Goal: Task Accomplishment & Management: Manage account settings

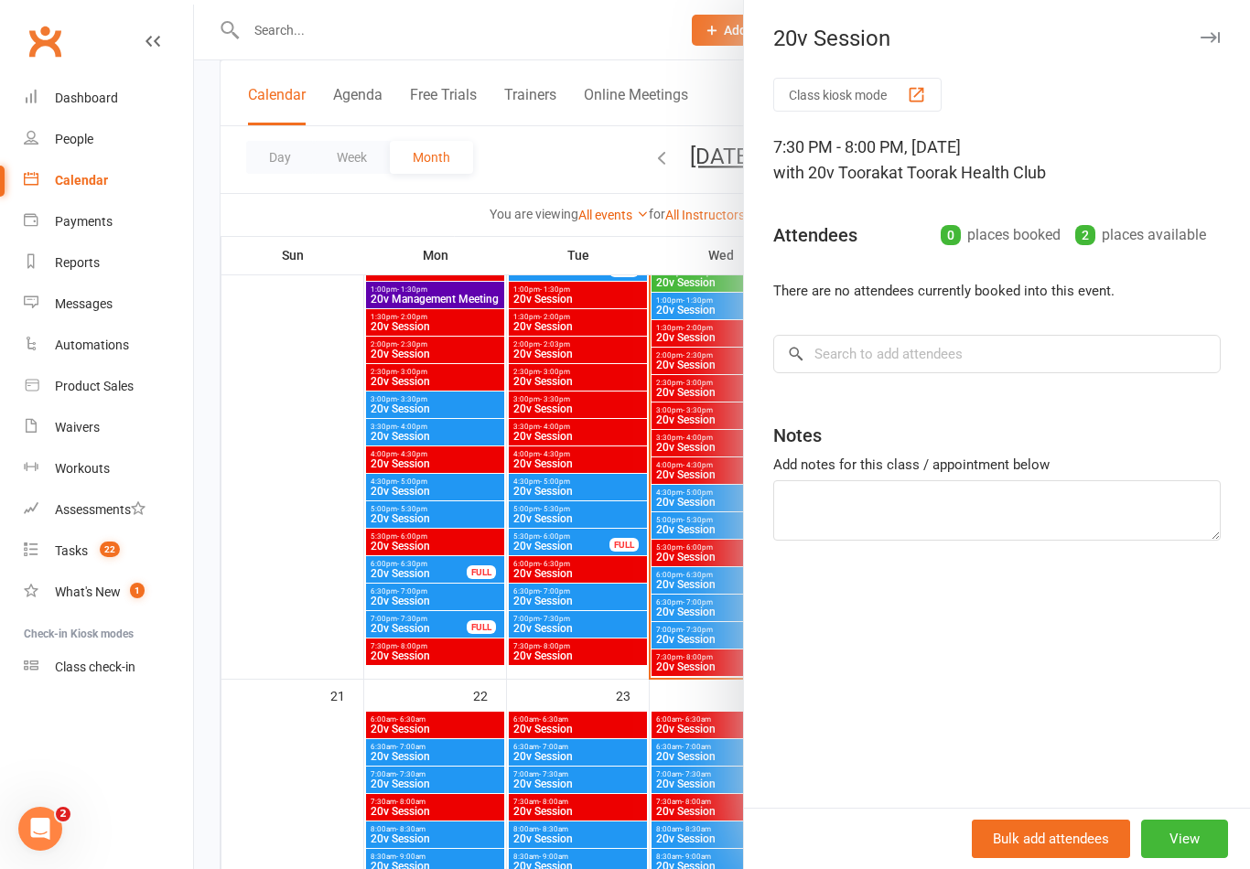
click at [64, 545] on div "Tasks" at bounding box center [71, 550] width 33 height 15
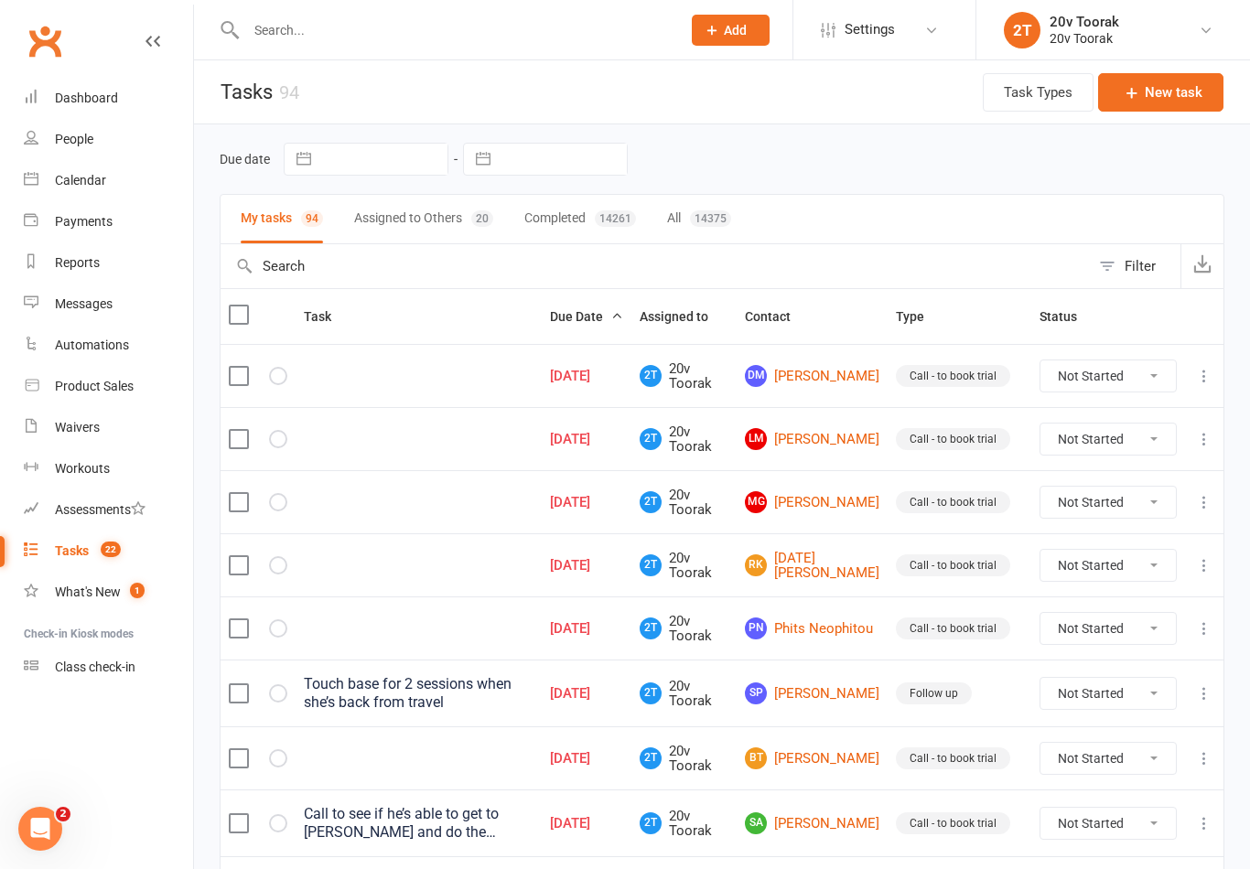
click at [803, 373] on link "DM [PERSON_NAME]" at bounding box center [812, 376] width 134 height 22
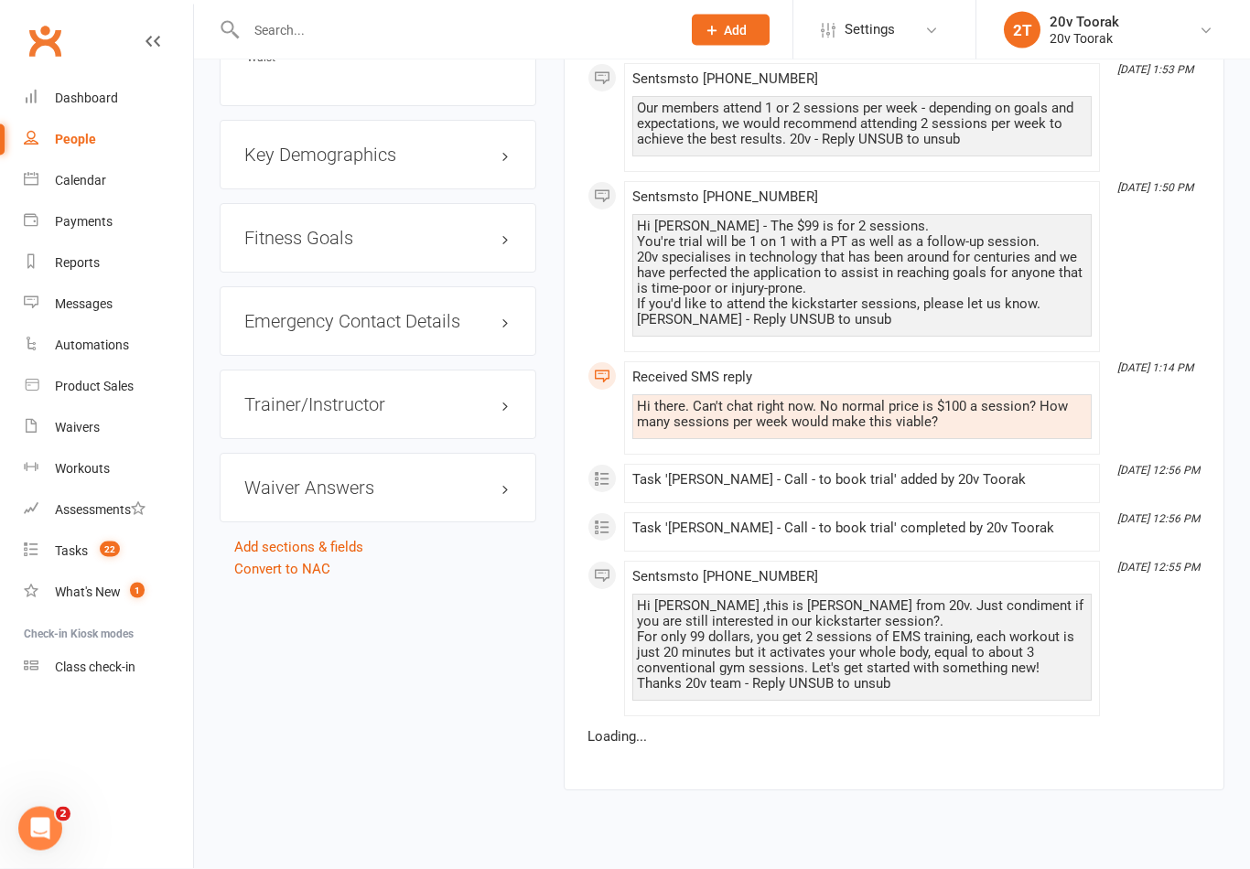
scroll to position [1555, 0]
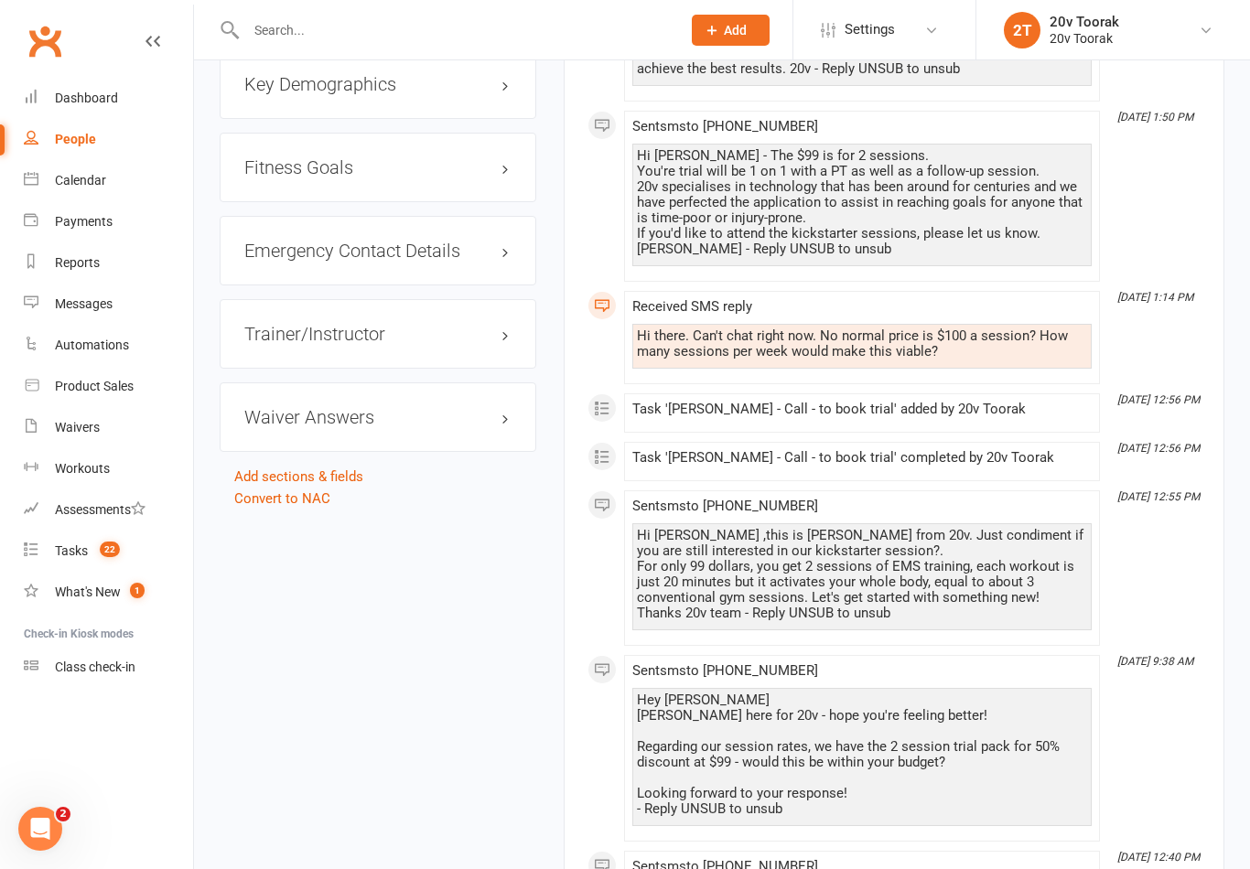
click at [61, 554] on div "Tasks" at bounding box center [71, 550] width 33 height 15
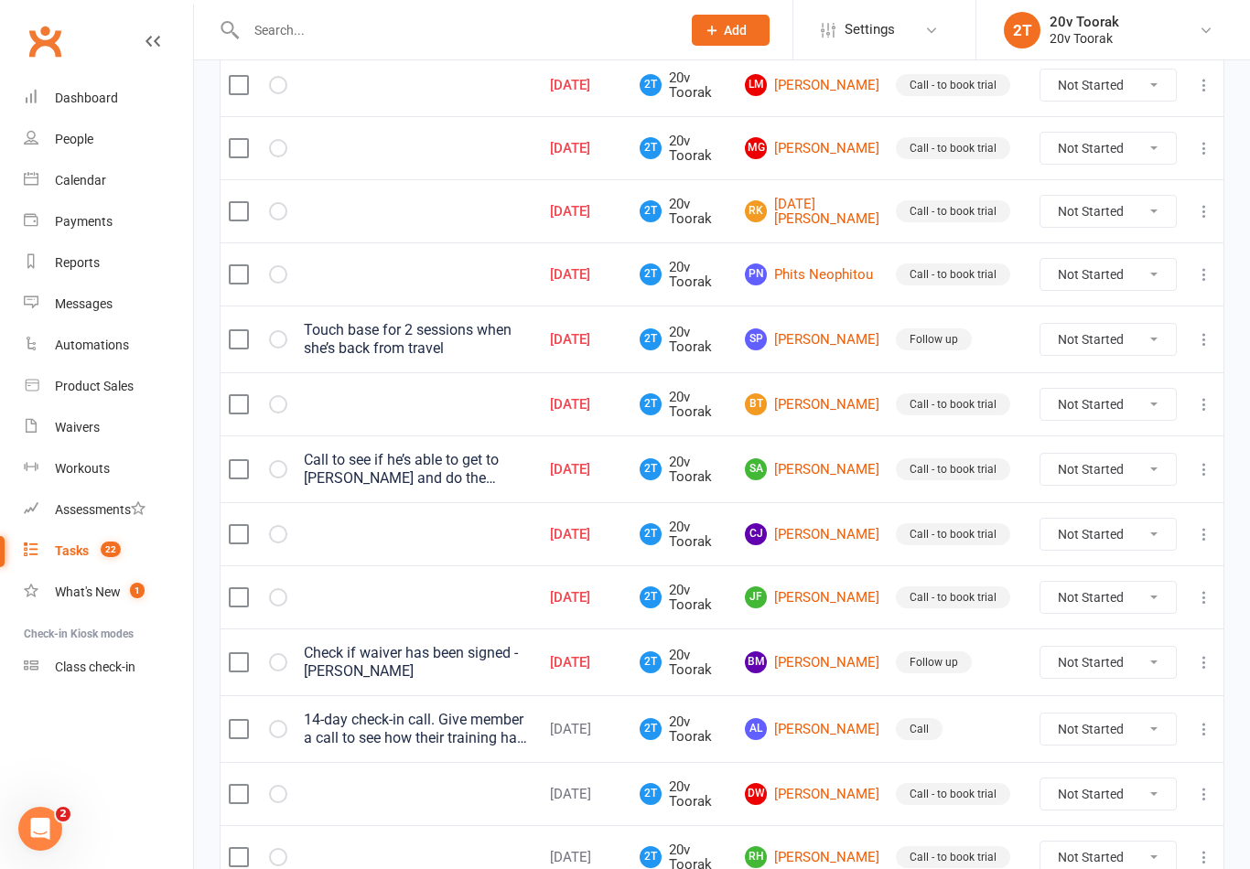
scroll to position [353, 0]
click at [814, 674] on link "BM [PERSON_NAME]" at bounding box center [812, 663] width 134 height 22
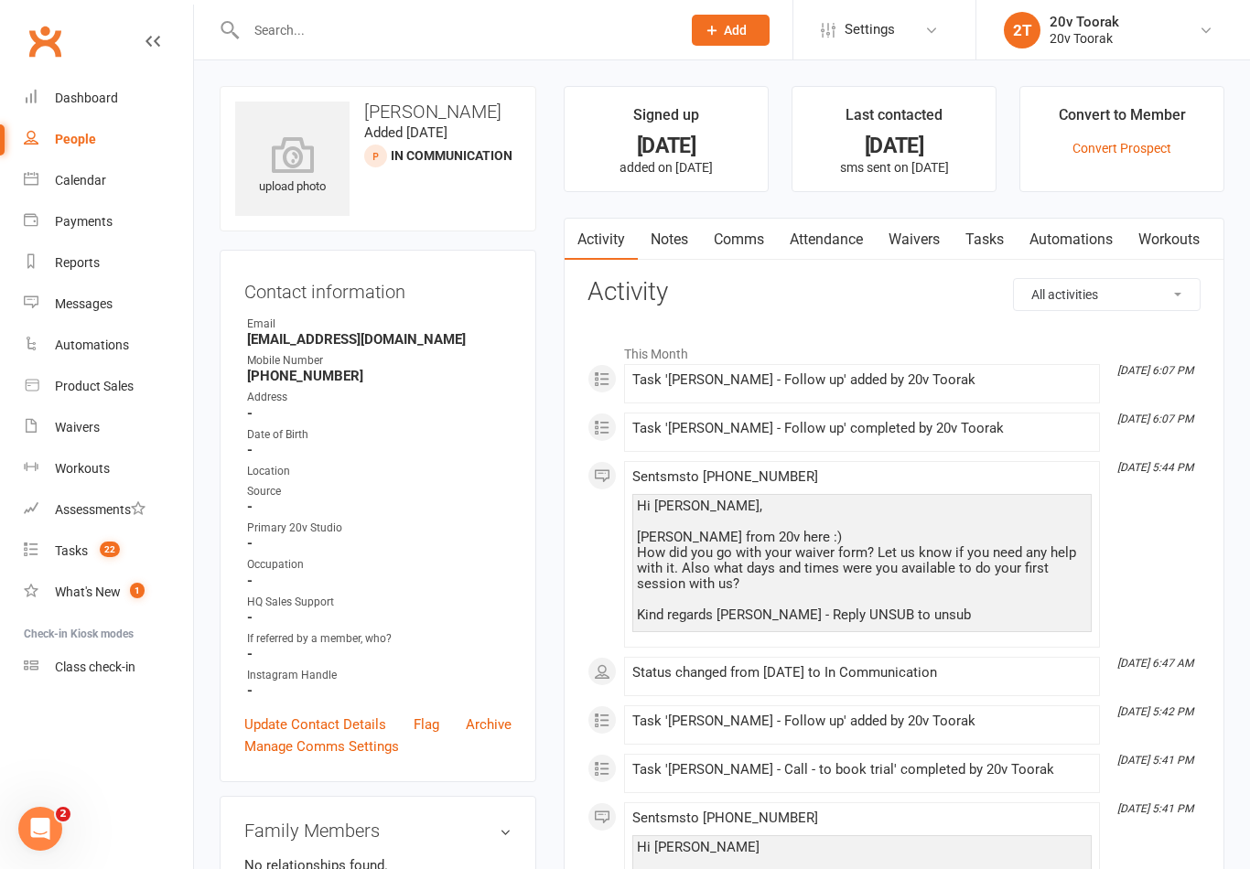
click at [975, 246] on link "Tasks" at bounding box center [984, 240] width 64 height 42
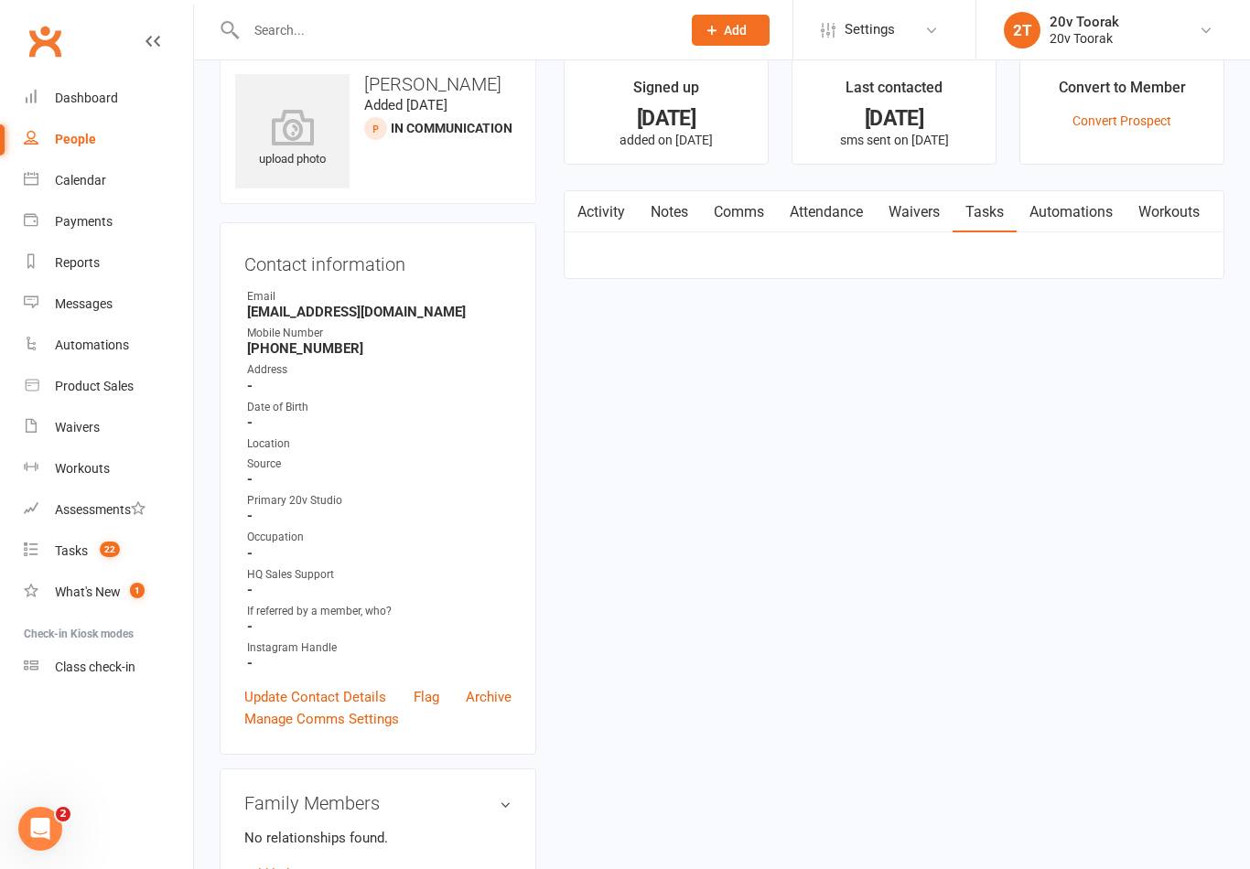
scroll to position [28, 0]
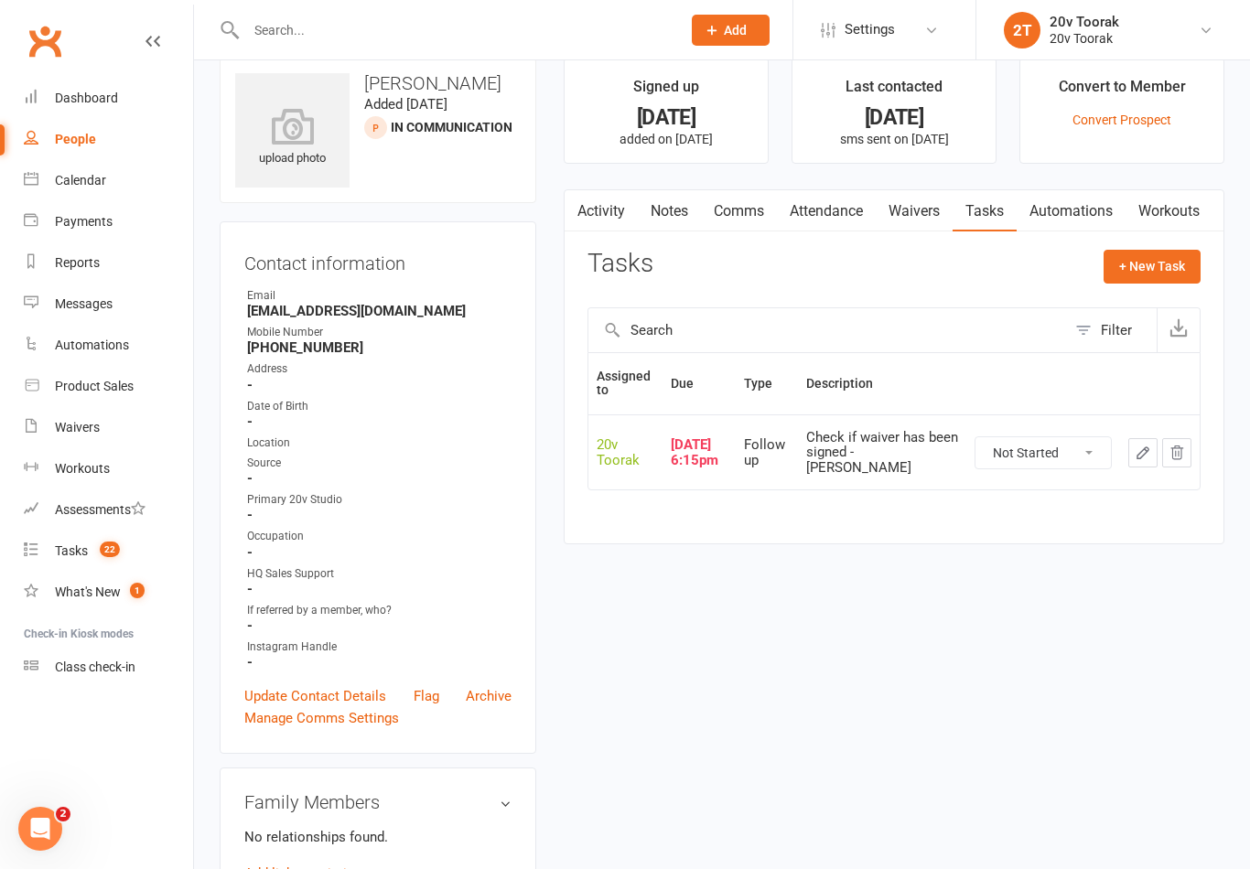
click at [589, 211] on link "Activity" at bounding box center [601, 211] width 73 height 42
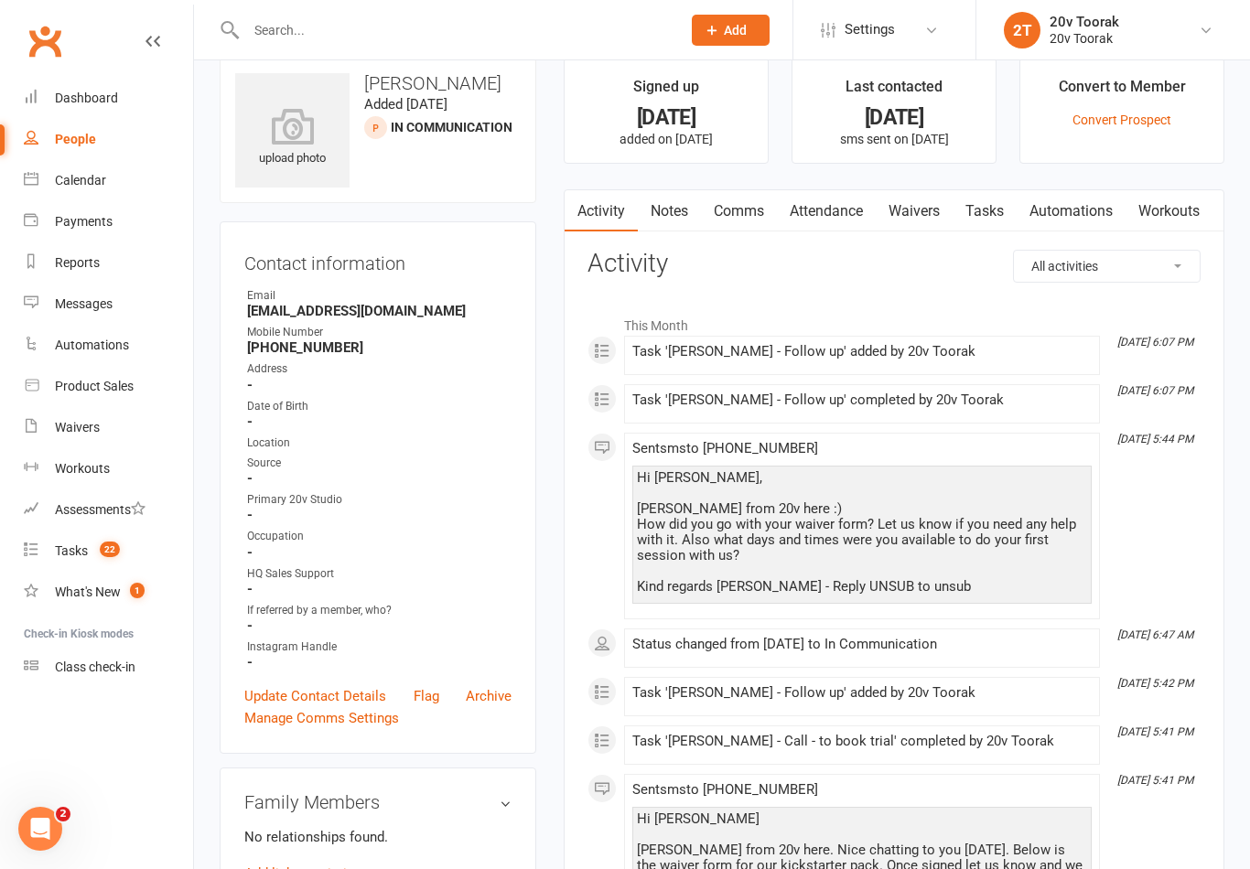
click at [984, 204] on link "Tasks" at bounding box center [984, 211] width 64 height 42
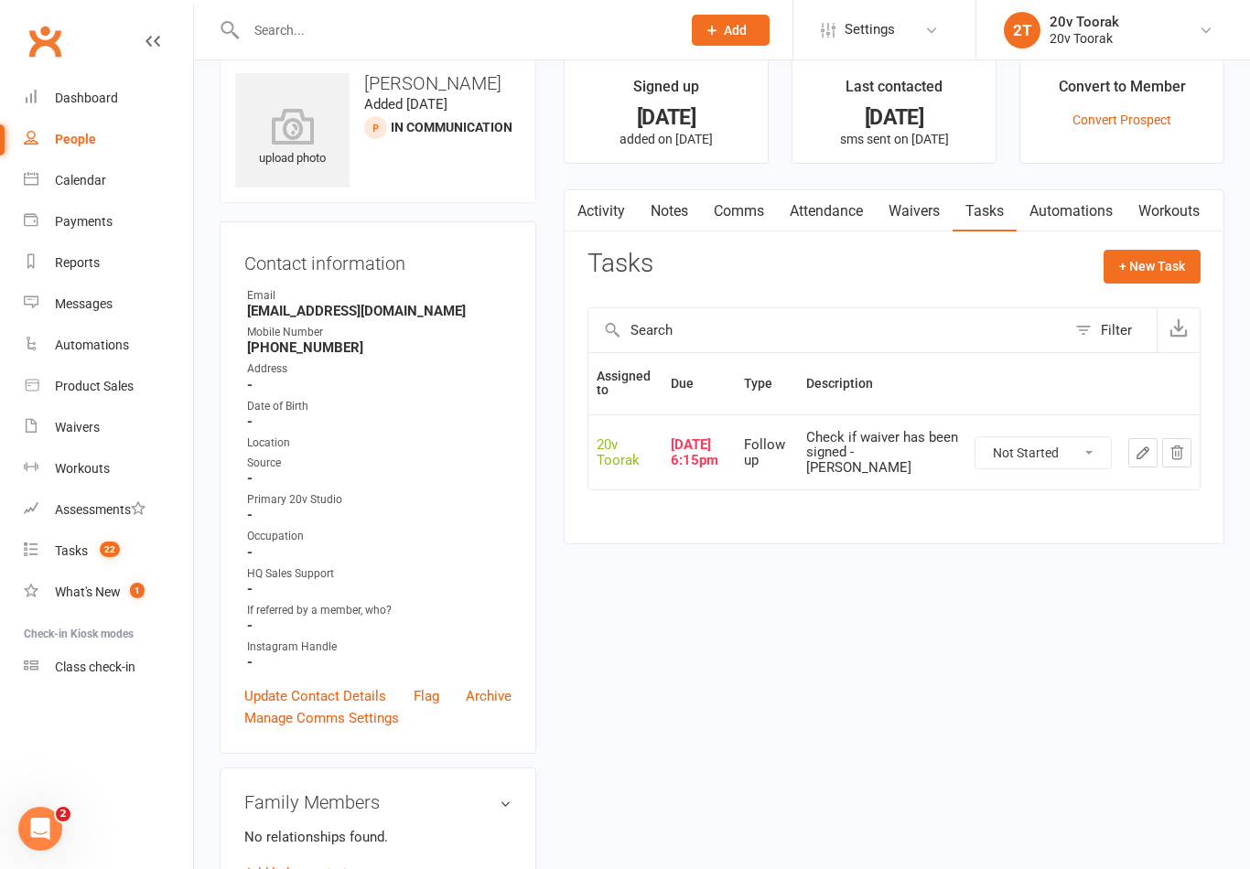
click at [1129, 455] on button "button" at bounding box center [1142, 452] width 29 height 29
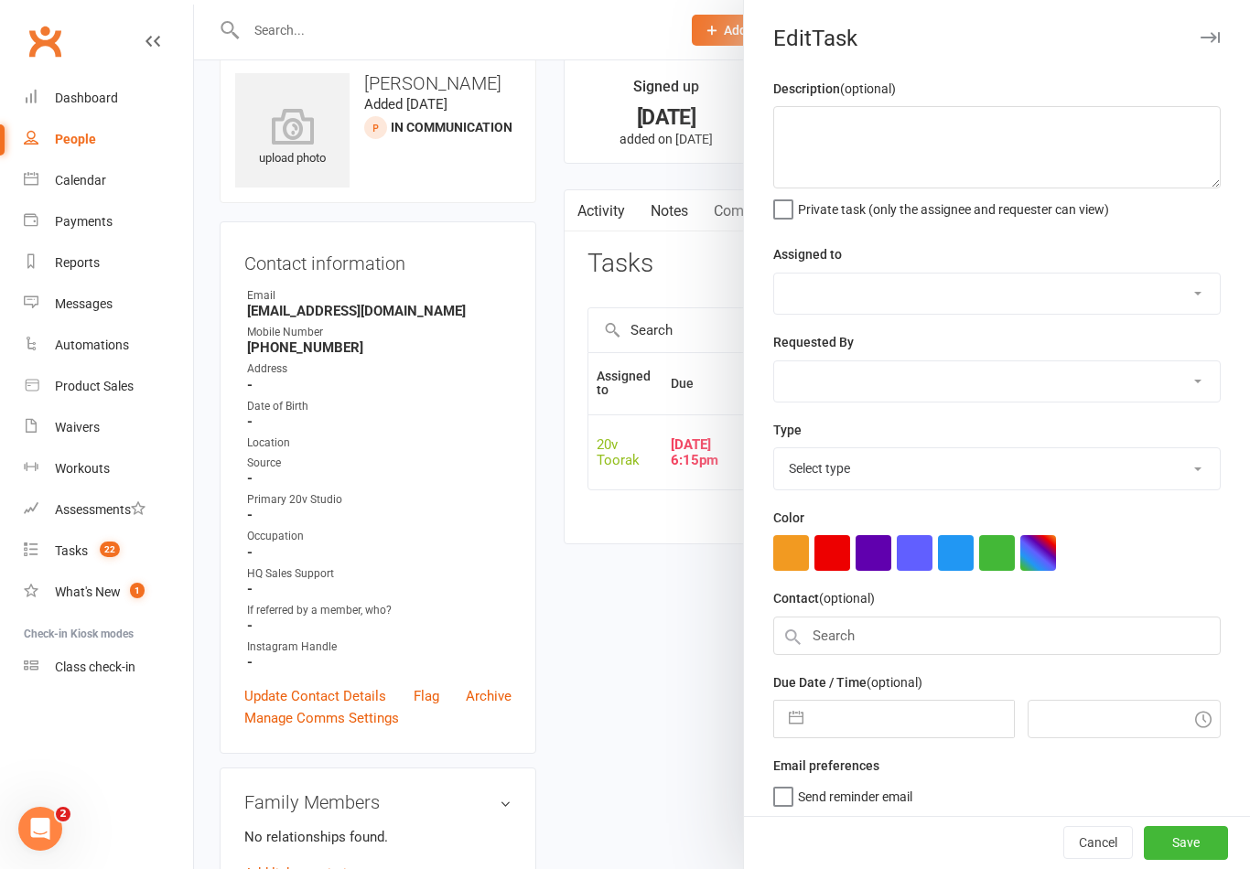
type textarea "Check if waiver has been signed - [PERSON_NAME]"
select select "45736"
type input "[DATE]"
type input "6:15pm"
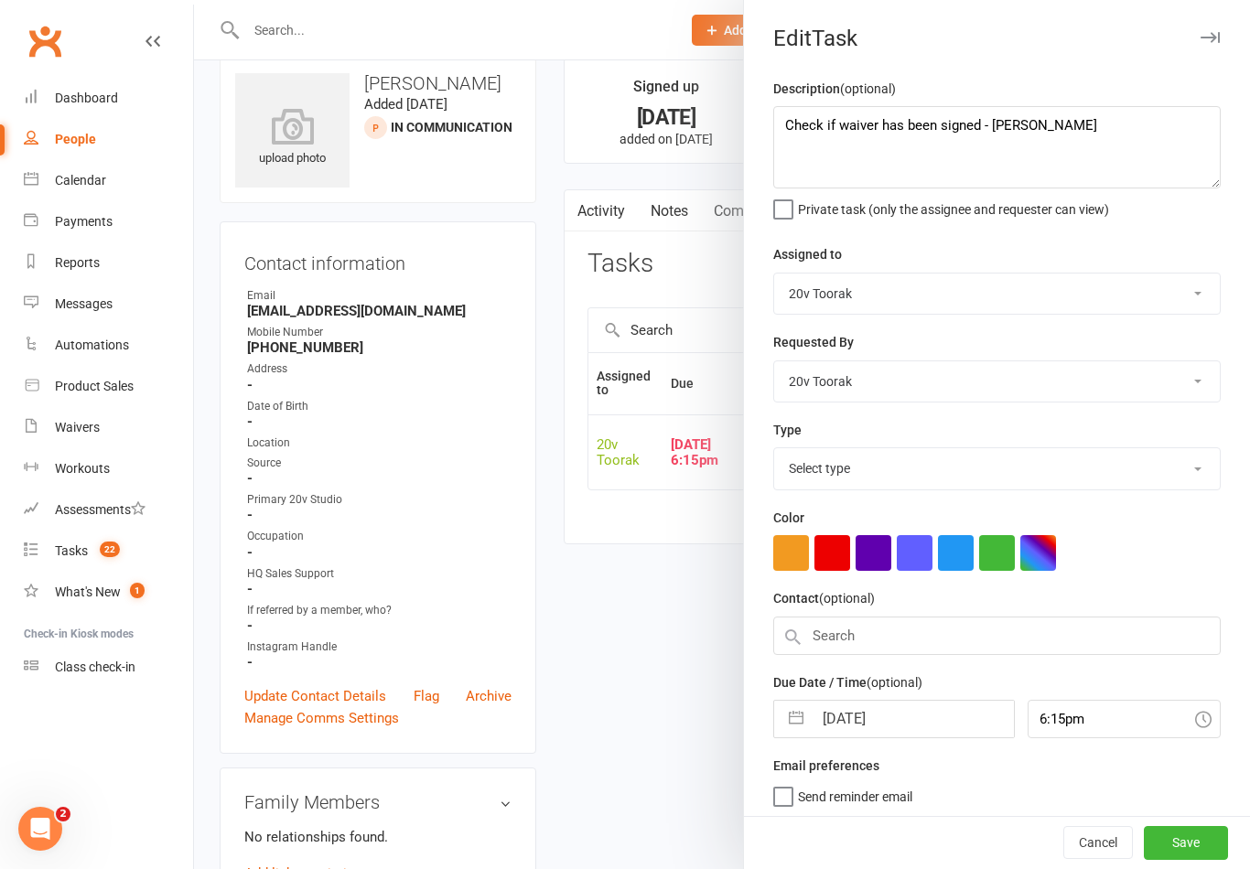
select select "23277"
click at [857, 705] on input "[DATE]" at bounding box center [912, 713] width 200 height 37
select select "7"
select select "2025"
select select "8"
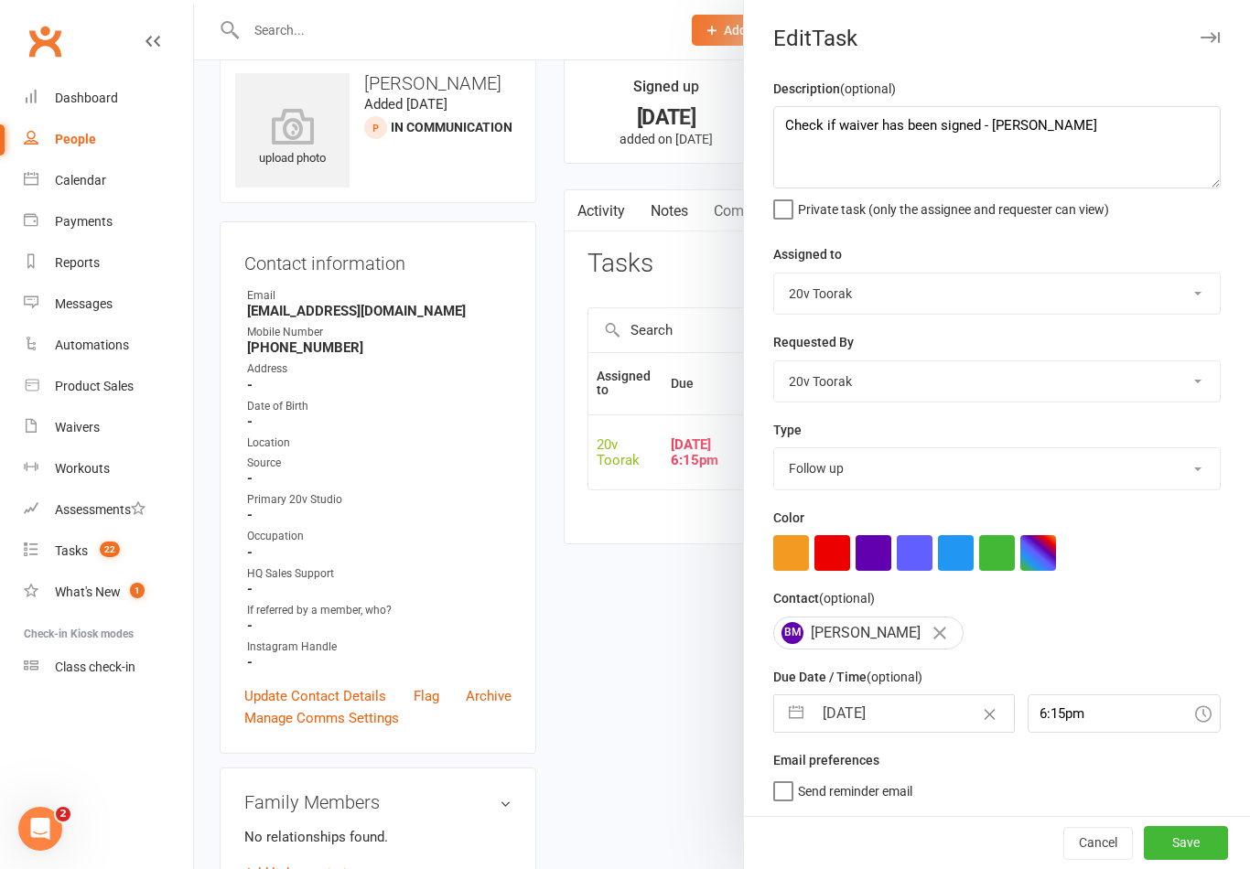
select select "2025"
select select "9"
select select "2025"
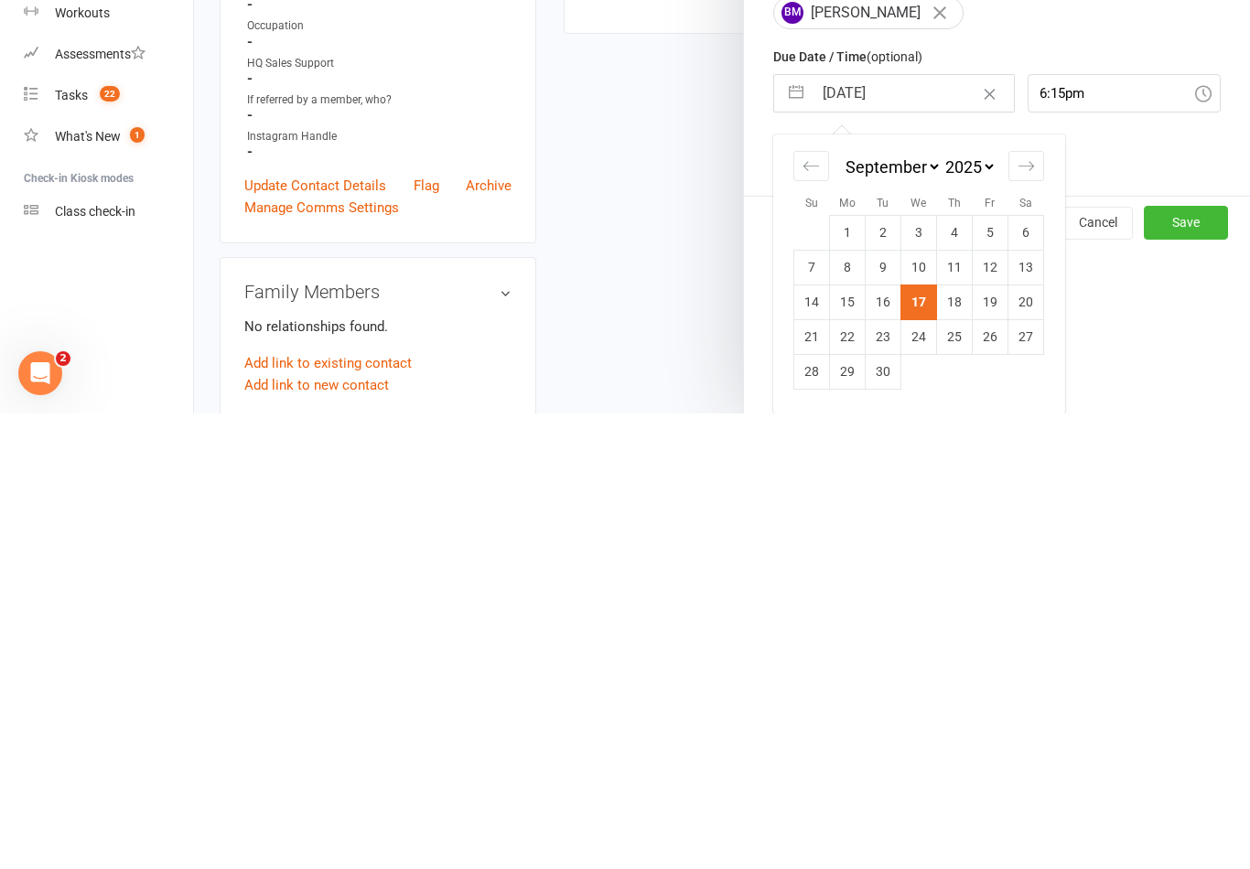
scroll to position [168, 0]
click at [955, 740] on td "18" at bounding box center [955, 757] width 36 height 35
type input "[DATE]"
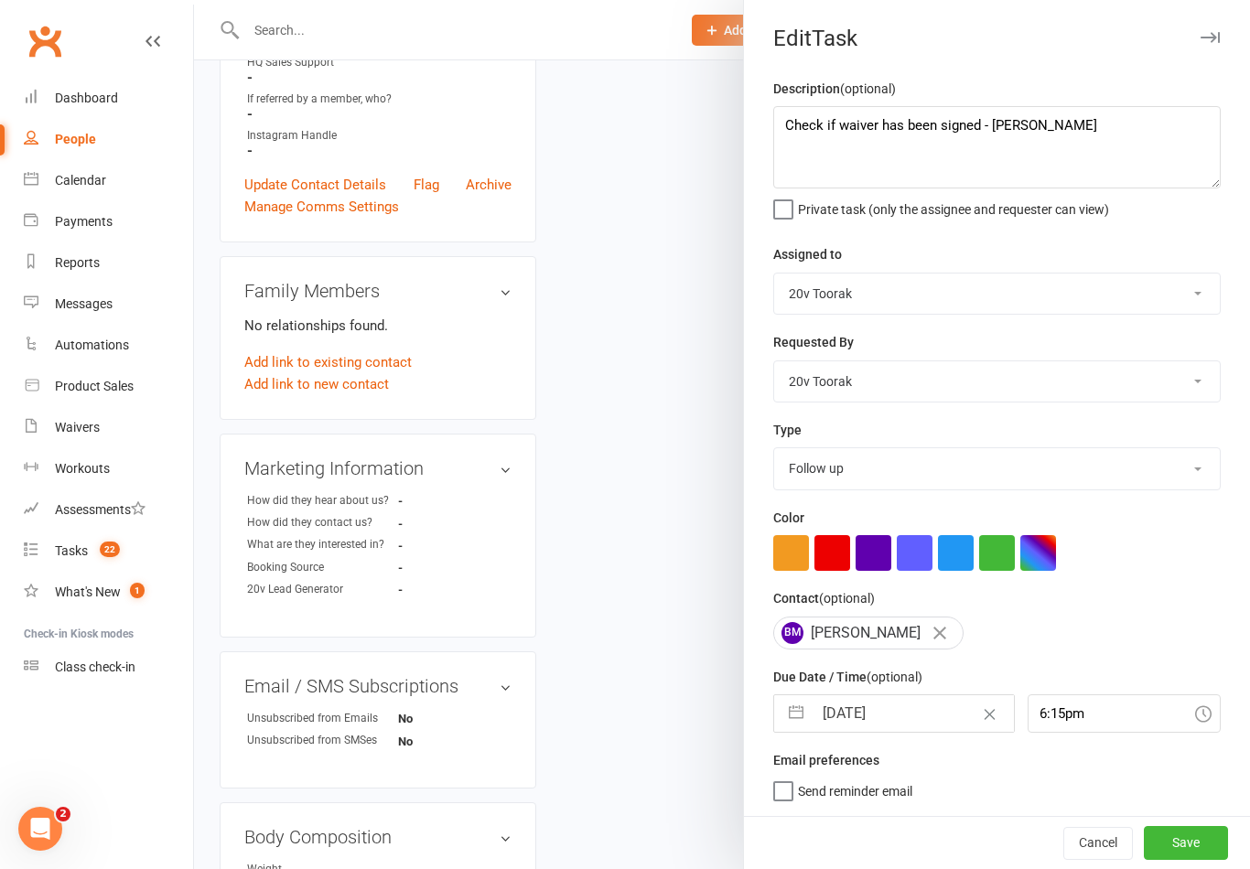
scroll to position [4, 0]
click at [1182, 854] on button "Save" at bounding box center [1186, 842] width 84 height 33
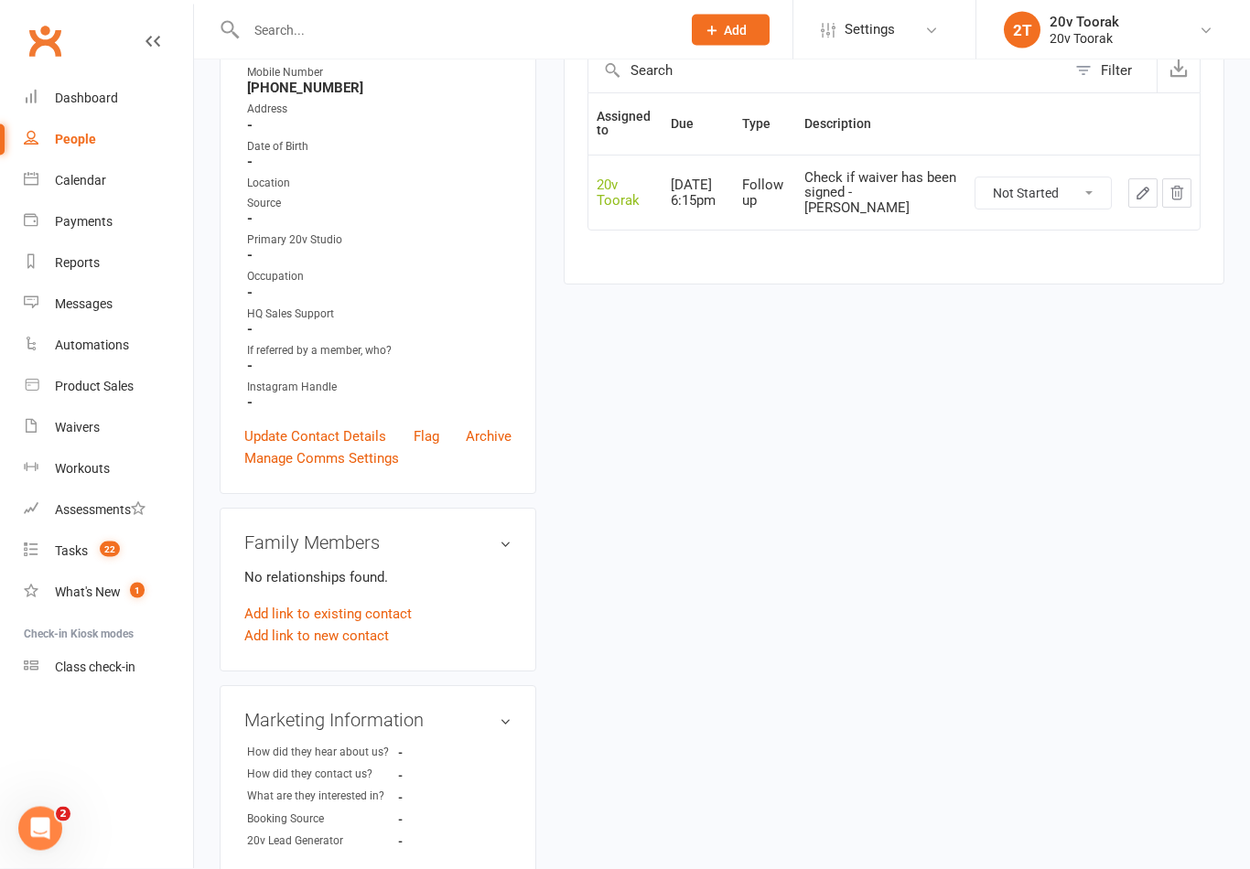
scroll to position [0, 0]
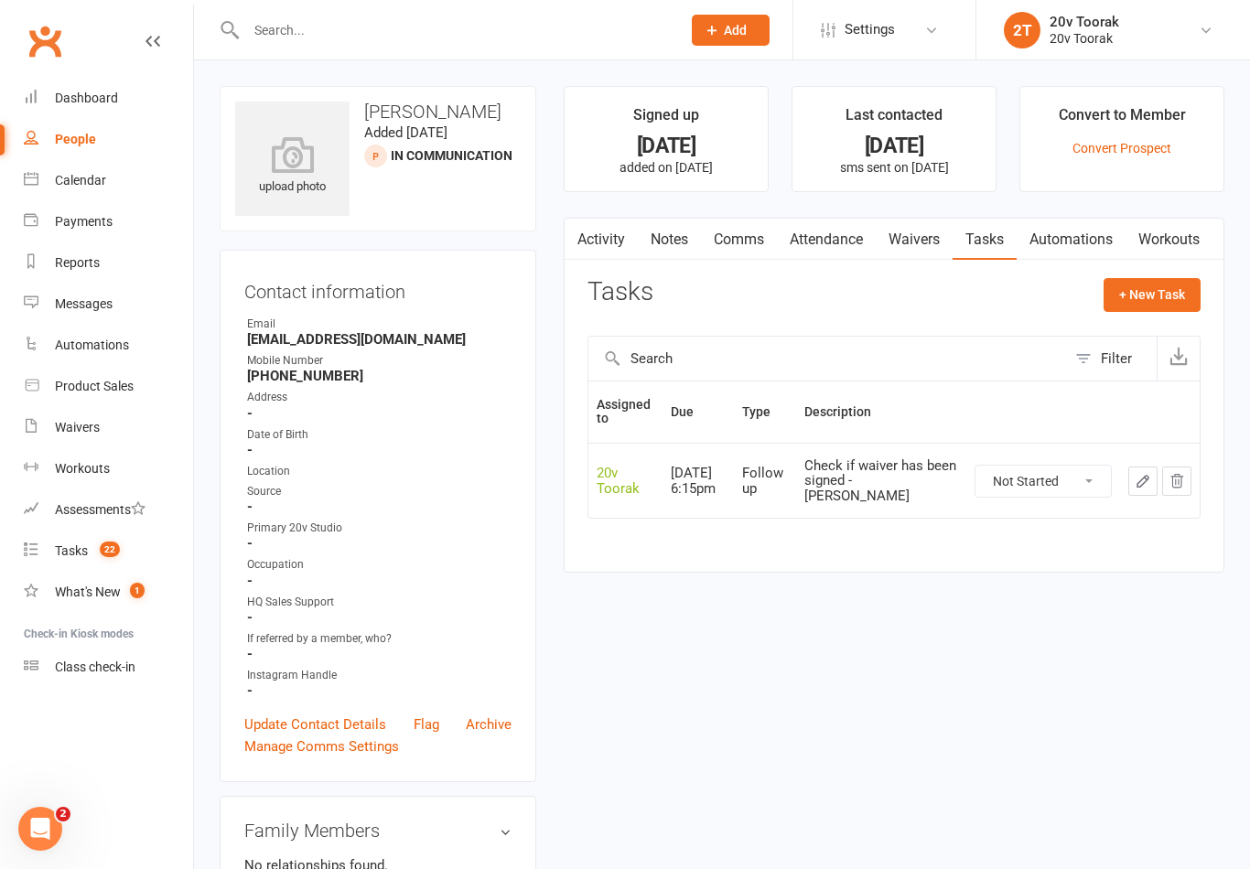
click at [667, 233] on link "Notes" at bounding box center [669, 240] width 63 height 42
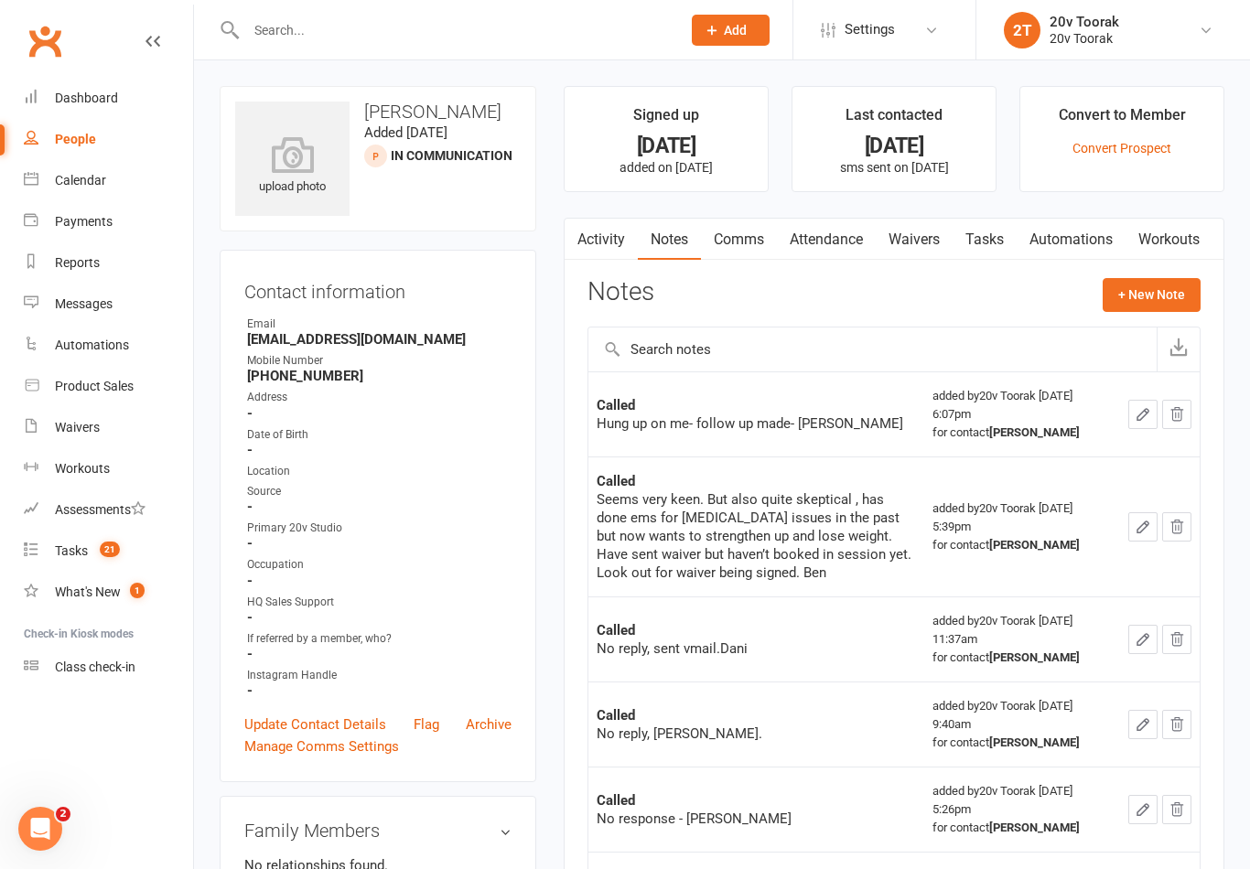
click at [1175, 305] on button "+ New Note" at bounding box center [1152, 294] width 98 height 33
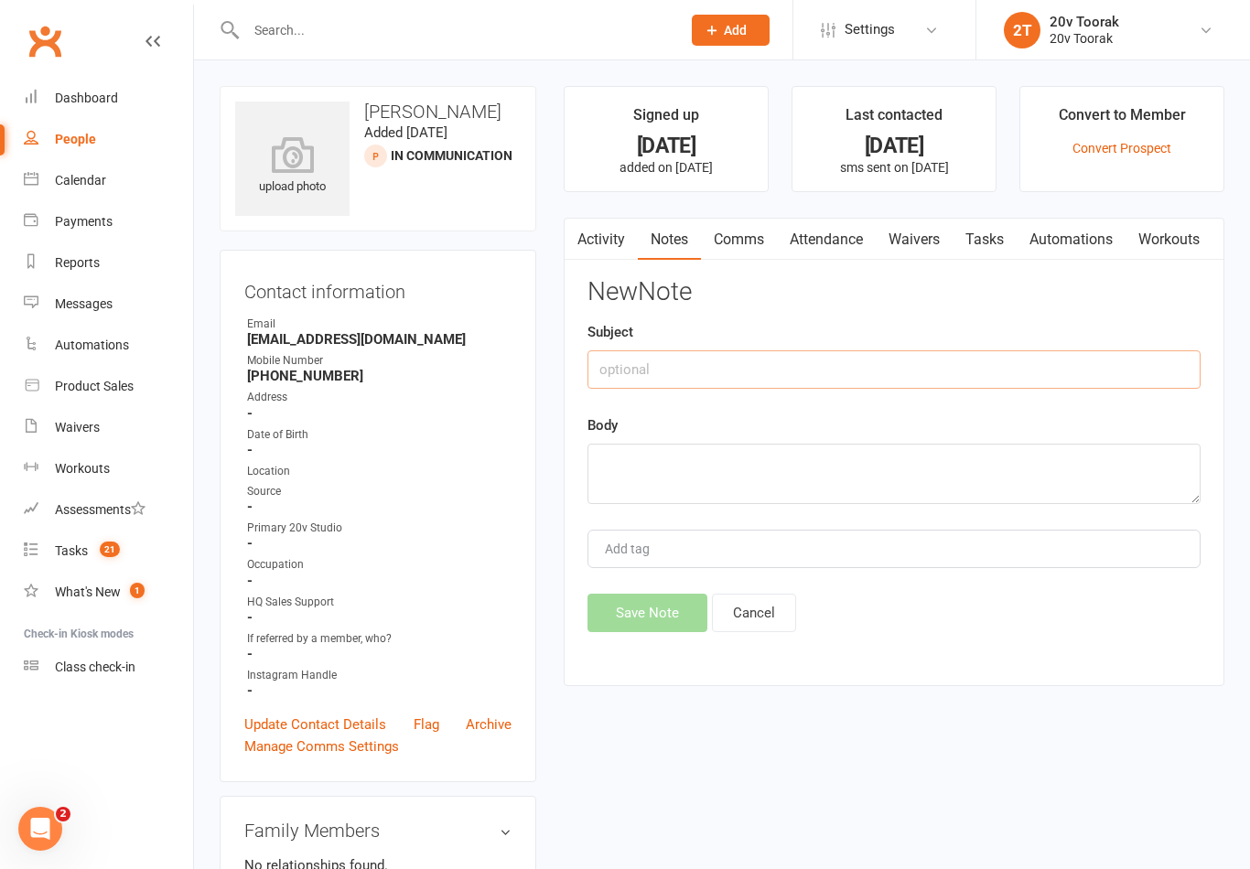
click at [903, 370] on input "text" at bounding box center [893, 369] width 613 height 38
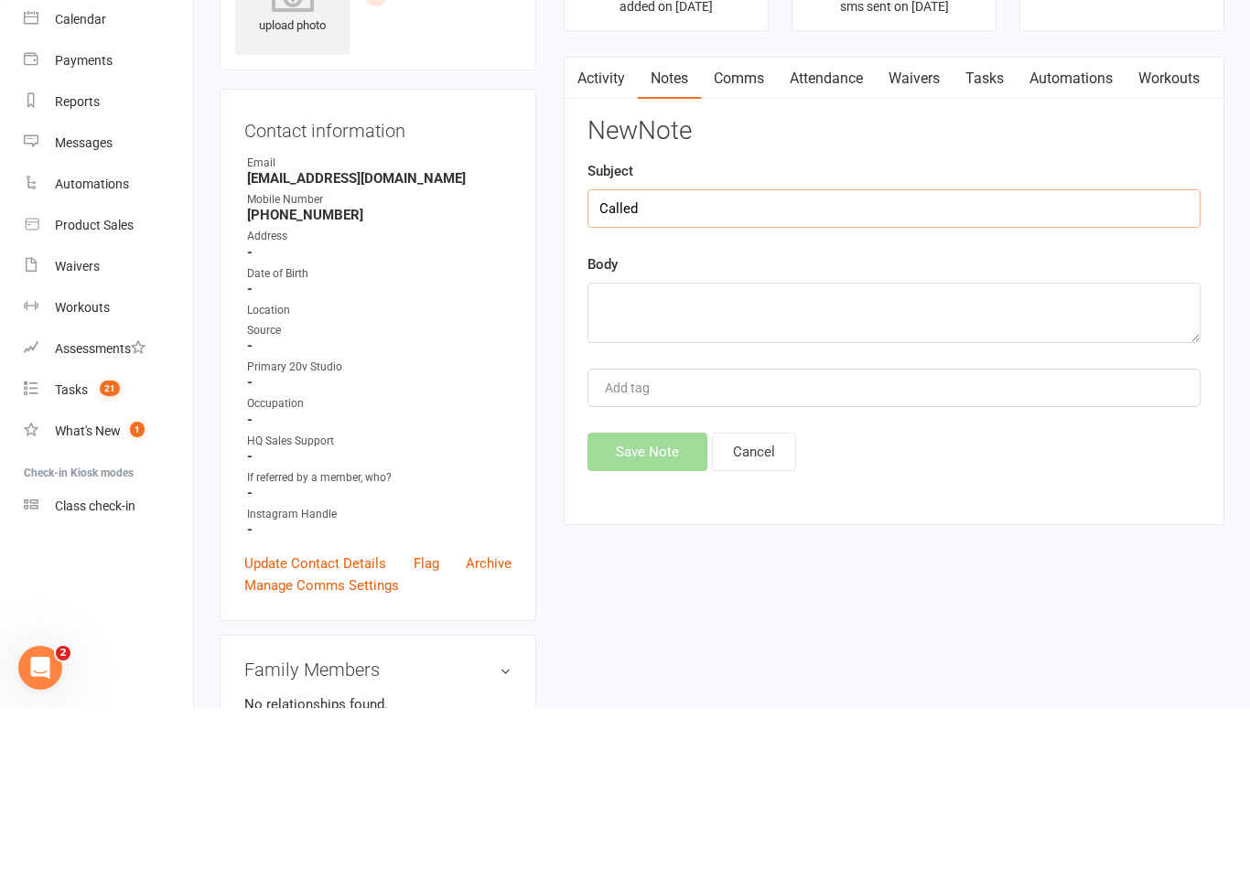
type input "Called"
click at [899, 444] on textarea at bounding box center [893, 474] width 613 height 60
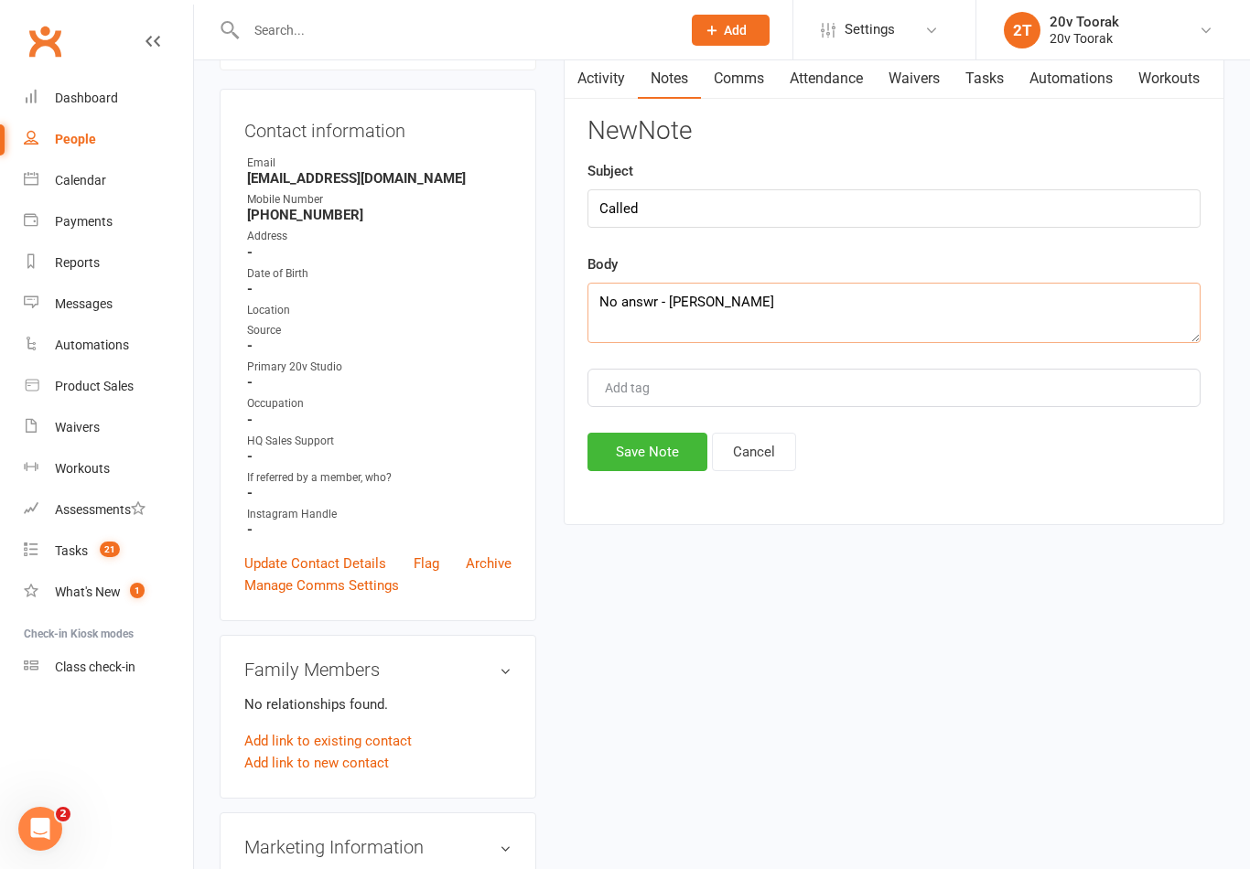
type textarea "No answr - [PERSON_NAME]"
click at [683, 458] on button "Save Note" at bounding box center [647, 452] width 120 height 38
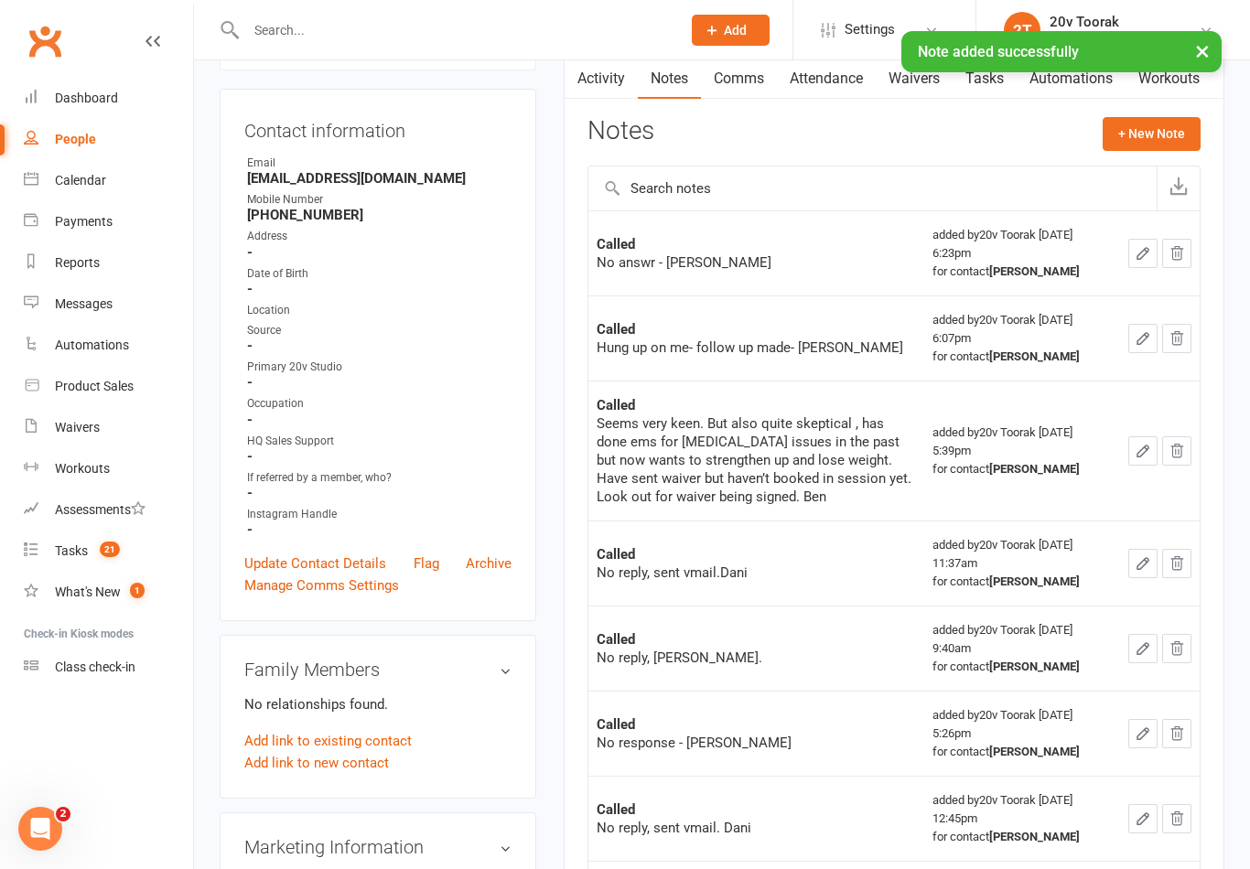
click at [19, 548] on li "Tasks 21" at bounding box center [96, 551] width 193 height 41
click at [44, 549] on link "Tasks 21" at bounding box center [108, 551] width 169 height 41
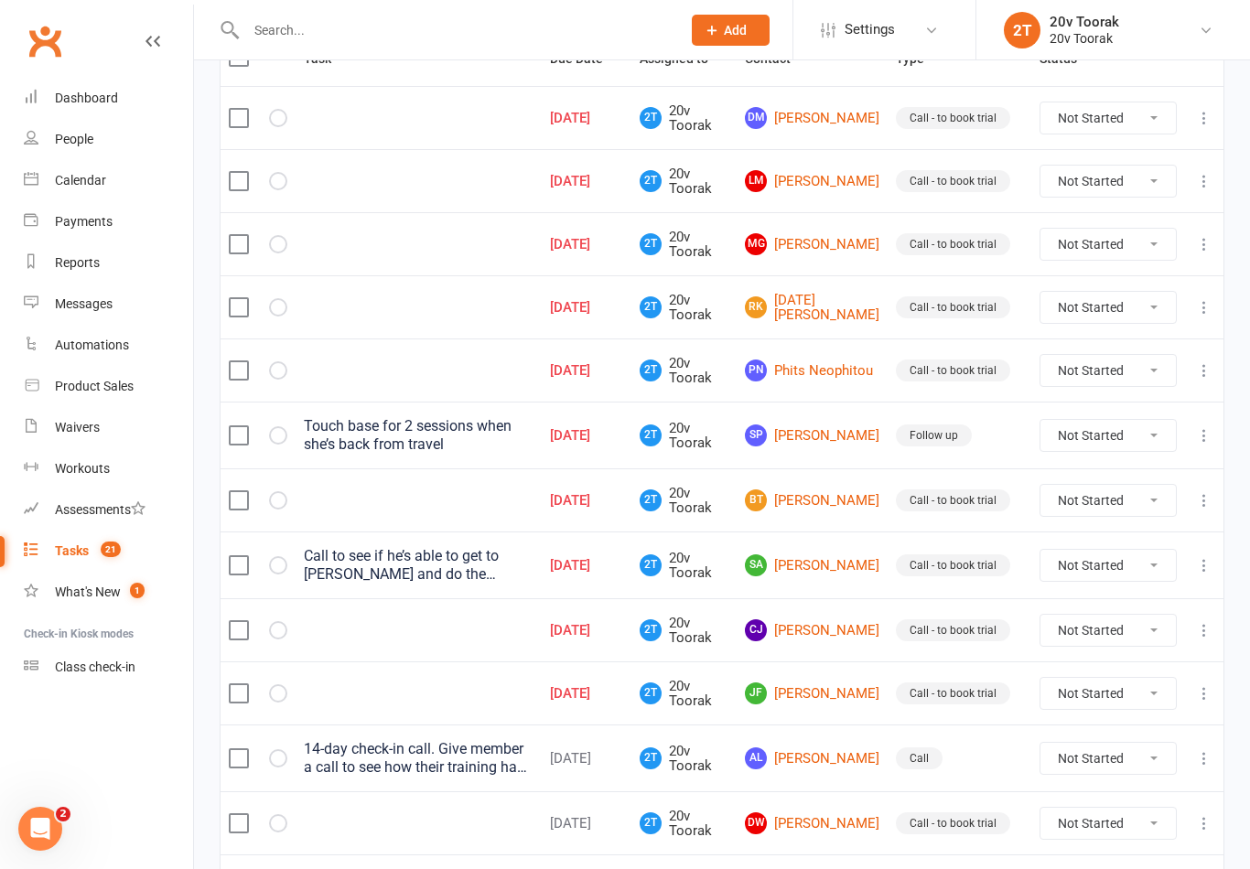
scroll to position [251, 0]
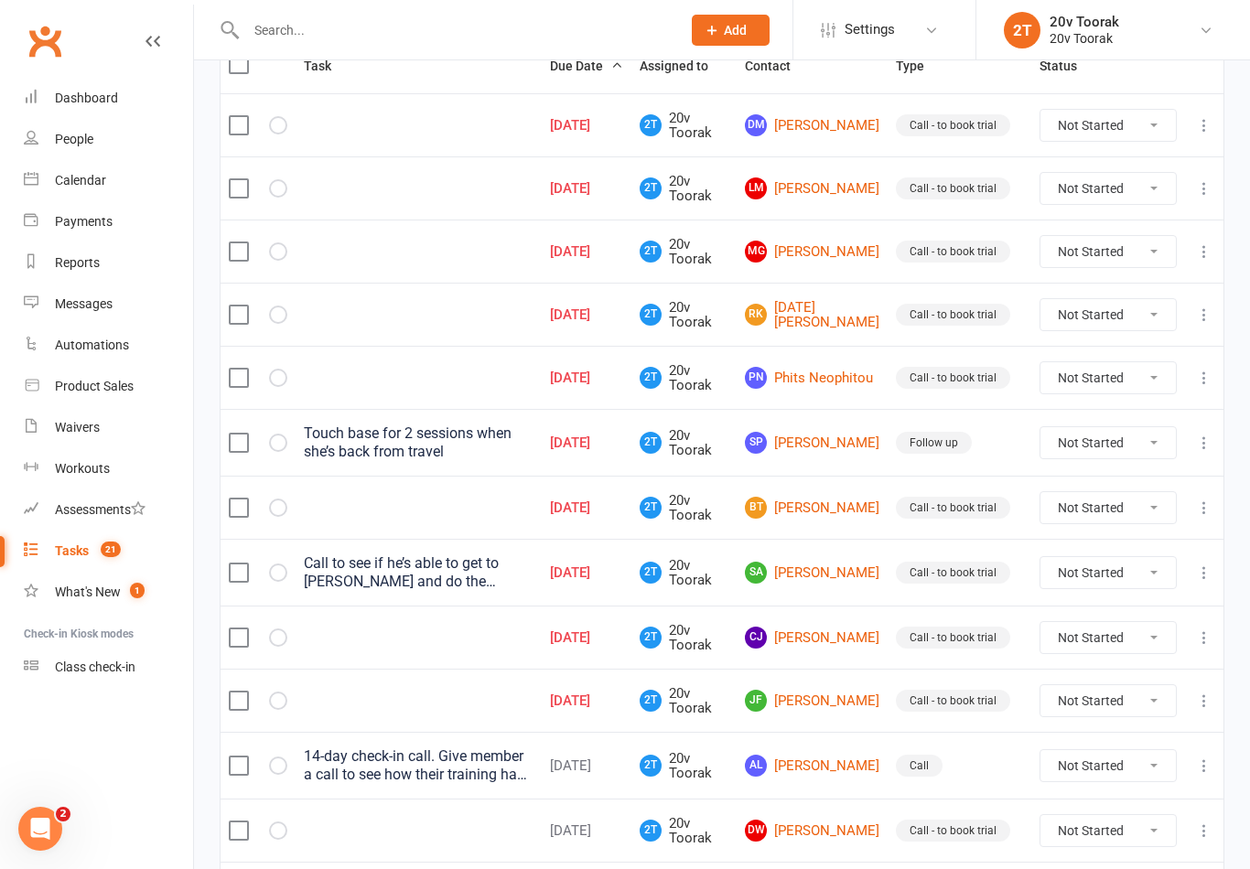
click at [831, 509] on link "[PERSON_NAME]" at bounding box center [812, 508] width 134 height 22
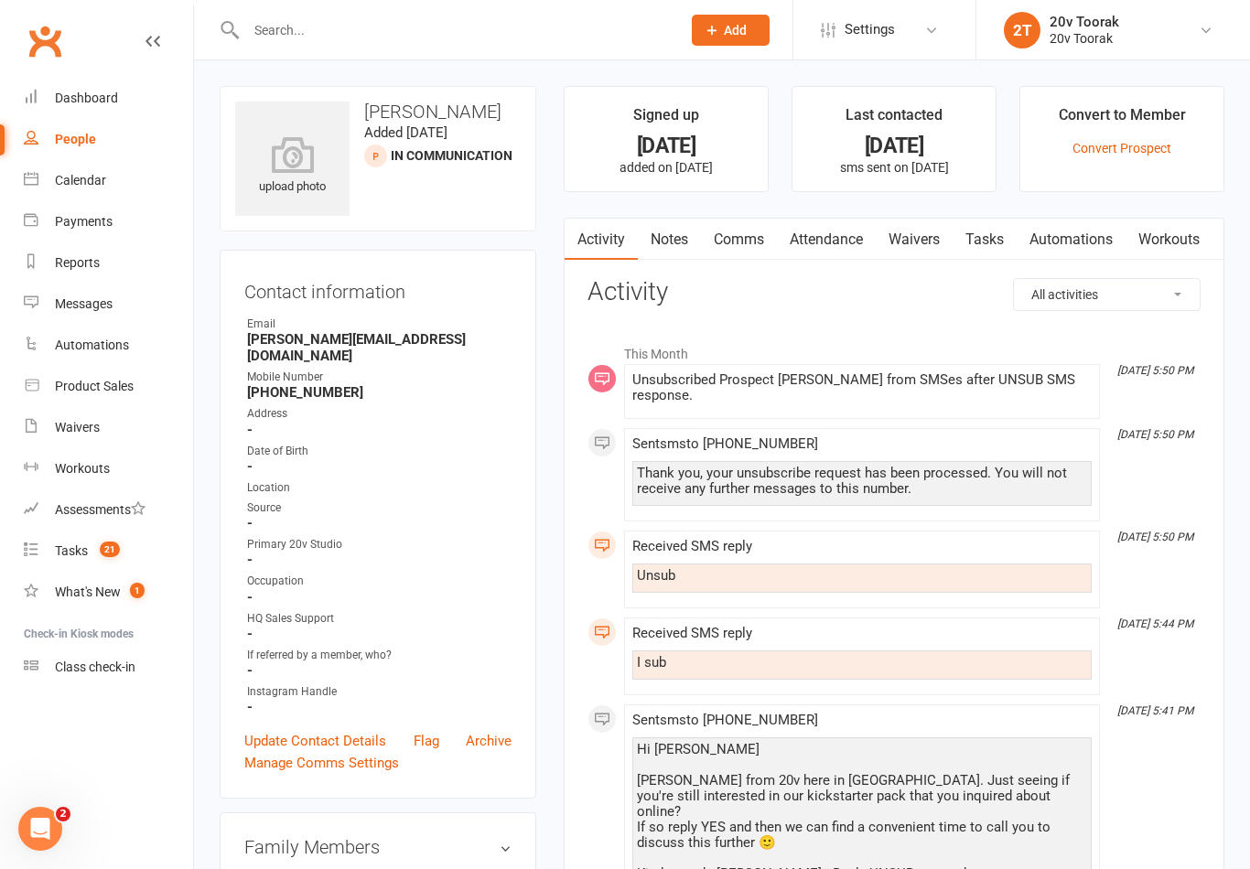
click at [699, 229] on link "Notes" at bounding box center [669, 240] width 63 height 42
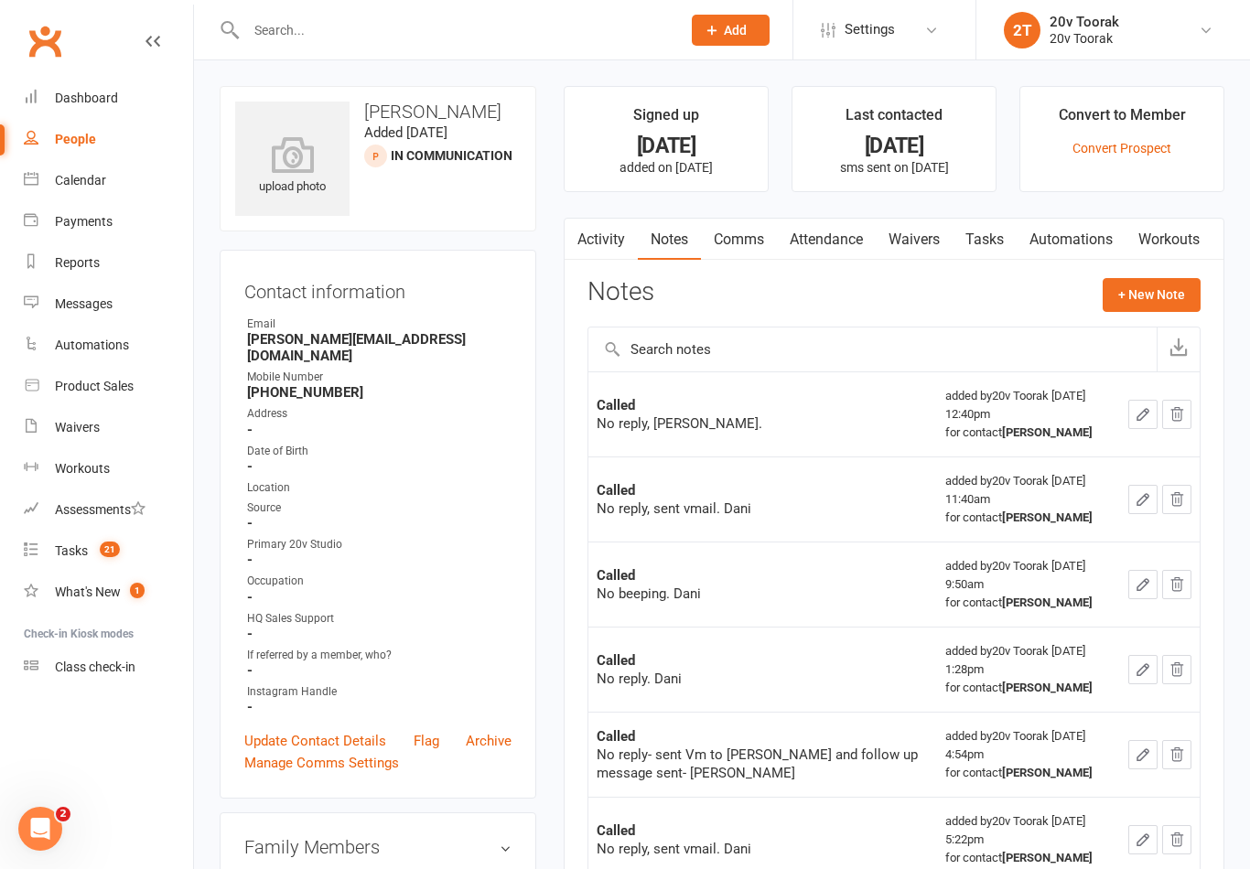
click at [974, 233] on link "Tasks" at bounding box center [984, 240] width 64 height 42
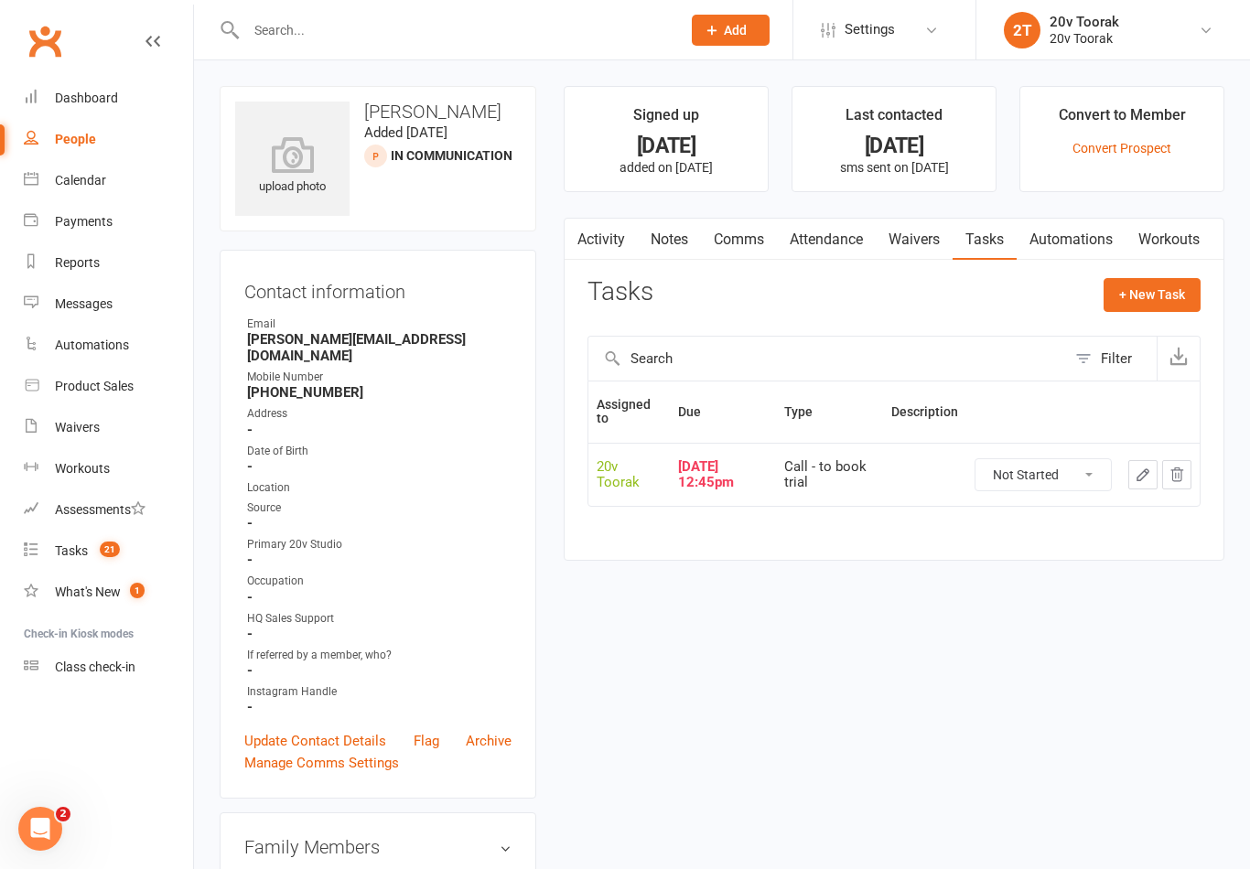
click at [1072, 468] on select "Not Started In Progress Waiting Complete" at bounding box center [1042, 474] width 135 height 31
select select "unstarted"
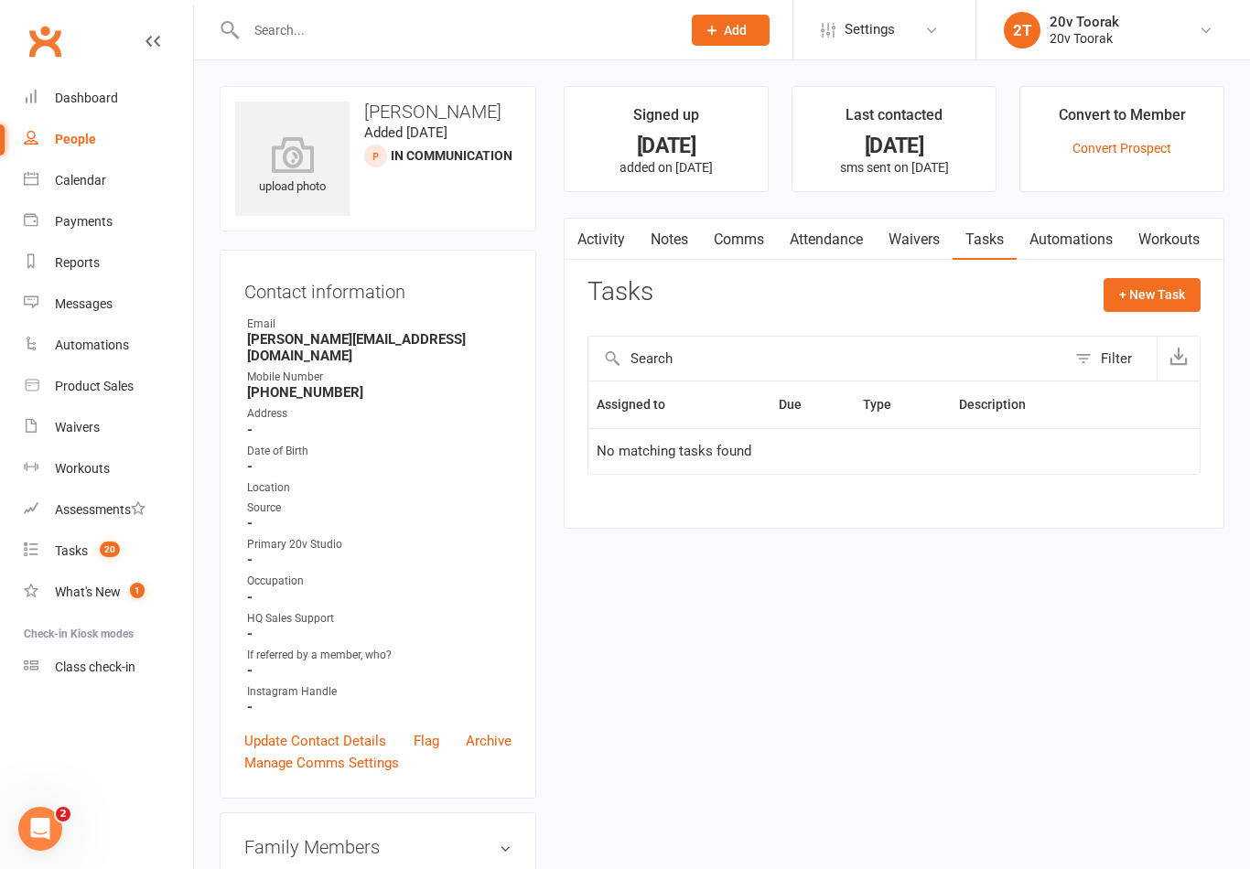
click at [335, 730] on link "Update Contact Details" at bounding box center [315, 741] width 142 height 22
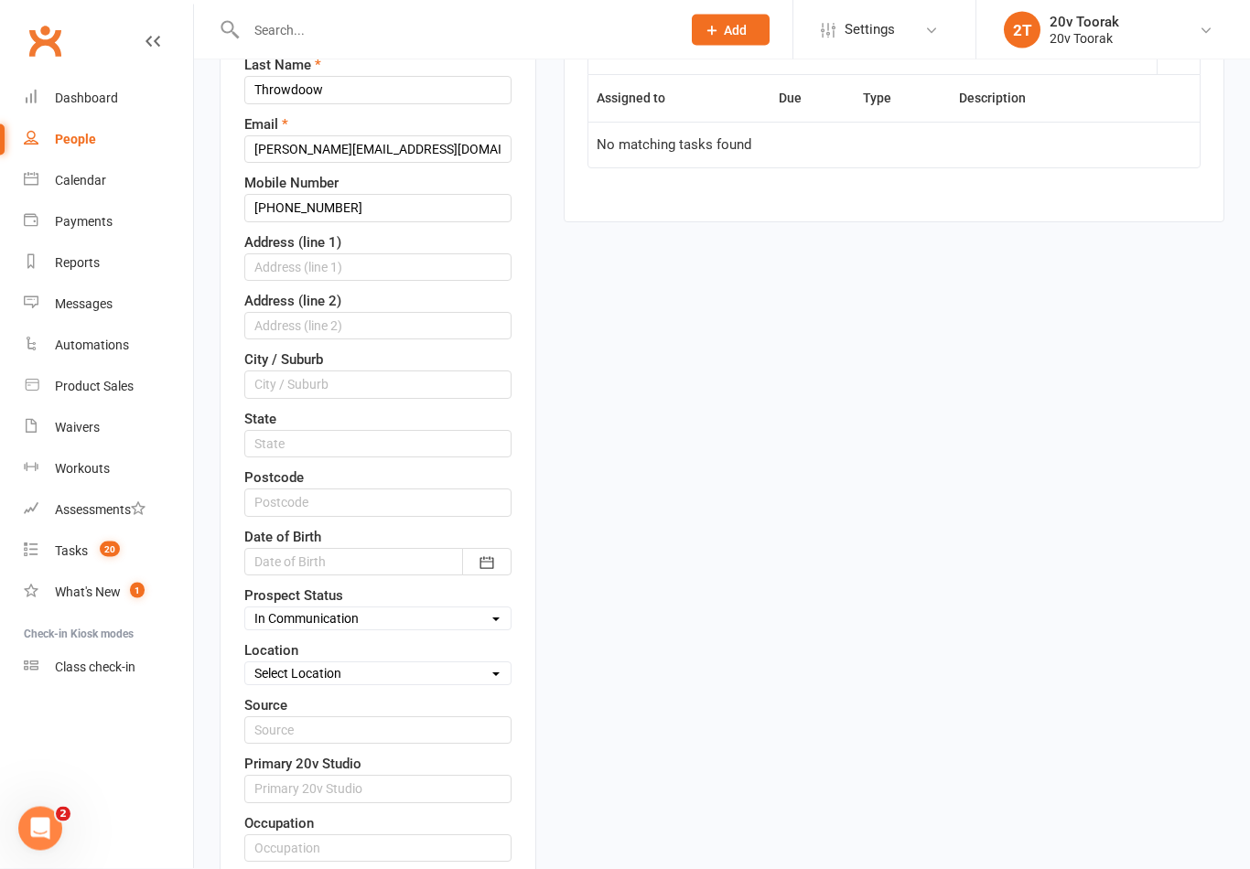
scroll to position [305, 0]
click at [429, 629] on select "Select Parachute Referrals In Communication Call Lter Task Comms [DATE] [DATE] …" at bounding box center [377, 620] width 265 height 20
select select "Parachute"
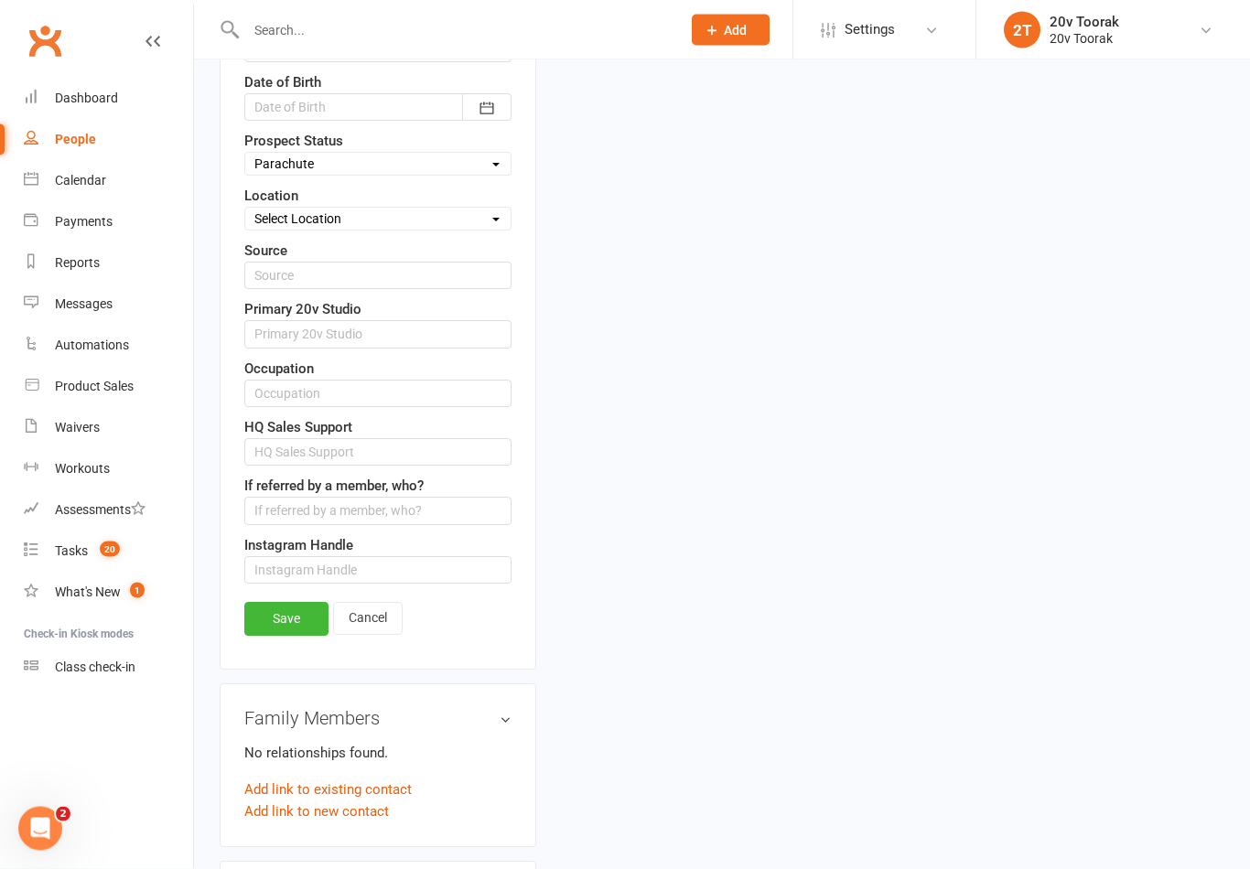
click at [317, 617] on link "Save" at bounding box center [286, 619] width 84 height 33
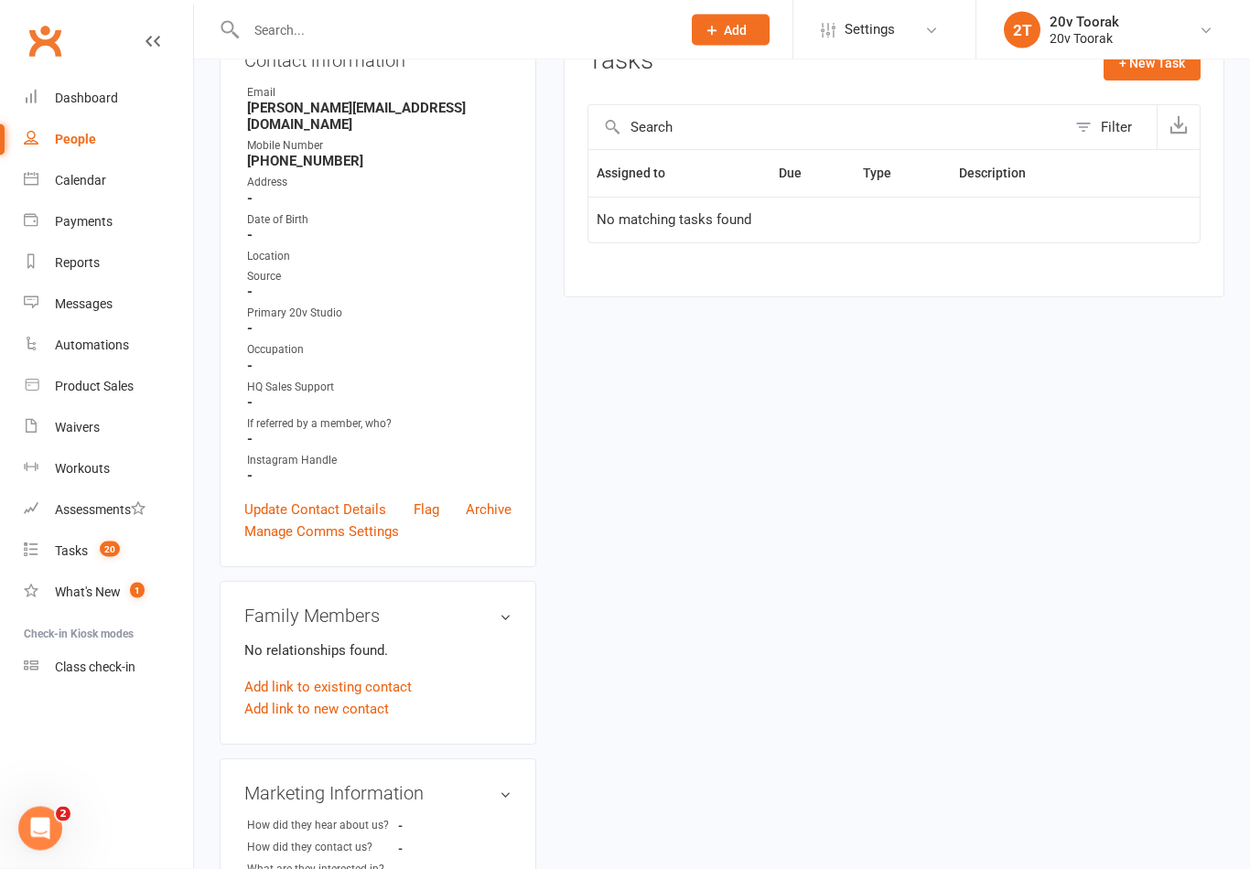
scroll to position [0, 0]
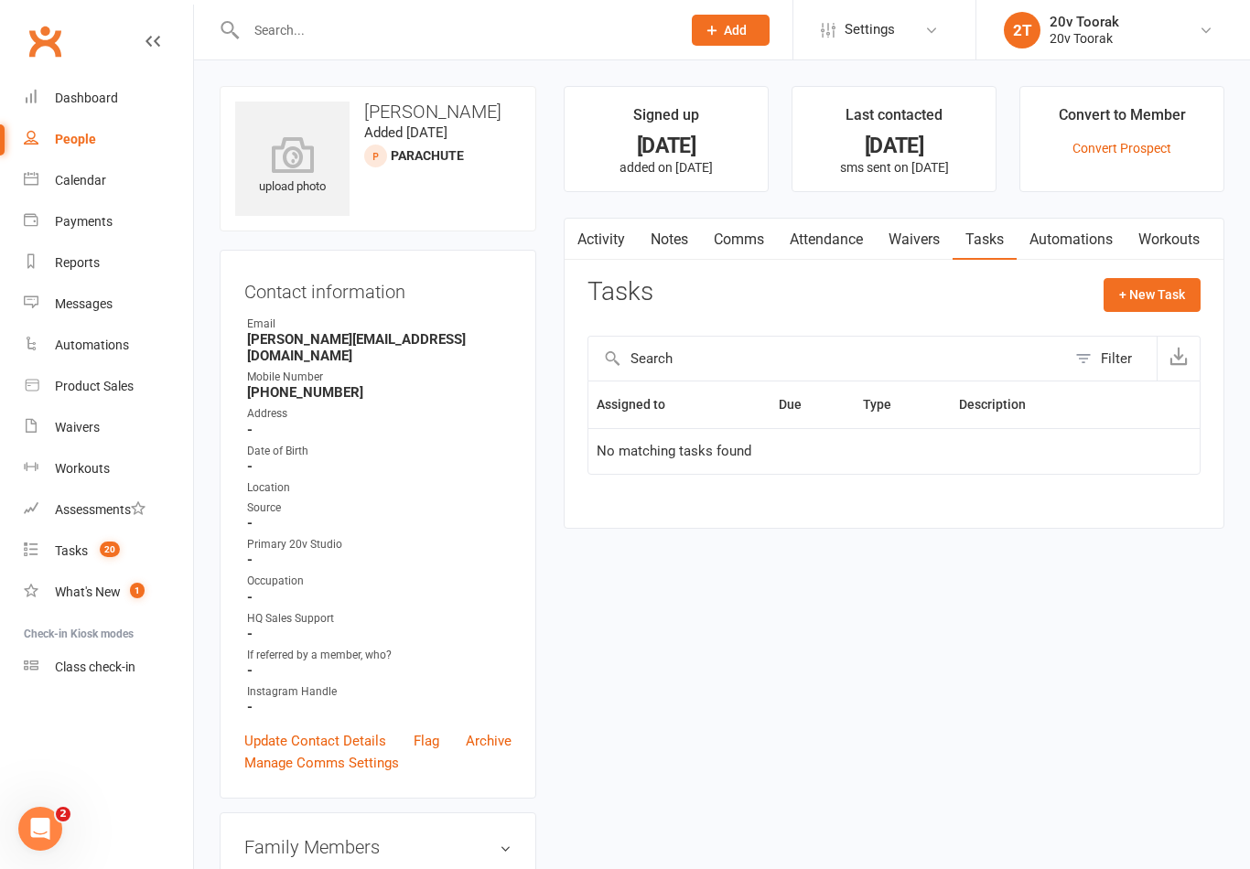
click at [53, 551] on link "Tasks 20" at bounding box center [108, 551] width 169 height 41
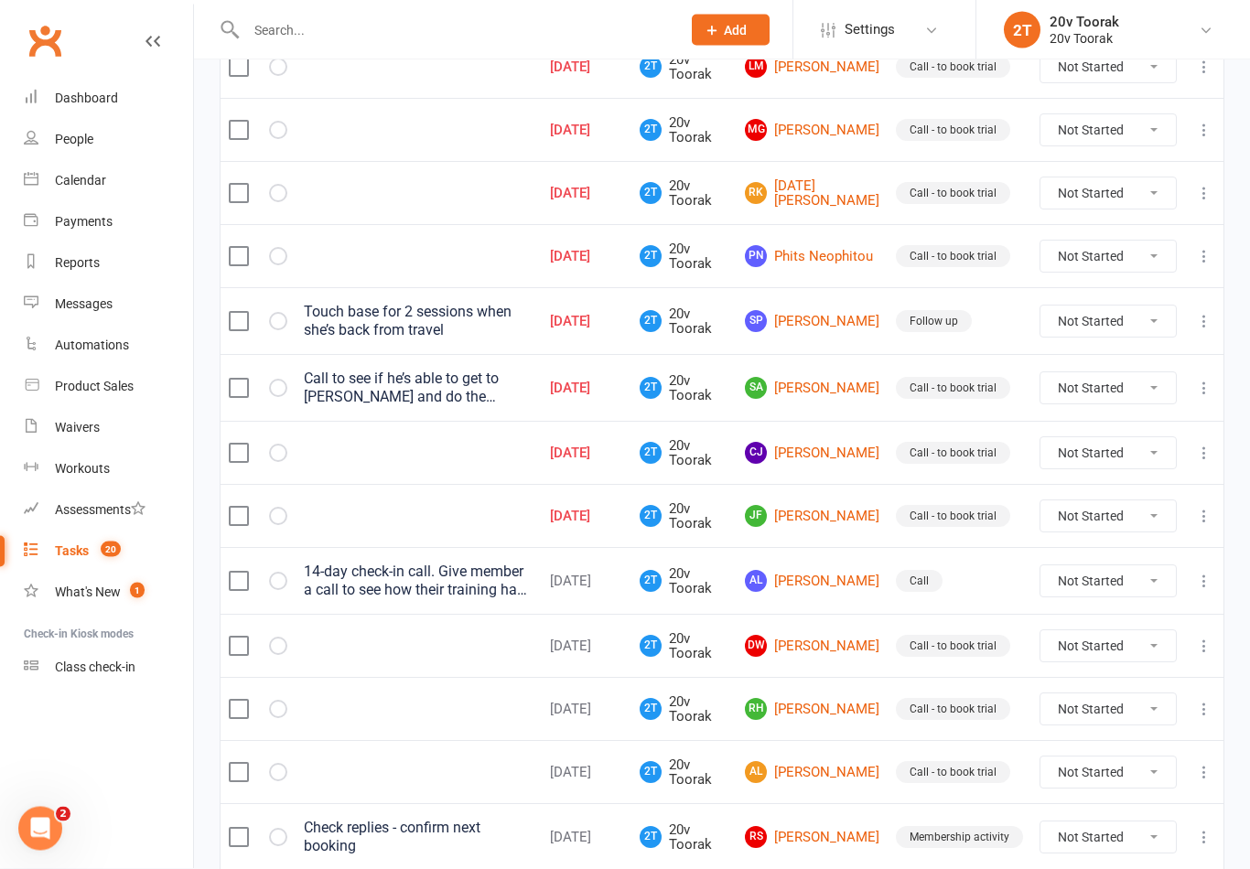
scroll to position [372, 0]
click at [802, 445] on link "[PERSON_NAME]" at bounding box center [812, 453] width 134 height 22
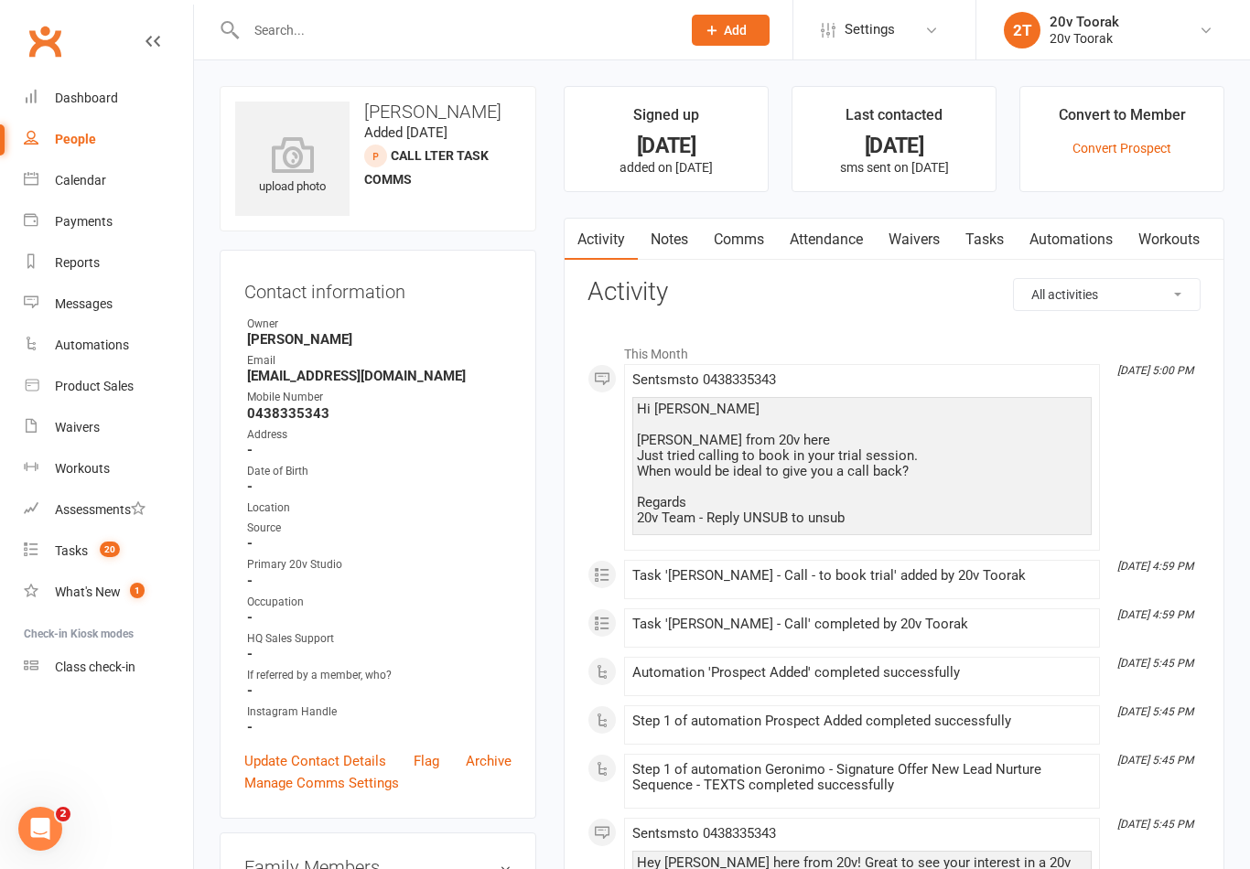
click at [684, 232] on link "Notes" at bounding box center [669, 240] width 63 height 42
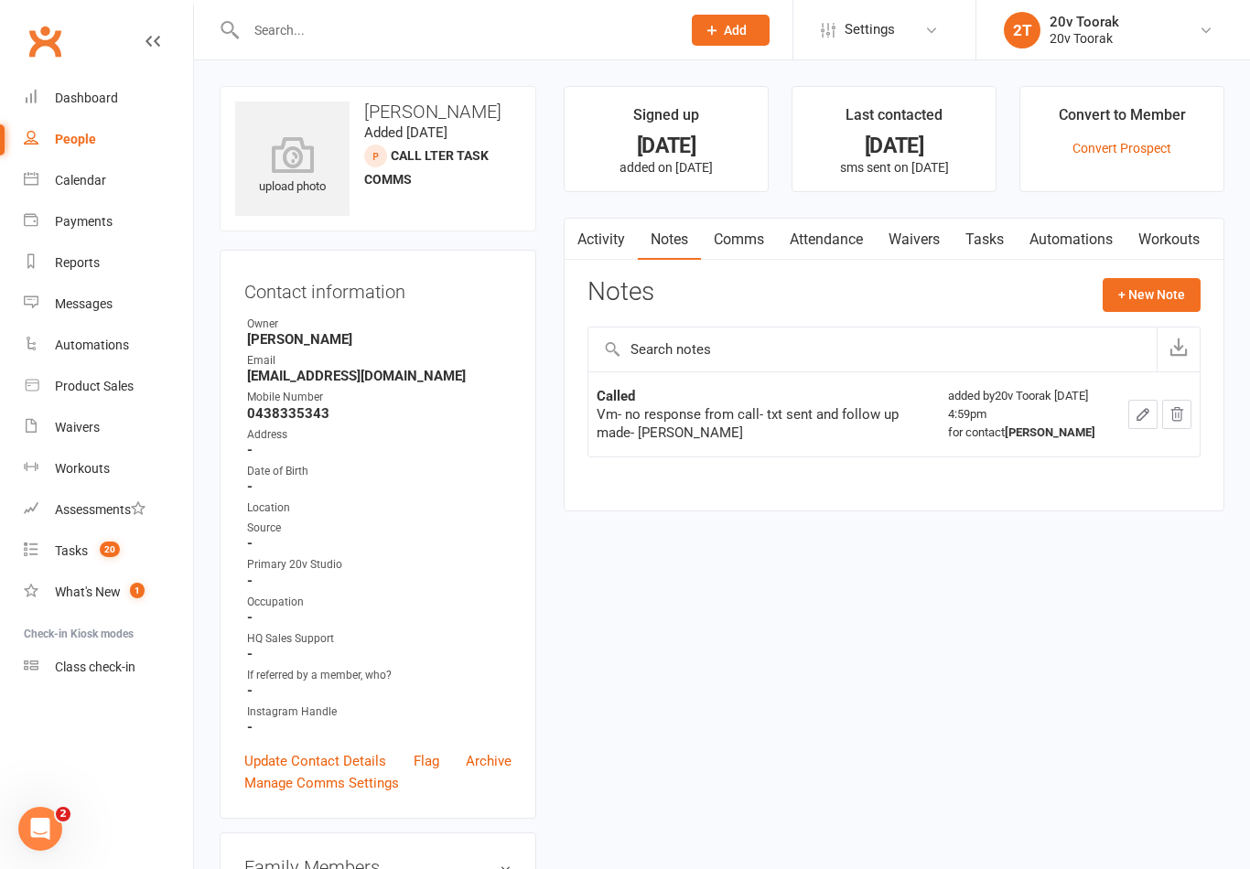
click at [1167, 307] on button "+ New Note" at bounding box center [1152, 294] width 98 height 33
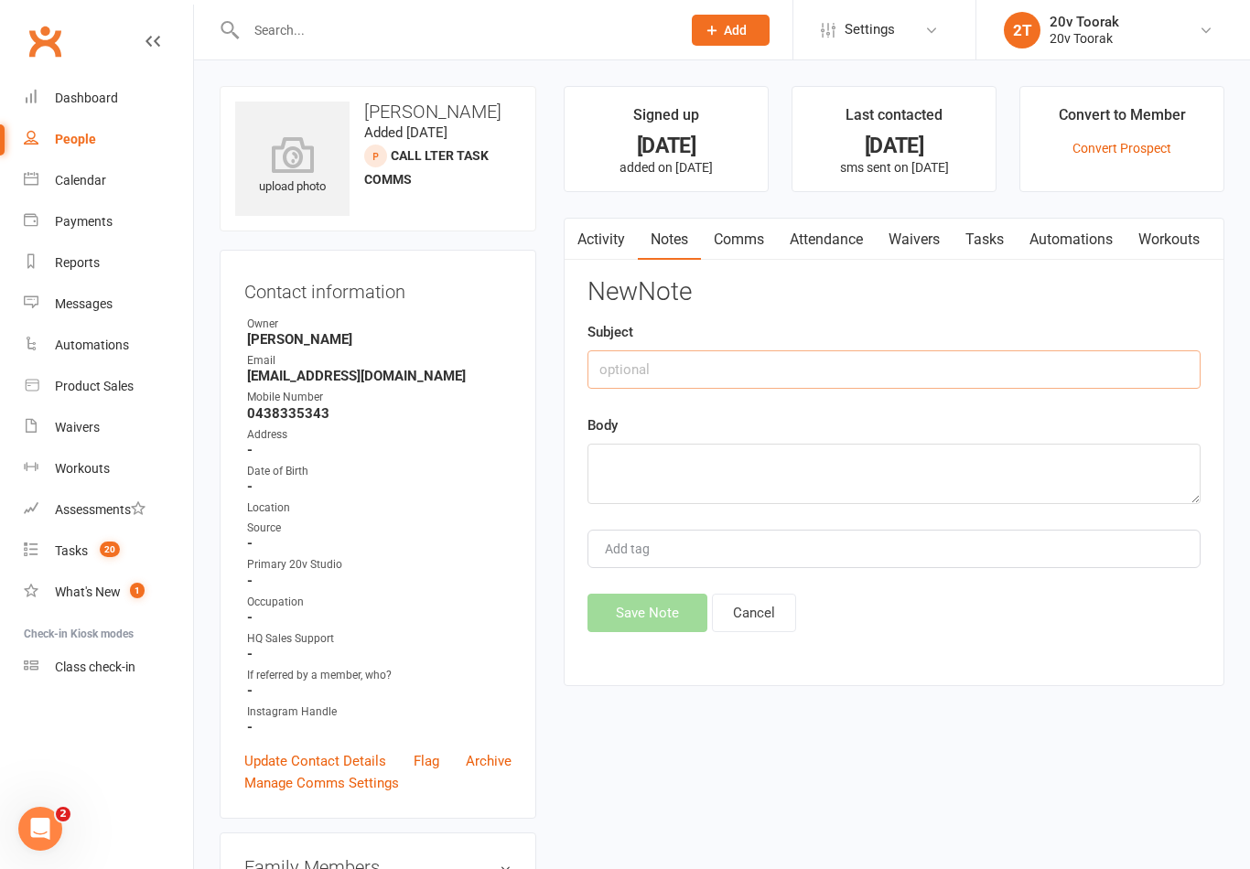
click at [844, 364] on input "text" at bounding box center [893, 369] width 613 height 38
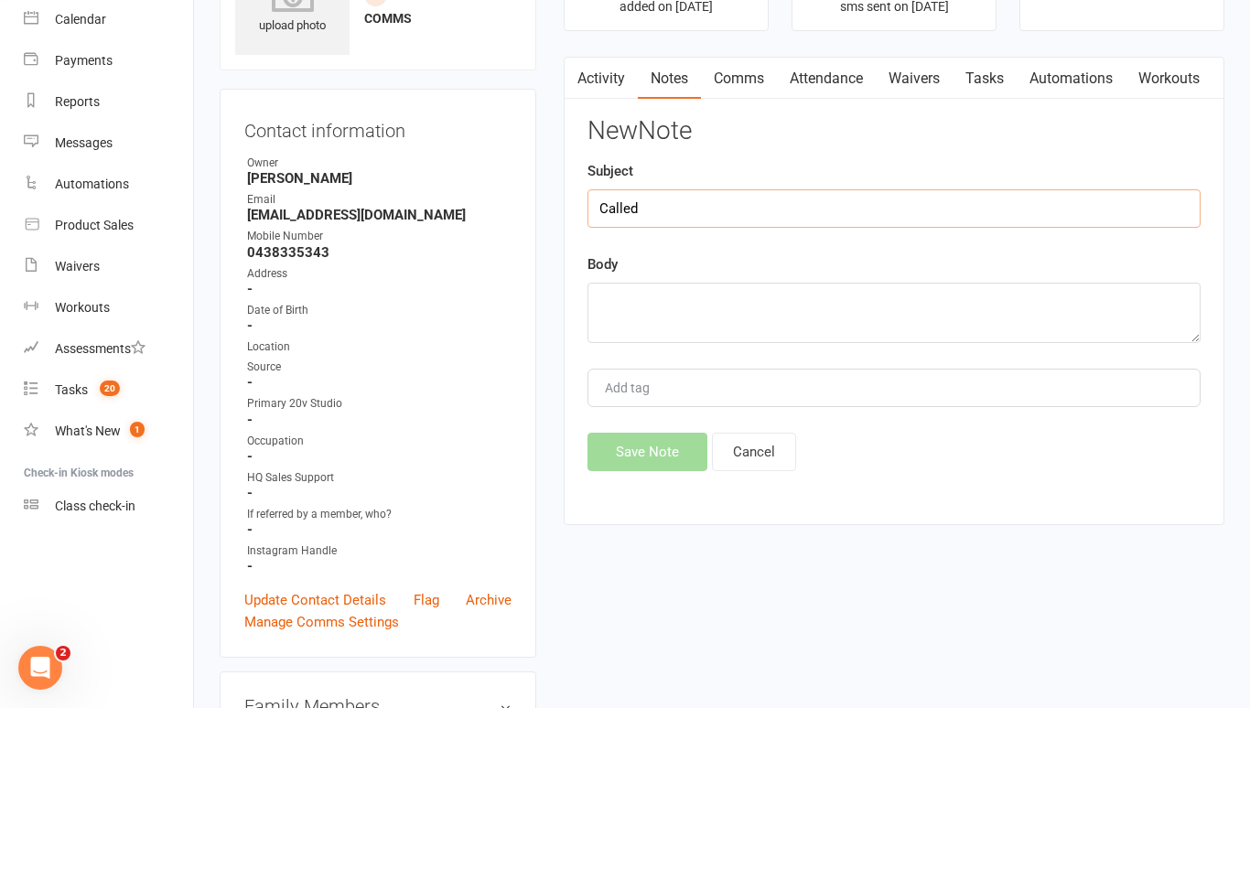
type input "Called"
click at [858, 362] on div "New Note Subject Called Body Add tag Save Note Cancel" at bounding box center [893, 455] width 613 height 354
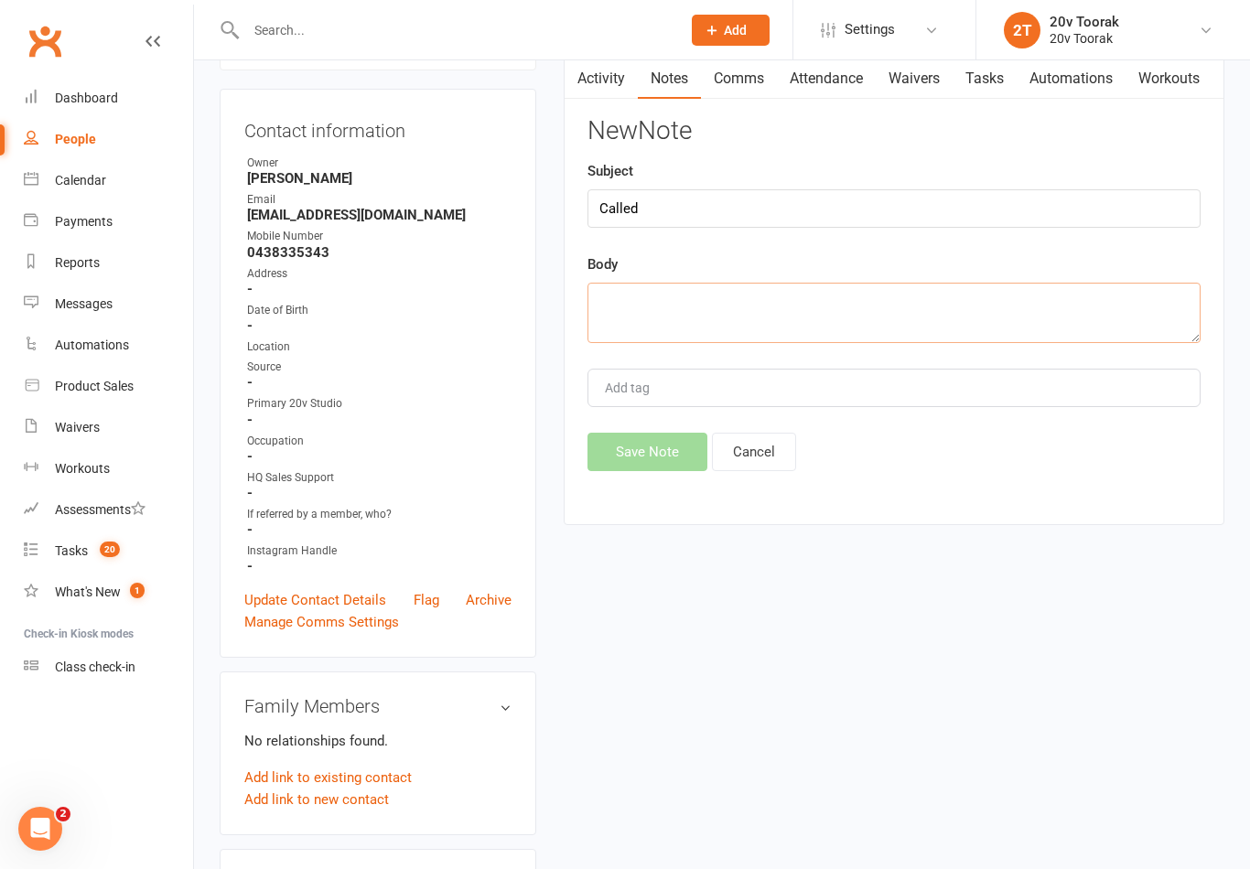
click at [885, 305] on textarea at bounding box center [893, 313] width 613 height 60
type textarea "Straight to [PERSON_NAME]"
click at [659, 456] on button "Save Note" at bounding box center [647, 452] width 120 height 38
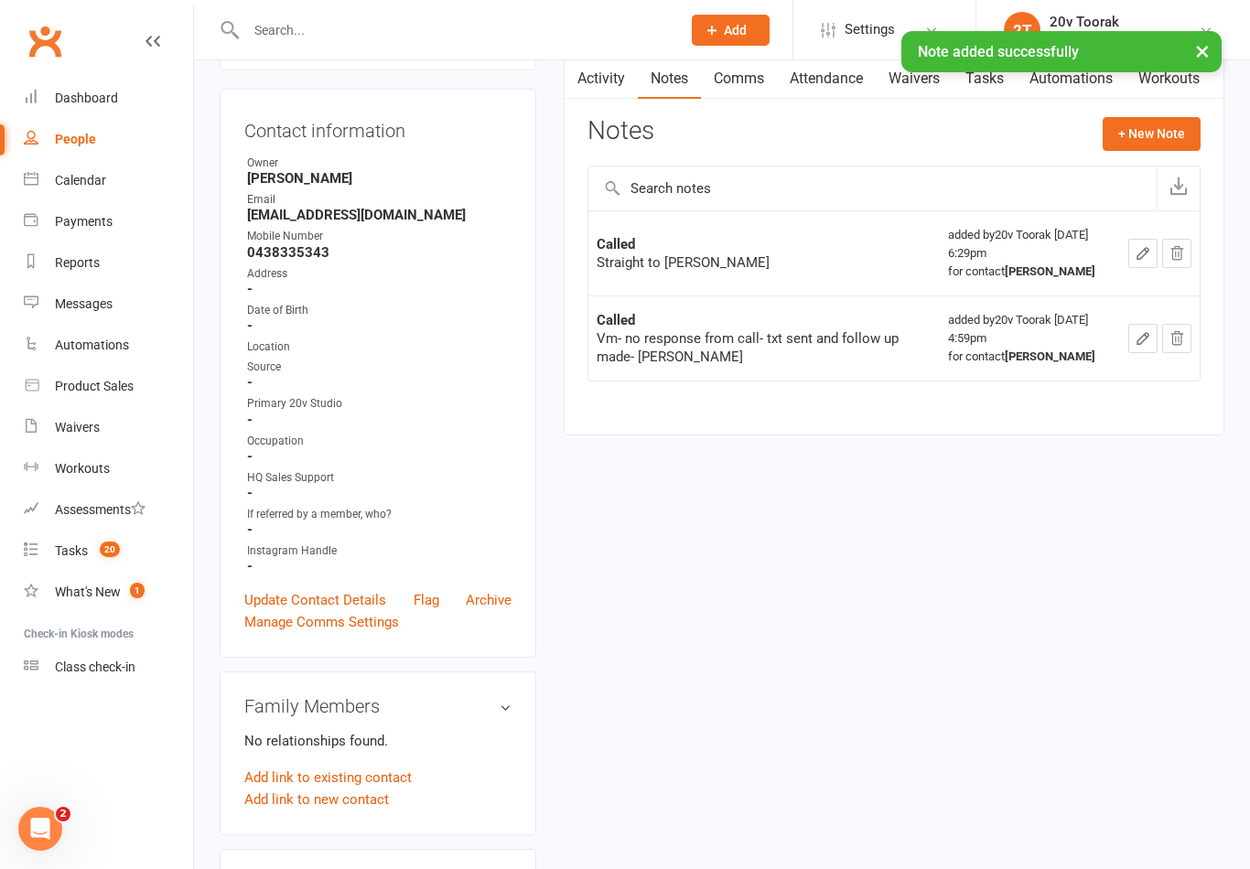
click at [610, 86] on link "Activity" at bounding box center [601, 79] width 73 height 42
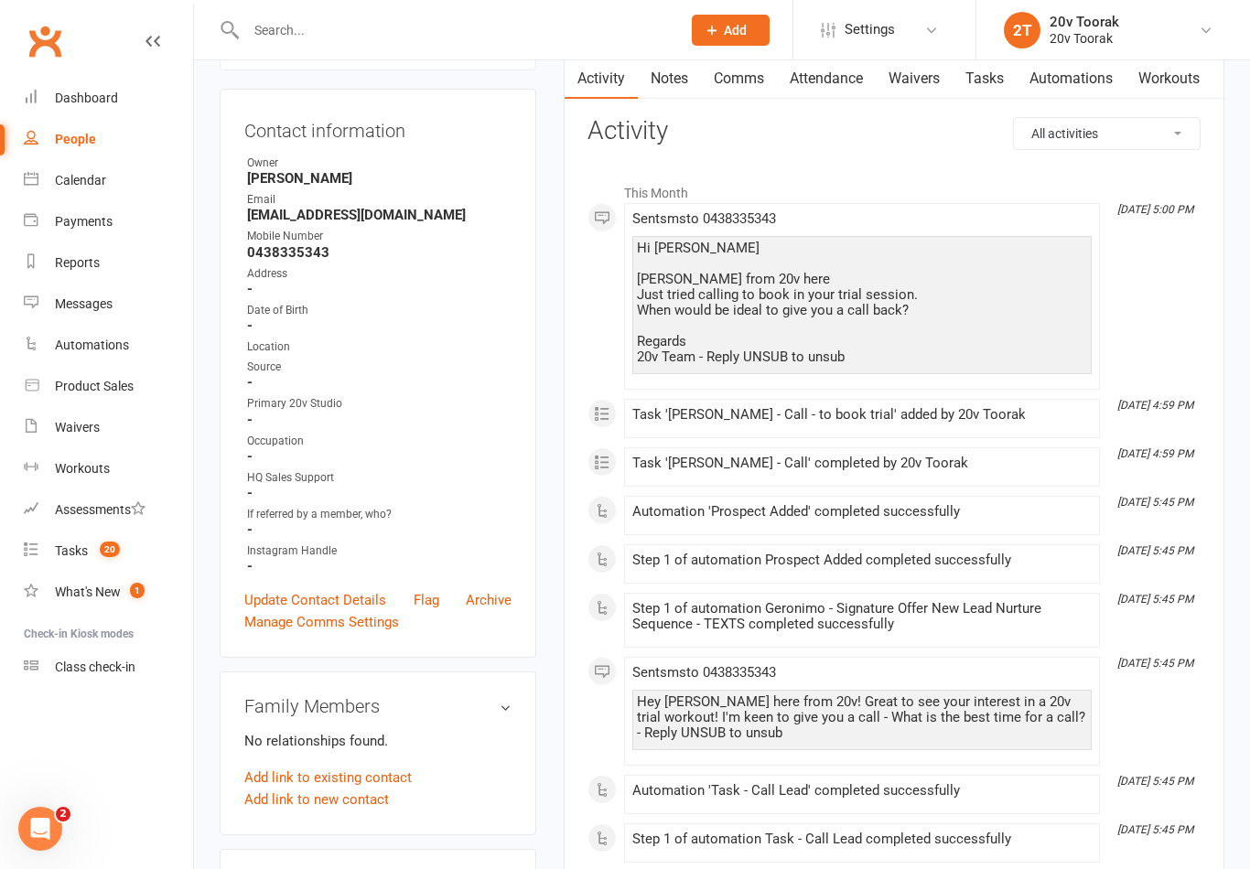
click at [72, 559] on link "Tasks 20" at bounding box center [108, 551] width 169 height 41
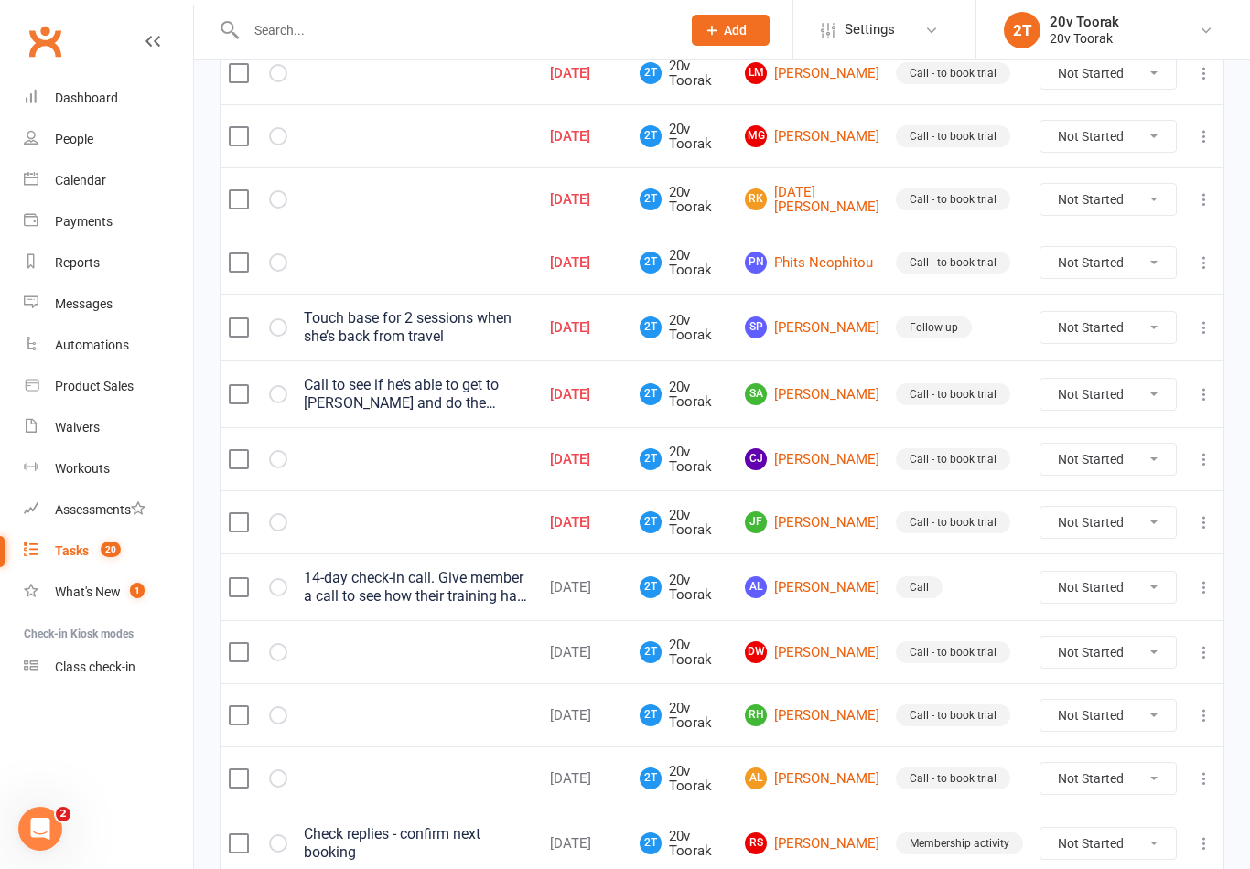
scroll to position [317, 0]
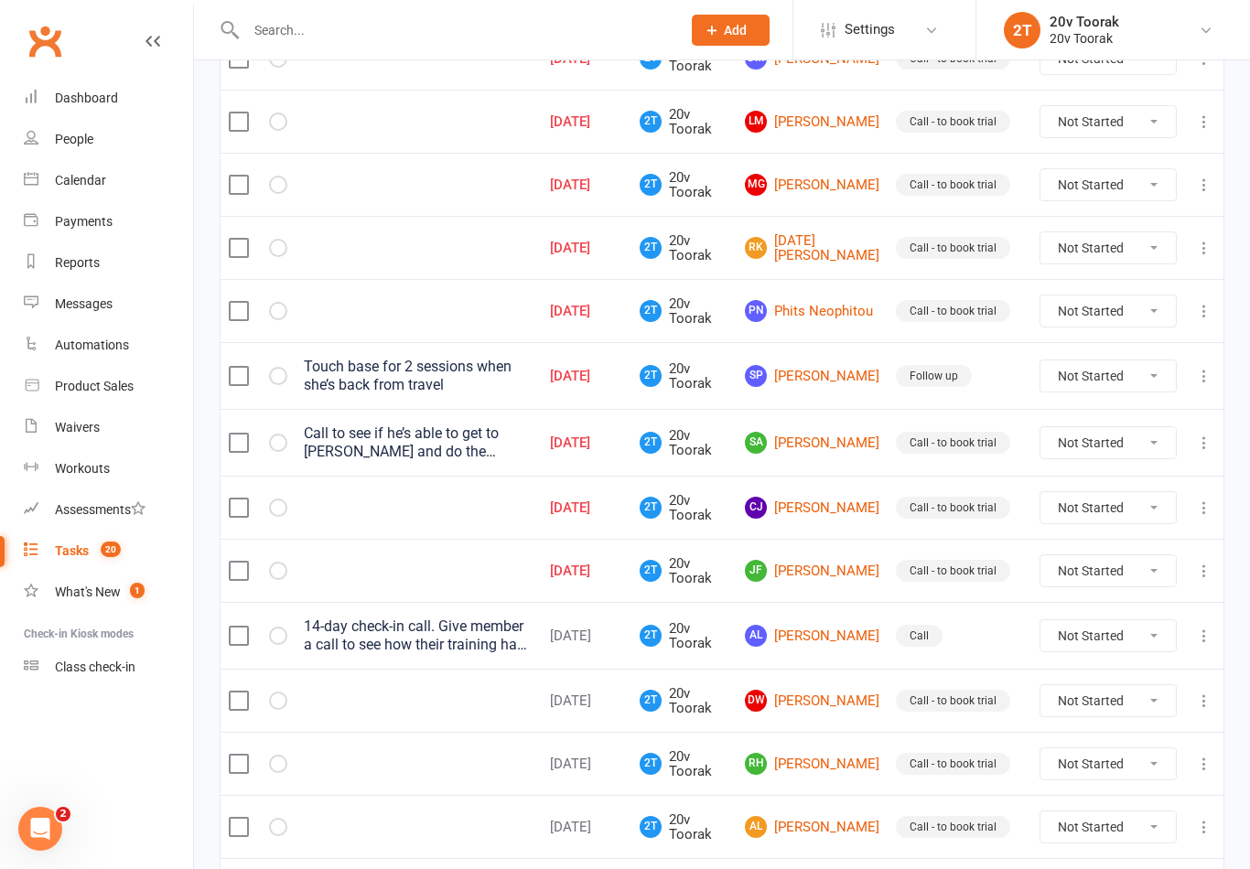
click at [809, 519] on link "[PERSON_NAME]" at bounding box center [812, 508] width 134 height 22
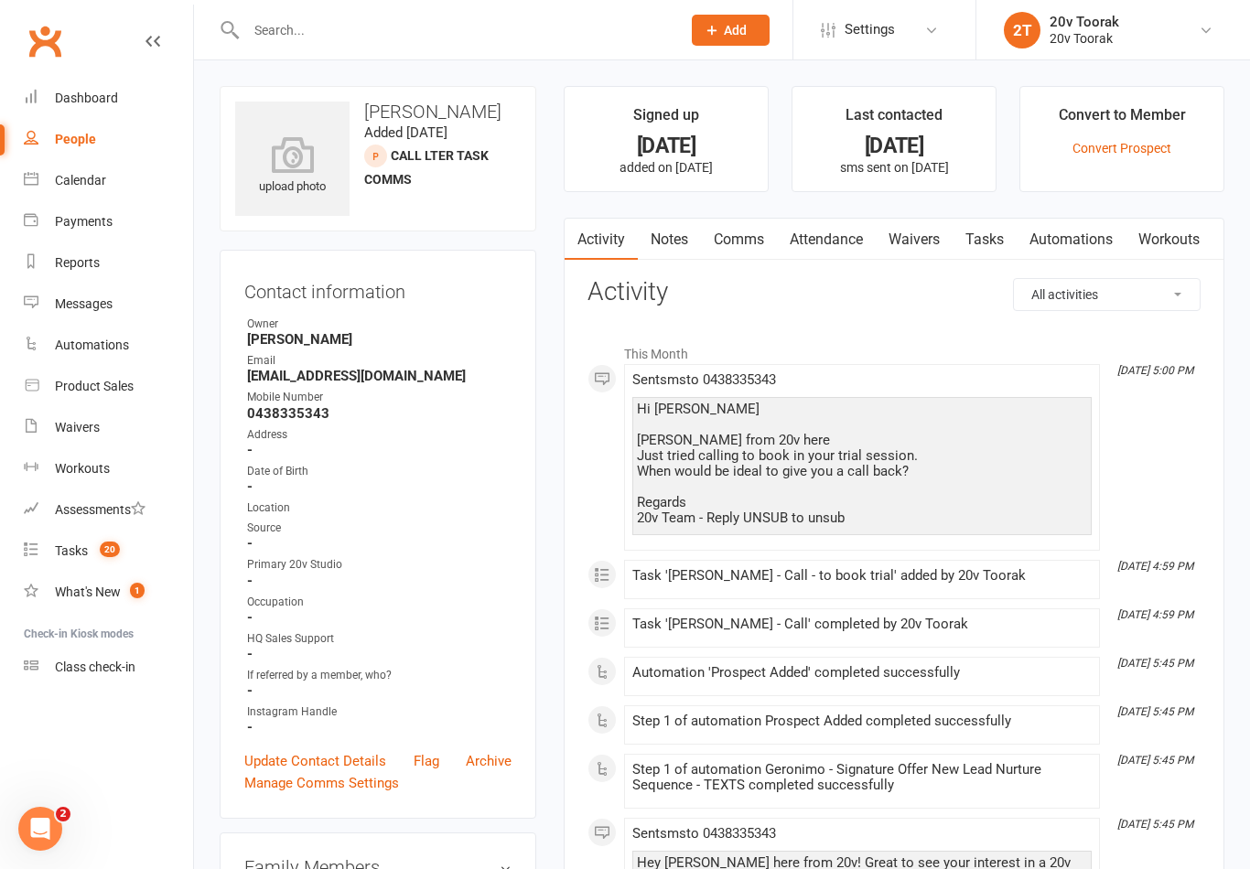
click at [698, 237] on link "Notes" at bounding box center [669, 240] width 63 height 42
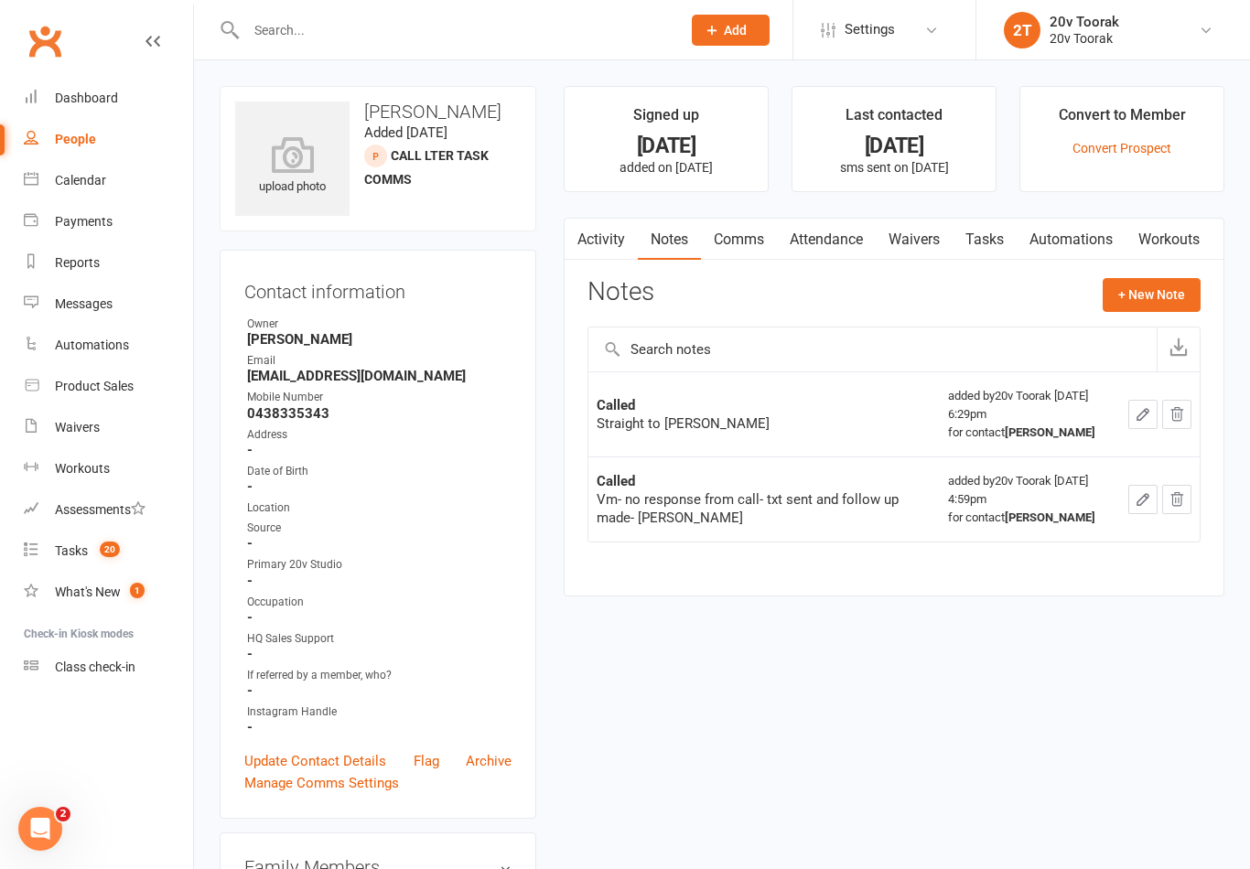
click at [578, 255] on button "button" at bounding box center [576, 239] width 23 height 41
click at [641, 228] on link "Notes" at bounding box center [669, 240] width 63 height 42
click at [646, 219] on link "Notes" at bounding box center [669, 240] width 63 height 42
click at [611, 243] on link "Activity" at bounding box center [601, 240] width 73 height 42
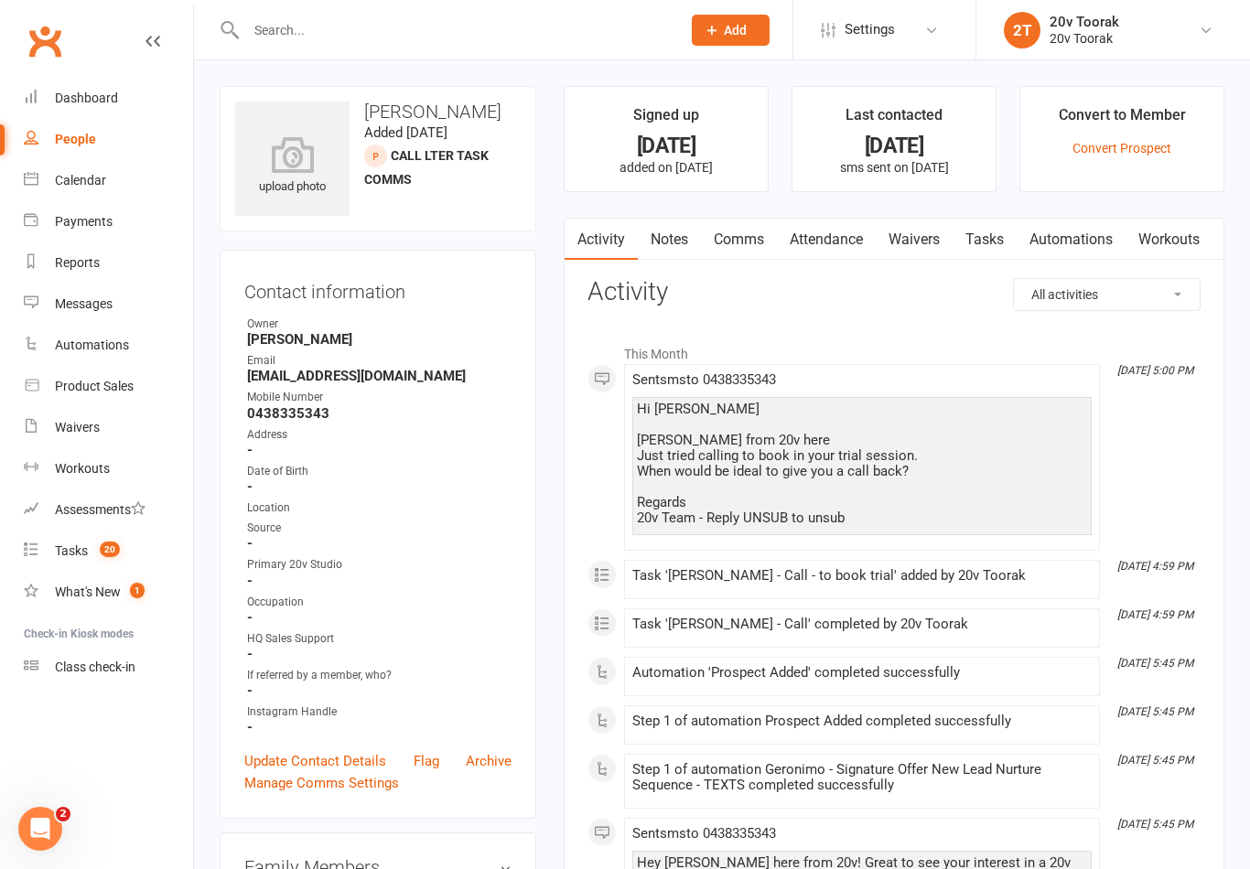
click at [987, 241] on link "Tasks" at bounding box center [984, 240] width 64 height 42
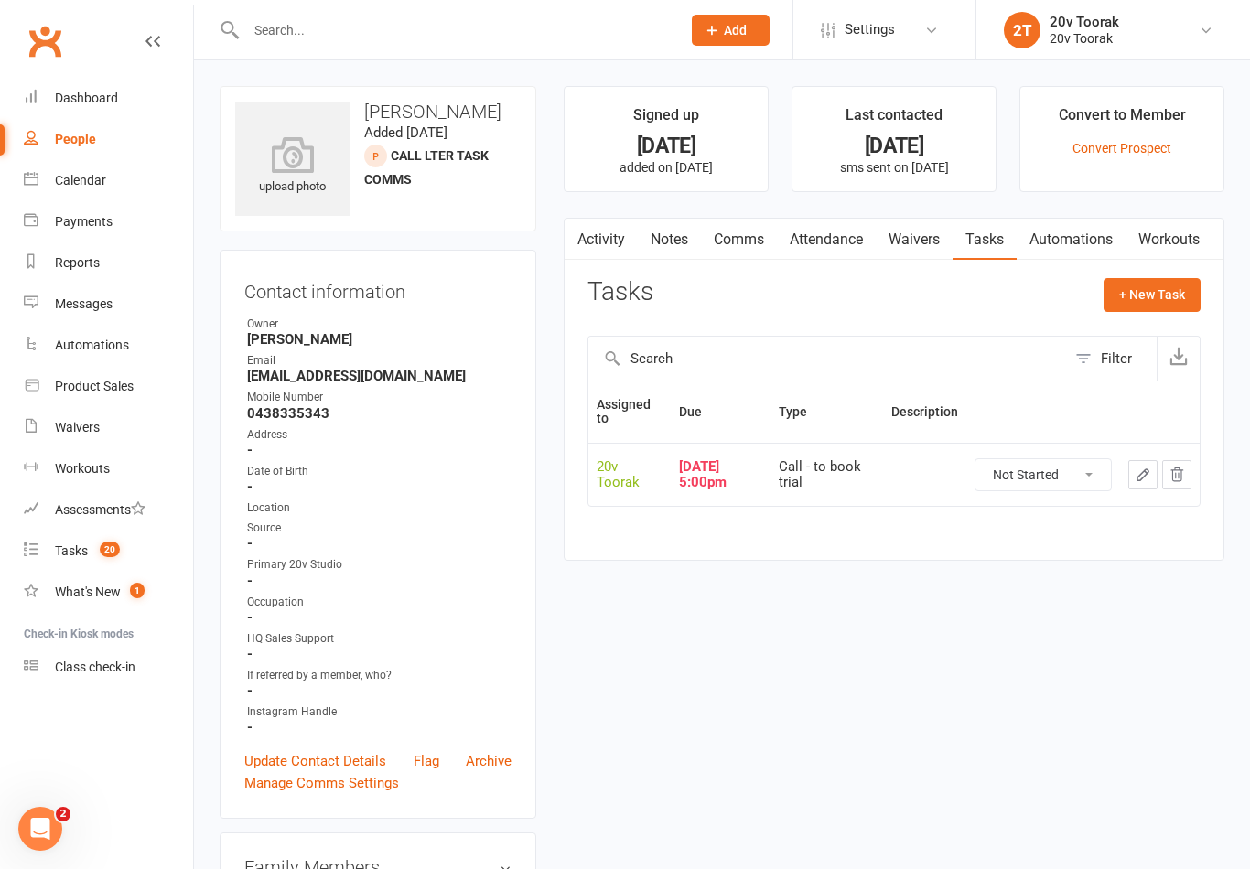
click at [1135, 468] on icon "button" at bounding box center [1143, 475] width 16 height 16
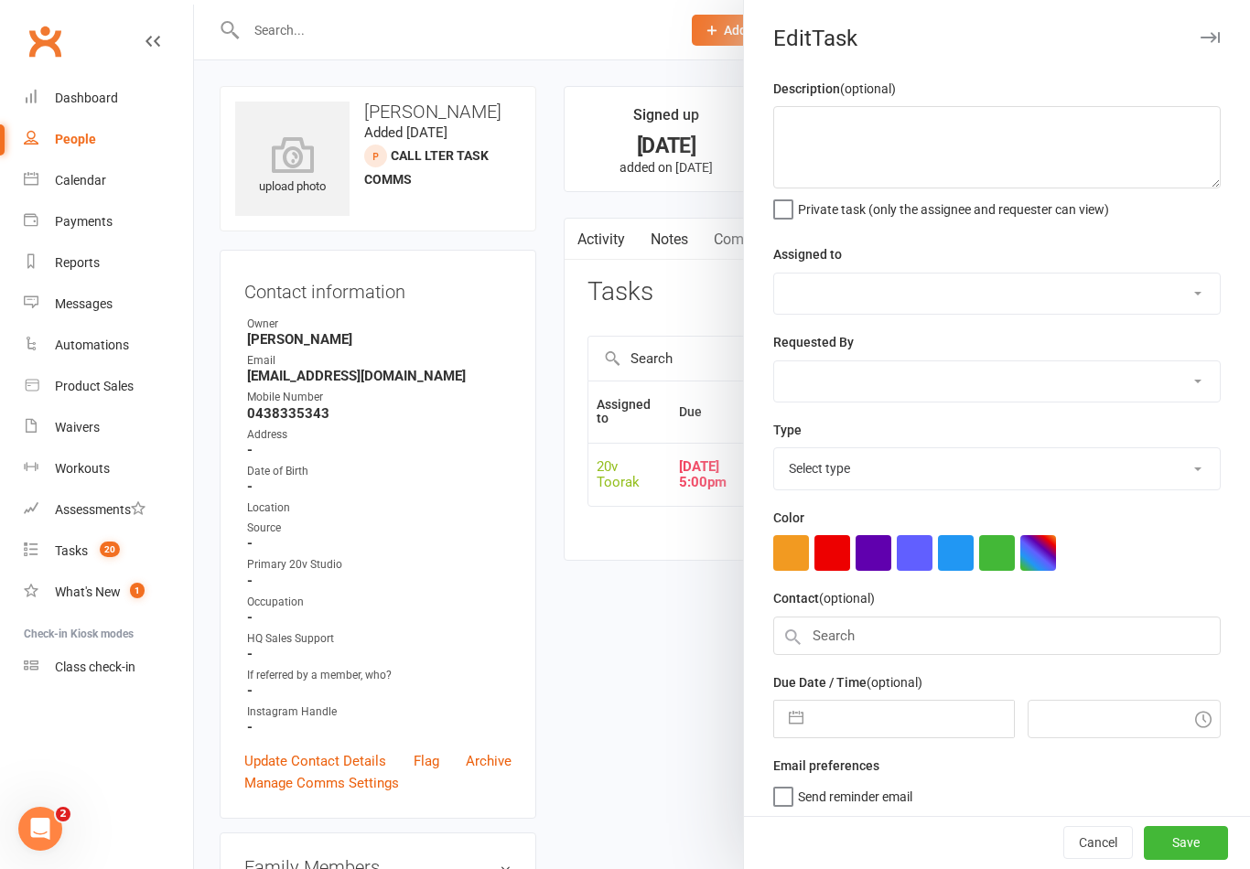
select select "45736"
type input "[DATE]"
type input "5:00pm"
select select "32301"
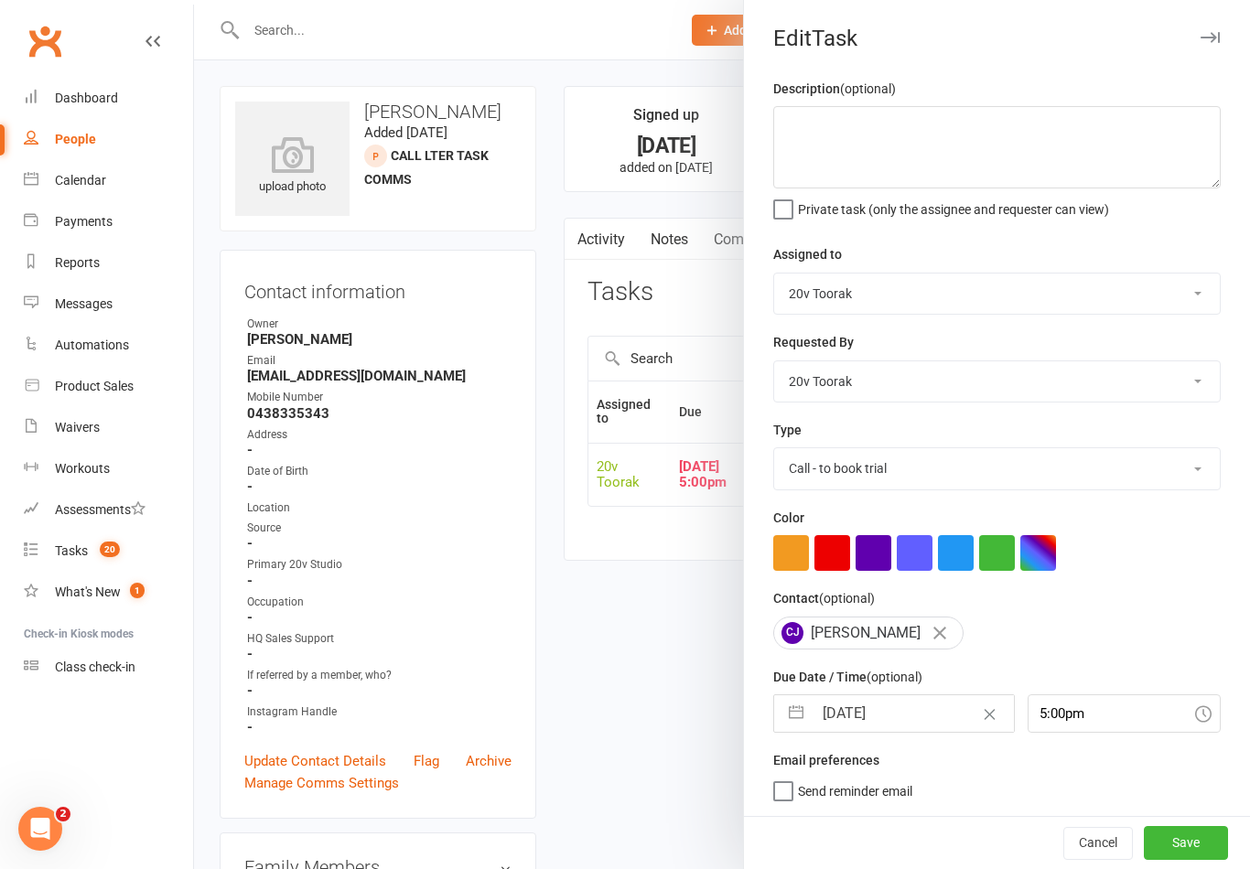
click at [879, 714] on input "[DATE]" at bounding box center [912, 713] width 200 height 37
select select "7"
select select "2025"
select select "8"
select select "2025"
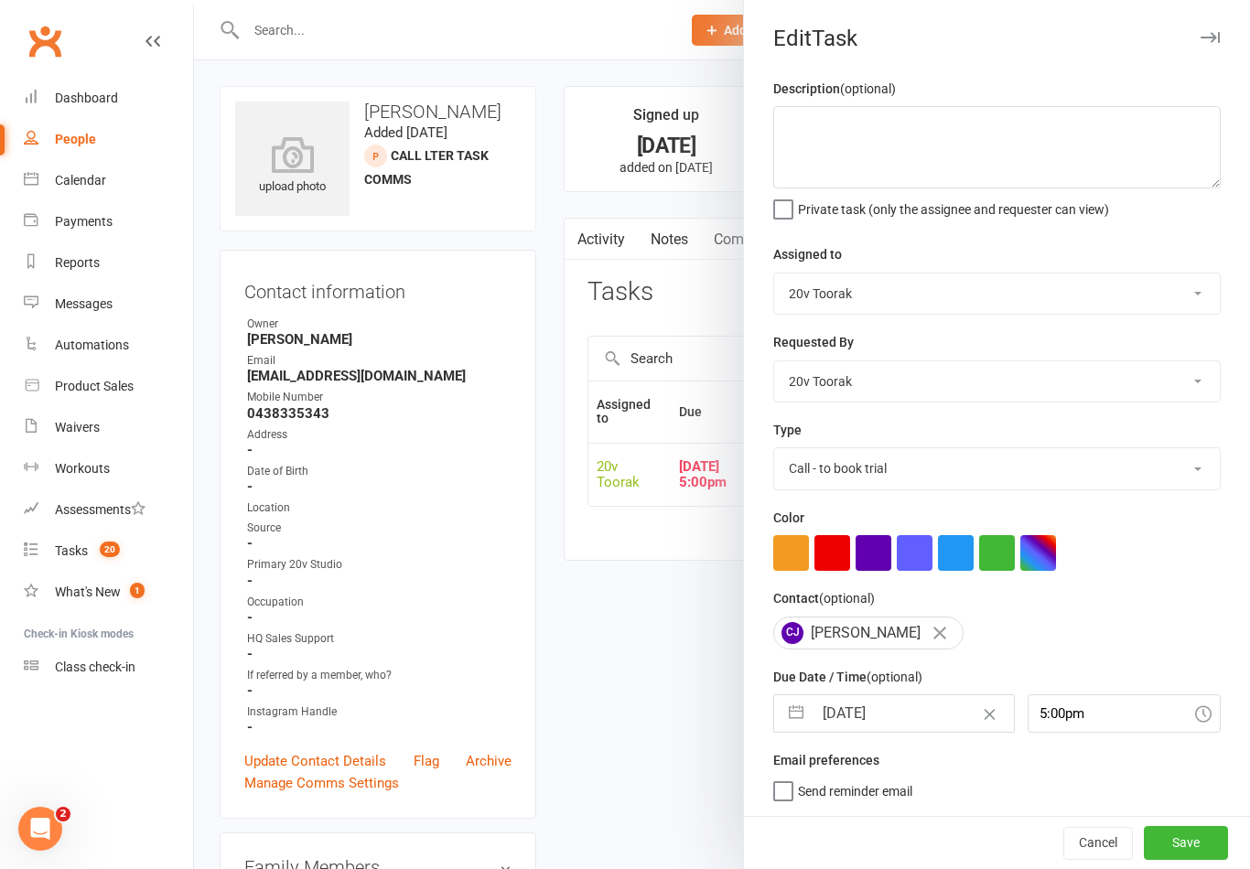
select select "9"
select select "2025"
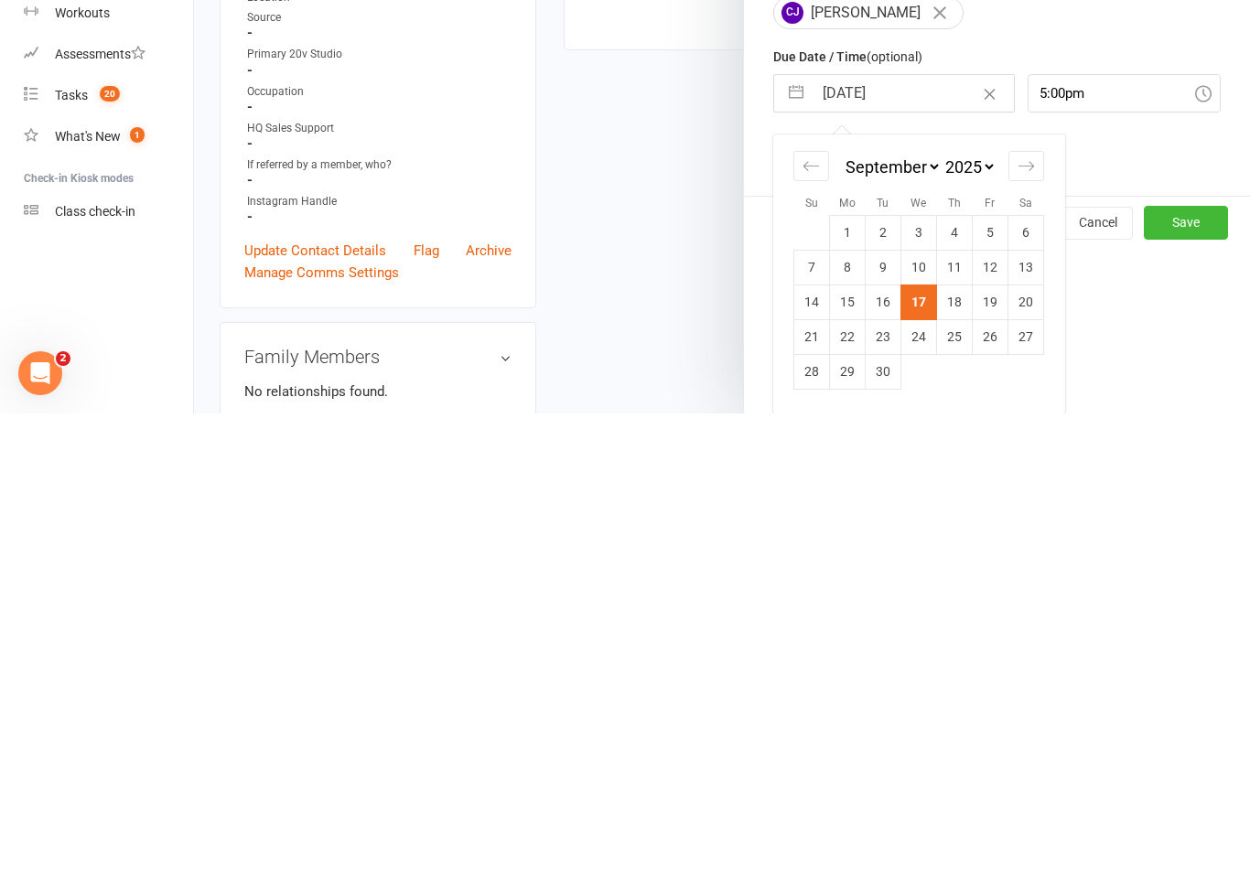
scroll to position [168, 0]
click at [963, 740] on td "18" at bounding box center [955, 757] width 36 height 35
type input "[DATE]"
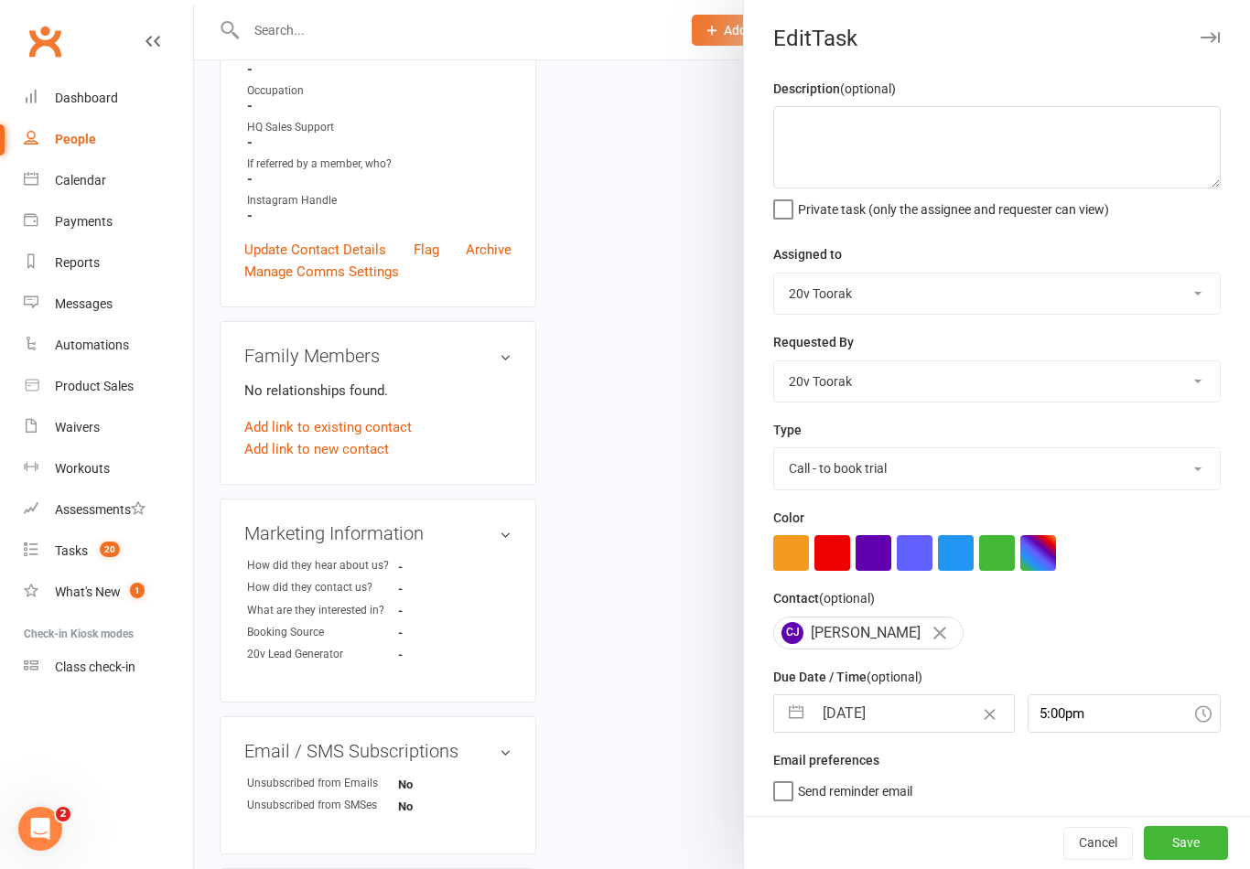
scroll to position [4, 0]
click at [1192, 855] on button "Save" at bounding box center [1186, 842] width 84 height 33
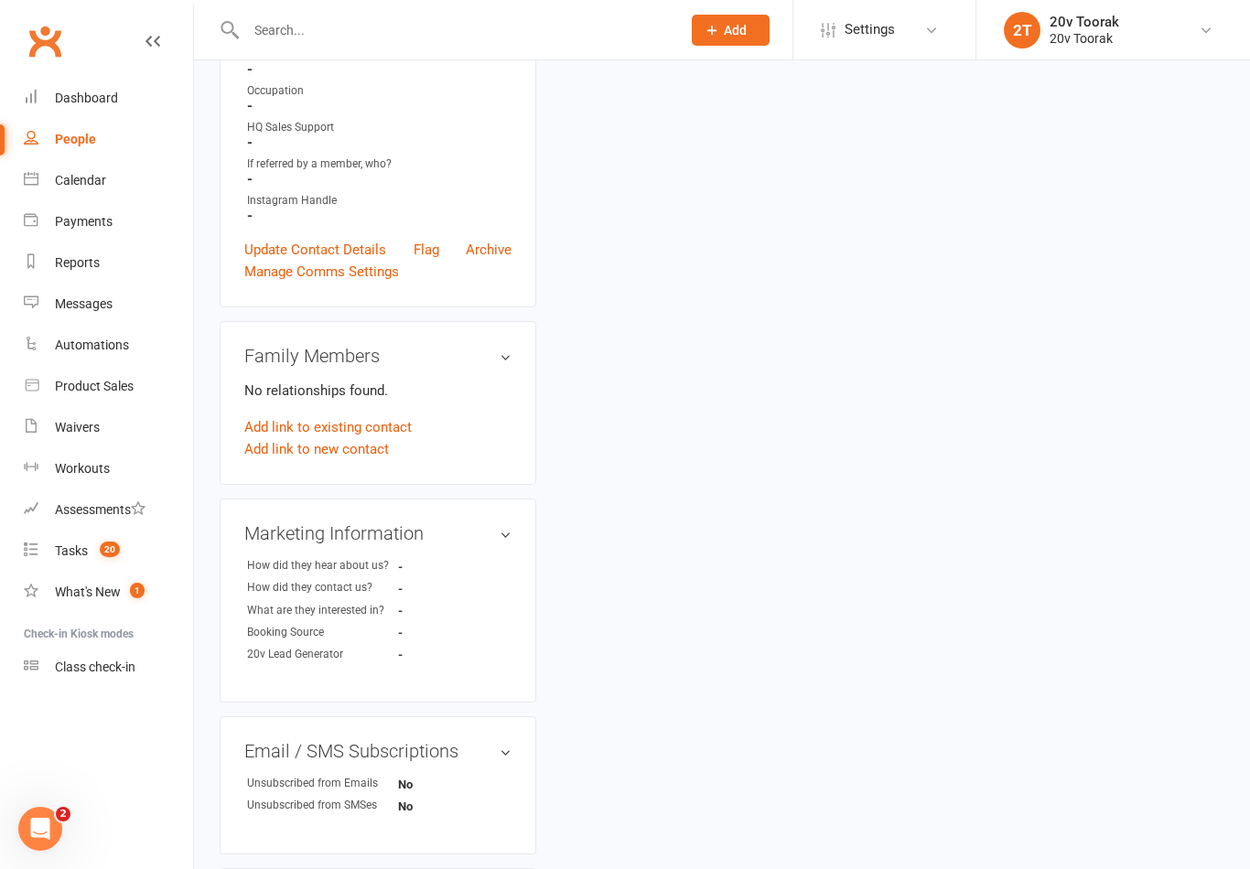
click at [63, 555] on div "Tasks" at bounding box center [71, 550] width 33 height 15
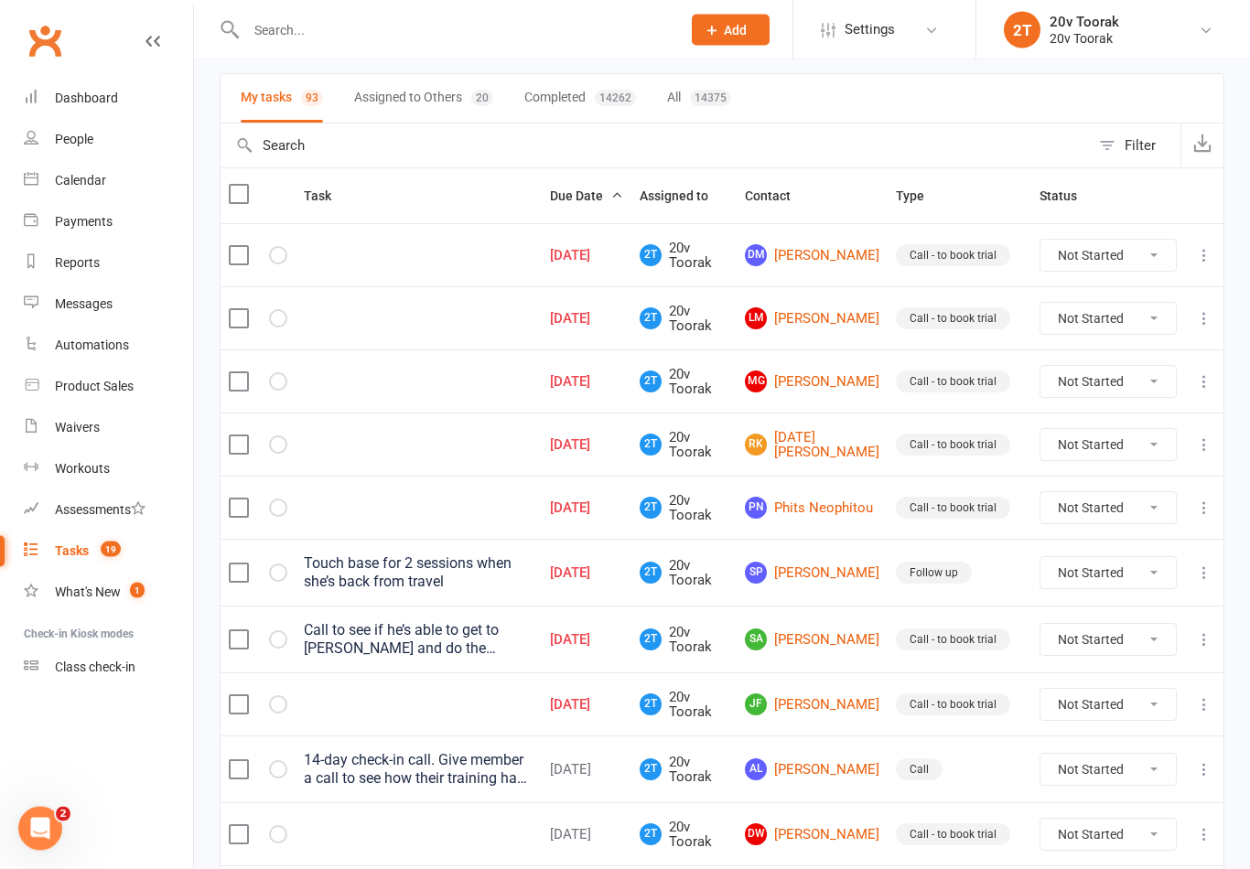
scroll to position [121, 0]
click at [857, 433] on link "RK [DATE][PERSON_NAME]" at bounding box center [812, 445] width 134 height 30
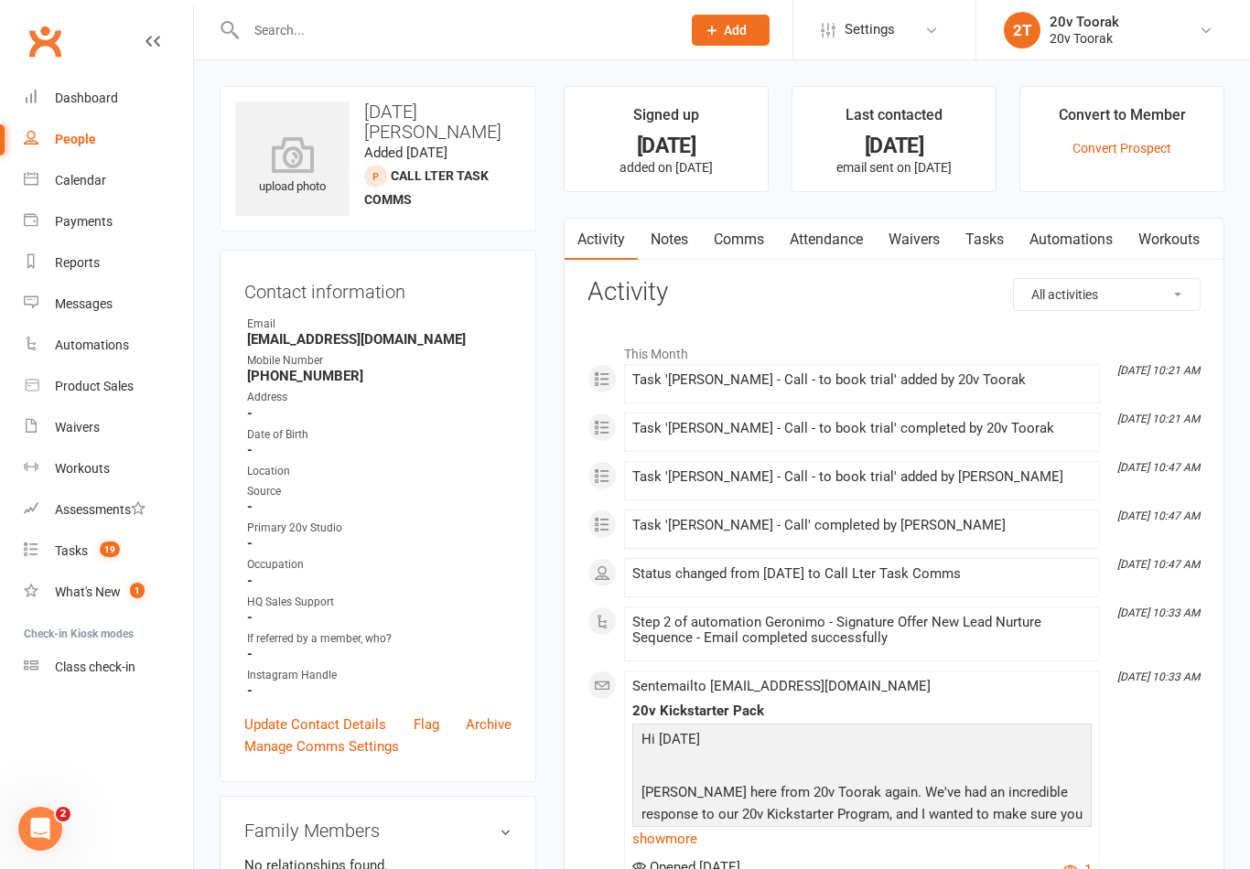
click at [689, 246] on link "Notes" at bounding box center [669, 240] width 63 height 42
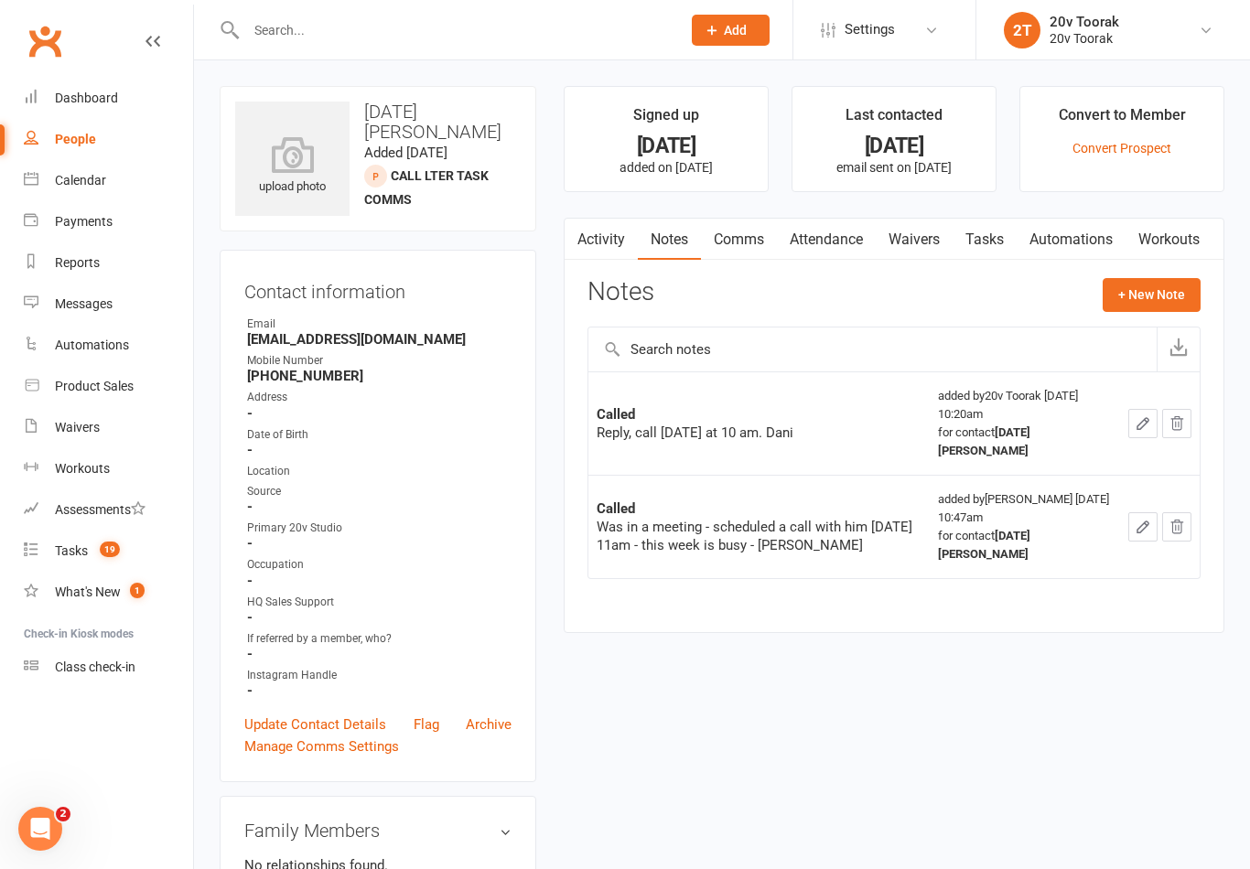
click at [1153, 298] on button "+ New Note" at bounding box center [1152, 294] width 98 height 33
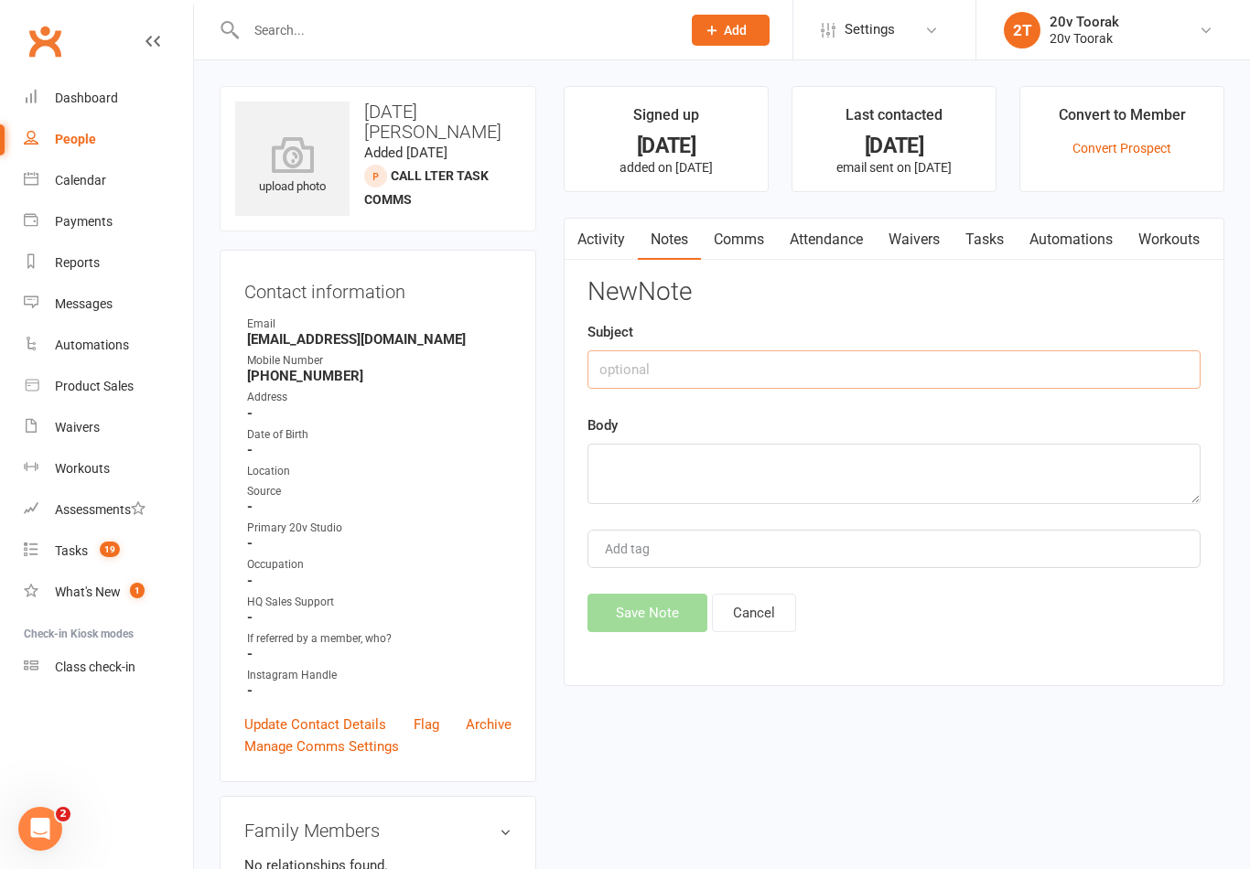
click at [912, 377] on input "text" at bounding box center [893, 369] width 613 height 38
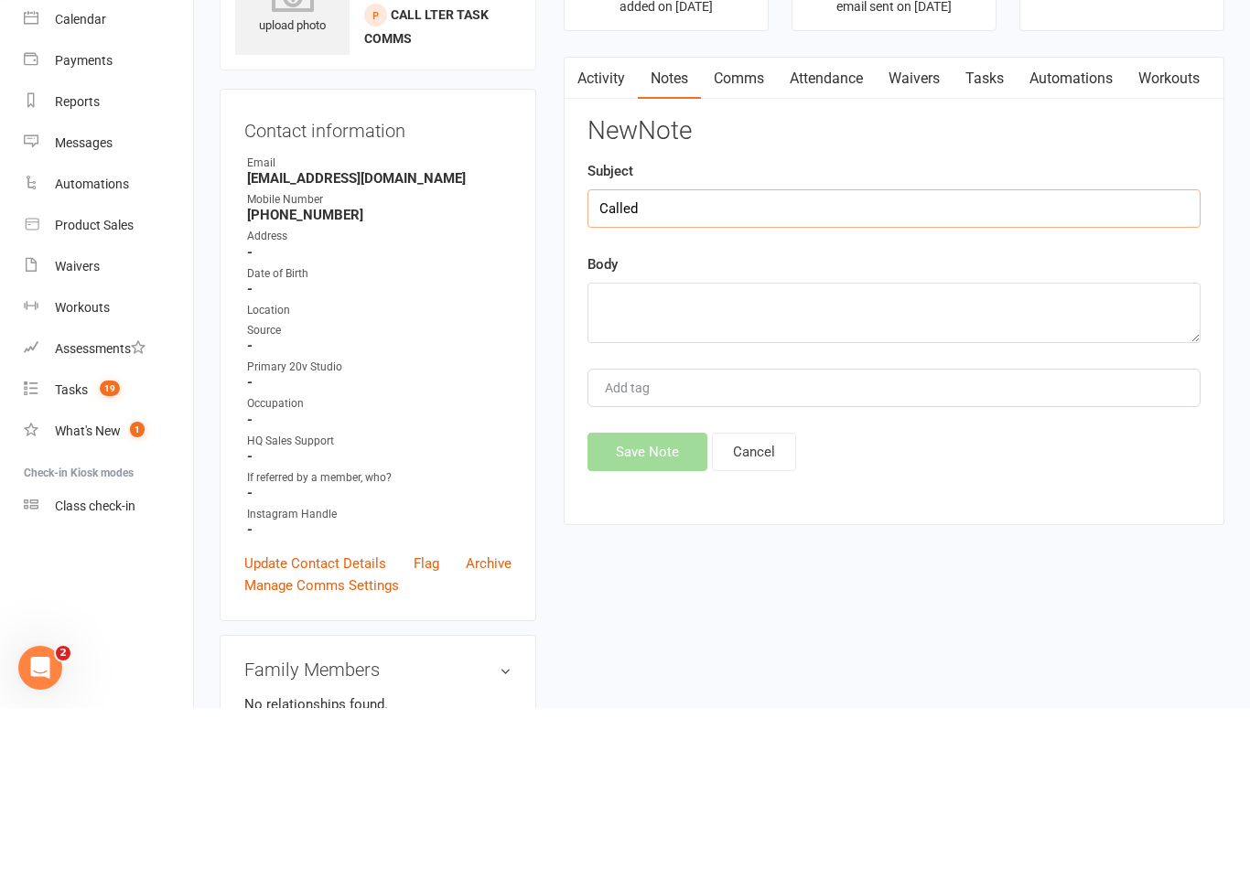
type input "Called"
click at [950, 444] on textarea at bounding box center [893, 474] width 613 height 60
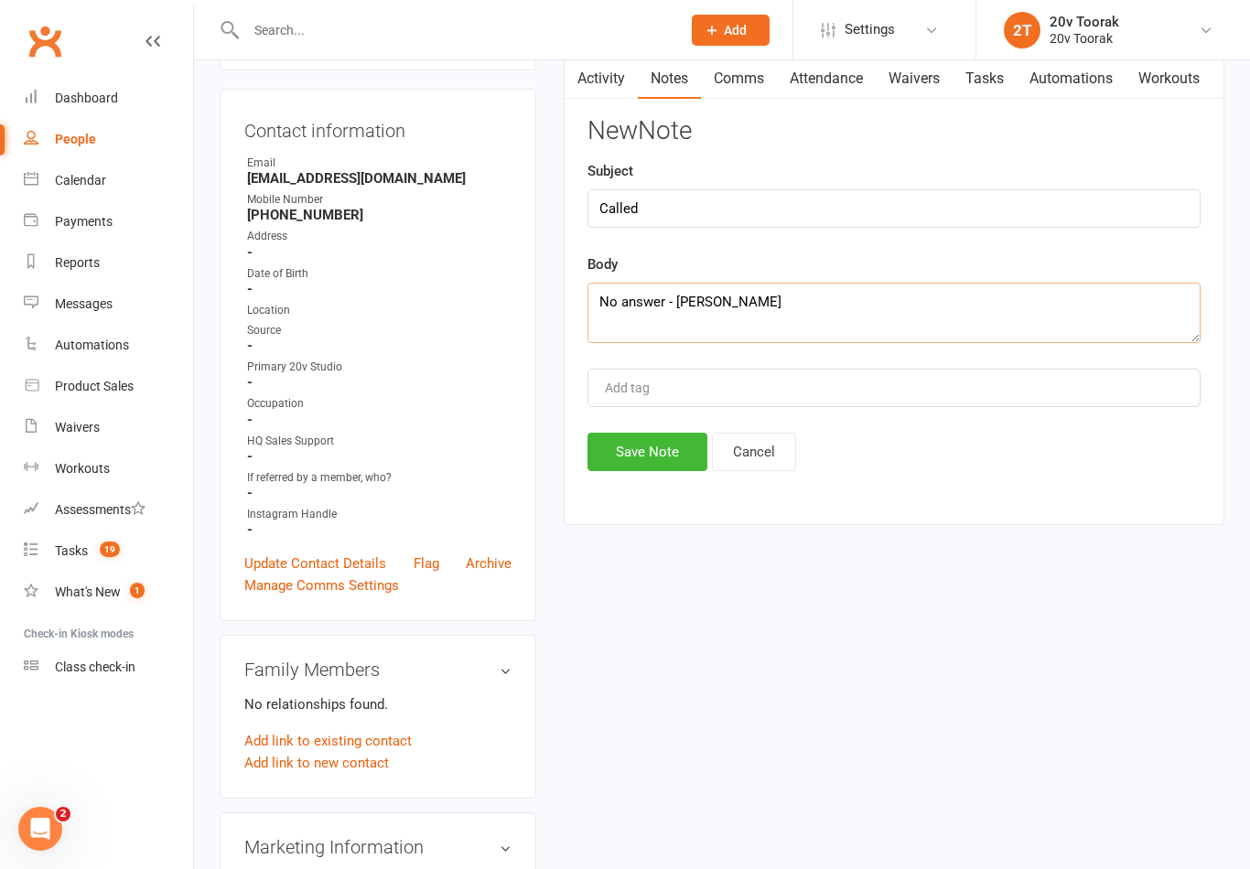
type textarea "No answer - [PERSON_NAME]"
click at [608, 471] on button "Save Note" at bounding box center [647, 452] width 120 height 38
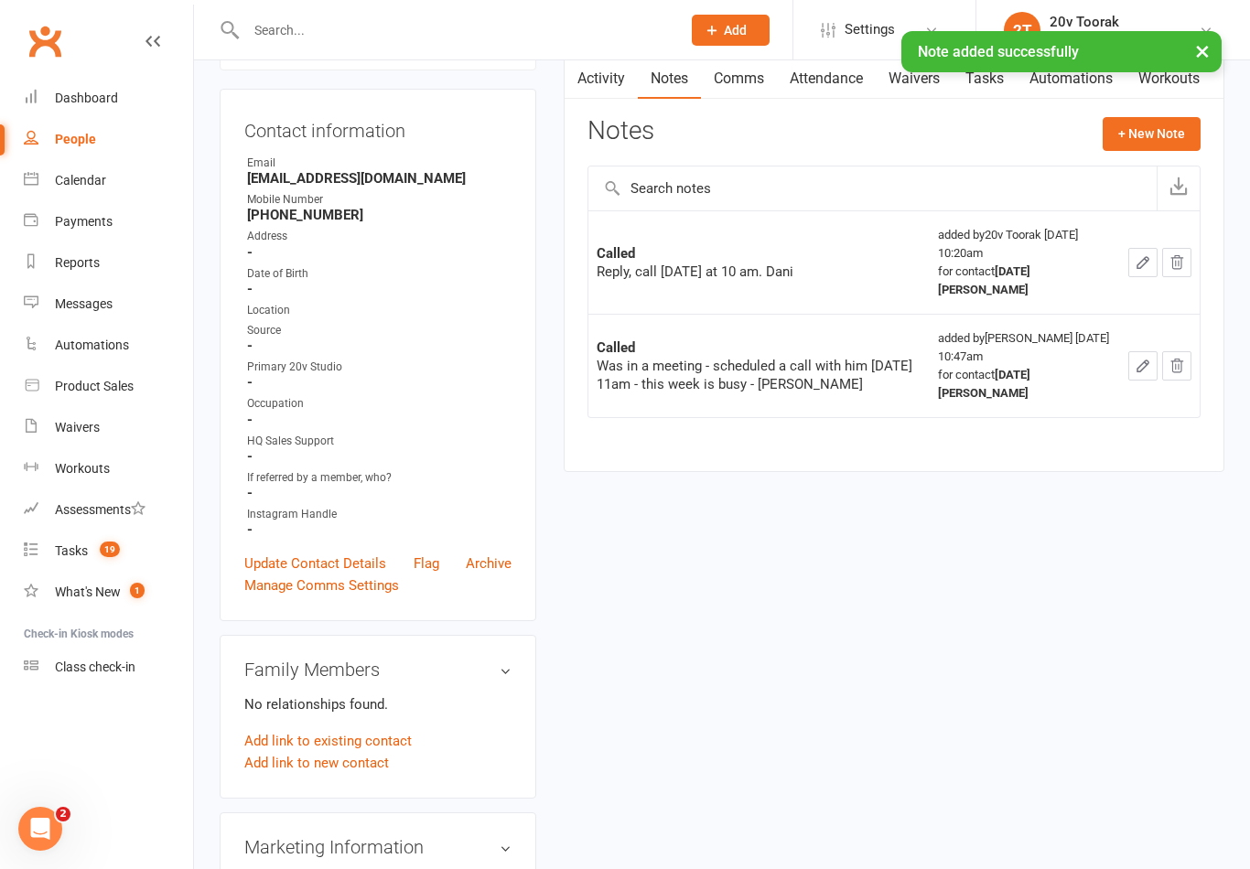
scroll to position [0, 0]
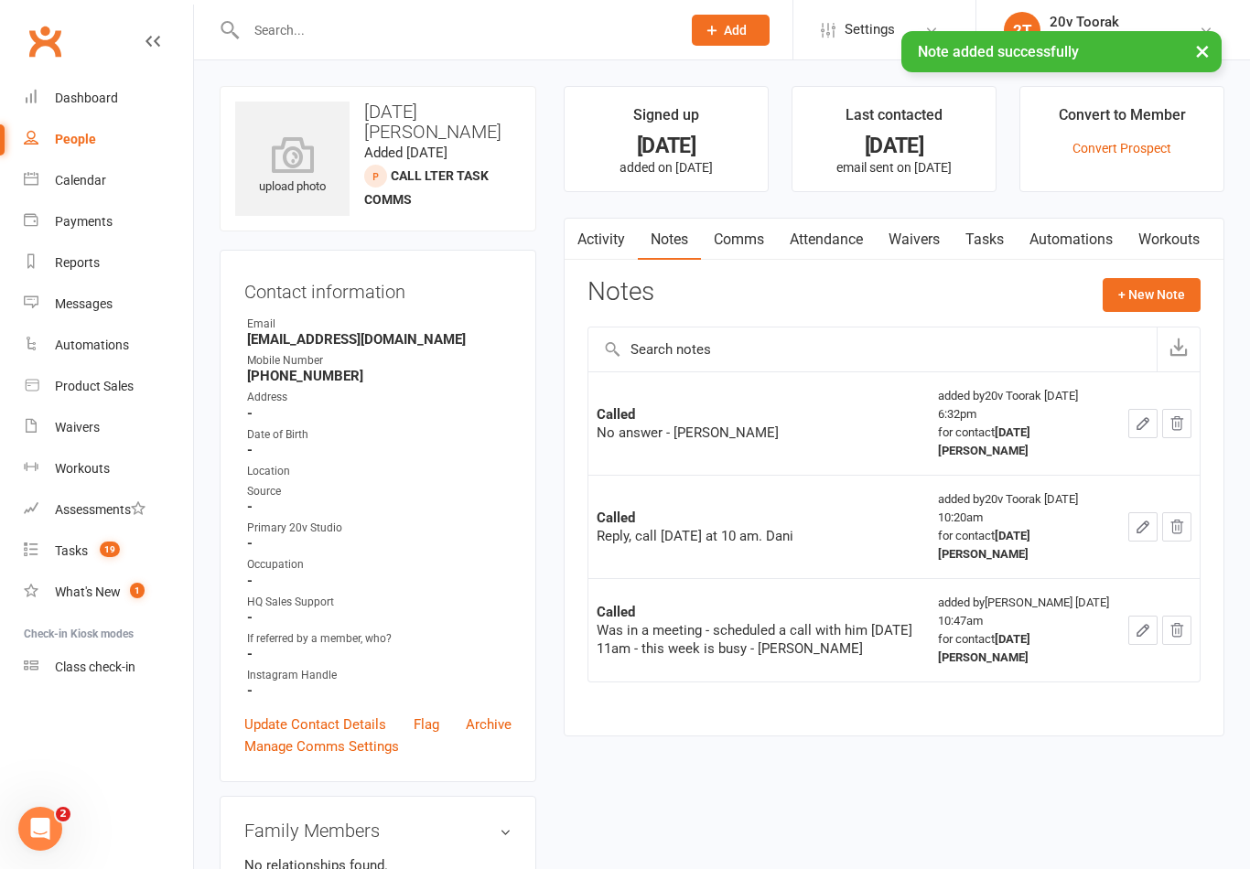
click at [996, 231] on link "Tasks" at bounding box center [984, 240] width 64 height 42
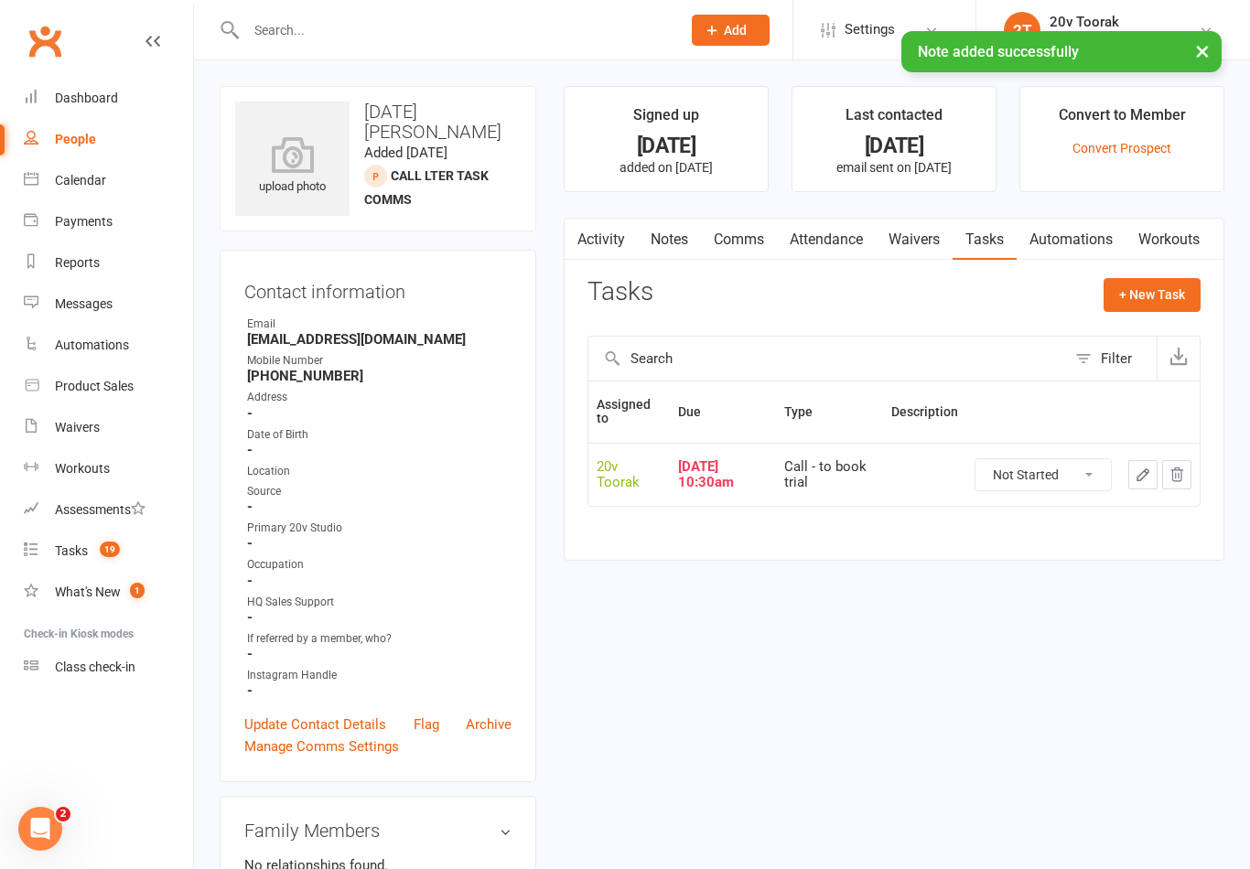
click at [1133, 473] on button "button" at bounding box center [1142, 474] width 29 height 29
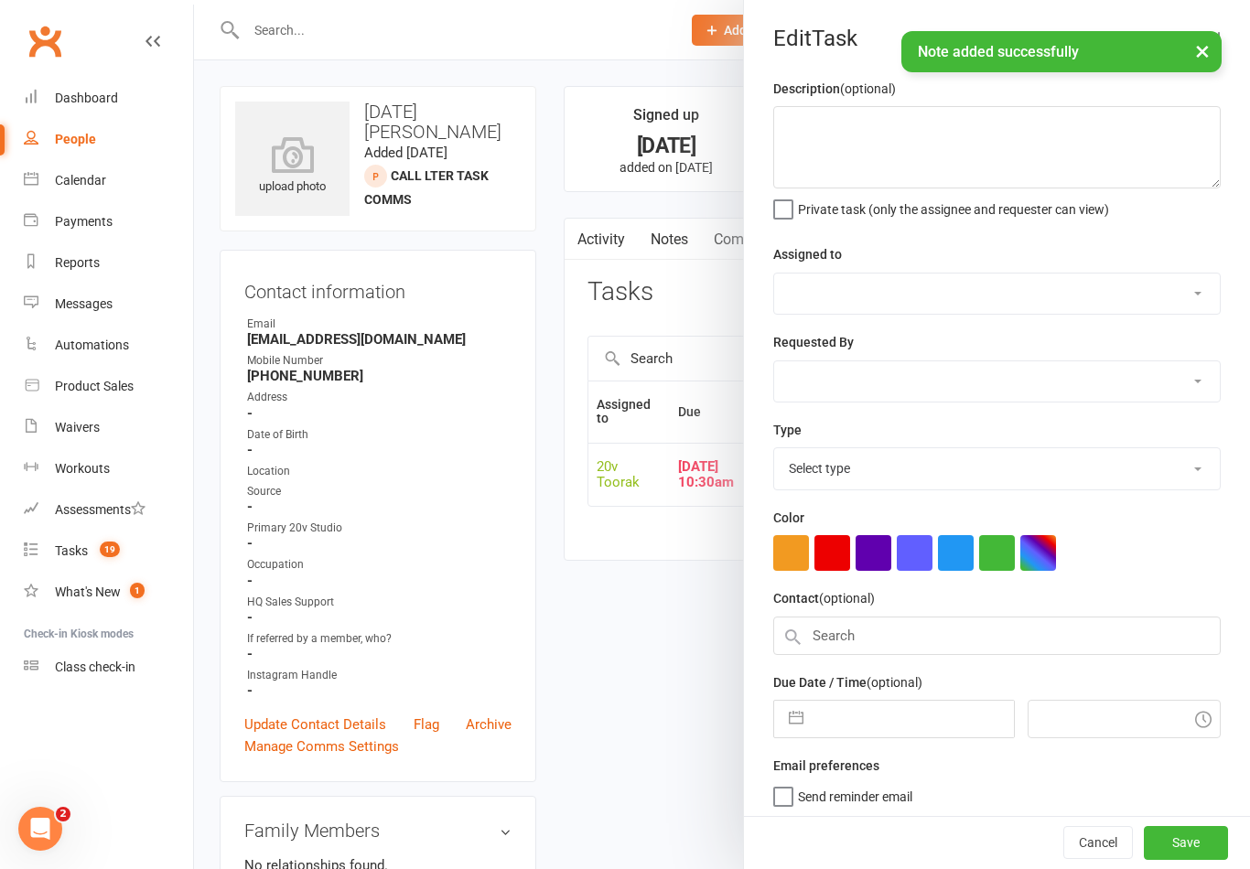
select select "45736"
type input "[DATE]"
type input "10:30am"
click at [881, 731] on input "[DATE]" at bounding box center [912, 719] width 200 height 37
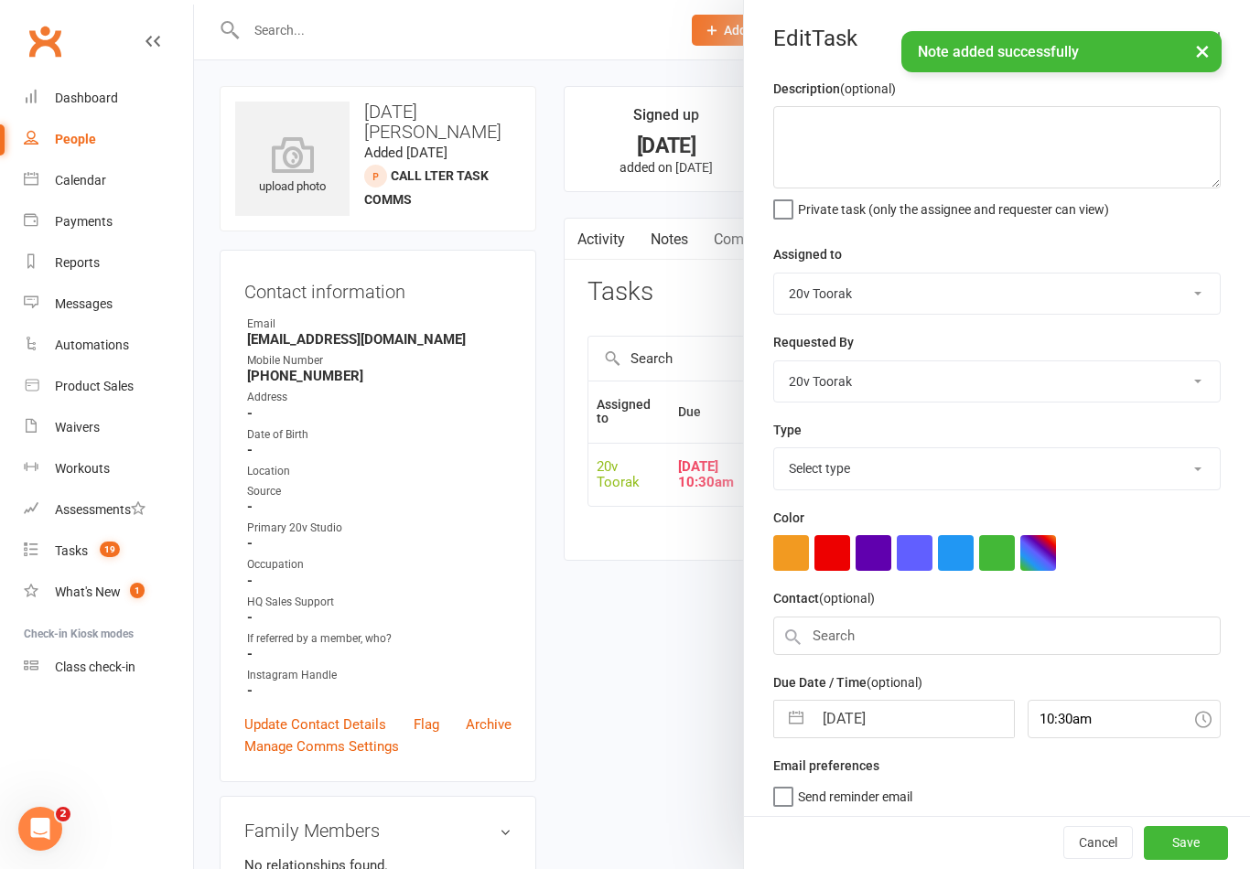
select select "32301"
select select "7"
select select "2025"
select select "8"
select select "2025"
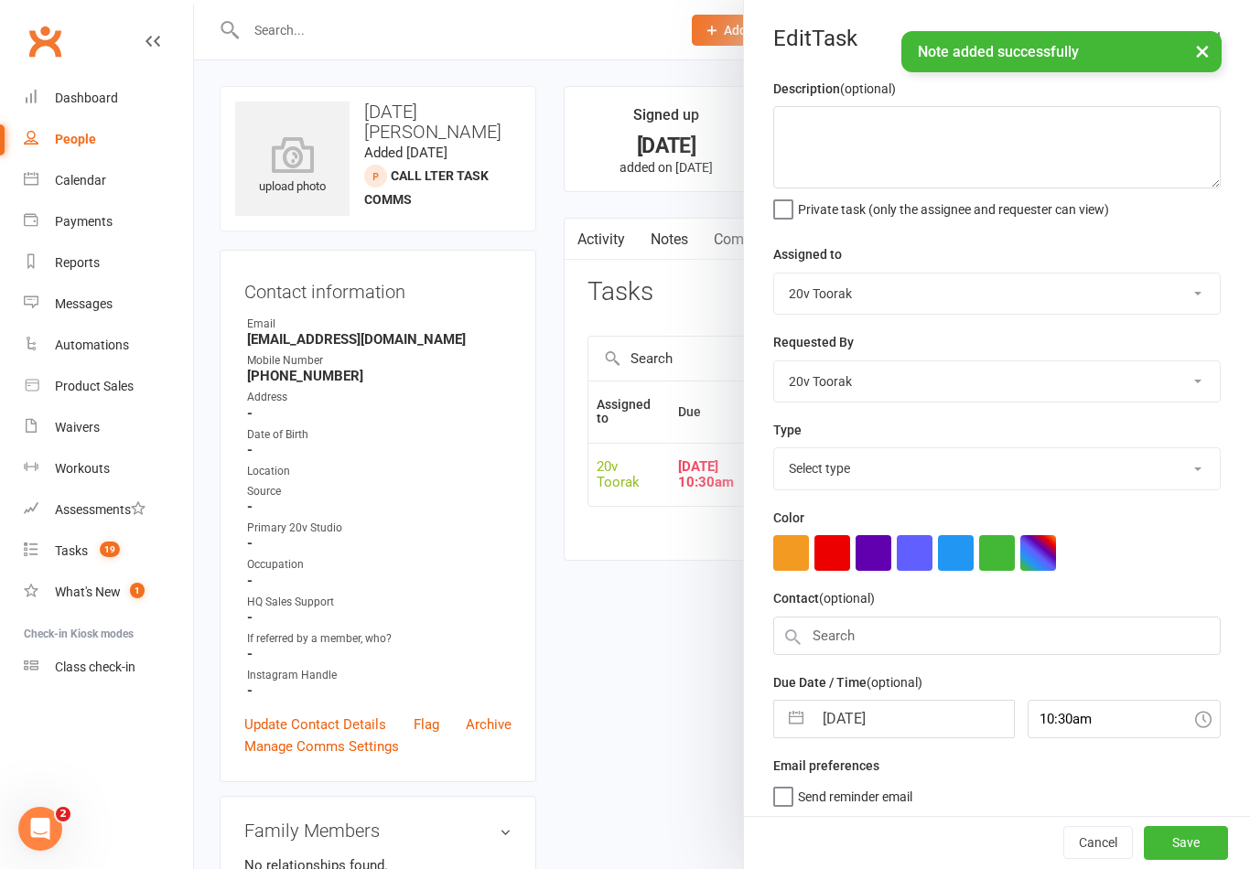
select select "9"
select select "2025"
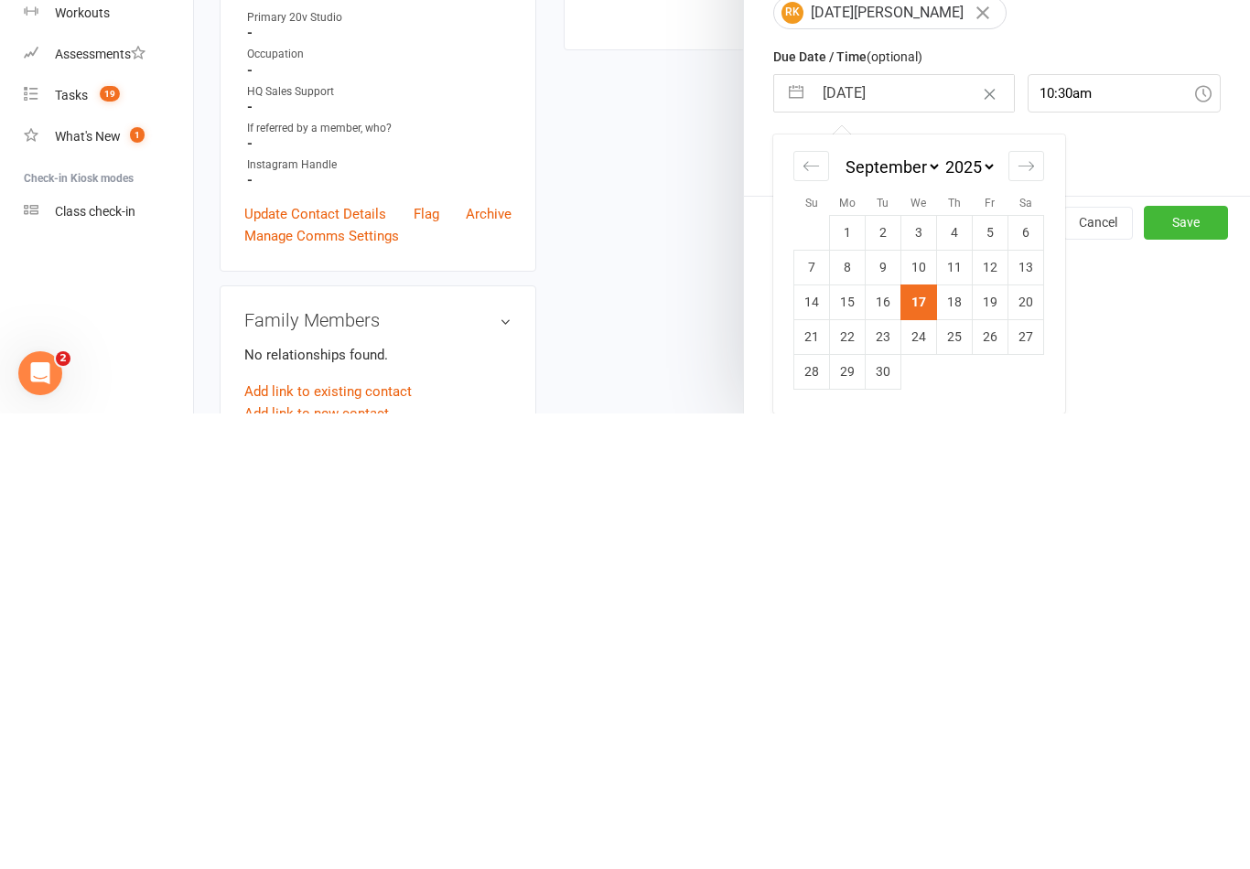
scroll to position [168, 0]
click at [962, 740] on td "18" at bounding box center [955, 757] width 36 height 35
type input "[DATE]"
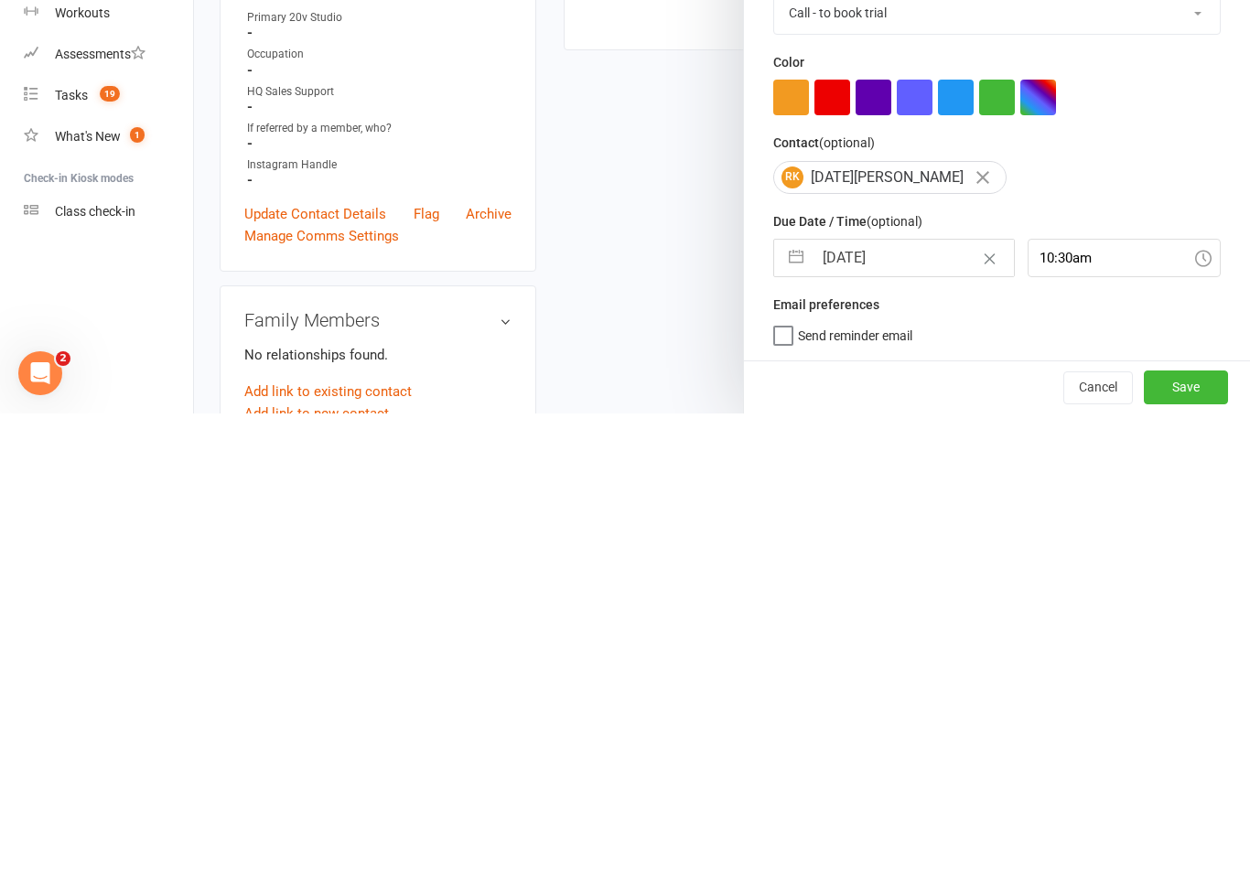
scroll to position [511, 0]
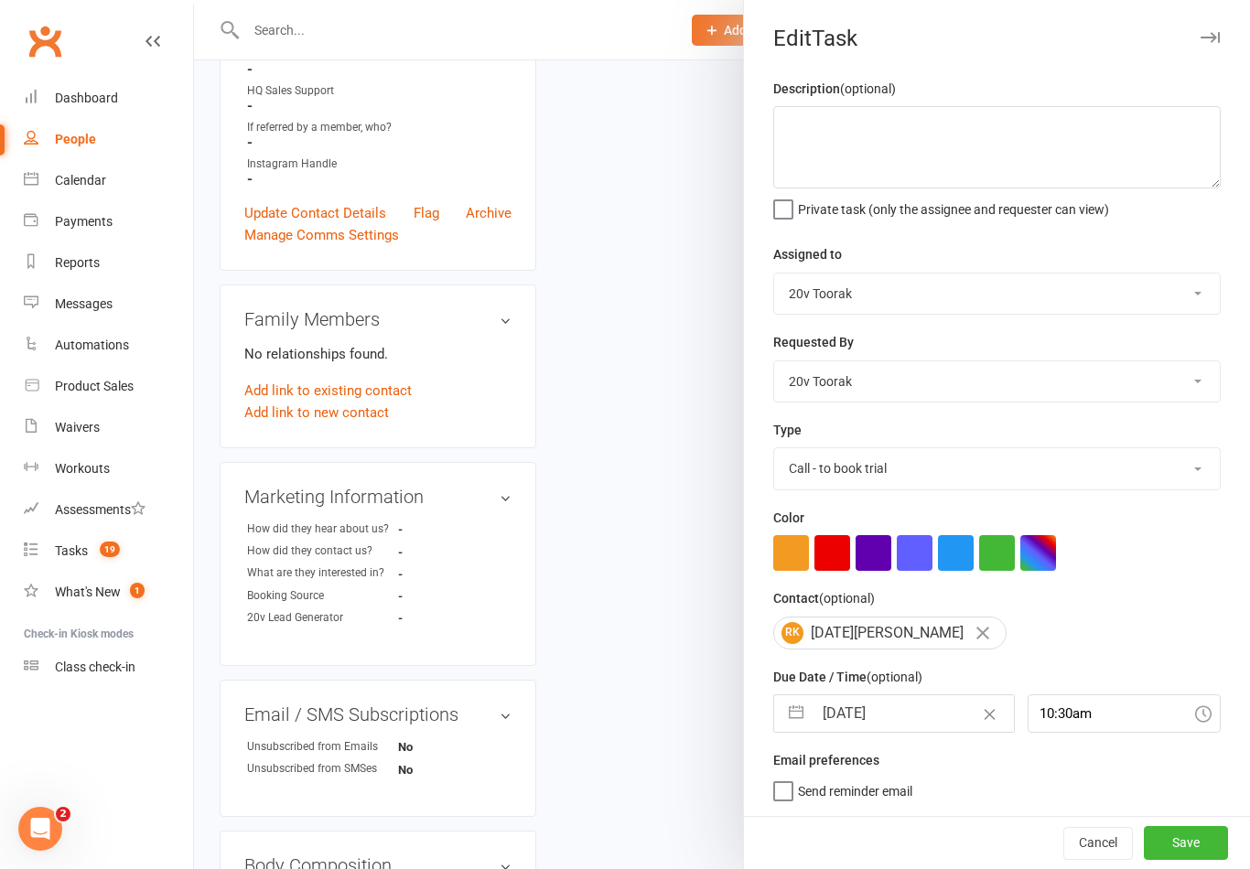
click at [1189, 843] on button "Save" at bounding box center [1186, 842] width 84 height 33
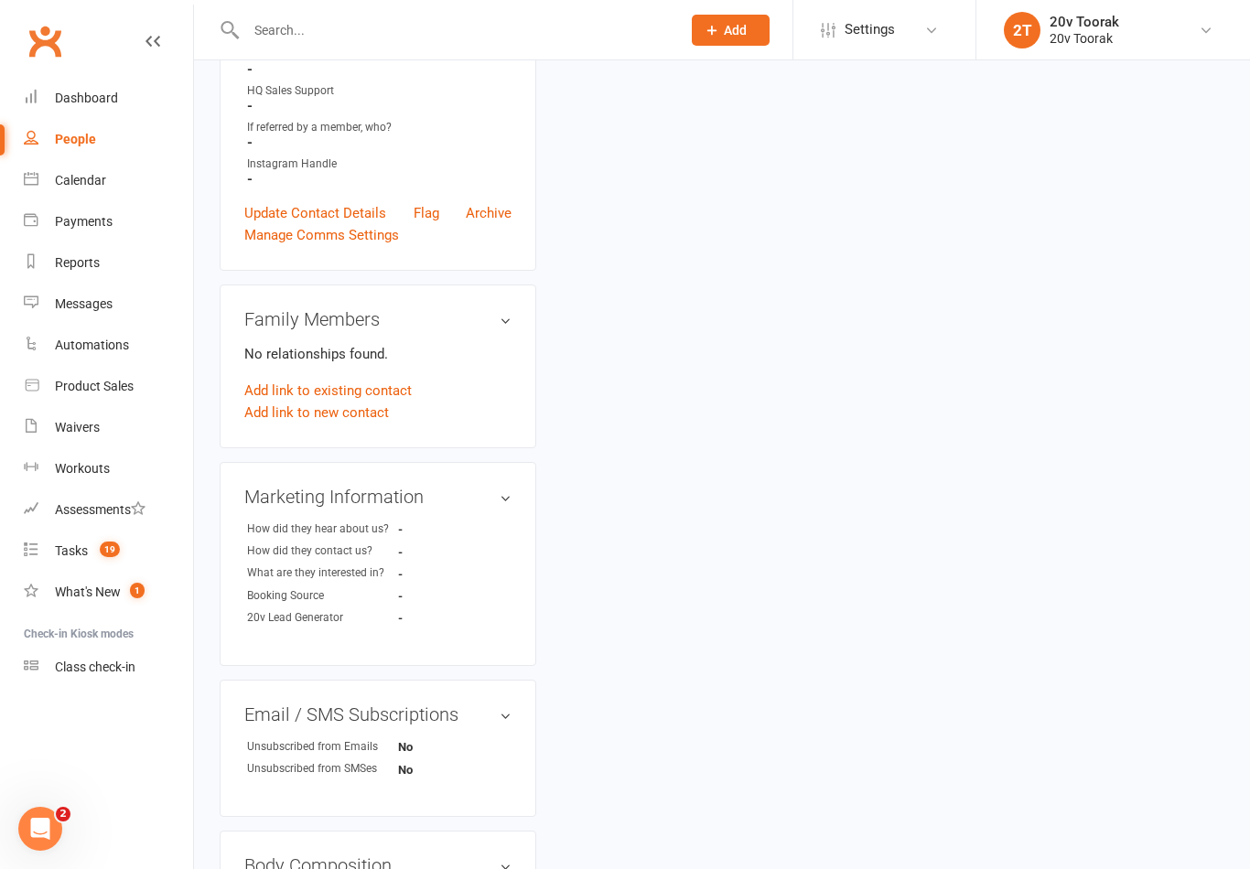
click at [68, 557] on div "Tasks" at bounding box center [71, 550] width 33 height 15
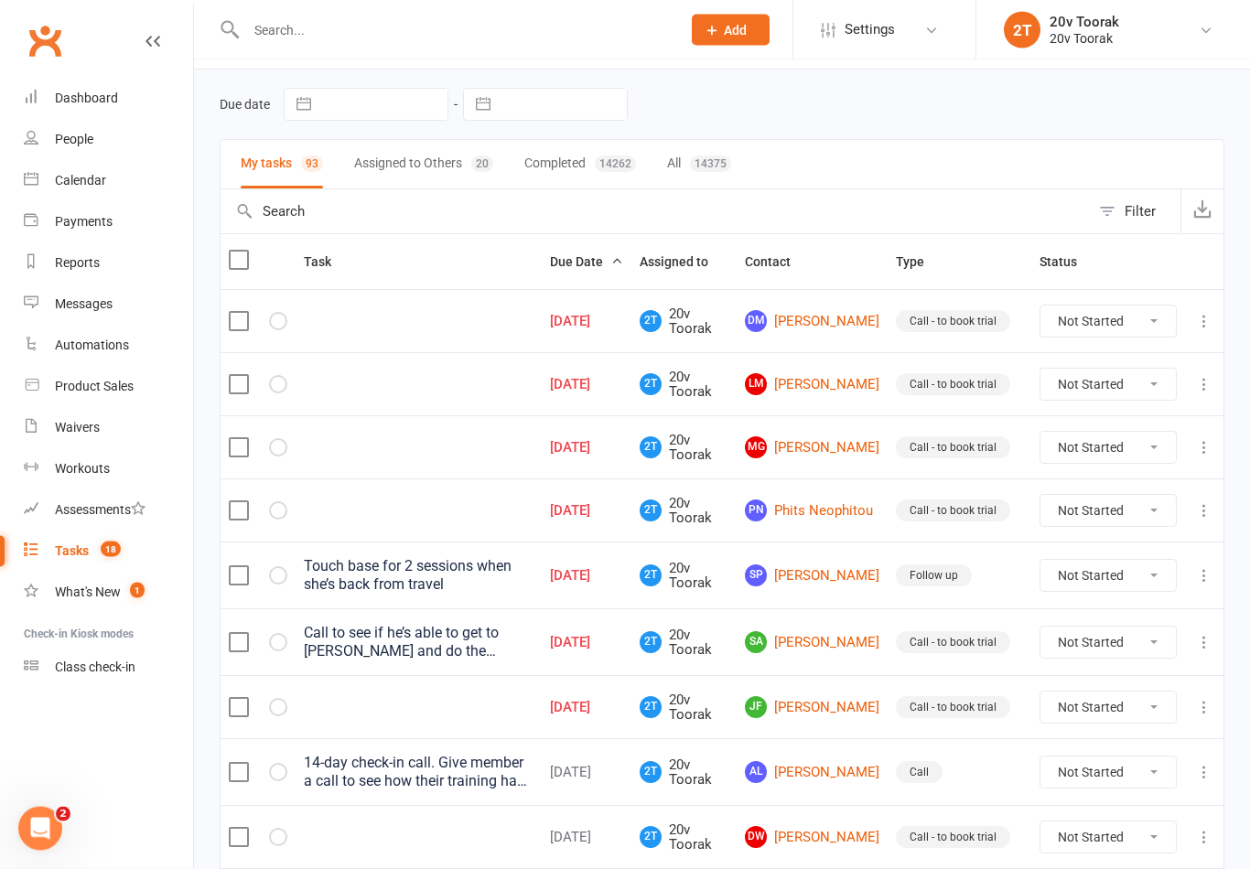
scroll to position [55, 0]
click at [829, 511] on link "PN Phits Neophitou" at bounding box center [812, 511] width 134 height 22
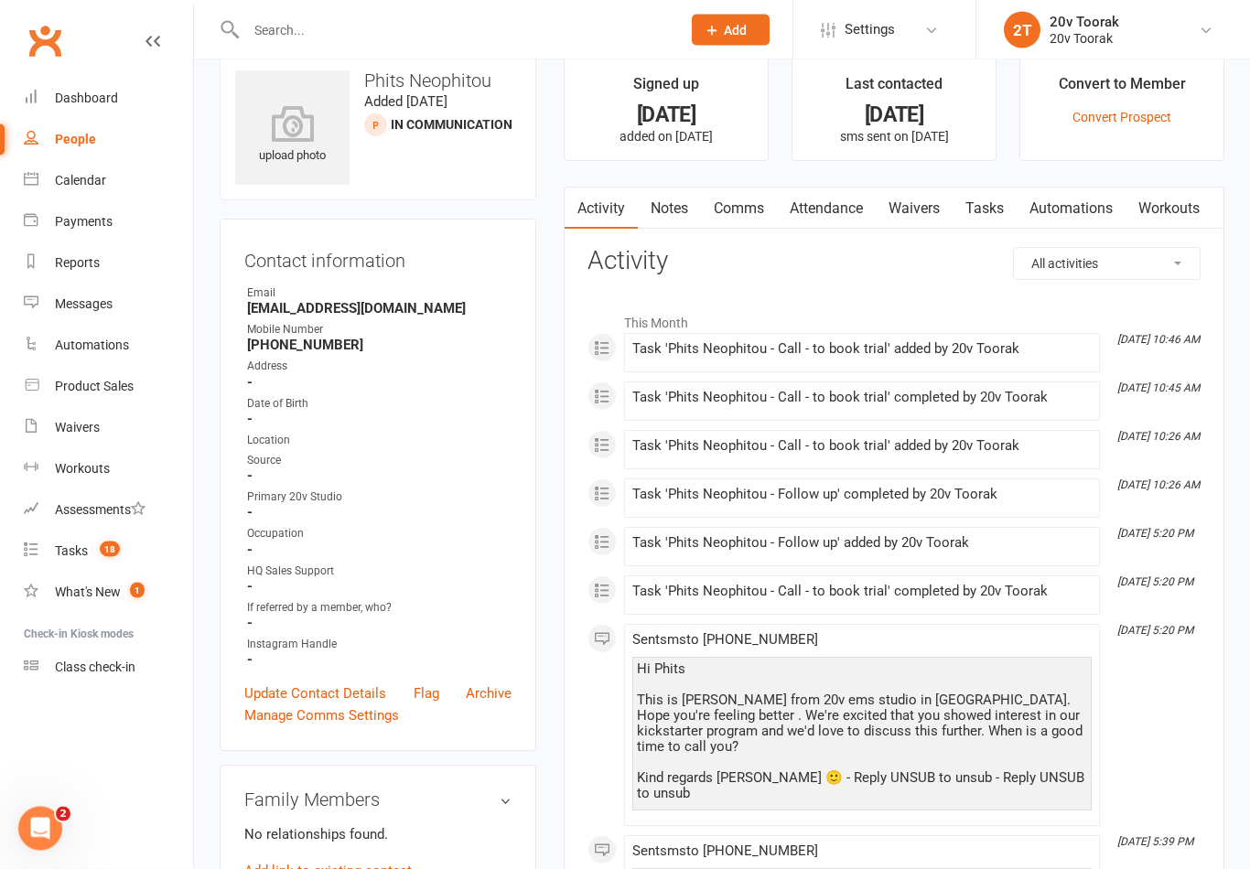
scroll to position [31, 0]
click at [698, 189] on link "Notes" at bounding box center [669, 209] width 63 height 42
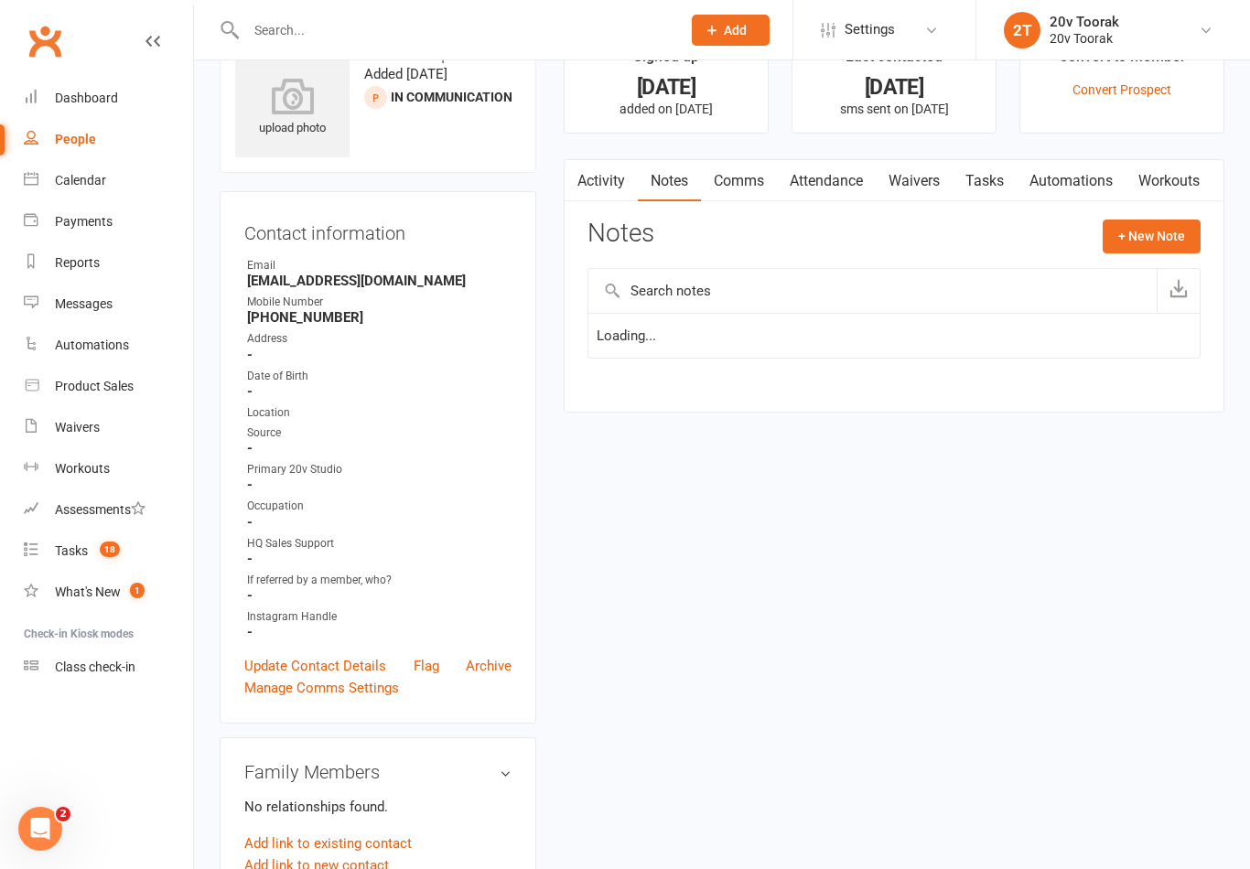
scroll to position [59, 0]
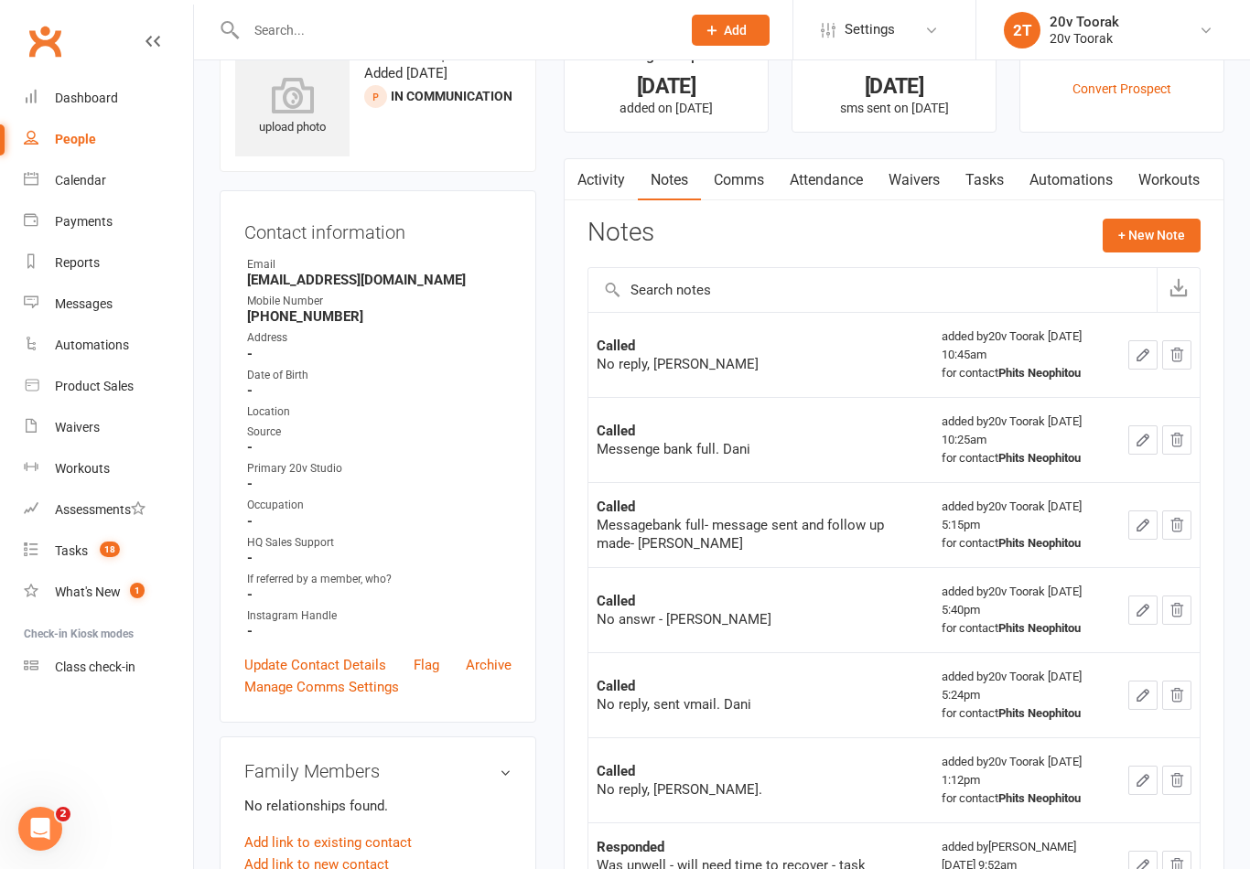
click at [1147, 224] on button "+ New Note" at bounding box center [1152, 235] width 98 height 33
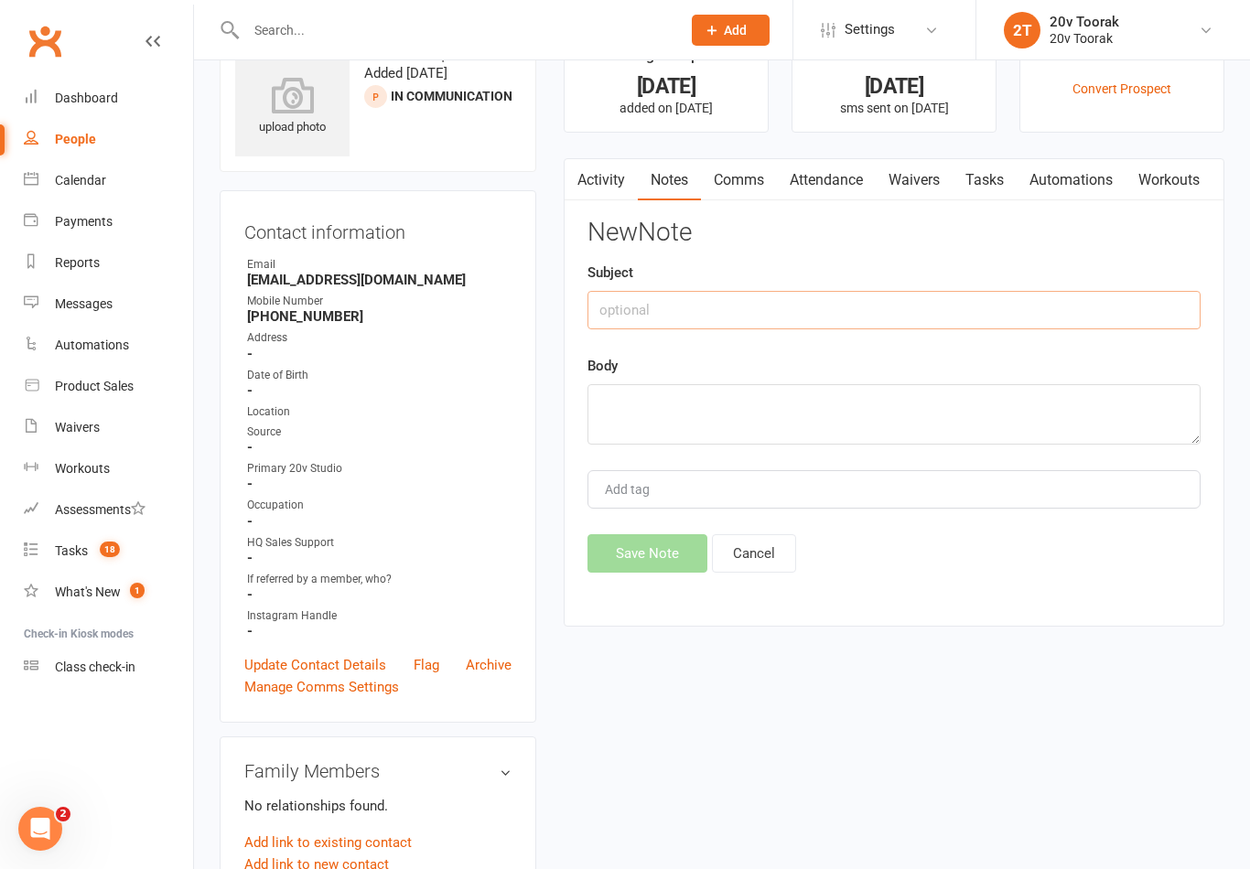
click at [941, 325] on input "text" at bounding box center [893, 310] width 613 height 38
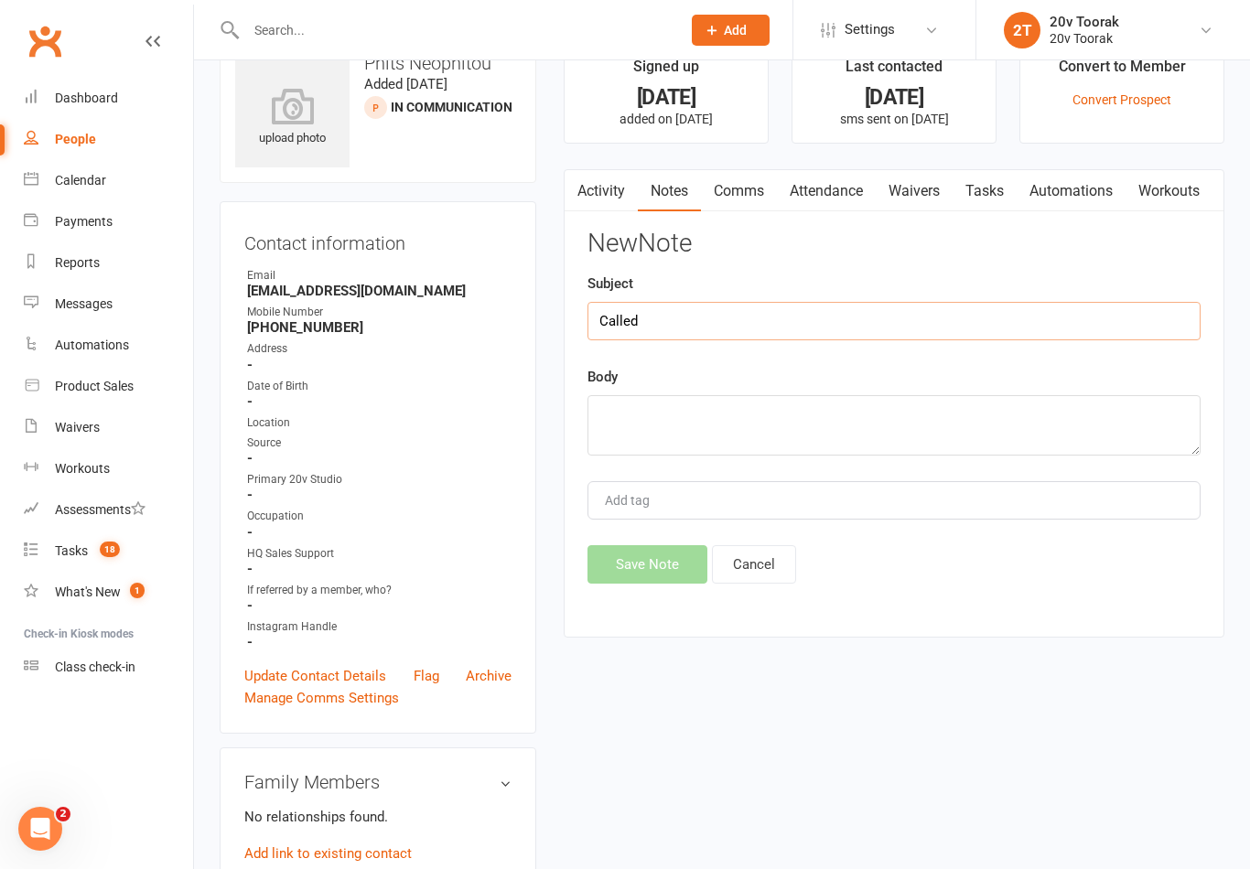
scroll to position [45, 0]
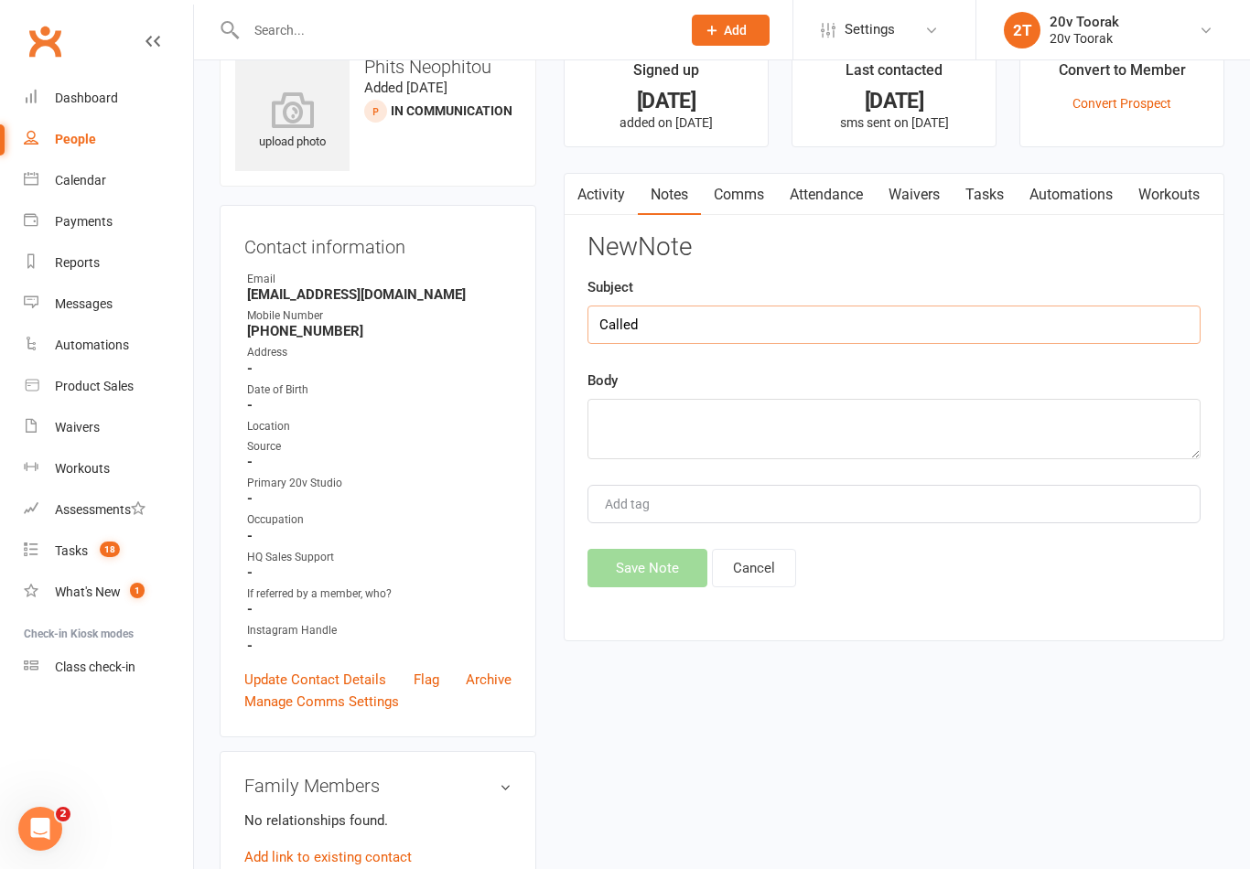
type input "Called"
click at [905, 433] on textarea at bounding box center [893, 429] width 613 height 60
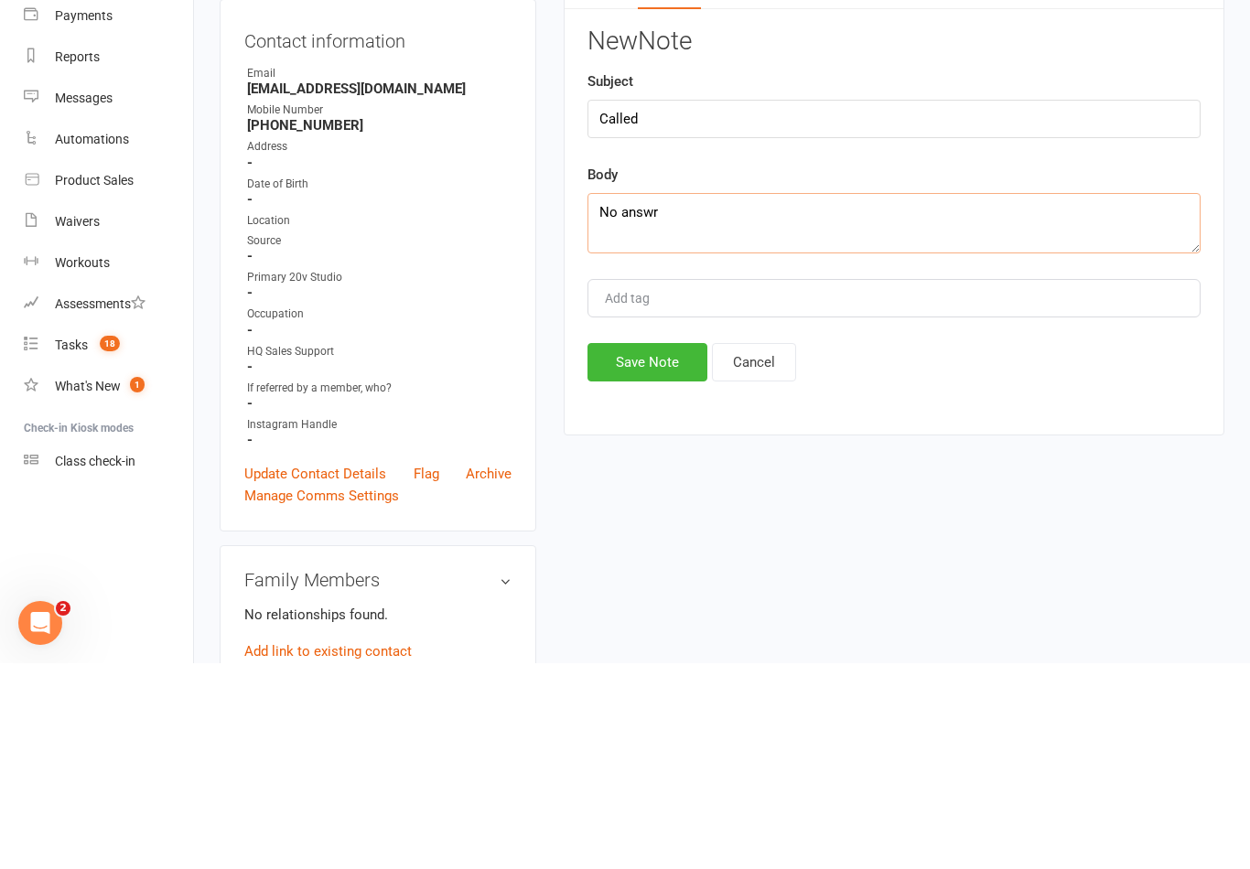
type textarea "No answr"
click at [639, 549] on button "Save Note" at bounding box center [647, 568] width 120 height 38
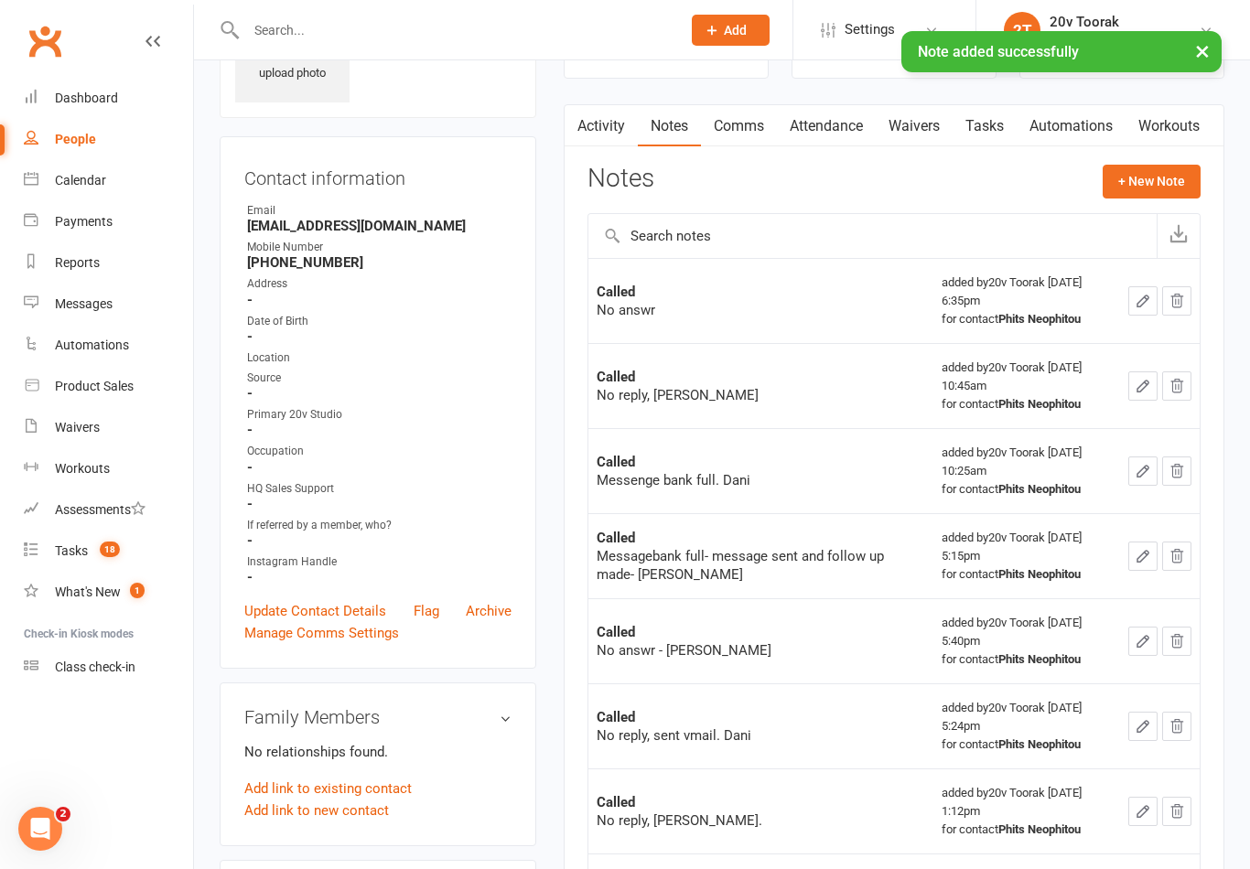
scroll to position [59, 0]
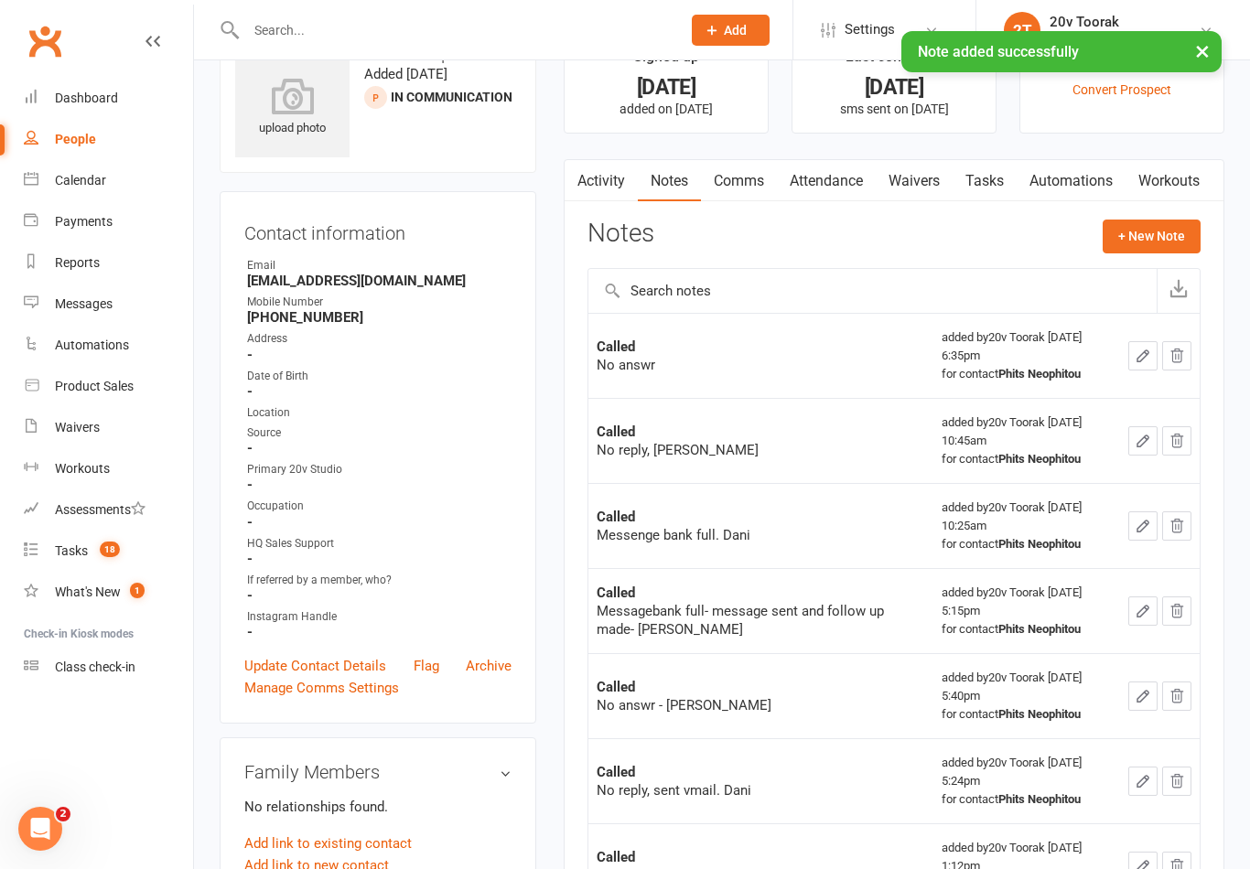
click at [1137, 352] on icon "button" at bounding box center [1143, 356] width 16 height 16
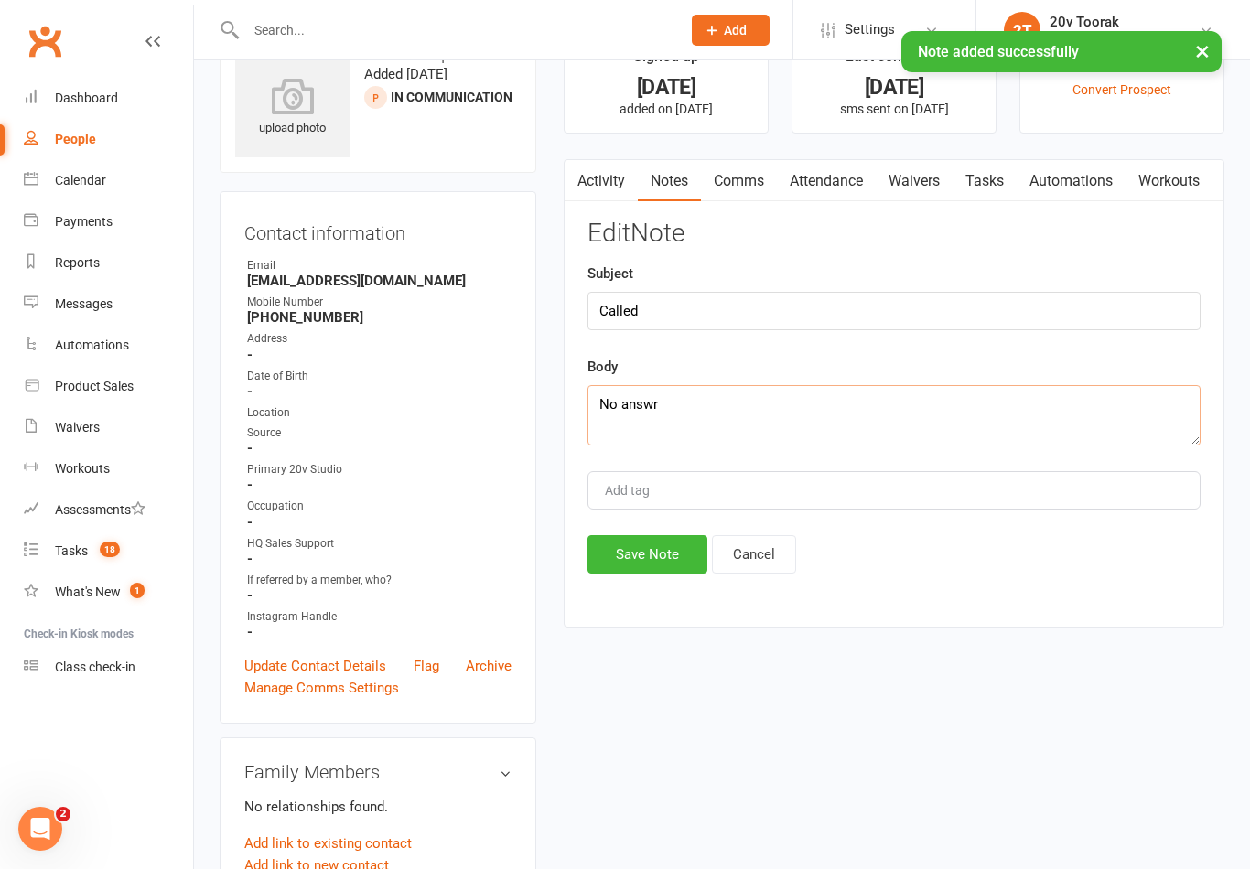
click at [808, 394] on textarea "No answr" at bounding box center [893, 415] width 613 height 60
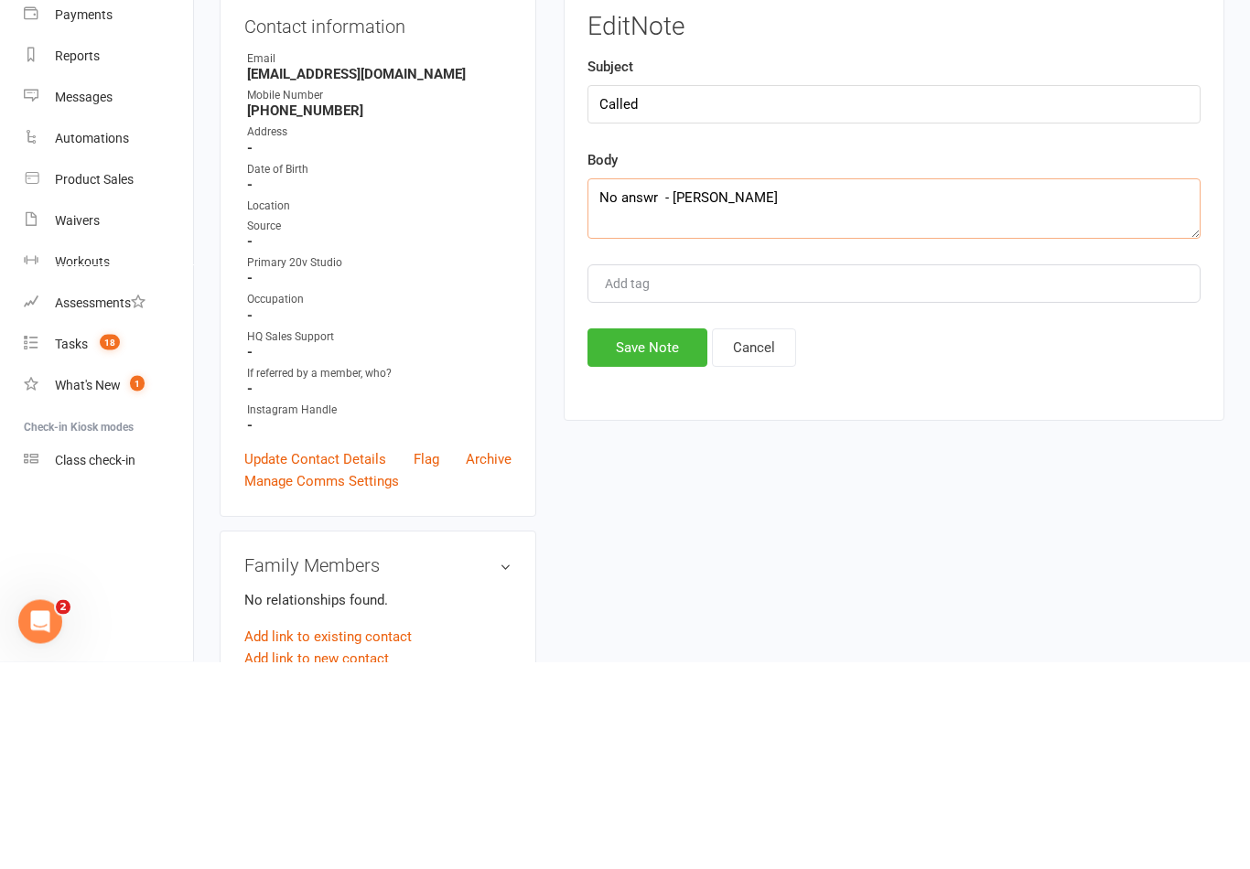
type textarea "No answr - [PERSON_NAME]"
click at [643, 536] on button "Save Note" at bounding box center [647, 555] width 120 height 38
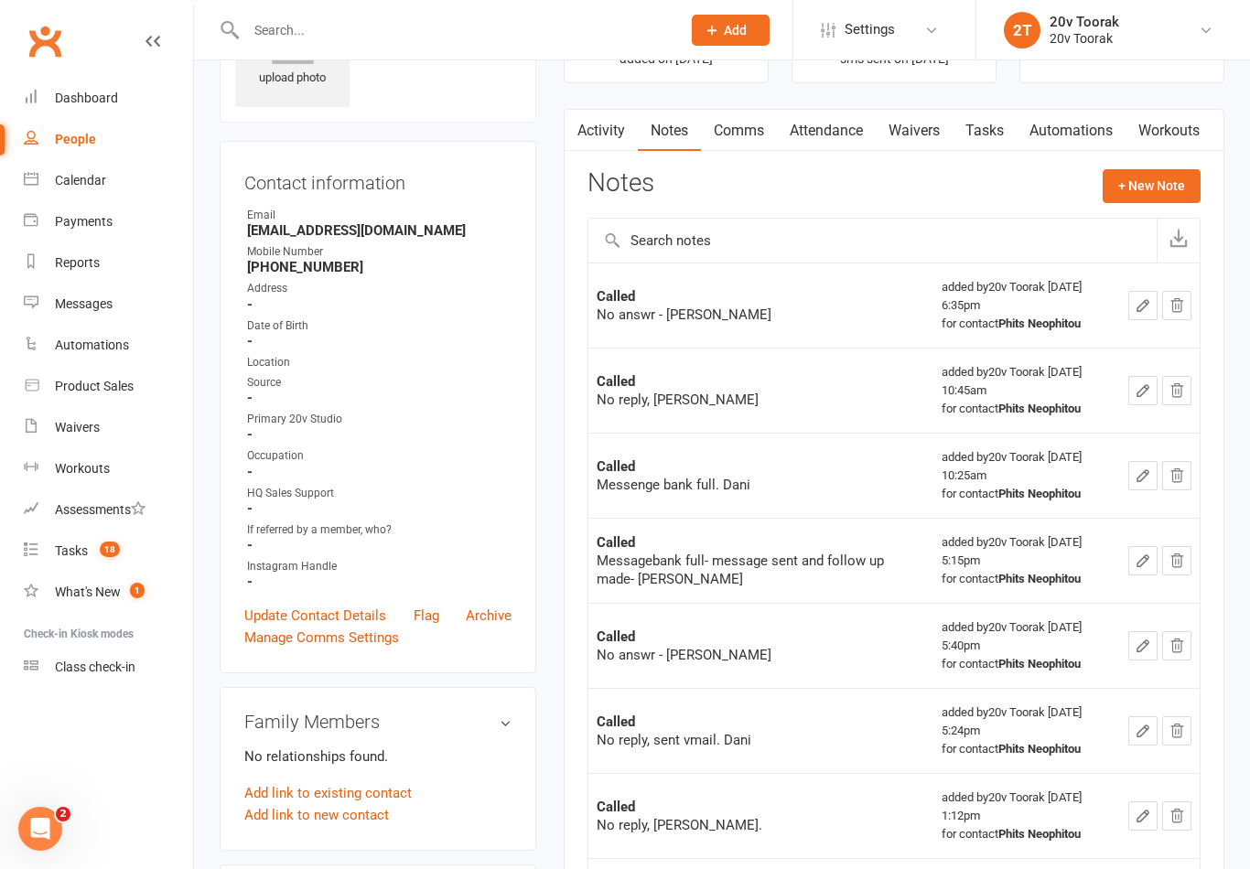
scroll to position [0, 0]
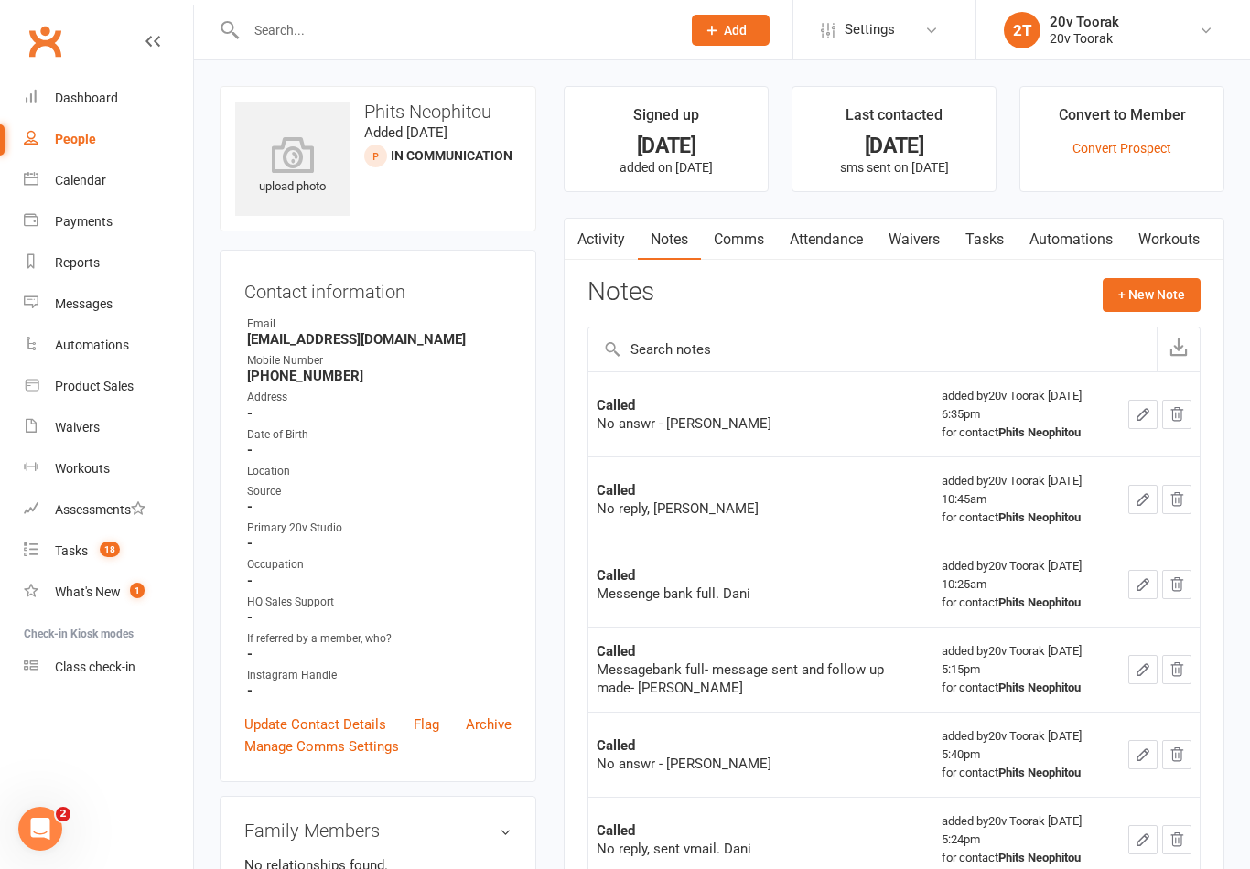
click at [989, 235] on link "Tasks" at bounding box center [984, 240] width 64 height 42
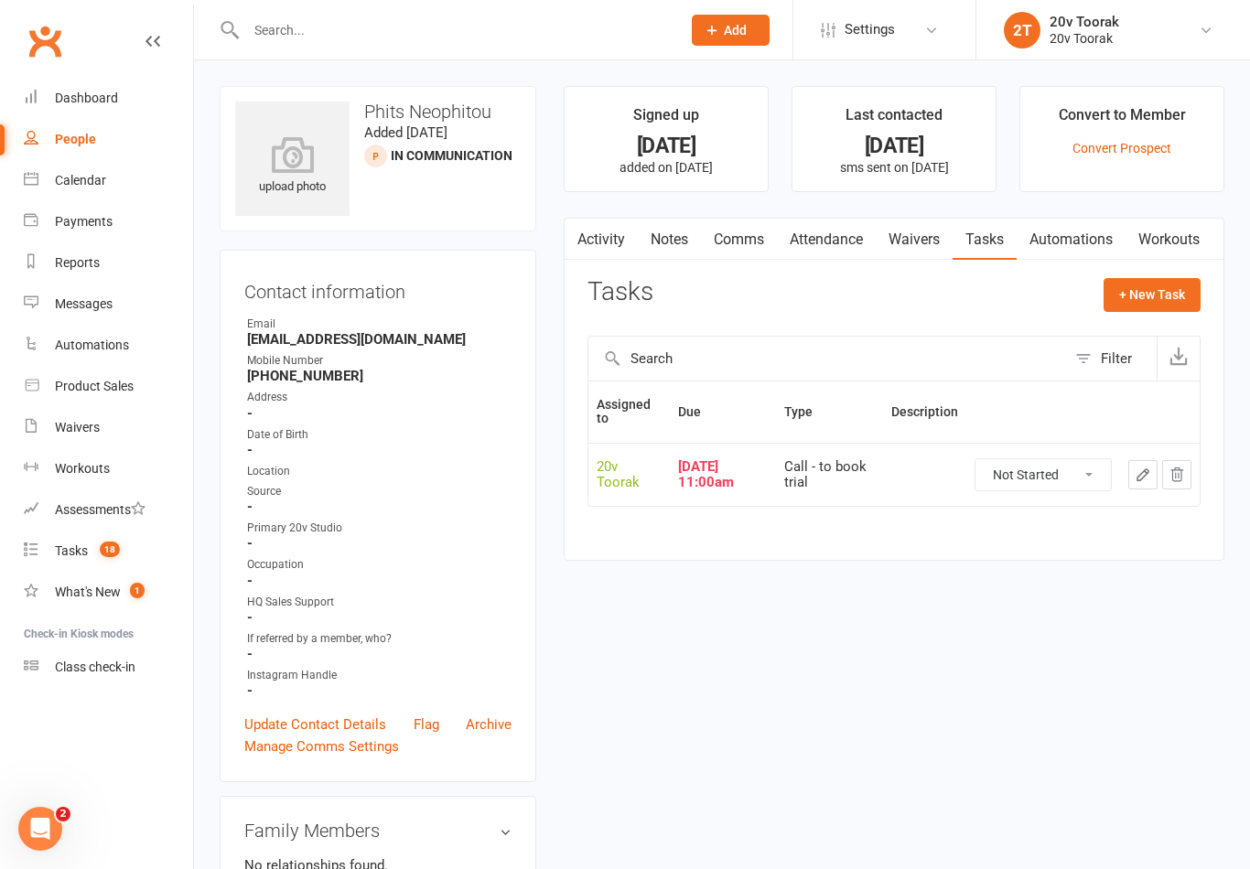
click at [1140, 467] on icon "button" at bounding box center [1143, 475] width 16 height 16
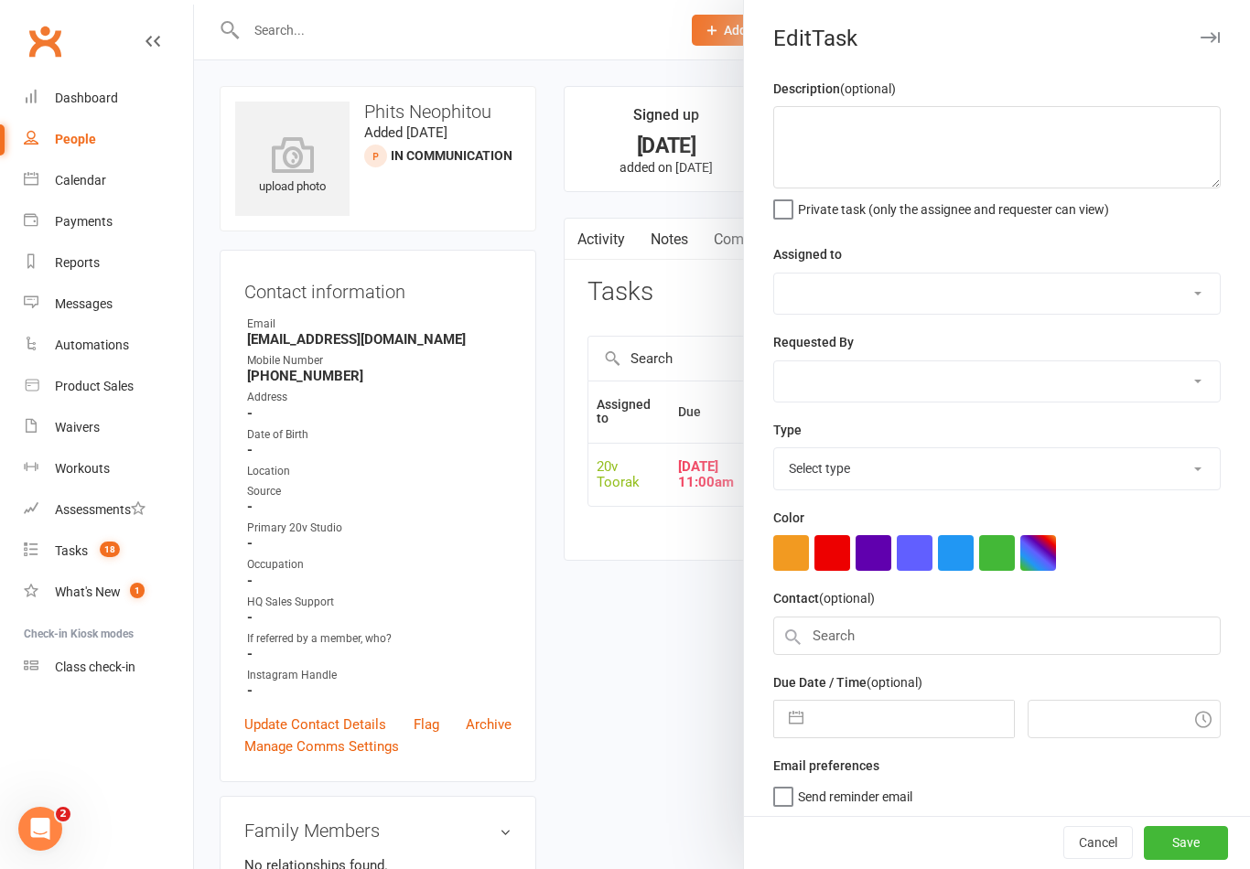
select select "45736"
type input "[DATE]"
type input "11:00am"
click at [889, 715] on input "[DATE]" at bounding box center [912, 719] width 200 height 37
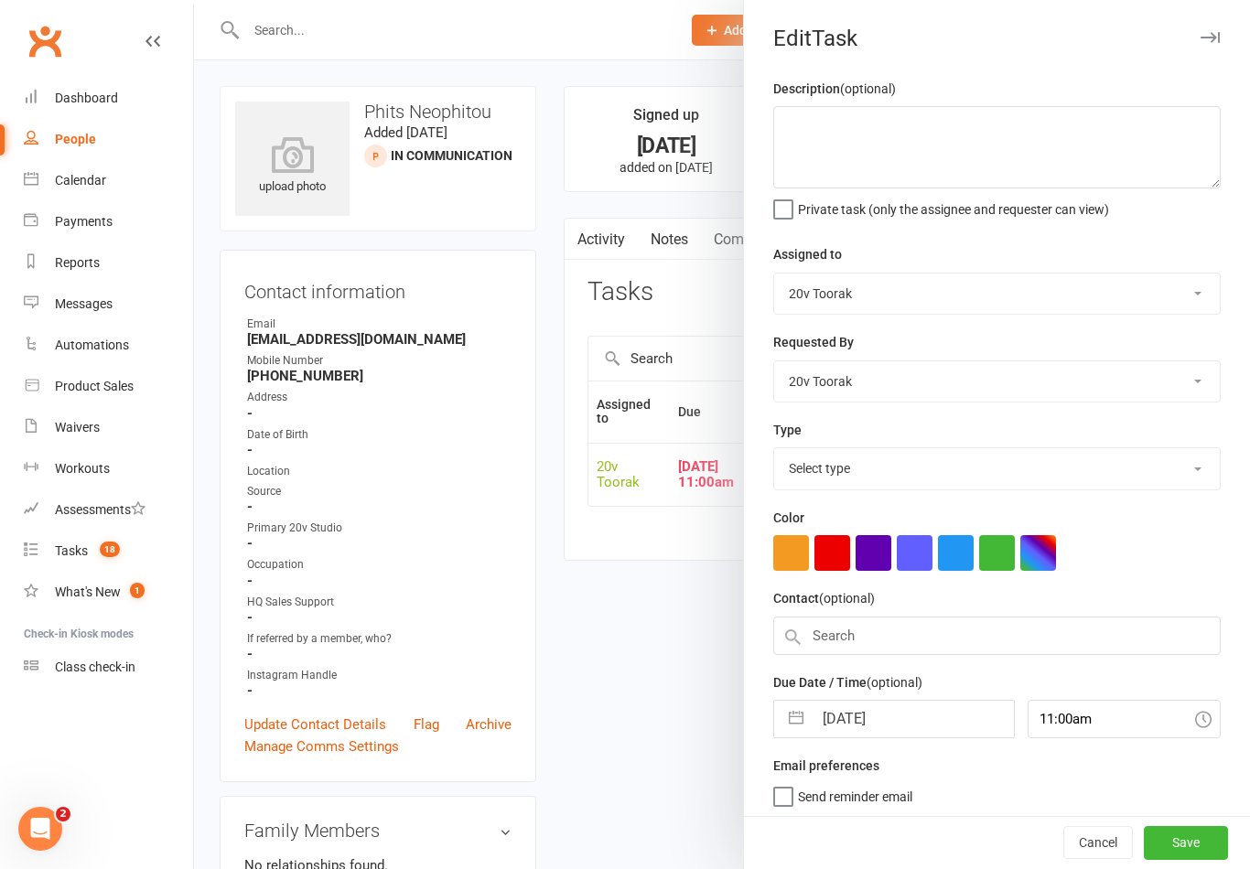
select select "32301"
select select "7"
select select "2025"
select select "8"
select select "2025"
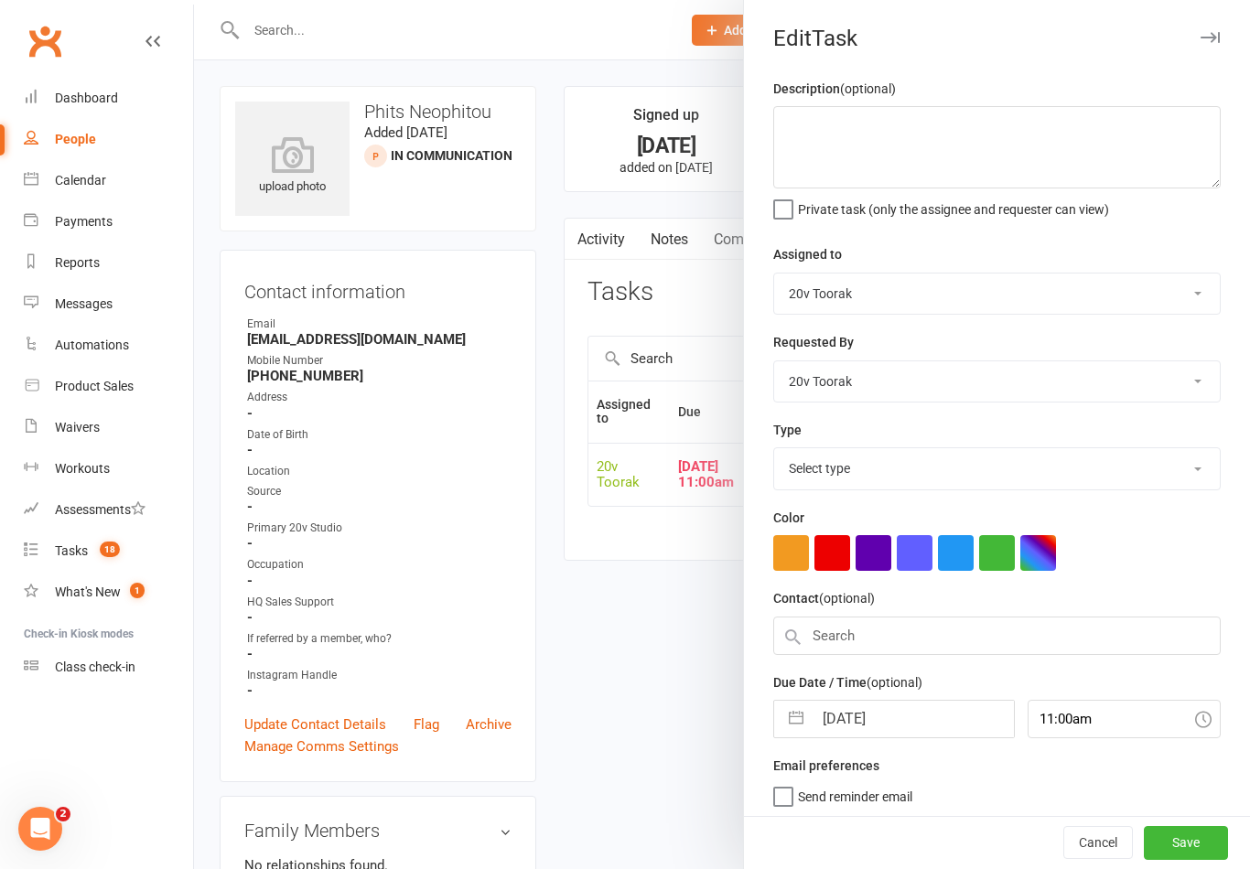
select select "9"
select select "2025"
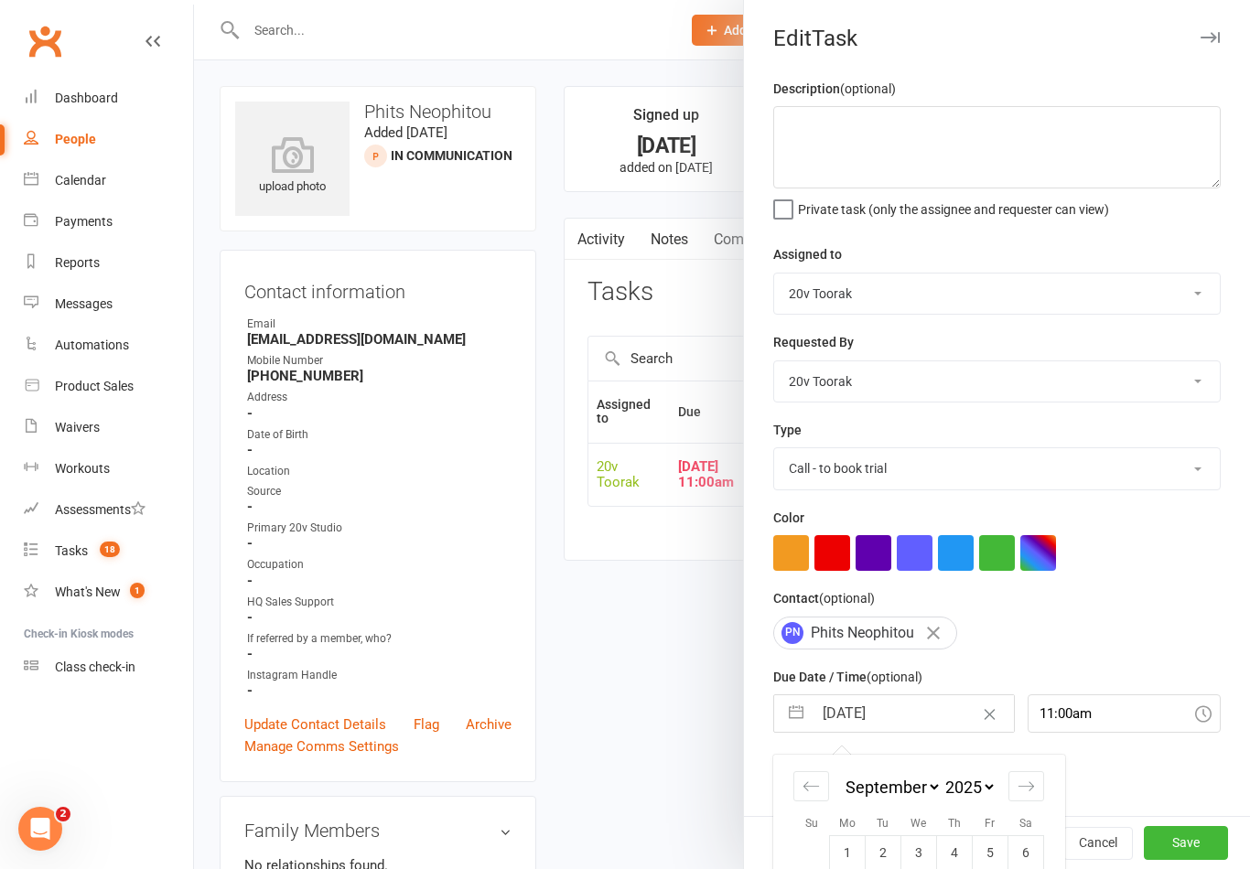
scroll to position [55, 0]
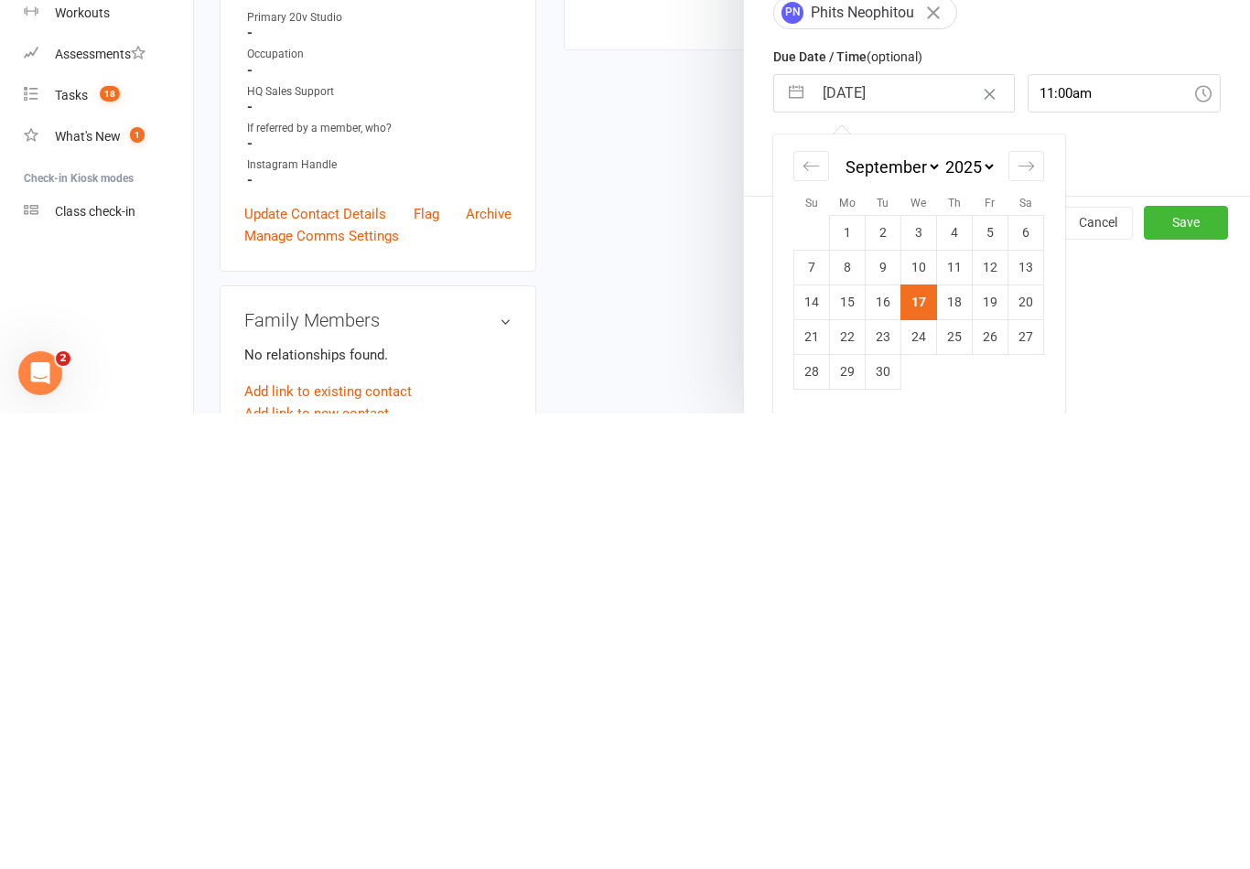
click at [996, 740] on td "19" at bounding box center [991, 757] width 36 height 35
type input "[DATE]"
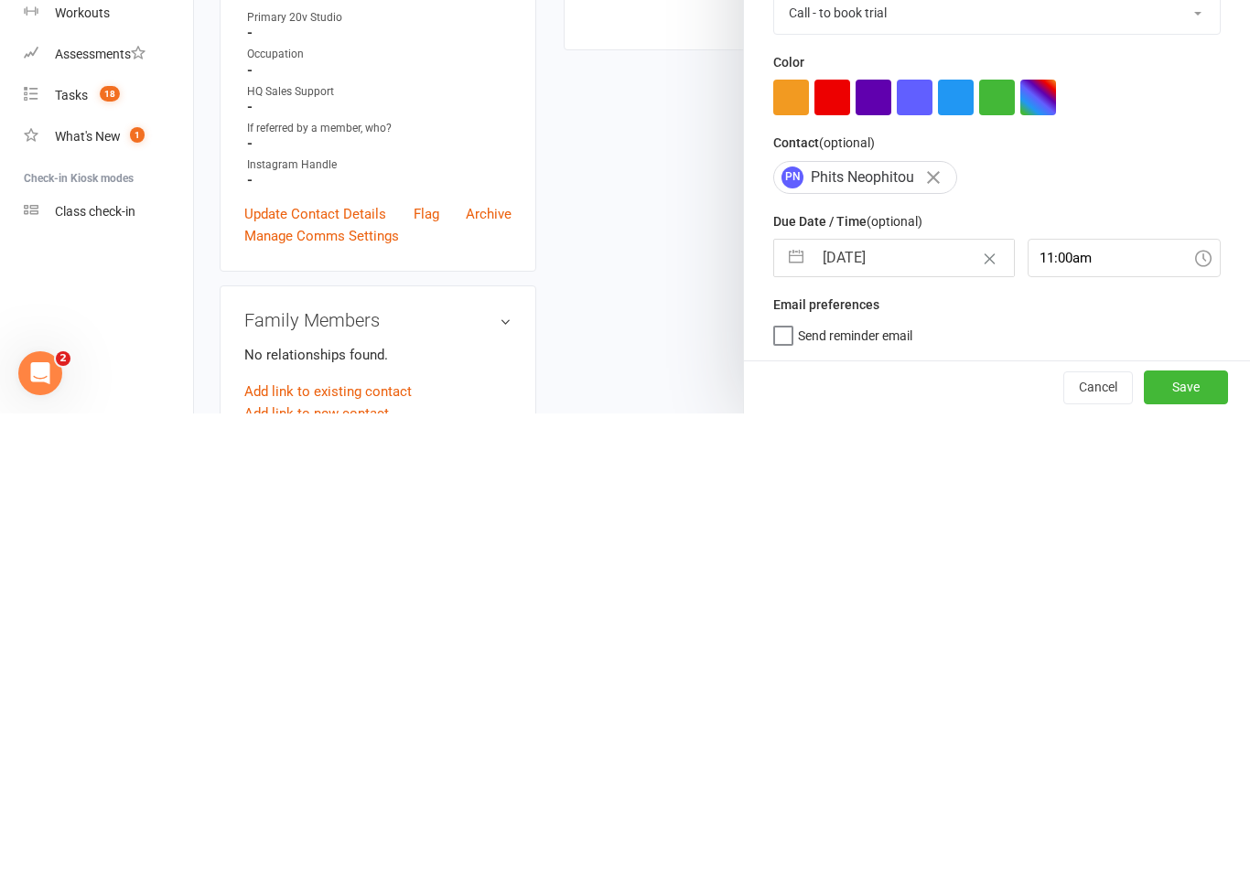
scroll to position [511, 0]
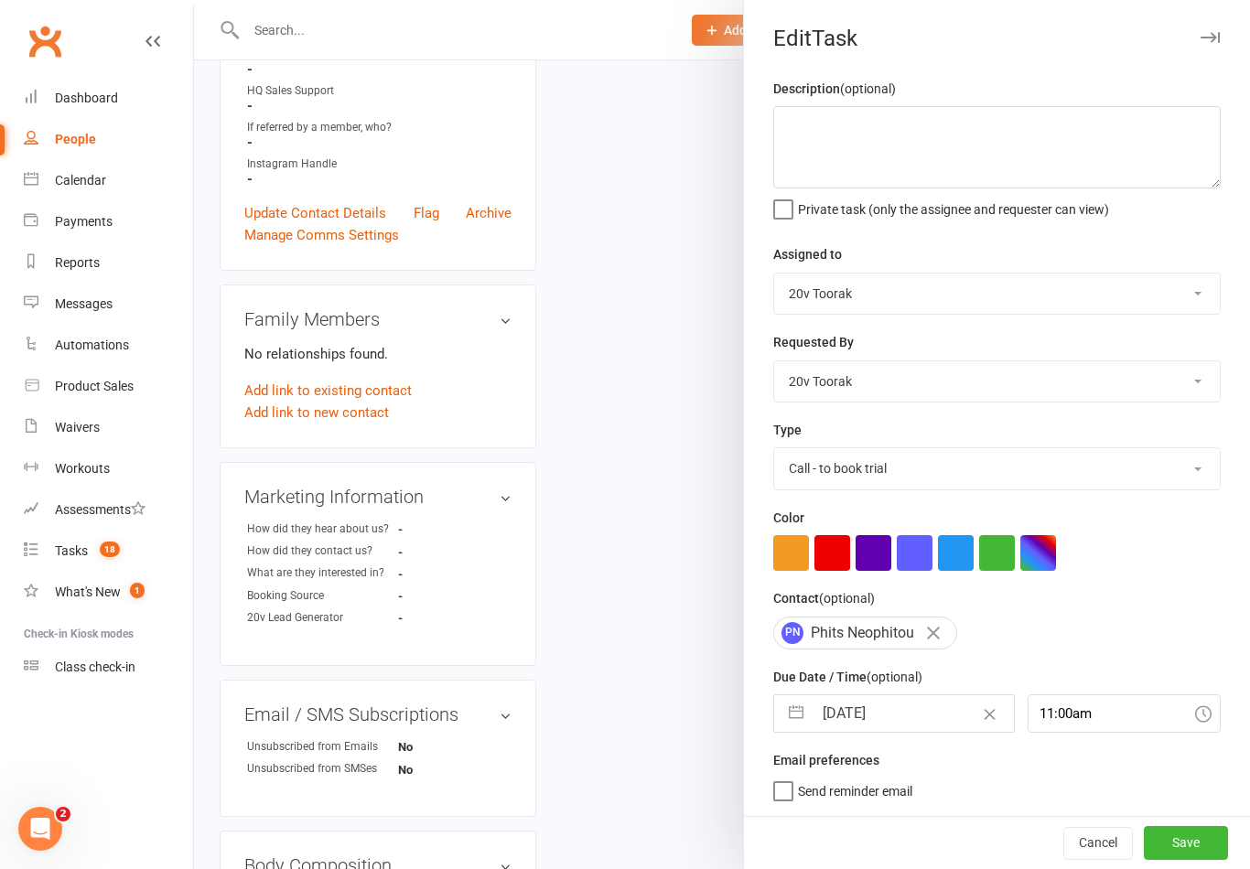
click at [1184, 851] on button "Save" at bounding box center [1186, 842] width 84 height 33
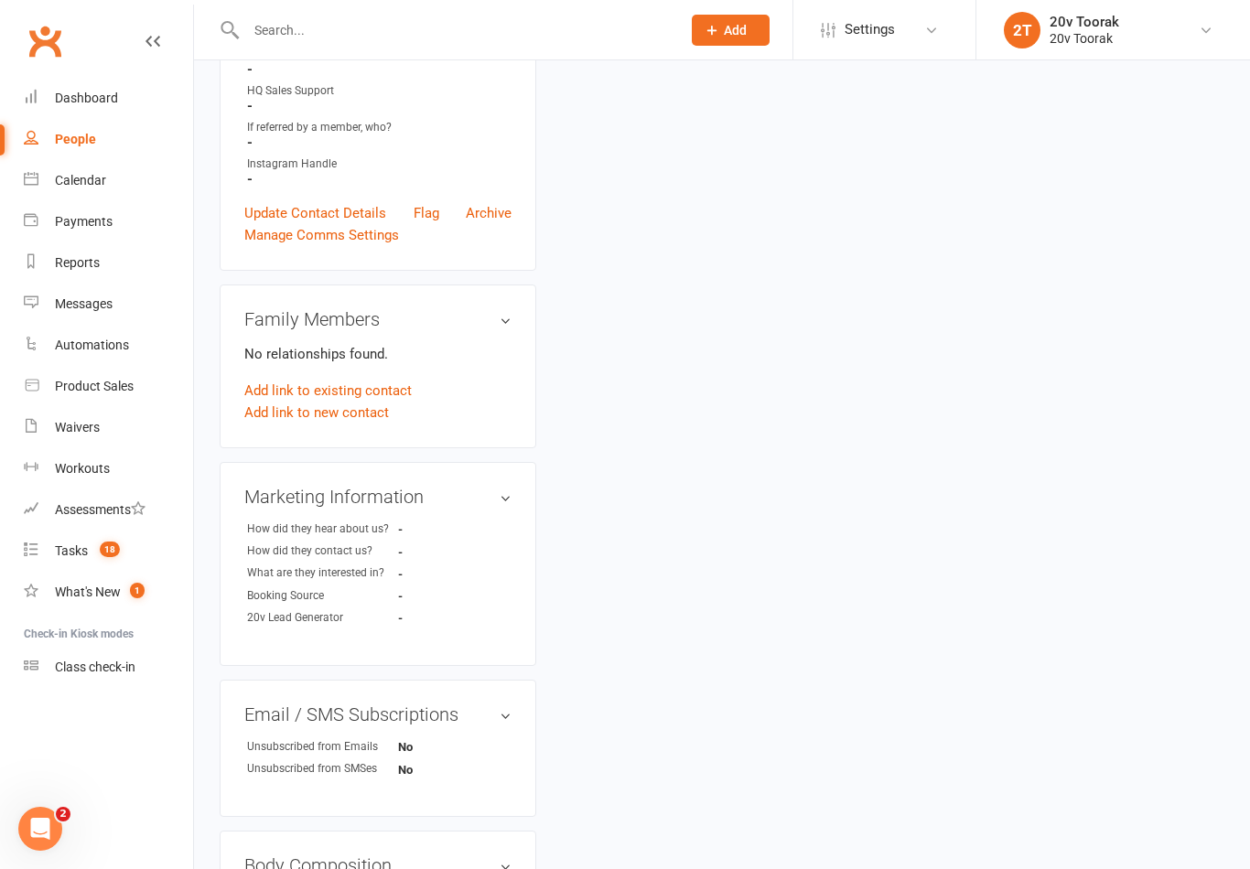
click at [60, 544] on div "Tasks" at bounding box center [71, 550] width 33 height 15
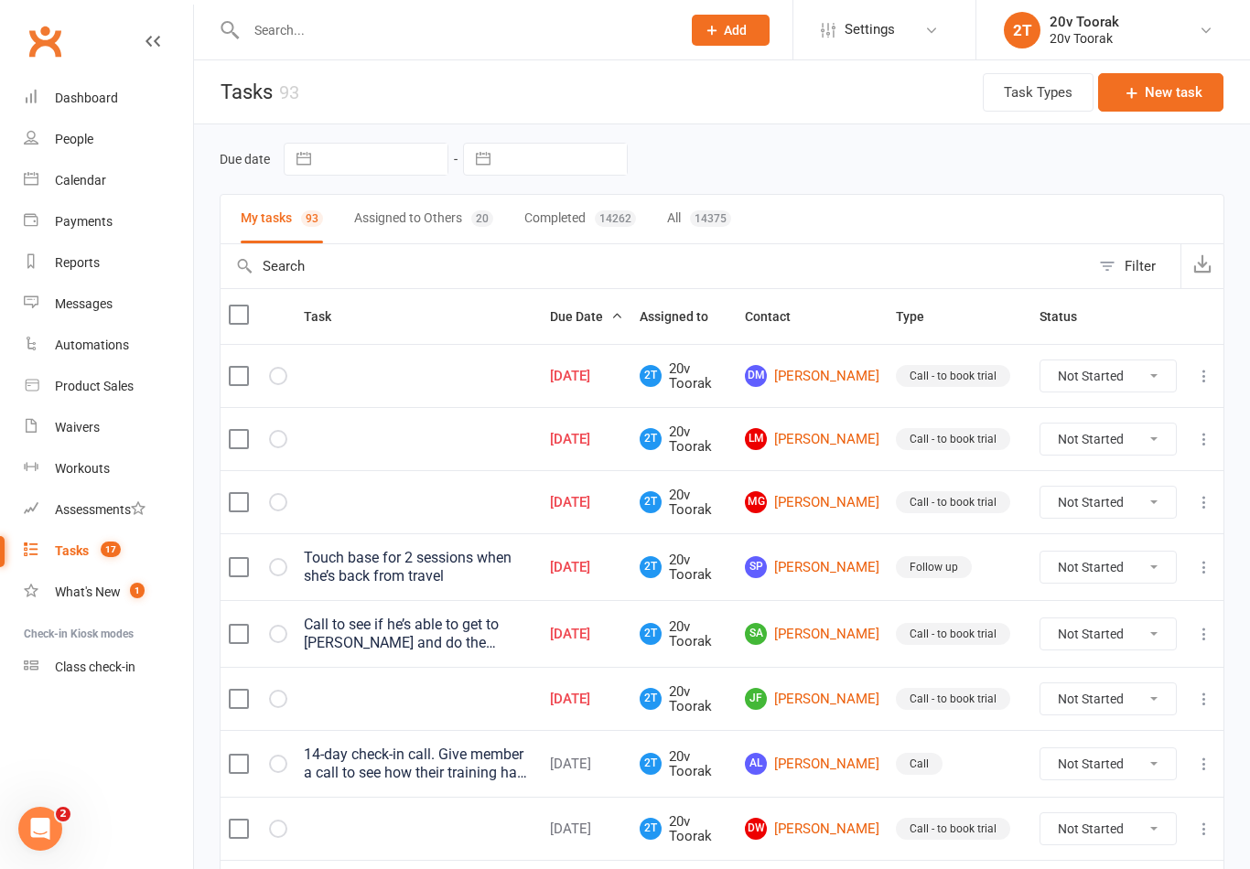
click at [879, 499] on link "MG [PERSON_NAME]" at bounding box center [812, 502] width 134 height 22
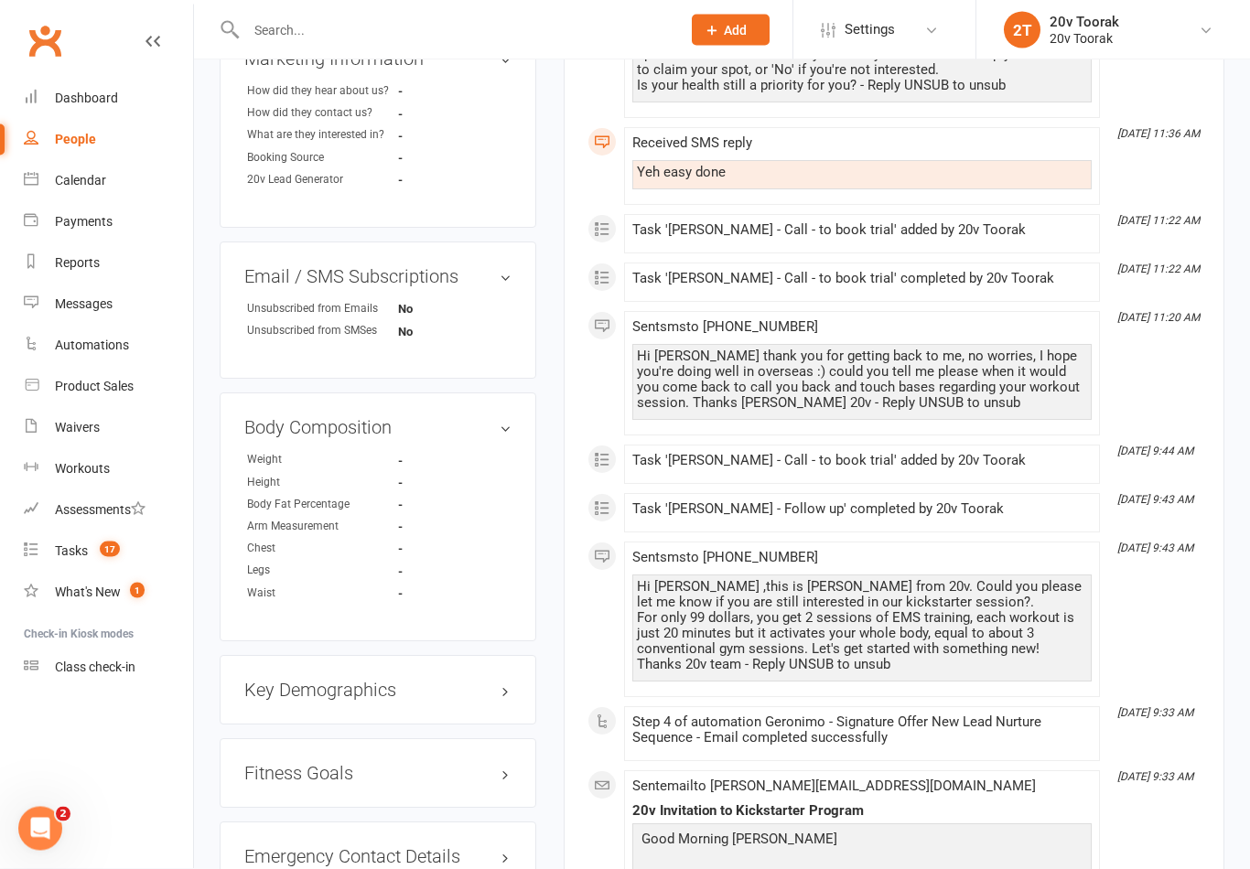
scroll to position [494, 0]
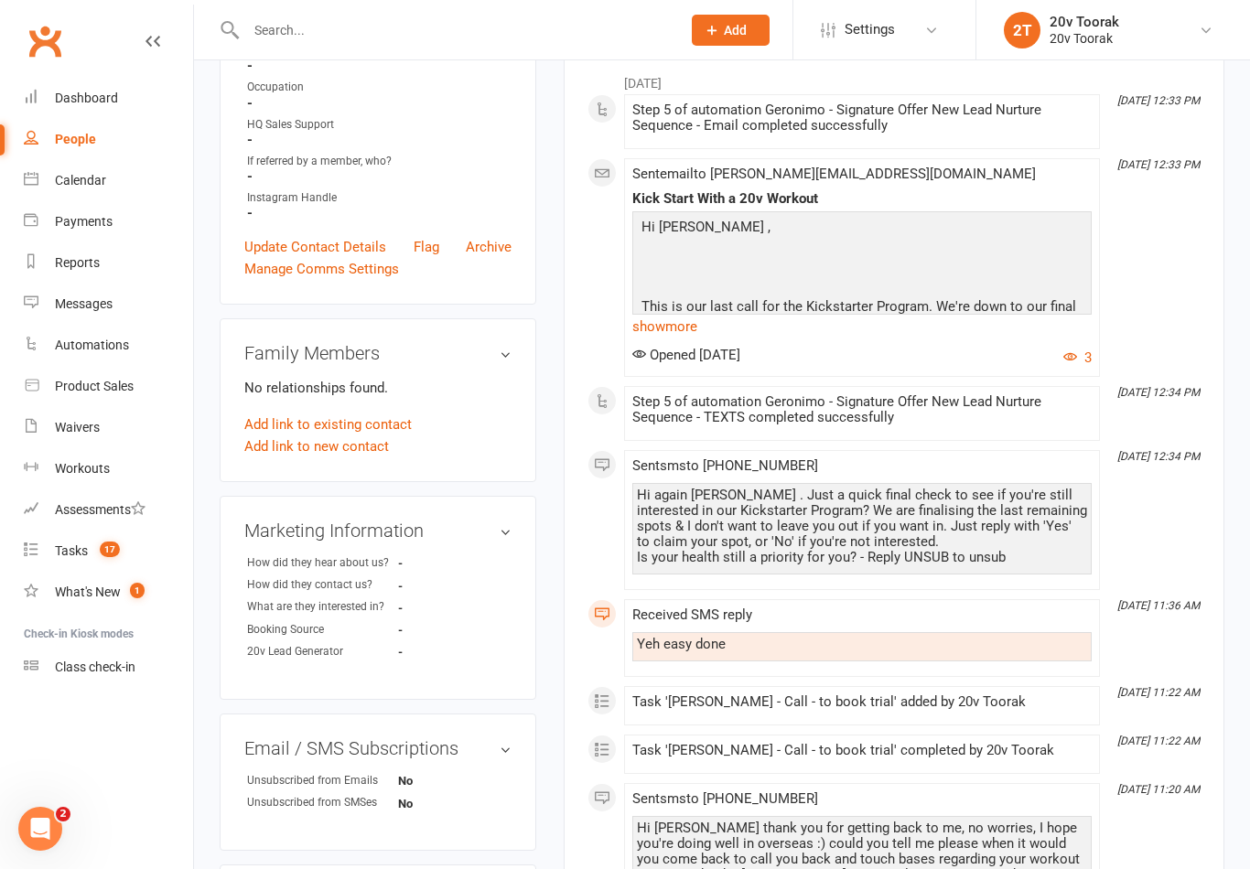
click at [65, 546] on div "Tasks" at bounding box center [71, 550] width 33 height 15
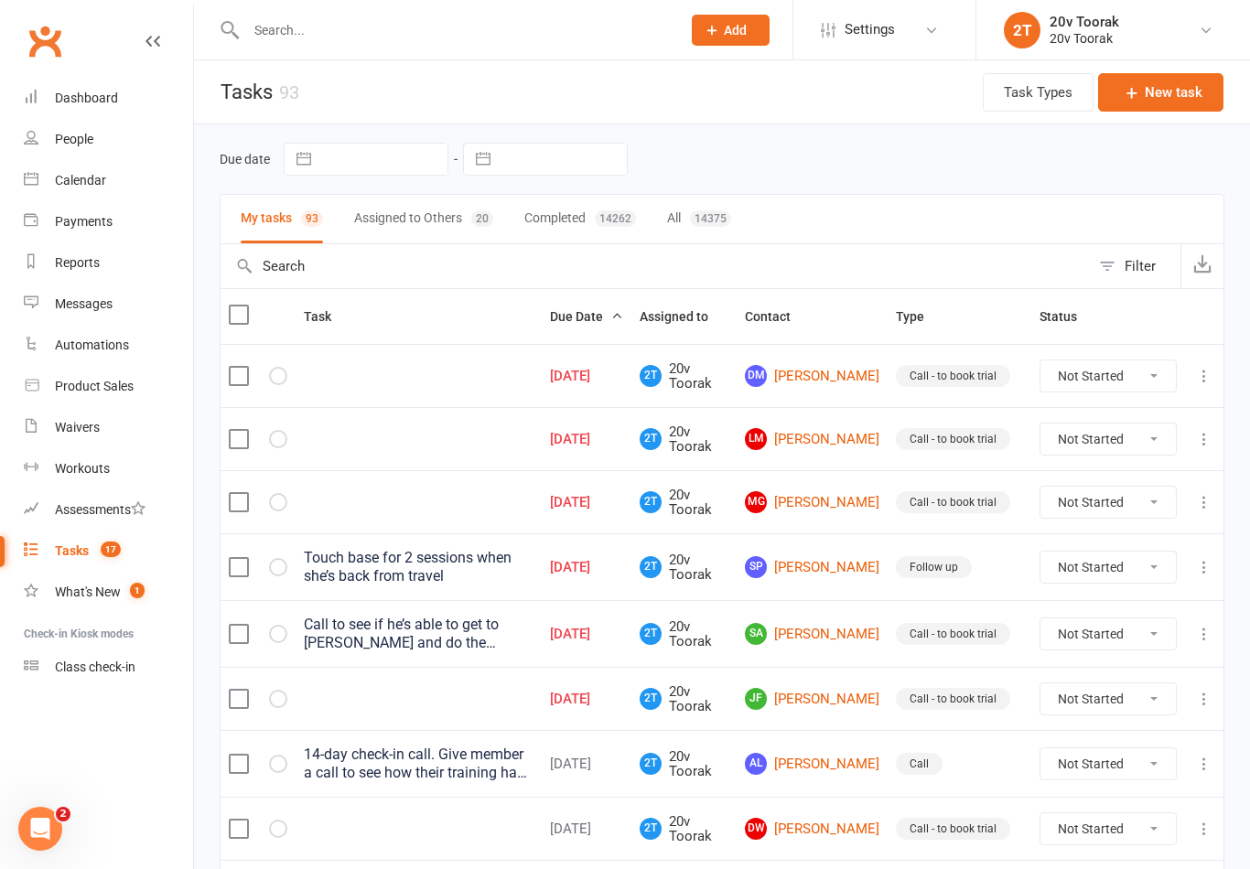
click at [791, 437] on link "LM [PERSON_NAME]" at bounding box center [812, 439] width 134 height 22
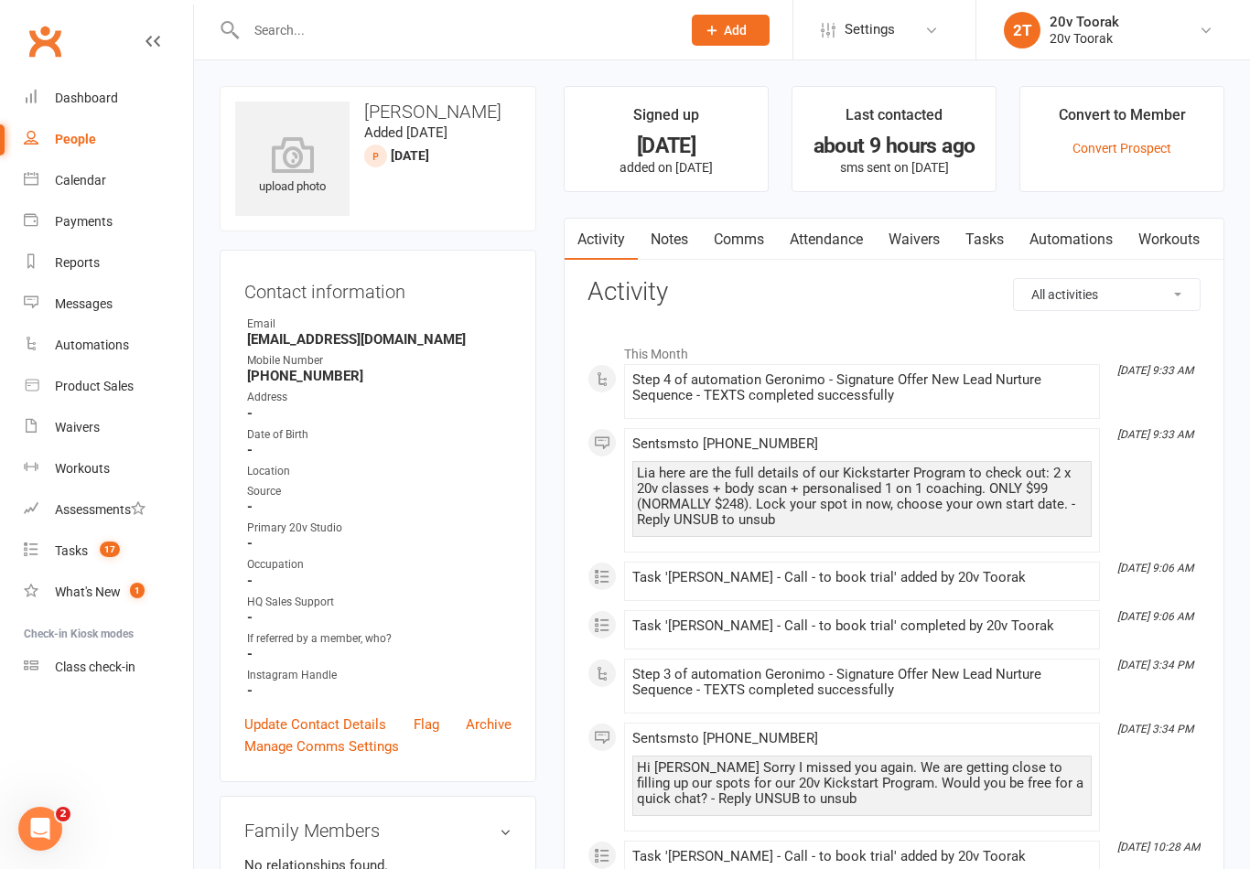
click at [672, 246] on link "Notes" at bounding box center [669, 240] width 63 height 42
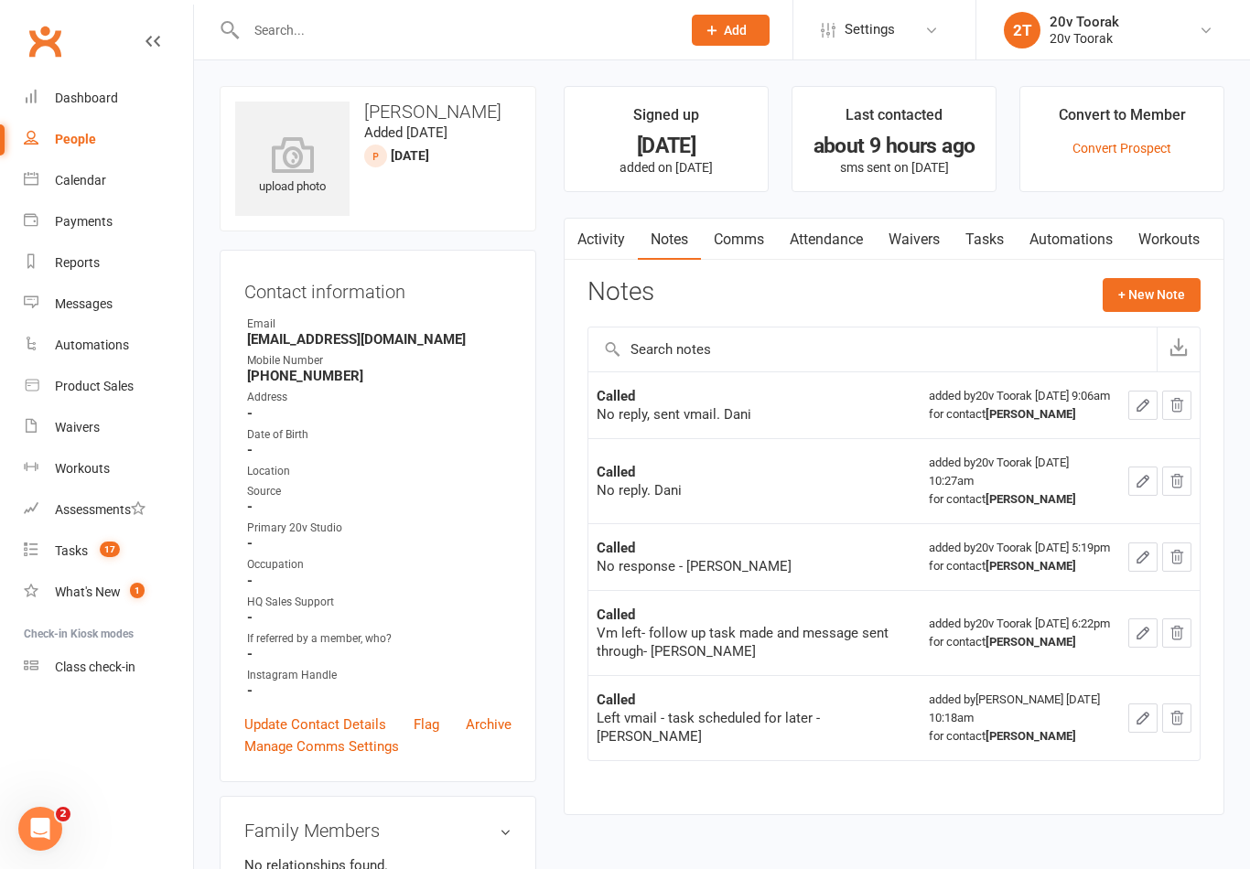
click at [743, 241] on link "Comms" at bounding box center [739, 240] width 76 height 42
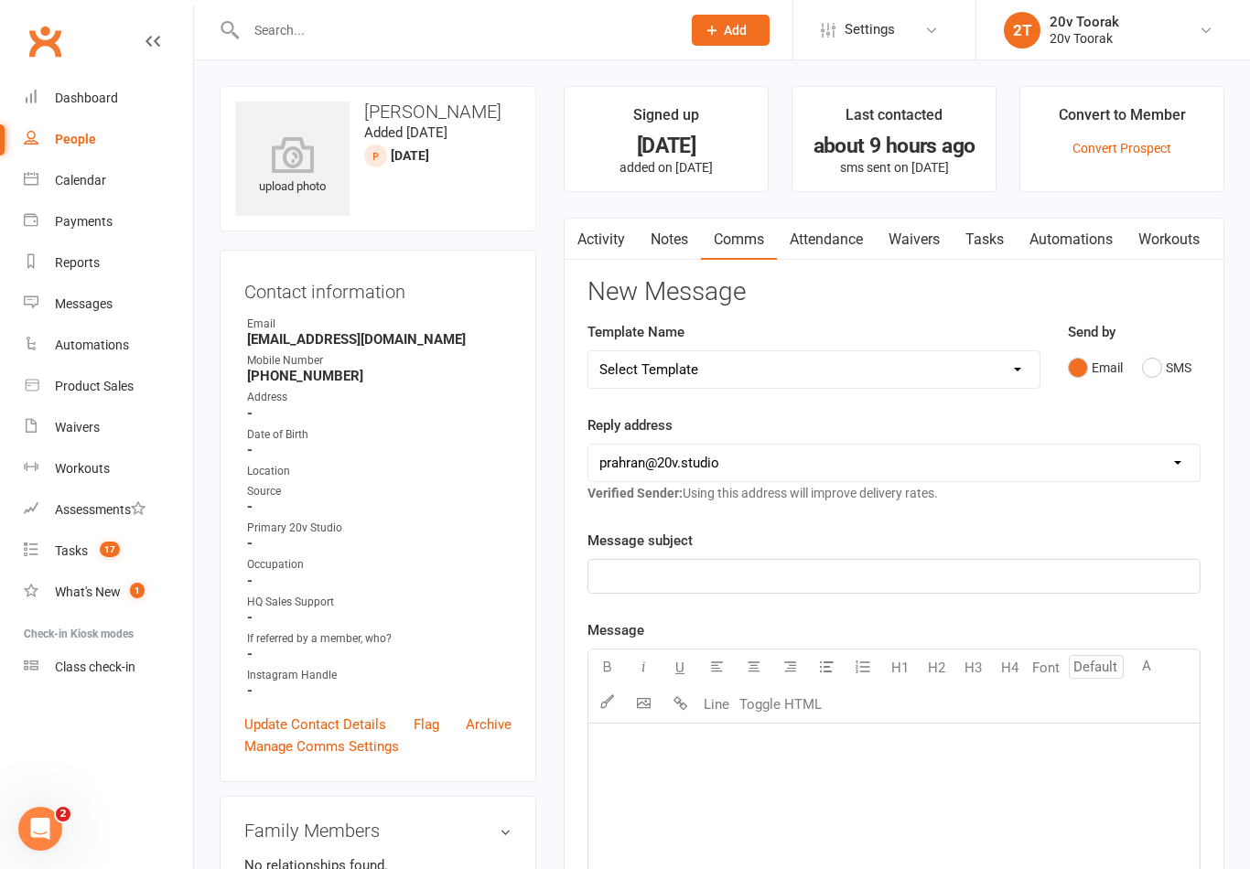
click at [1153, 358] on button "SMS" at bounding box center [1166, 367] width 49 height 35
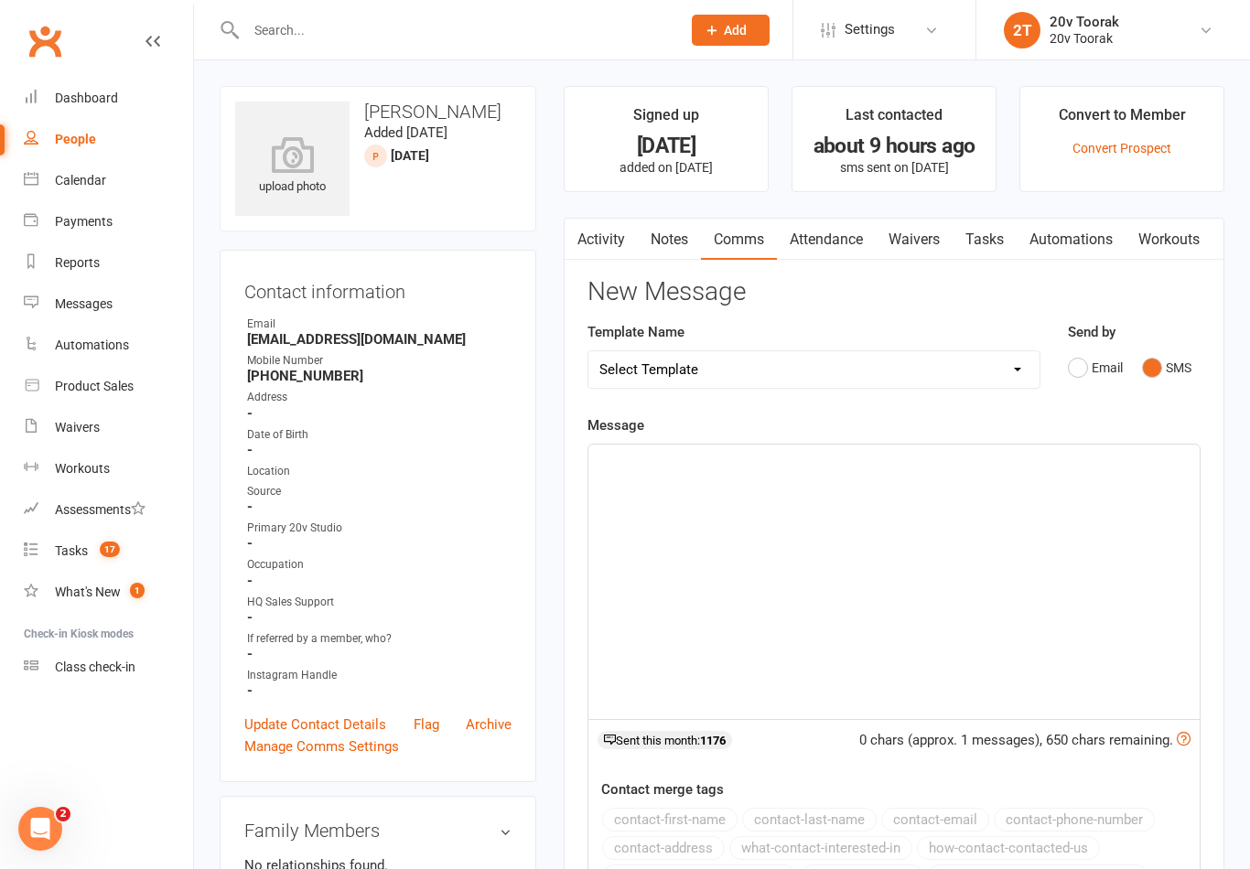
click at [909, 567] on div "﻿" at bounding box center [893, 582] width 611 height 274
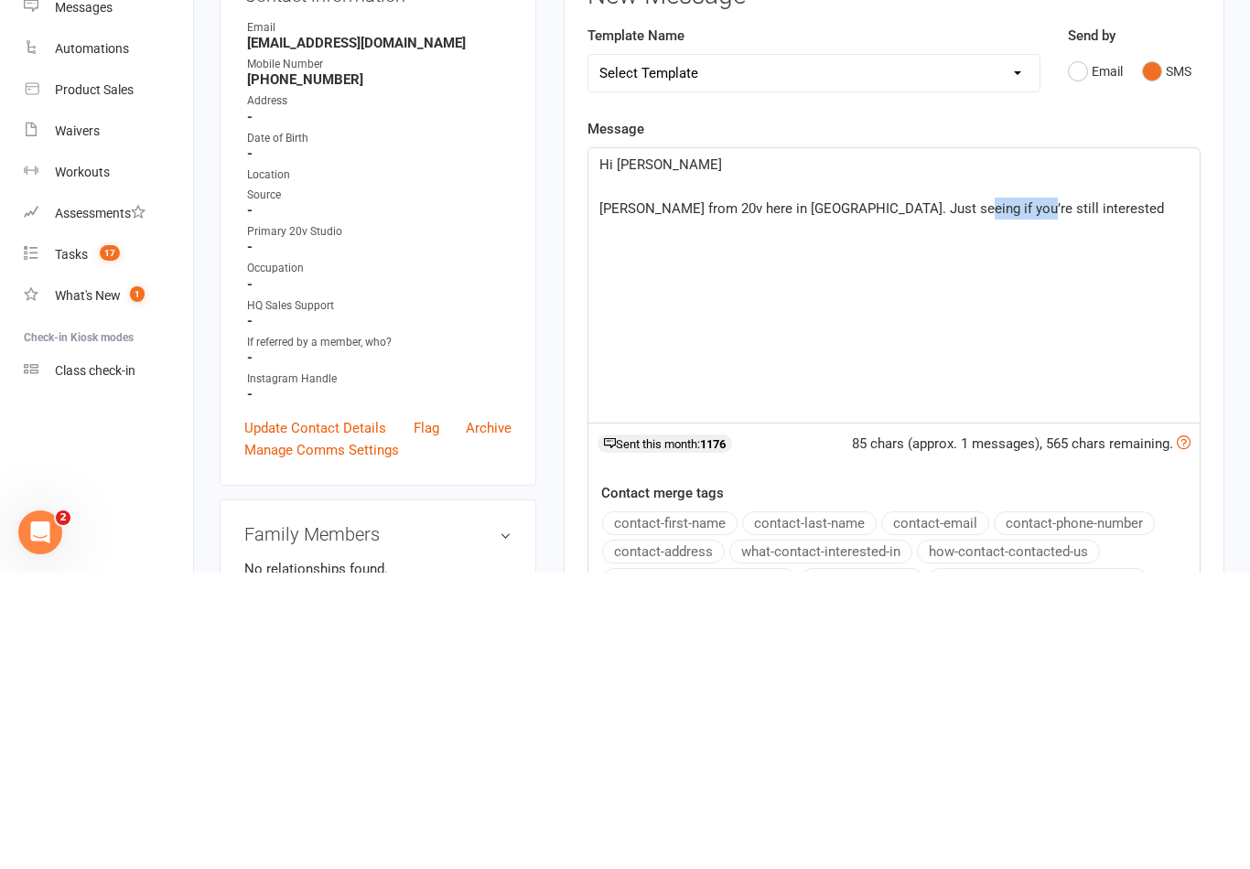
click at [1136, 445] on div "Hi Lia ﻿ [PERSON_NAME] from 20v here in [GEOGRAPHIC_DATA]. Just seeing if you’r…" at bounding box center [893, 582] width 611 height 274
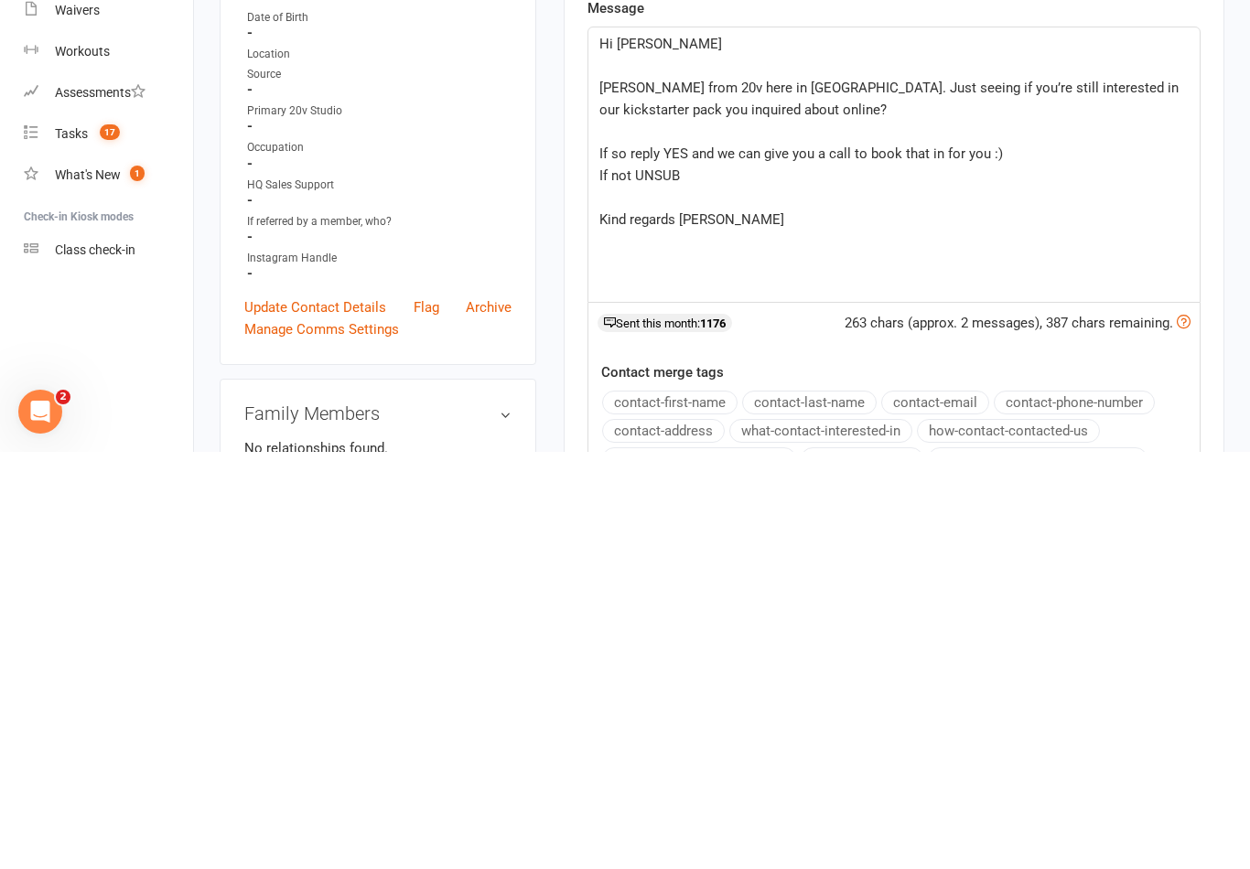
click at [803, 626] on p "Kind regards [PERSON_NAME]" at bounding box center [893, 637] width 589 height 22
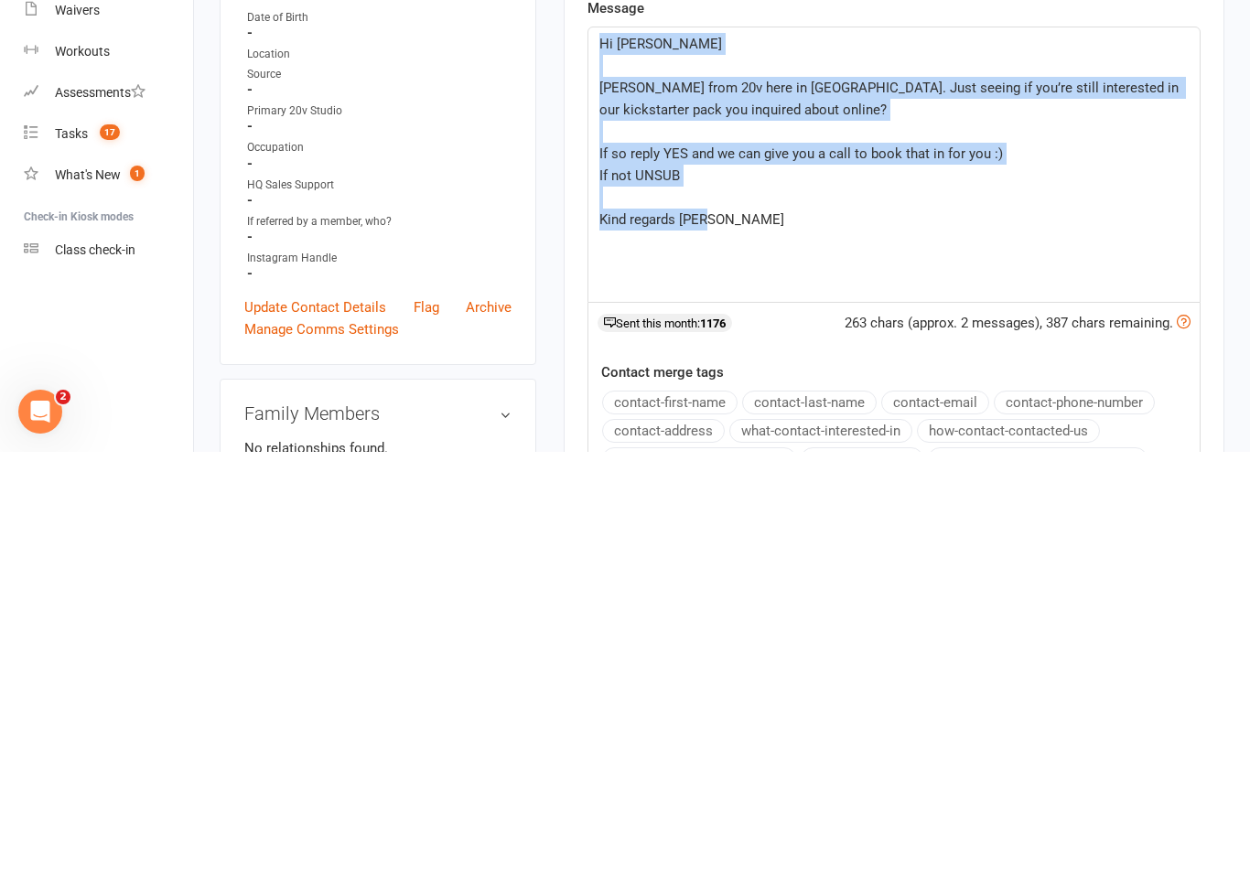
copy div "Hi Lia ﻿ [PERSON_NAME] from 20v here in [GEOGRAPHIC_DATA]. Just seeing if you’r…"
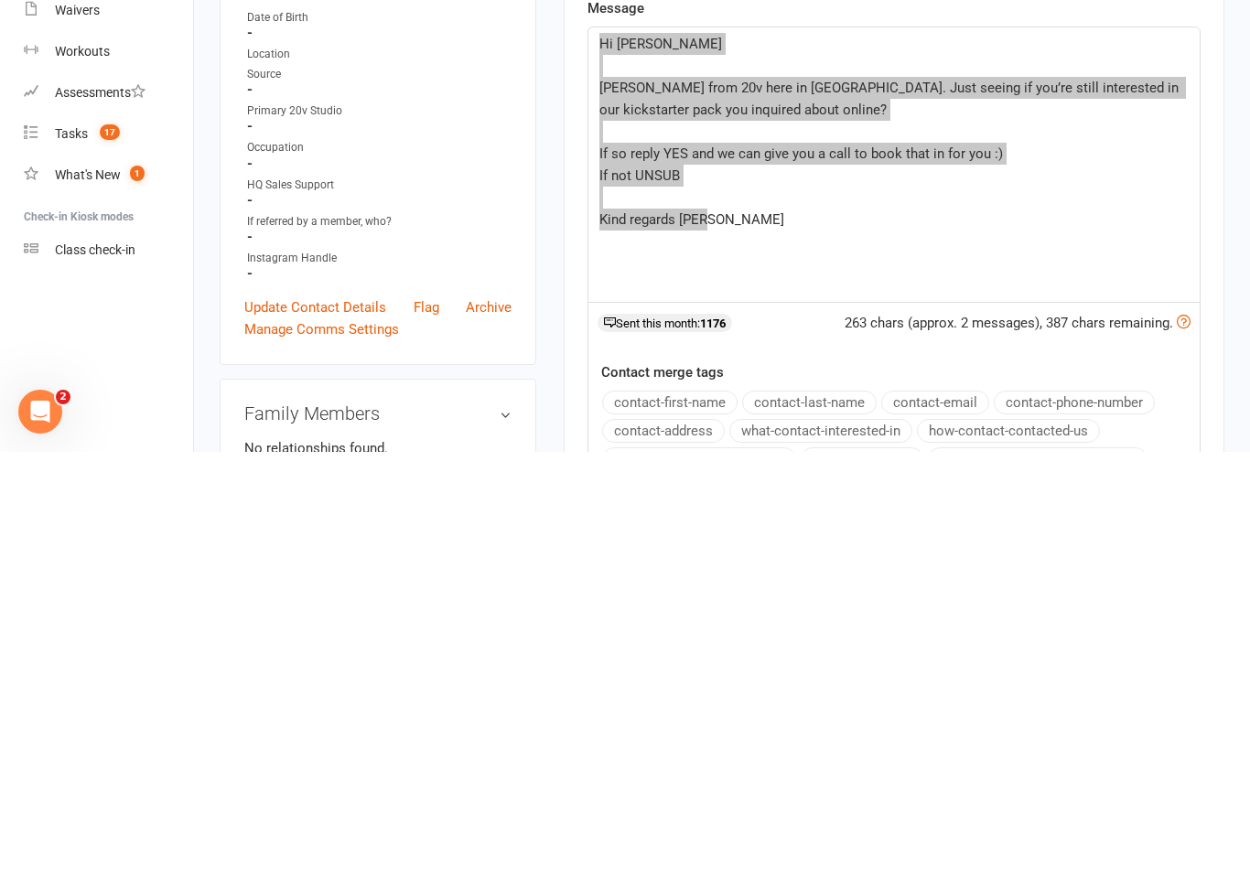
scroll to position [417, 0]
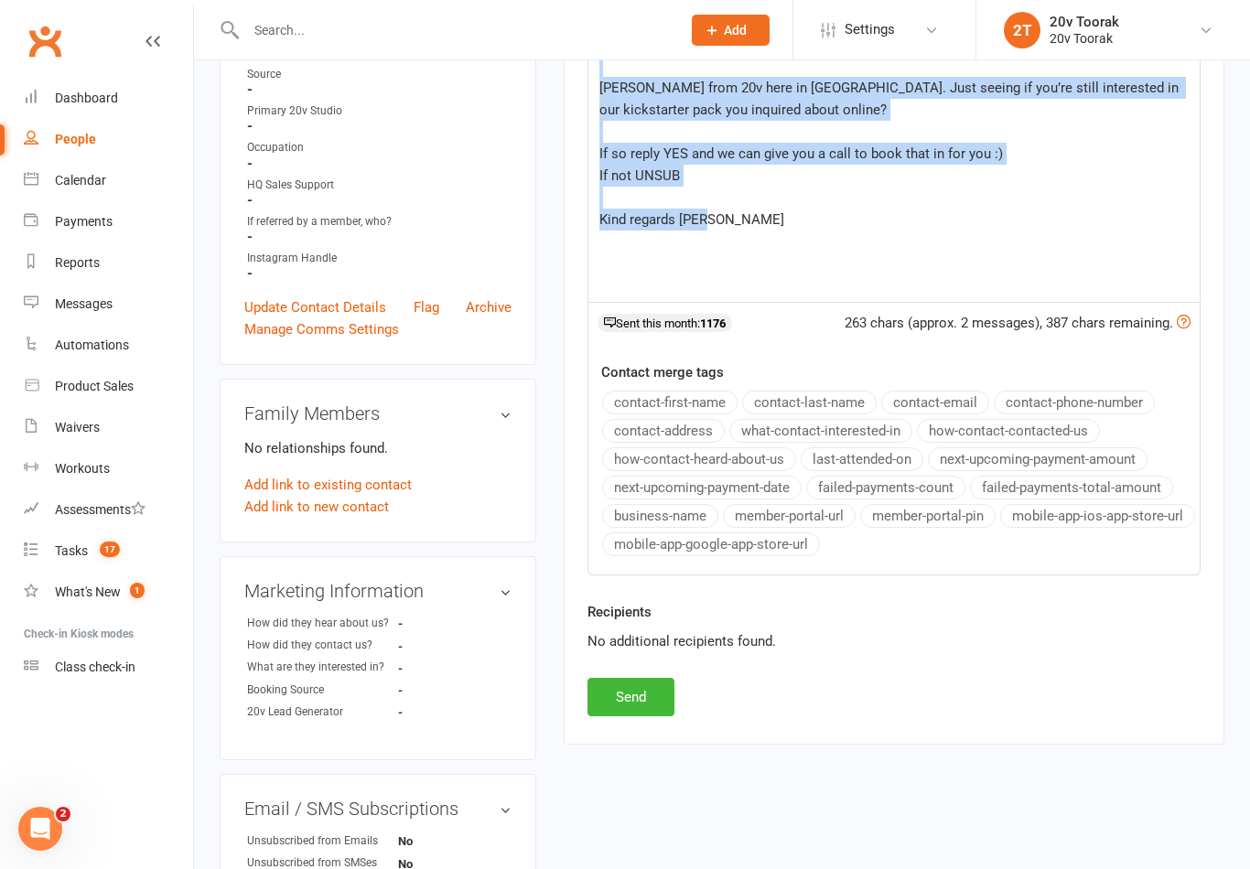
click at [645, 712] on button "Send" at bounding box center [630, 697] width 87 height 38
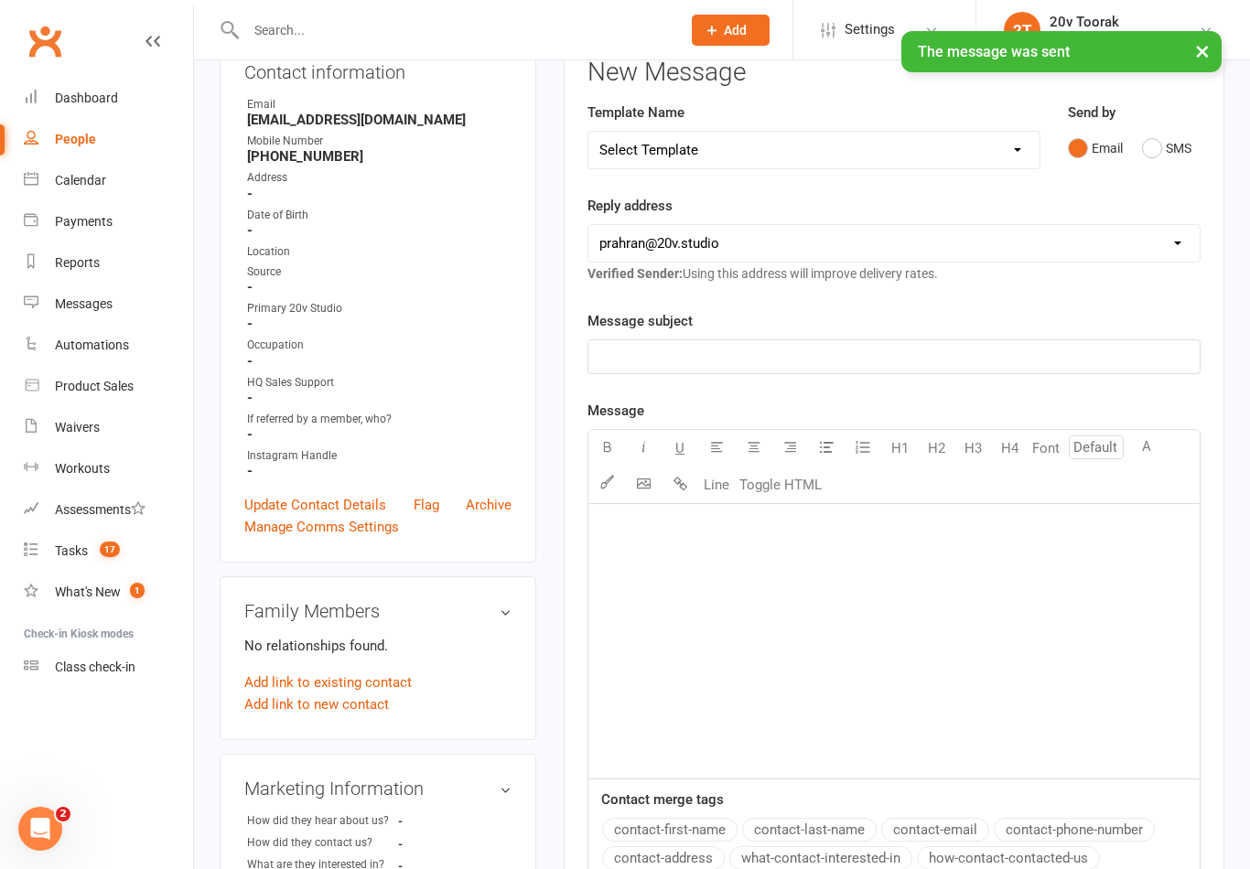
scroll to position [0, 0]
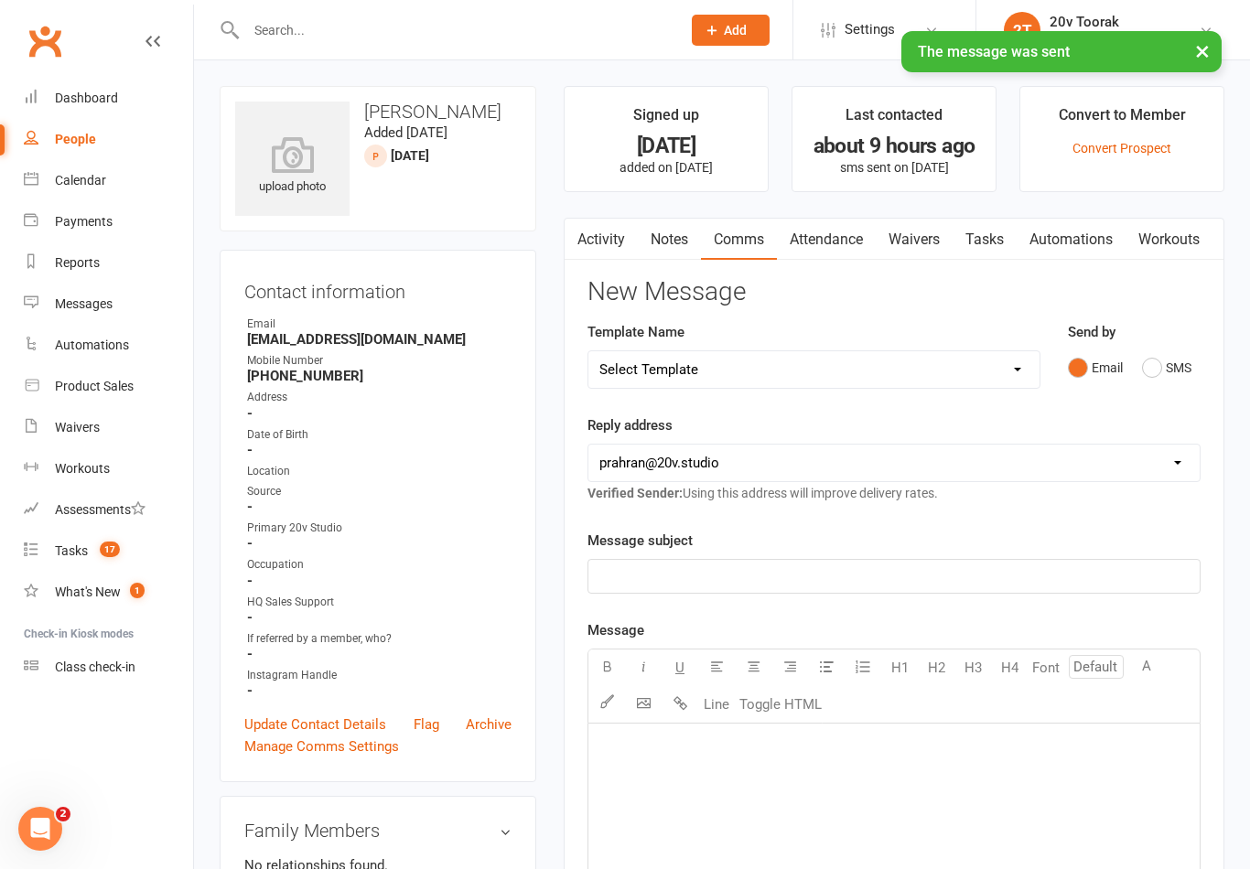
click at [990, 238] on link "Tasks" at bounding box center [984, 240] width 64 height 42
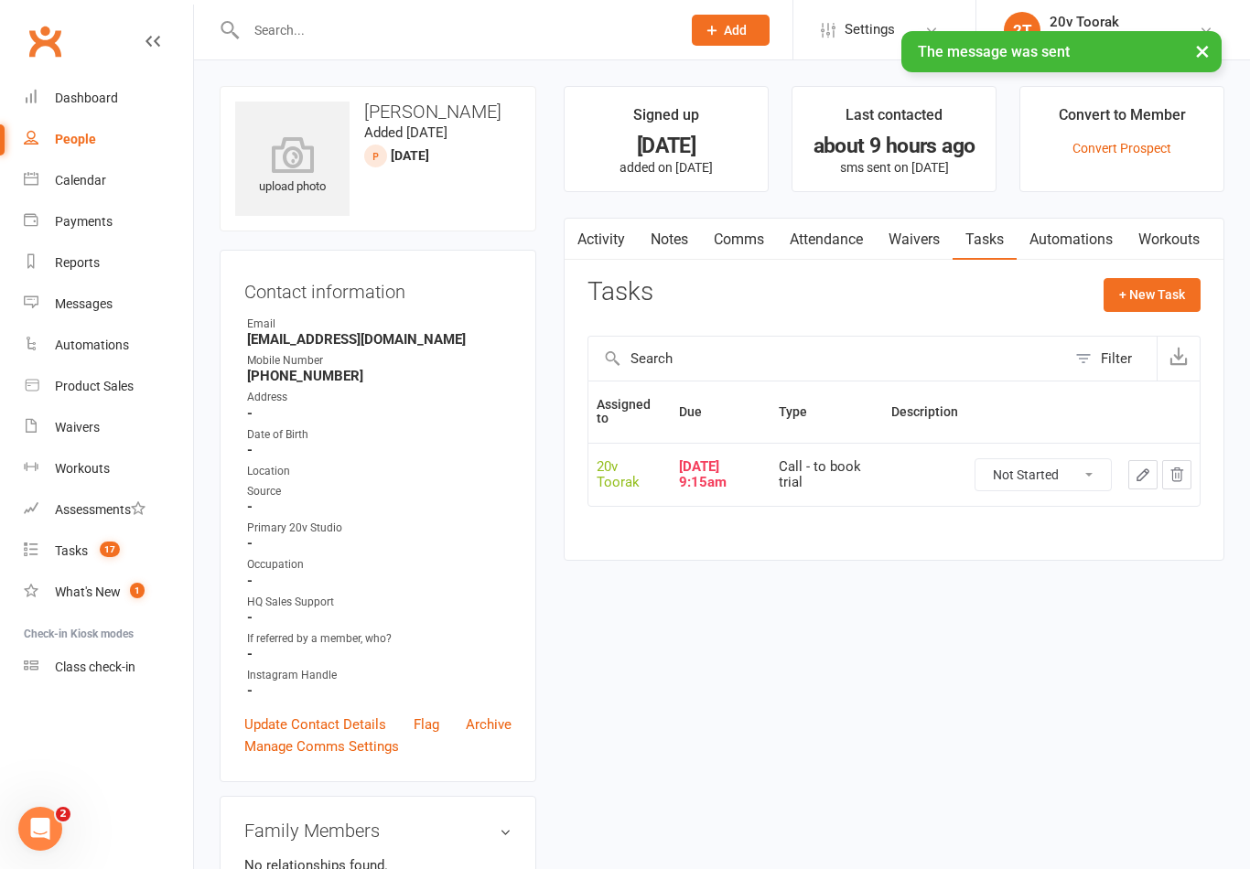
click at [1150, 467] on icon "button" at bounding box center [1143, 475] width 16 height 16
select select "45736"
select select "32301"
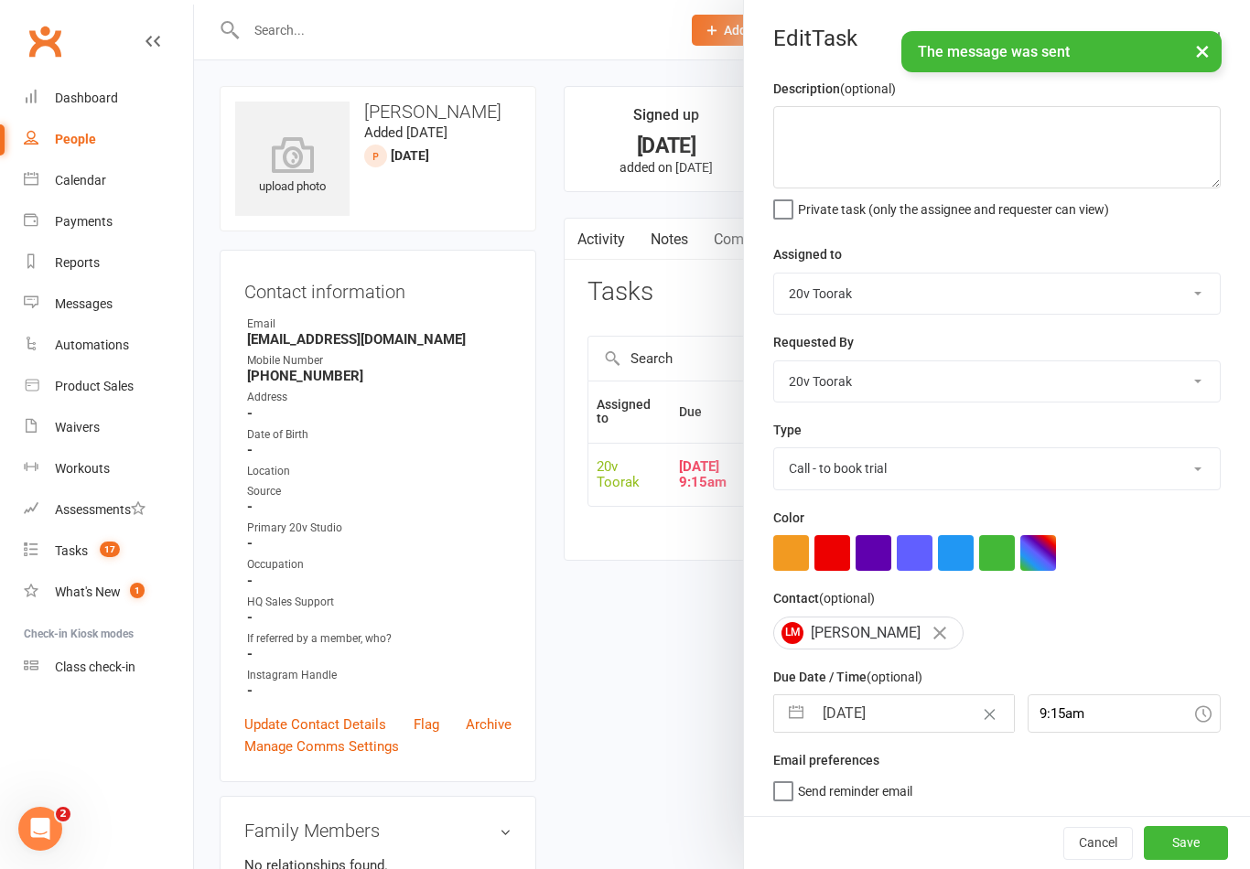
click at [870, 722] on input "[DATE]" at bounding box center [912, 713] width 200 height 37
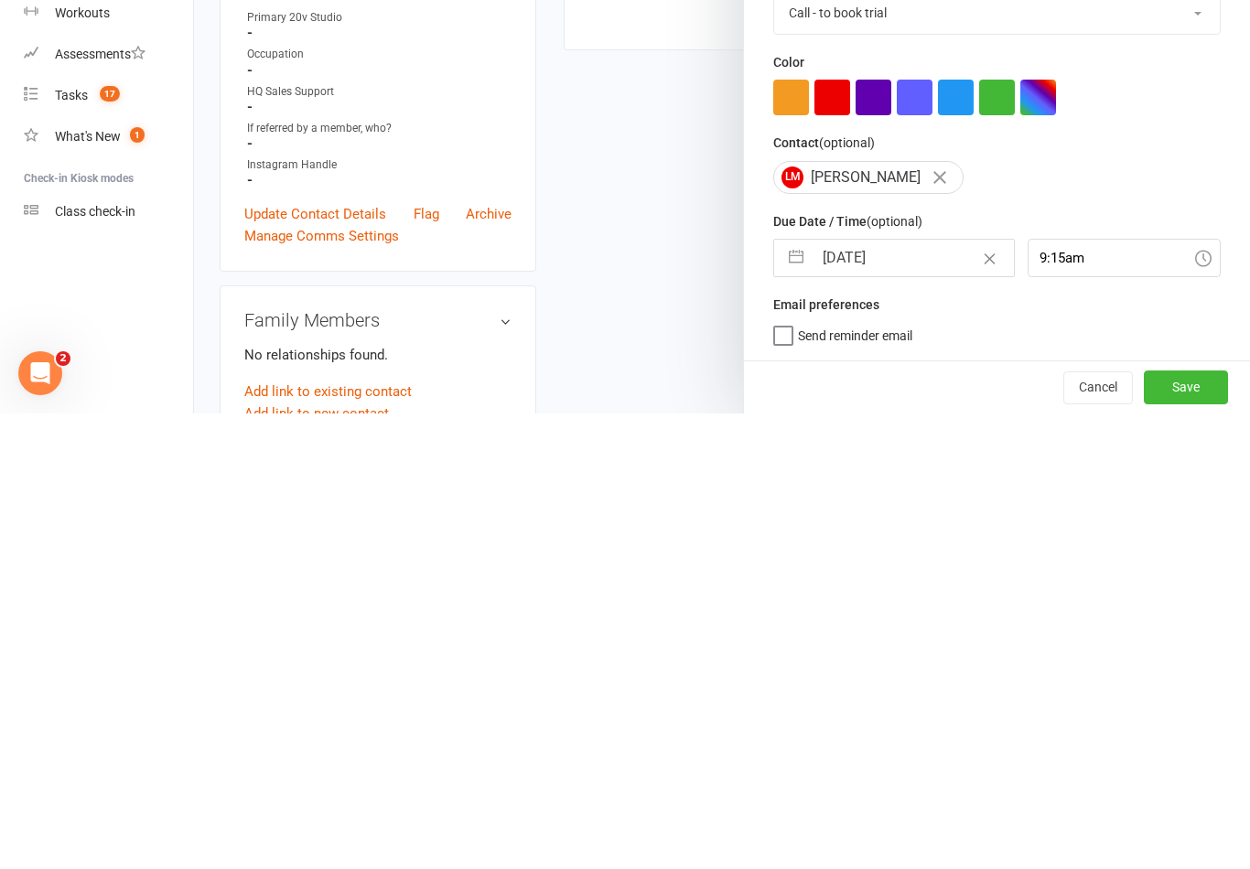
select select "7"
select select "2025"
select select "8"
select select "2025"
select select "9"
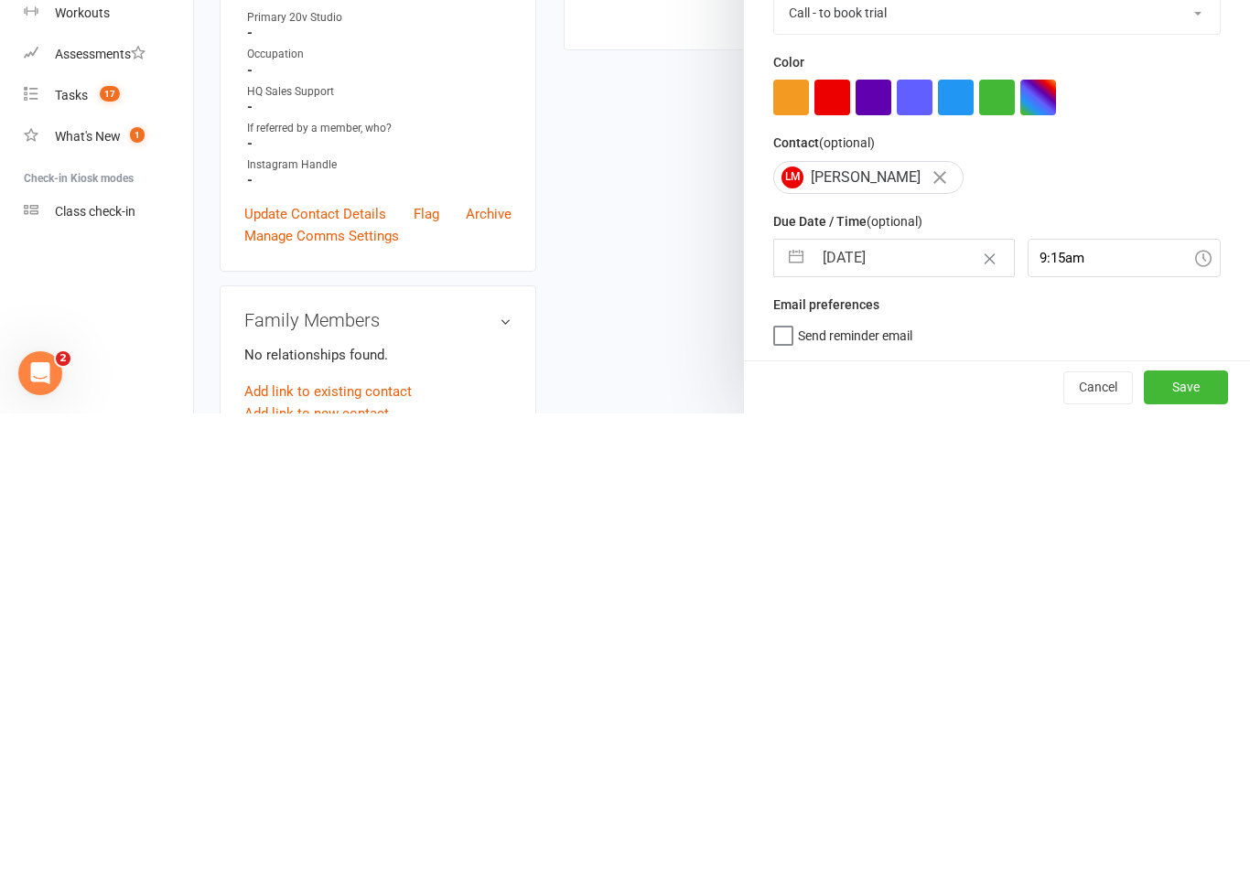
select select "2025"
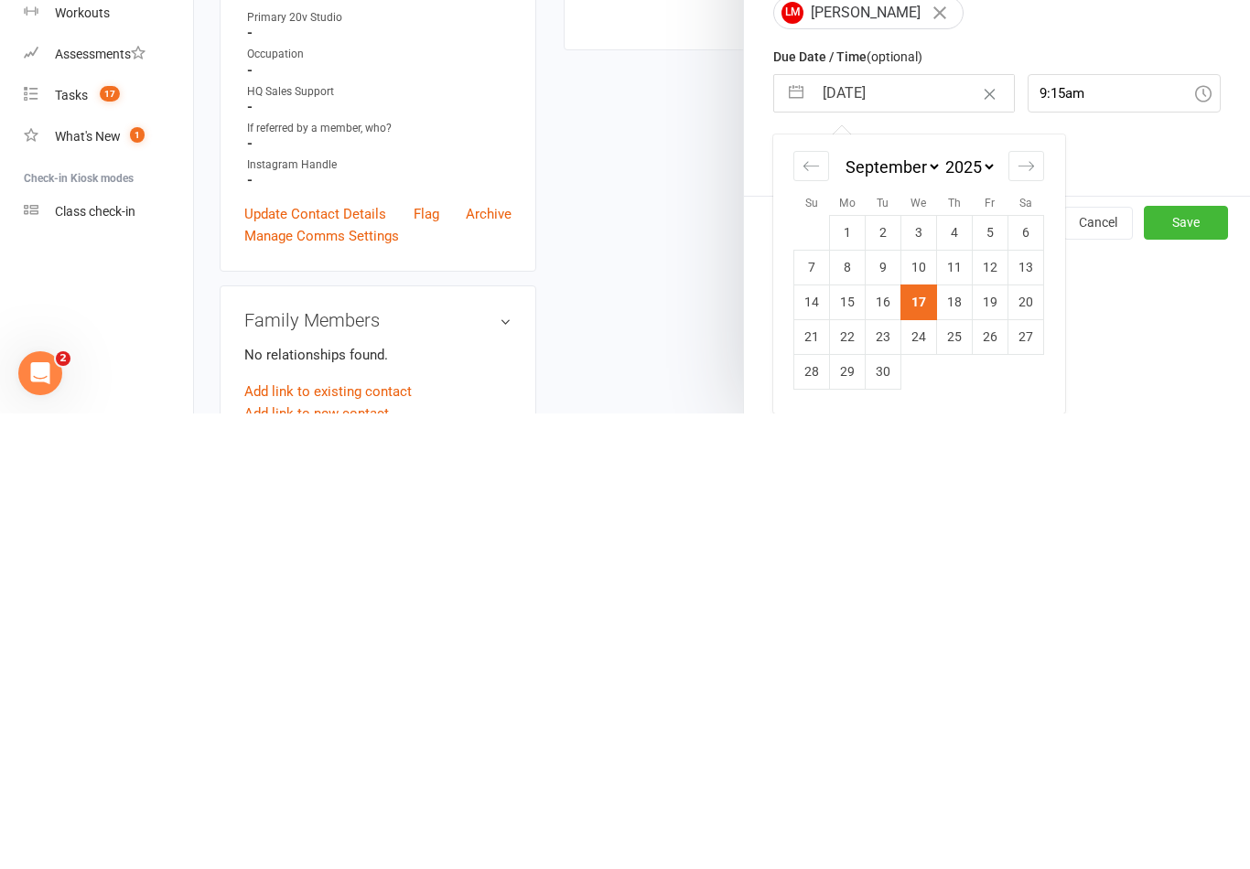
scroll to position [168, 0]
click at [991, 740] on td "19" at bounding box center [991, 757] width 36 height 35
type input "[DATE]"
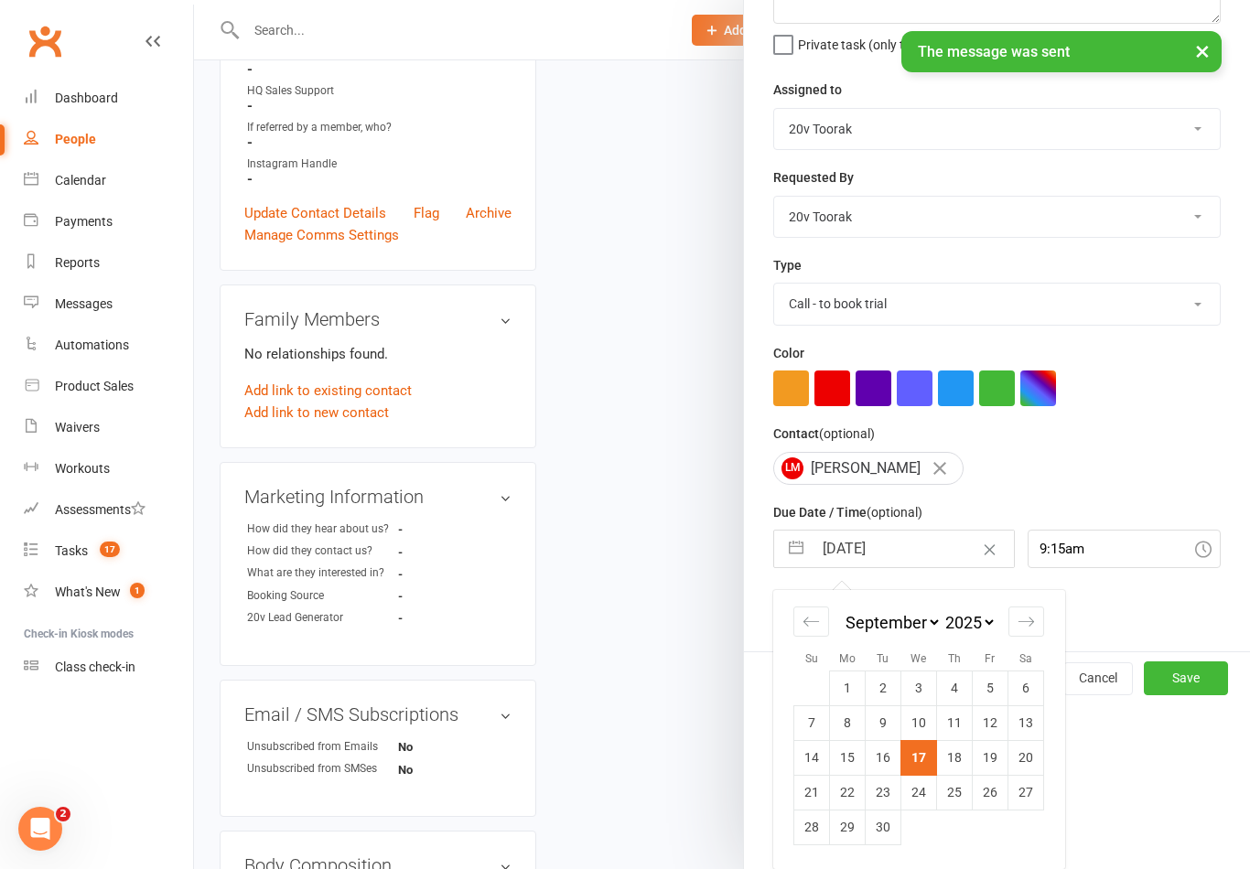
scroll to position [4, 0]
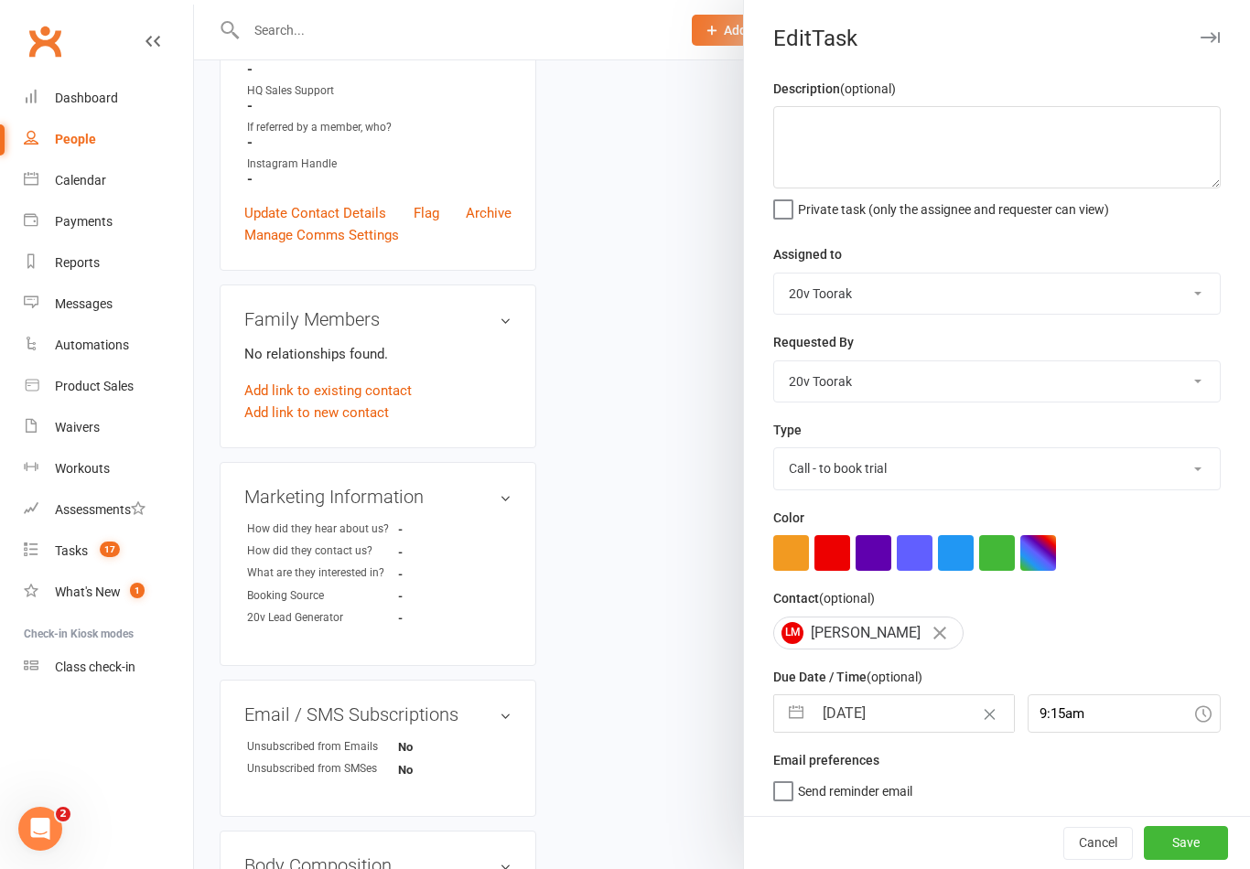
click at [1183, 851] on button "Save" at bounding box center [1186, 842] width 84 height 33
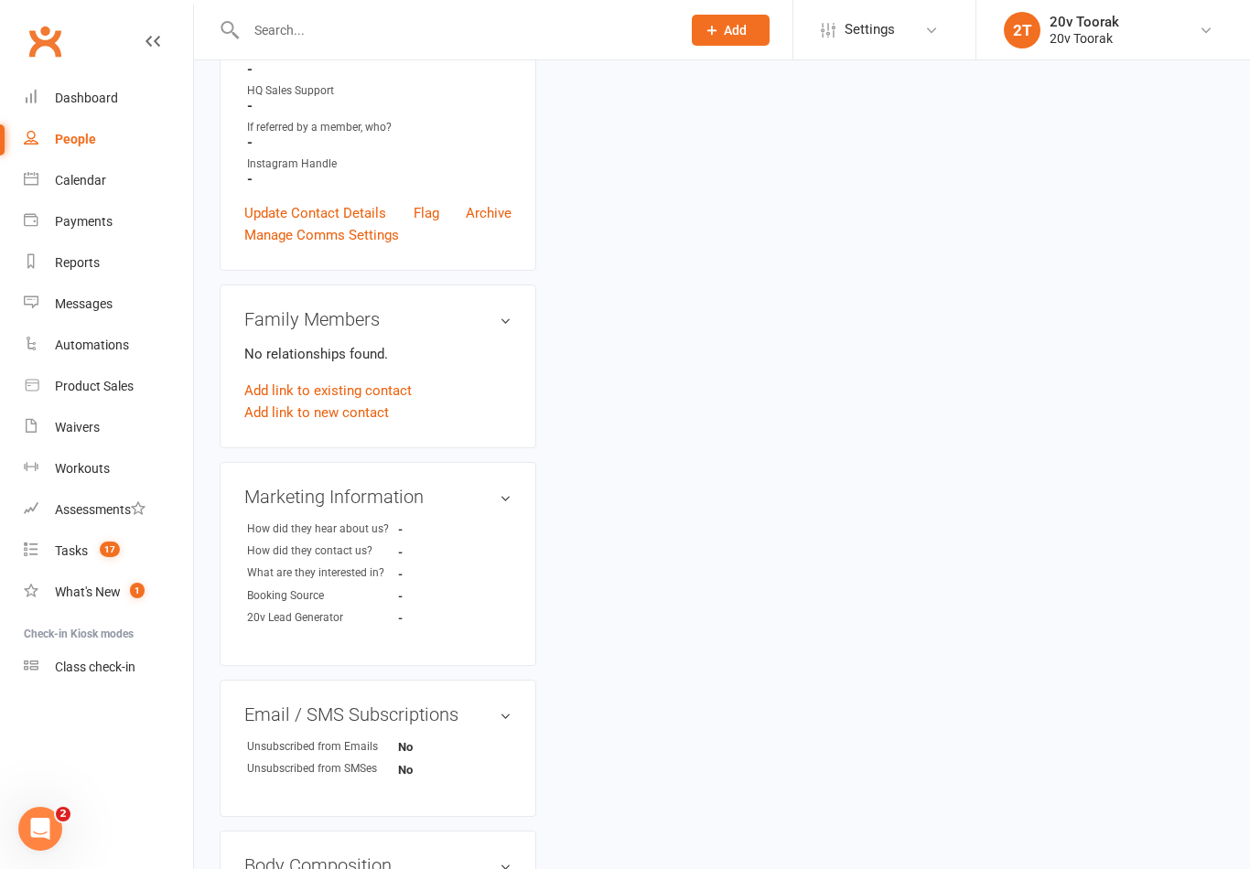
click at [53, 546] on link "Tasks 17" at bounding box center [108, 551] width 169 height 41
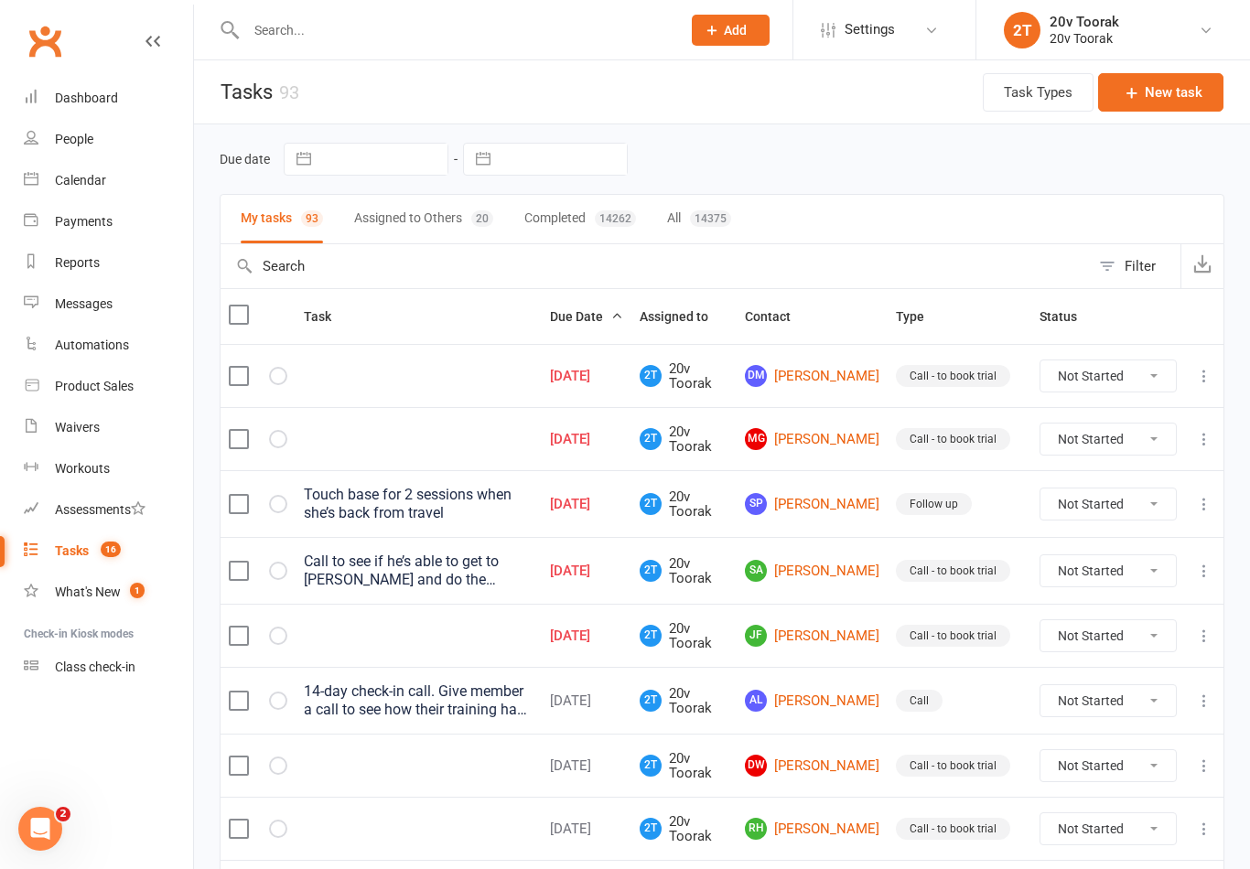
click at [815, 629] on link "[PERSON_NAME]" at bounding box center [812, 636] width 134 height 22
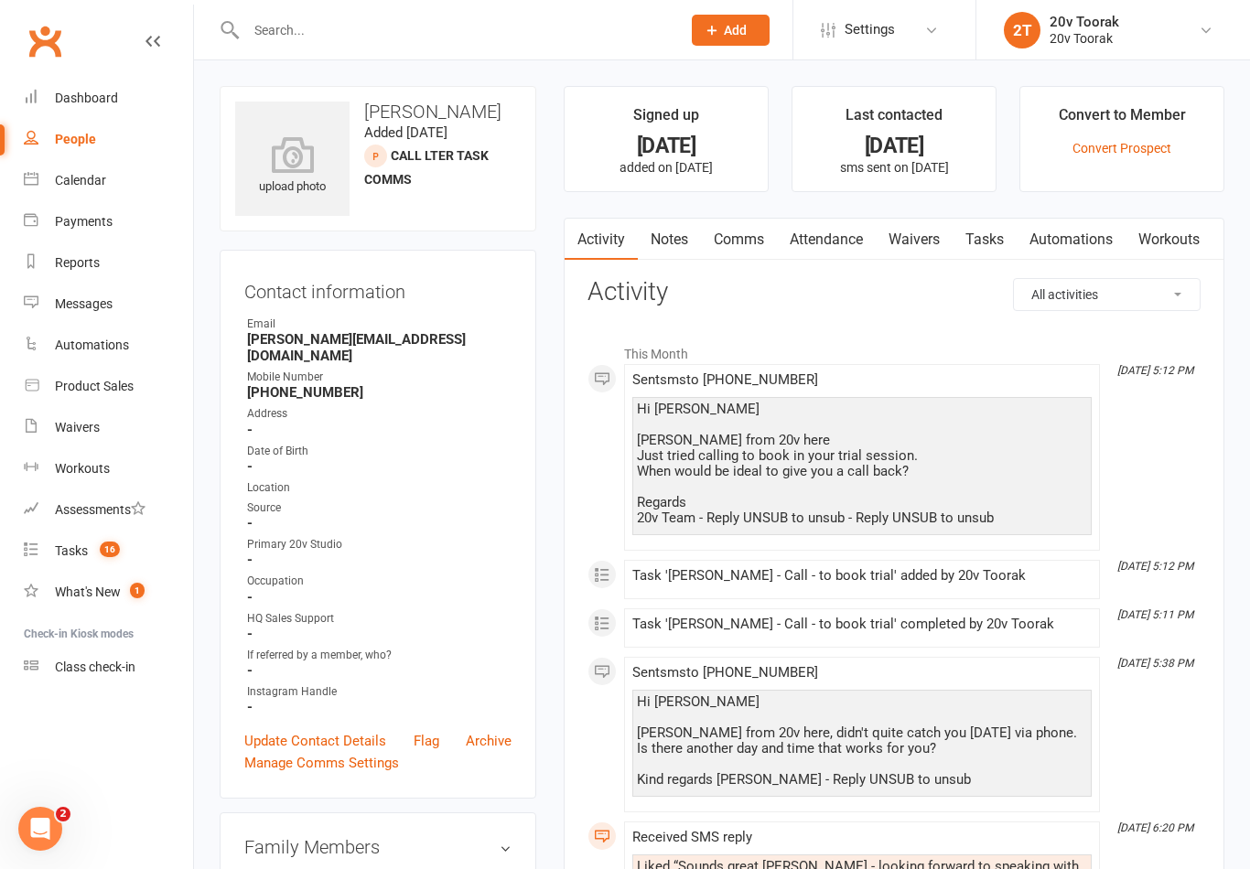
click at [682, 242] on link "Notes" at bounding box center [669, 240] width 63 height 42
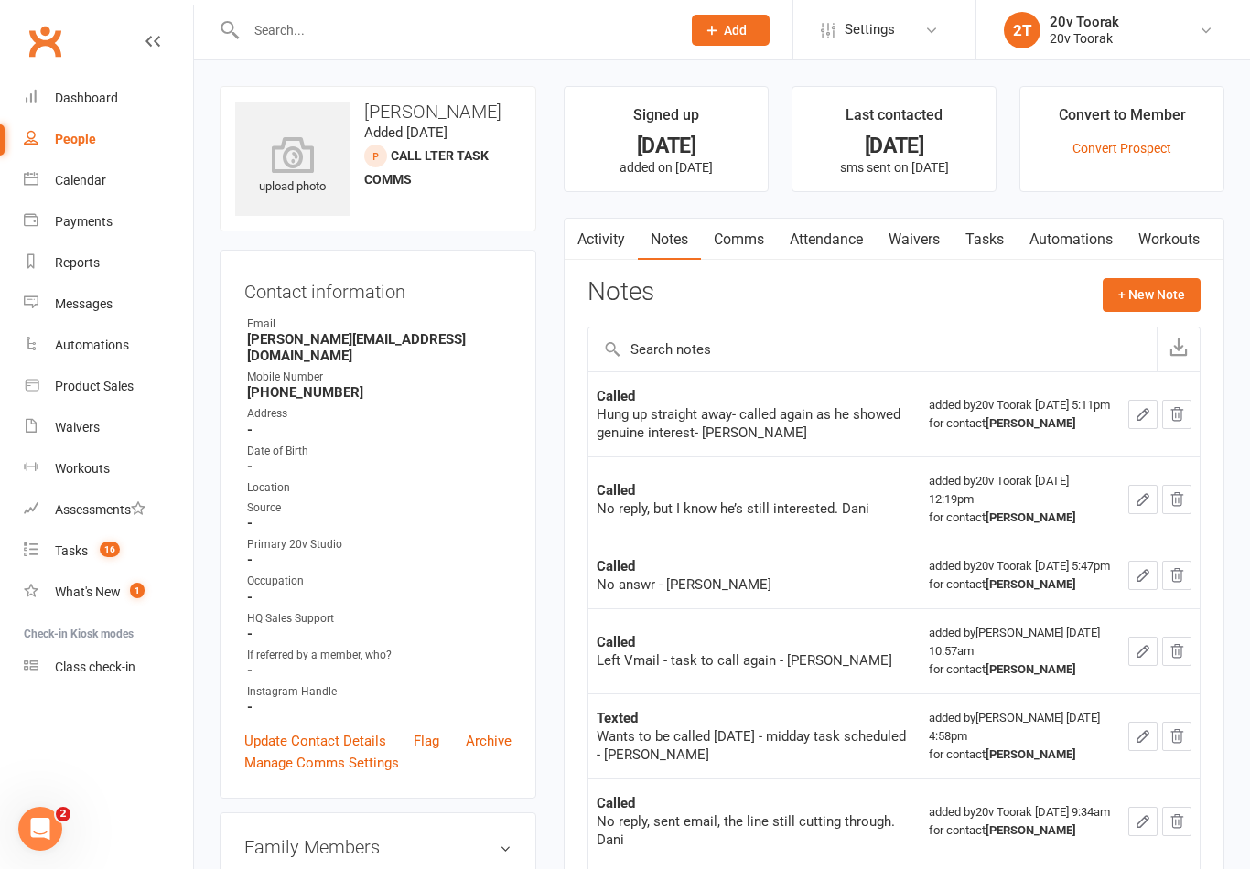
click at [604, 241] on link "Activity" at bounding box center [601, 240] width 73 height 42
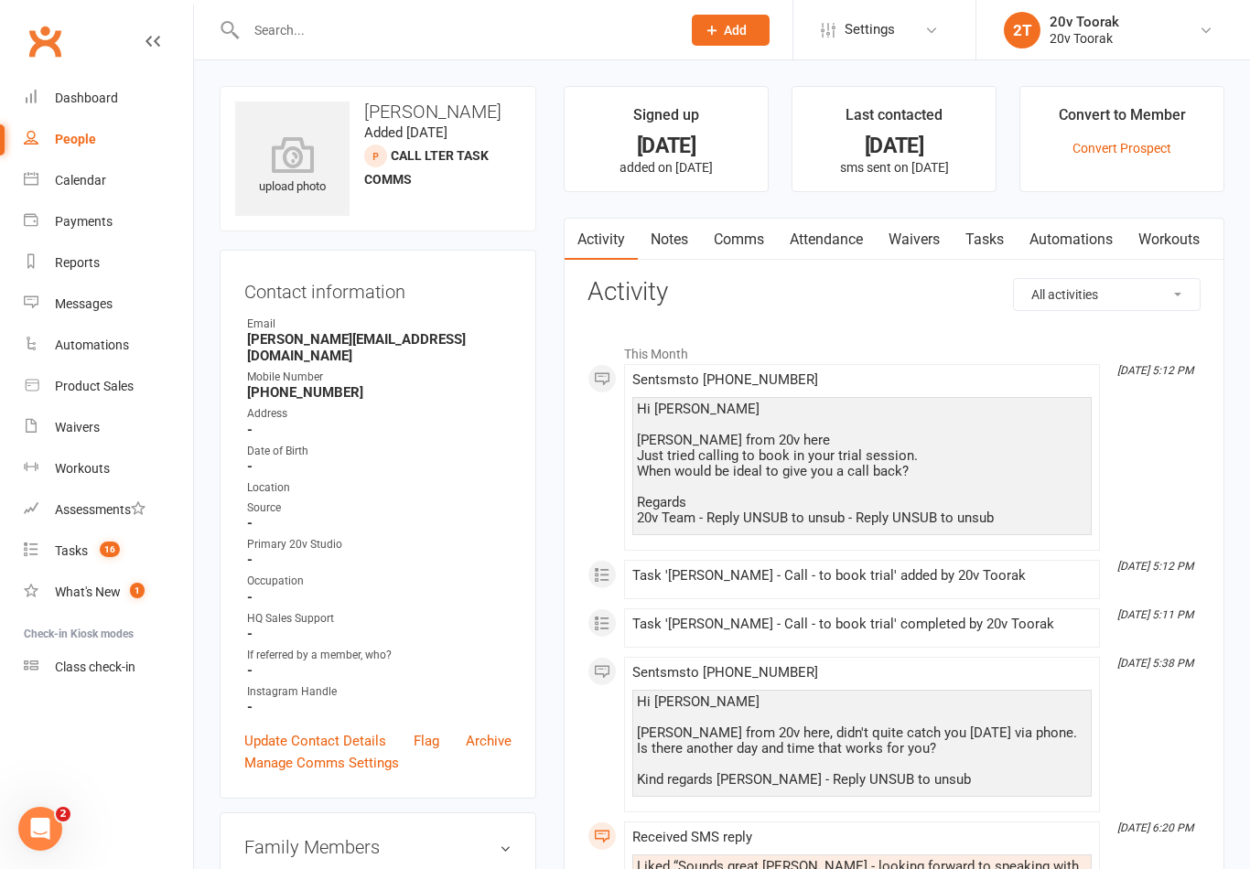
click at [1000, 242] on link "Tasks" at bounding box center [984, 240] width 64 height 42
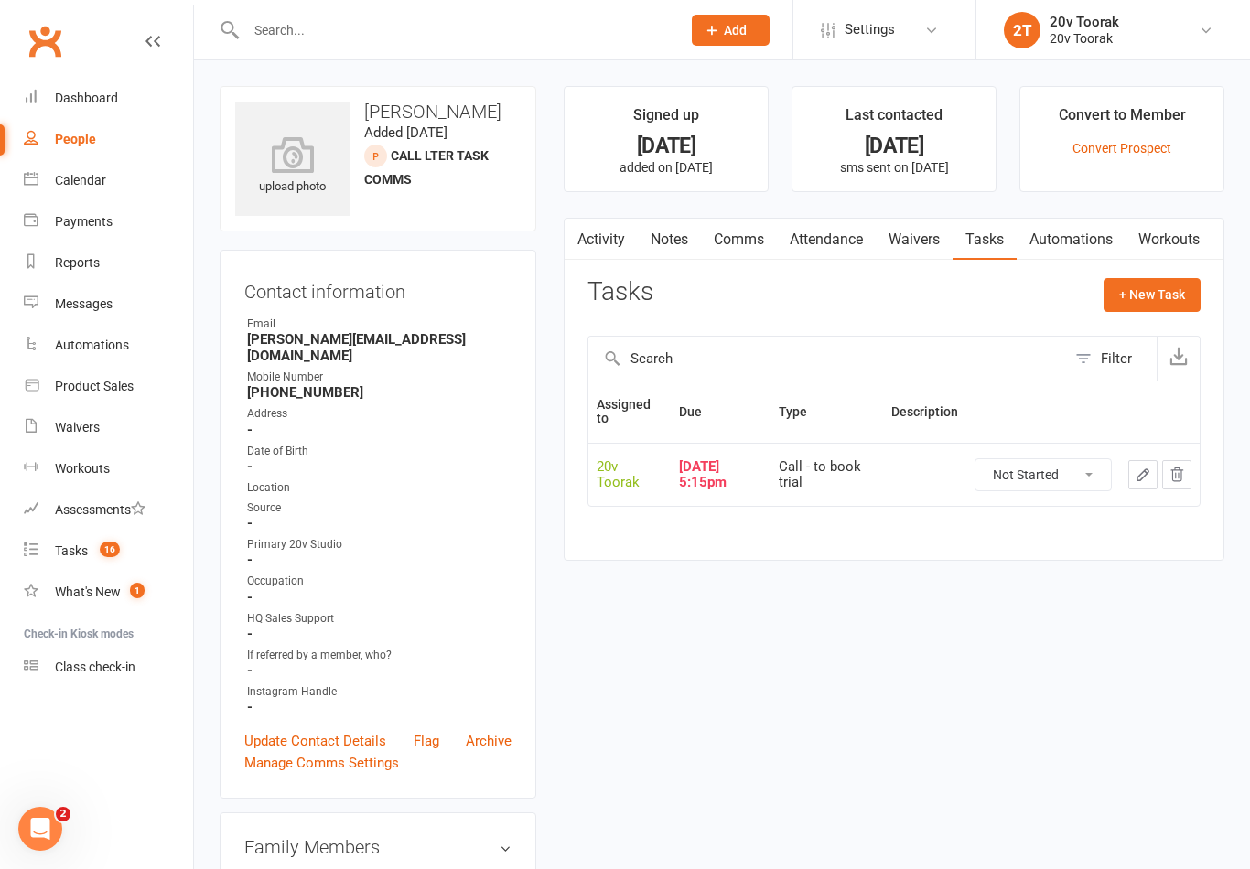
click at [1143, 471] on icon "button" at bounding box center [1143, 475] width 16 height 16
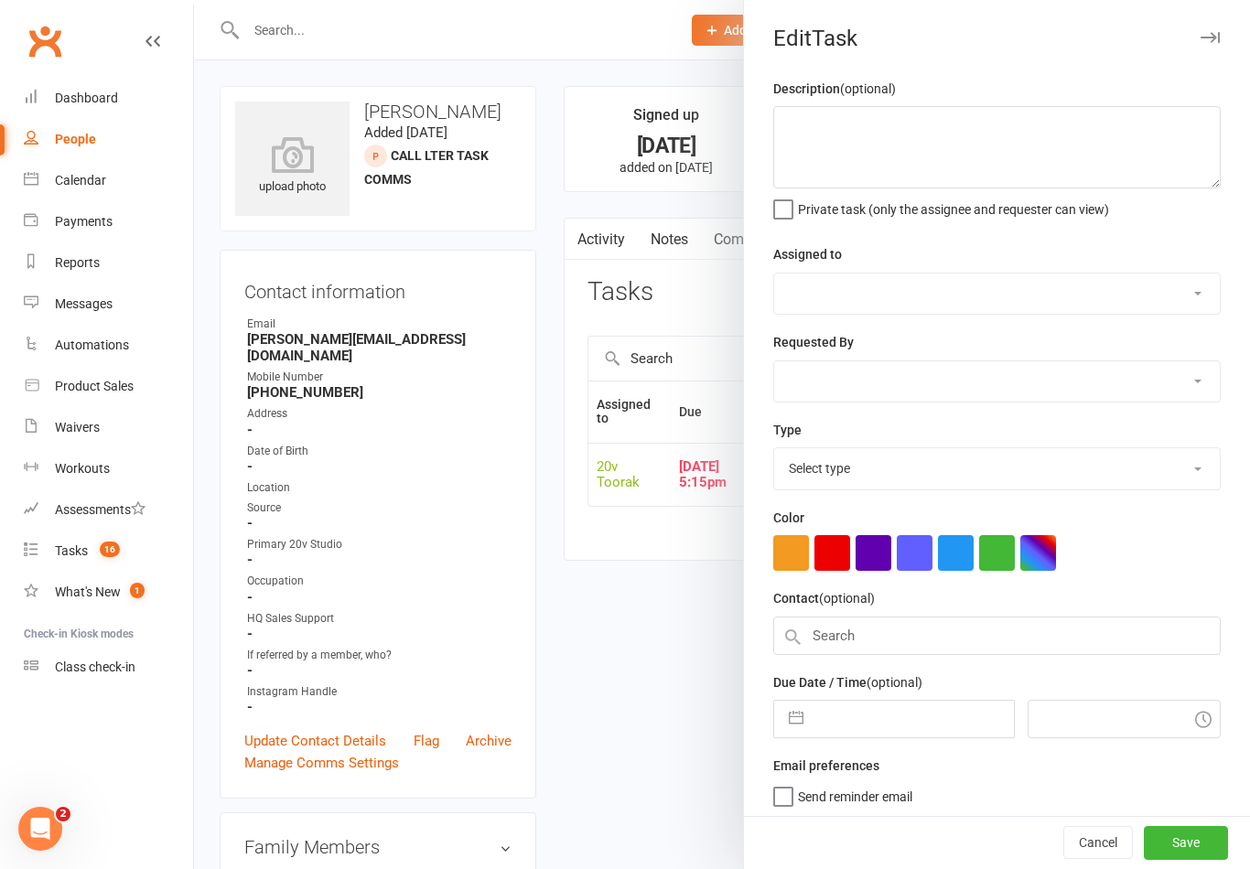
select select "45736"
type input "[DATE]"
type input "5:15pm"
select select "32301"
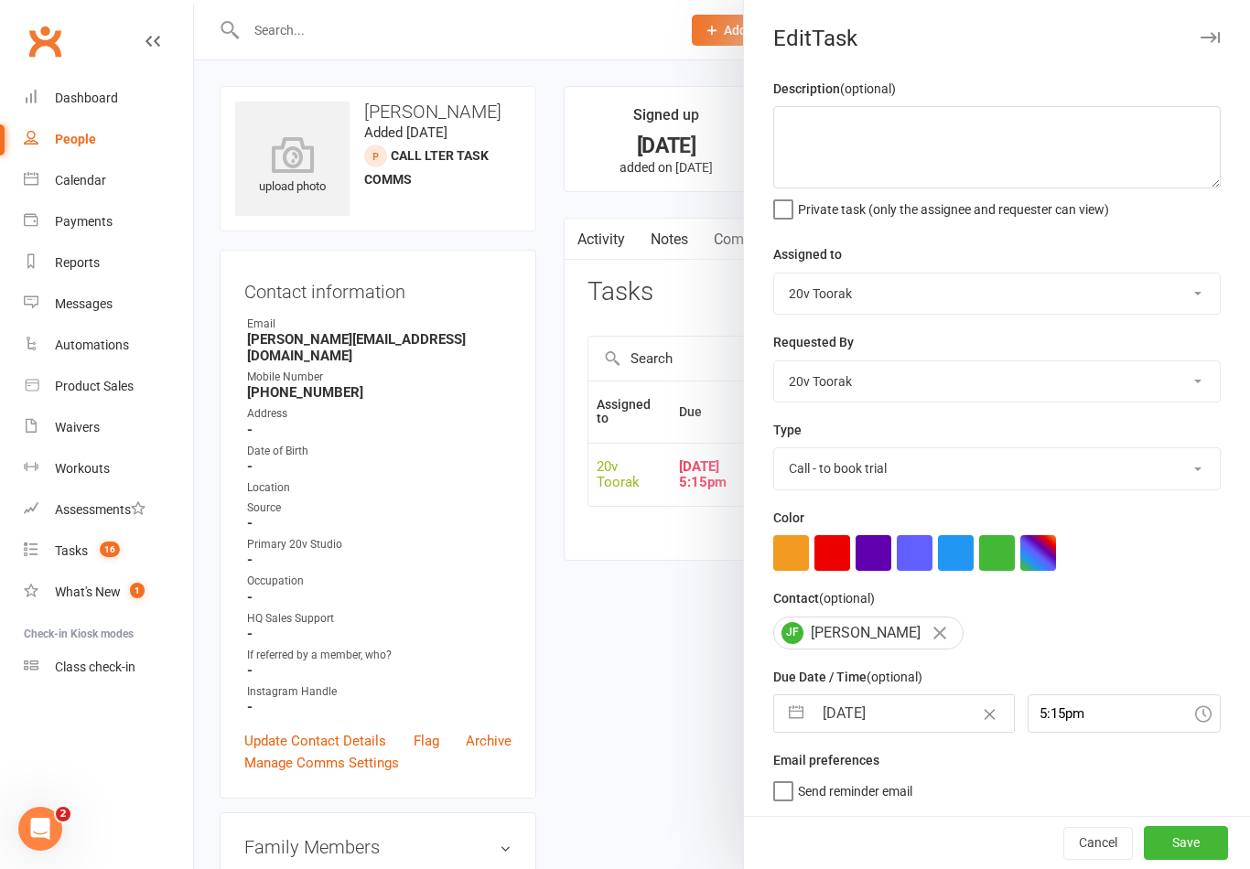
click at [877, 709] on input "[DATE]" at bounding box center [912, 713] width 200 height 37
select select "7"
select select "2025"
select select "8"
select select "2025"
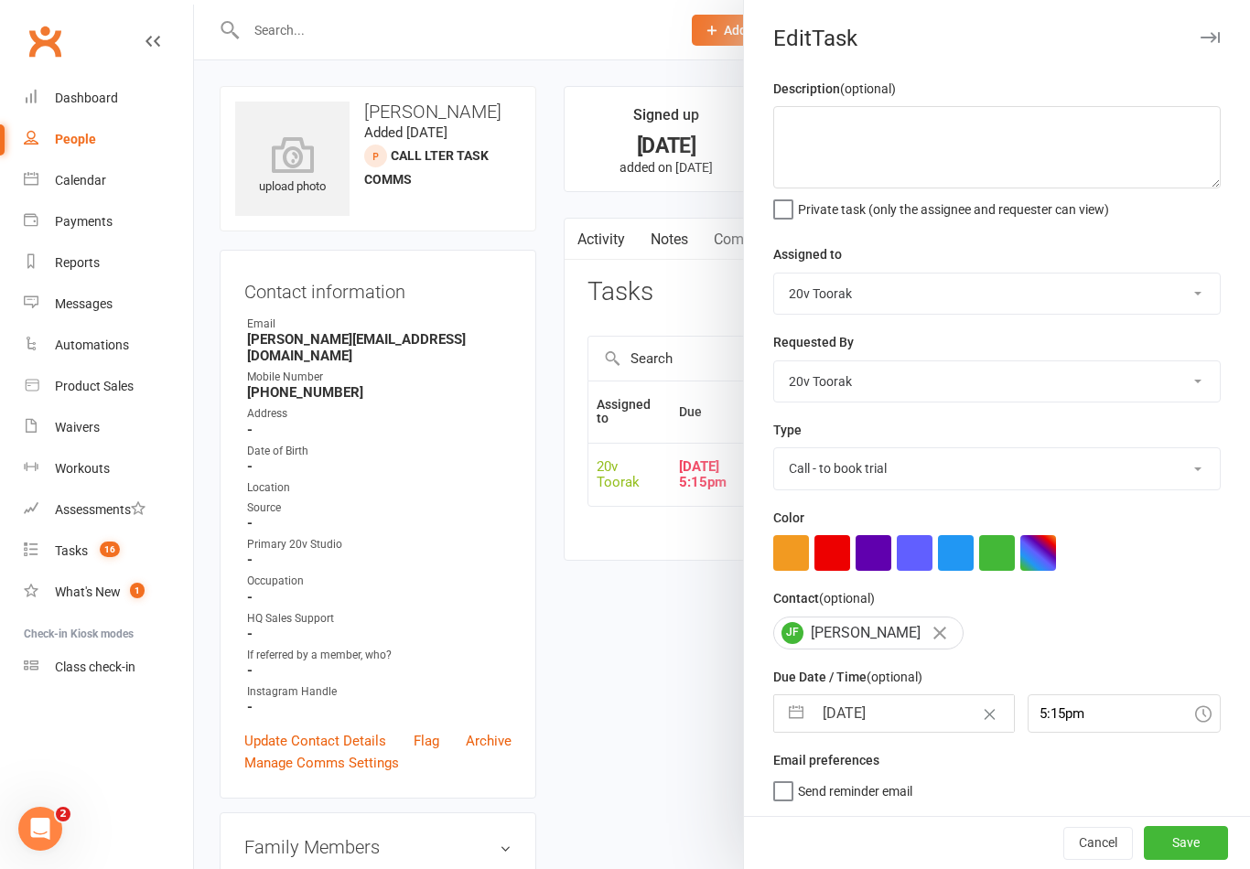
select select "9"
select select "2025"
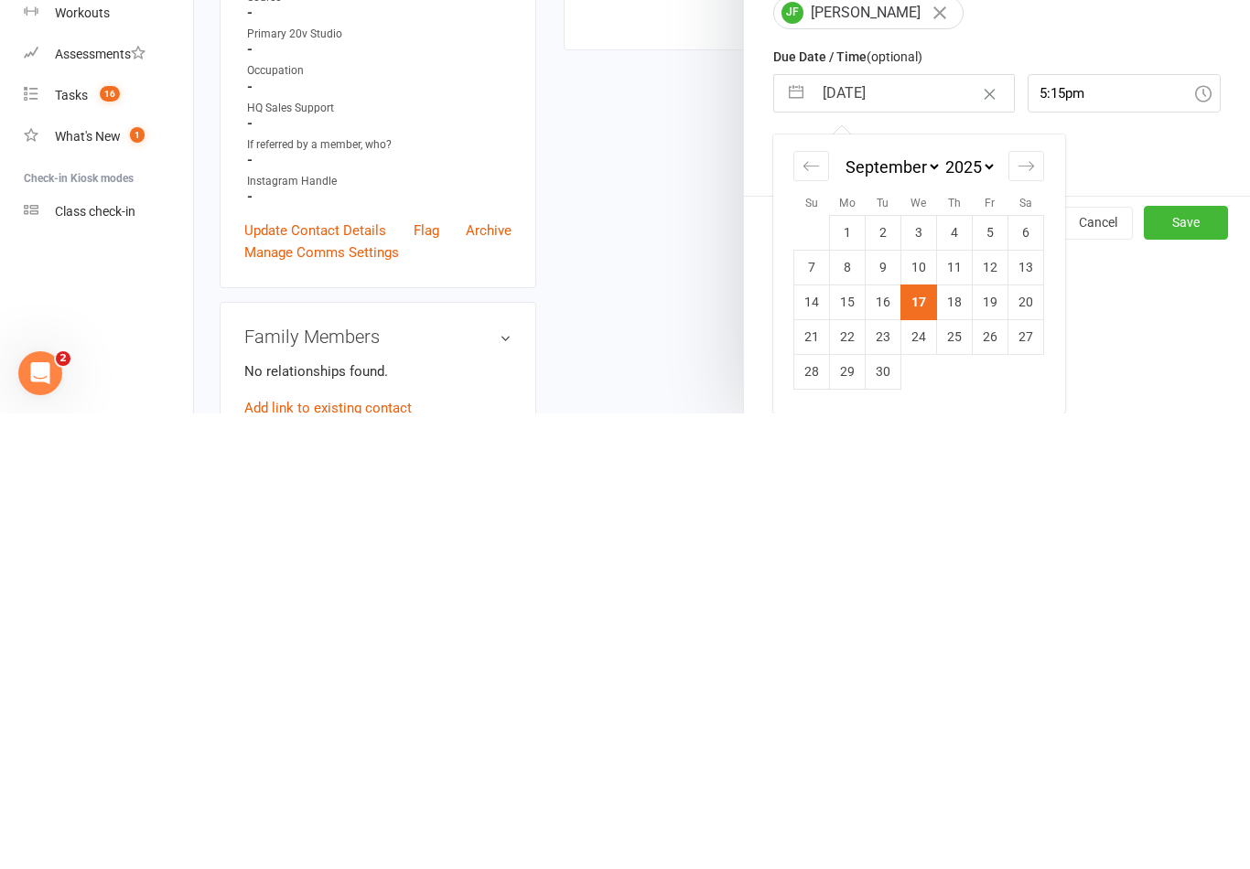
scroll to position [168, 0]
click at [958, 740] on td "18" at bounding box center [955, 757] width 36 height 35
type input "[DATE]"
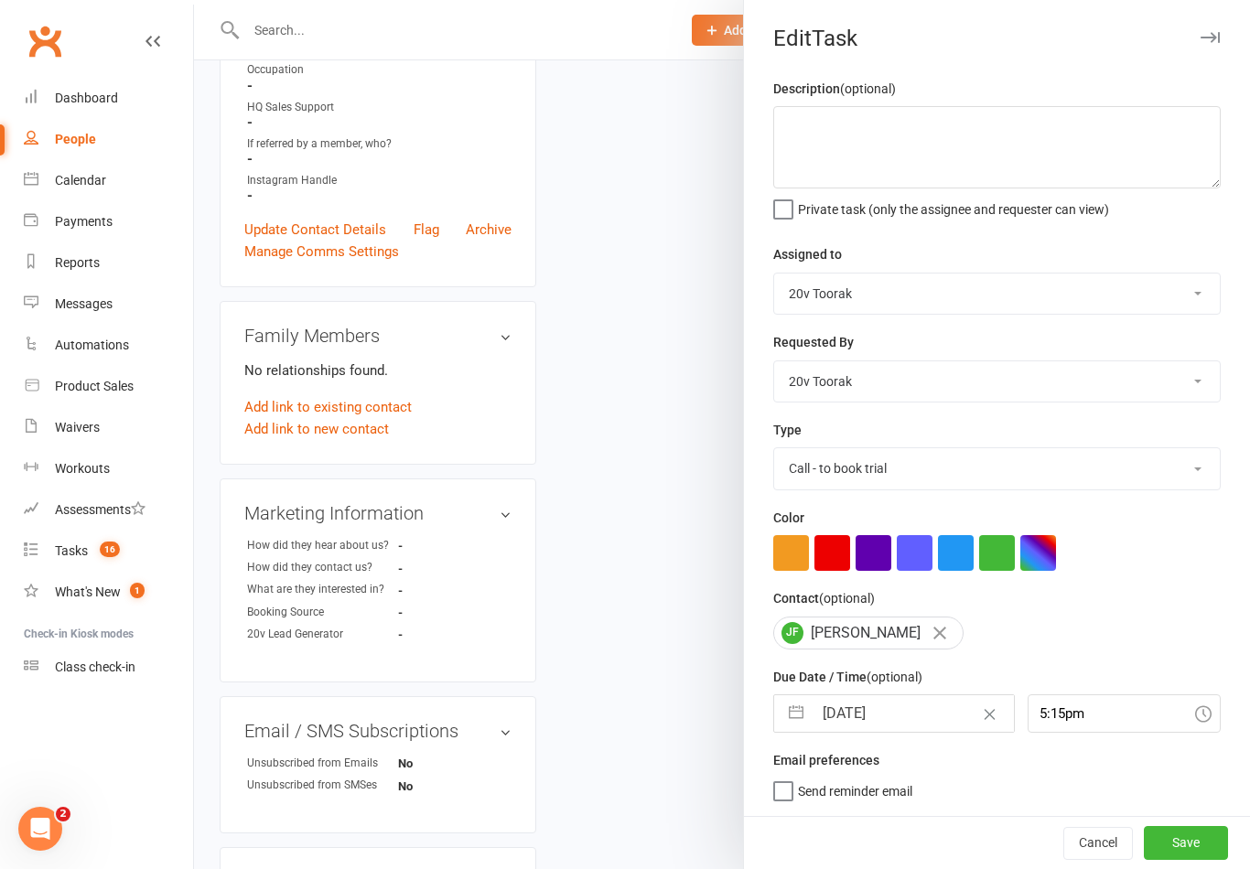
click at [1183, 833] on button "Save" at bounding box center [1186, 842] width 84 height 33
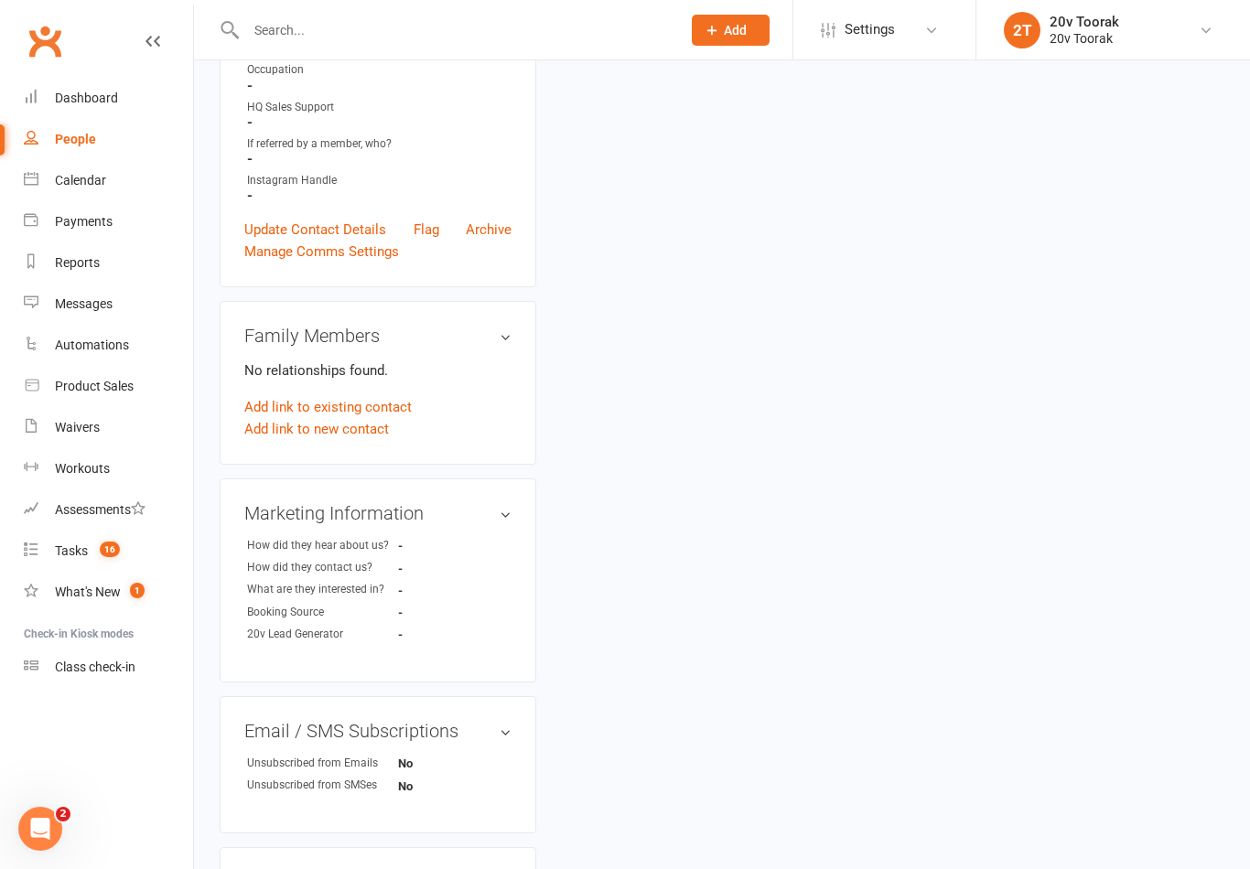
click at [66, 551] on div "Tasks" at bounding box center [71, 550] width 33 height 15
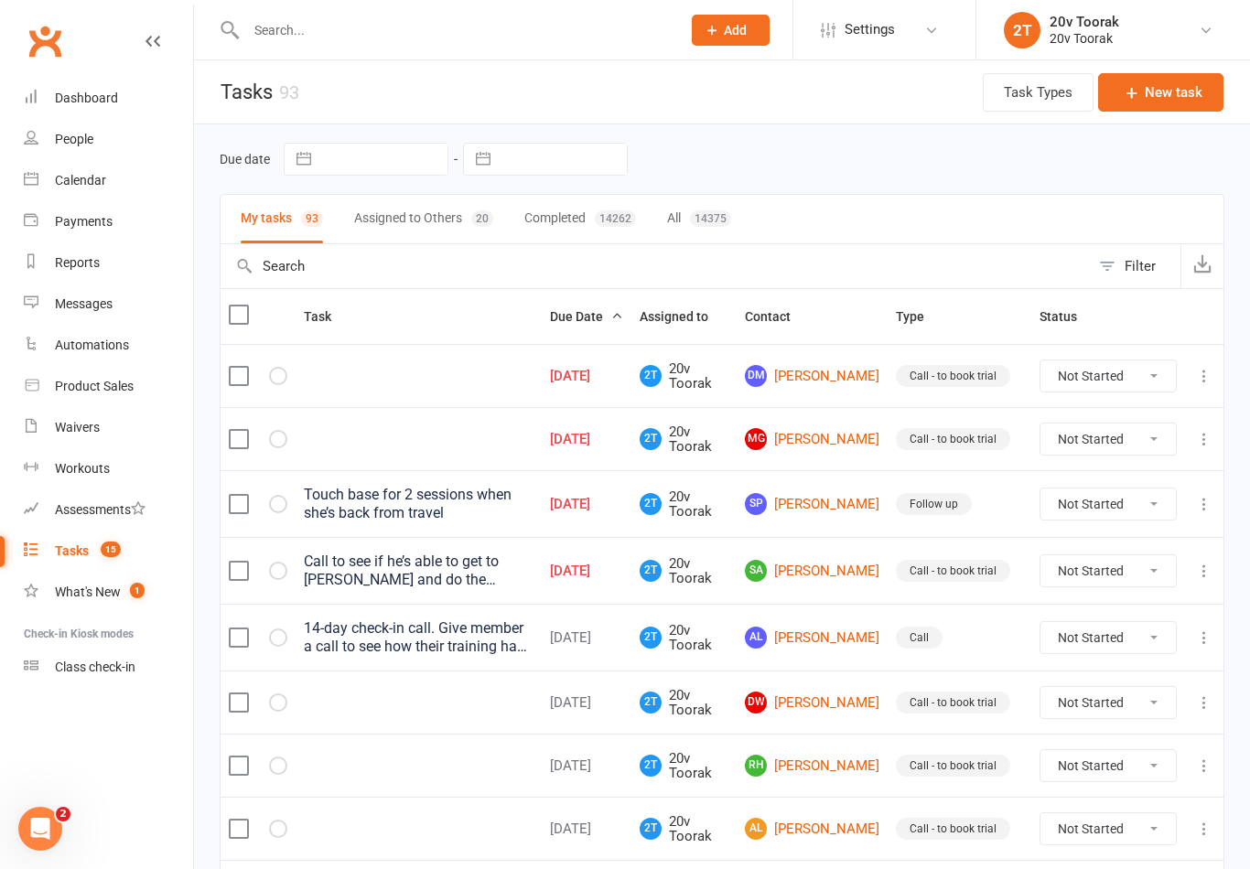
click at [868, 447] on link "MG [PERSON_NAME]" at bounding box center [812, 439] width 134 height 22
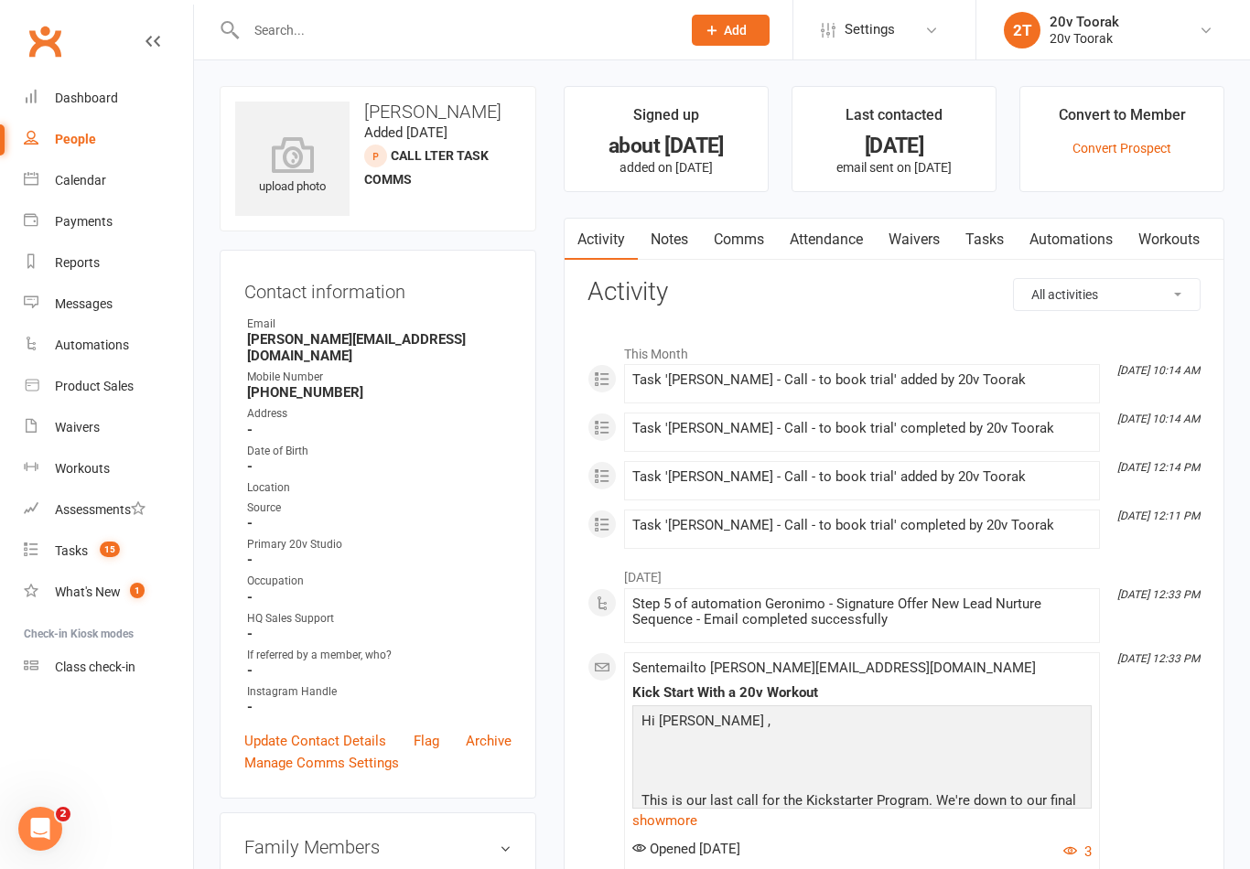
click at [685, 239] on link "Notes" at bounding box center [669, 240] width 63 height 42
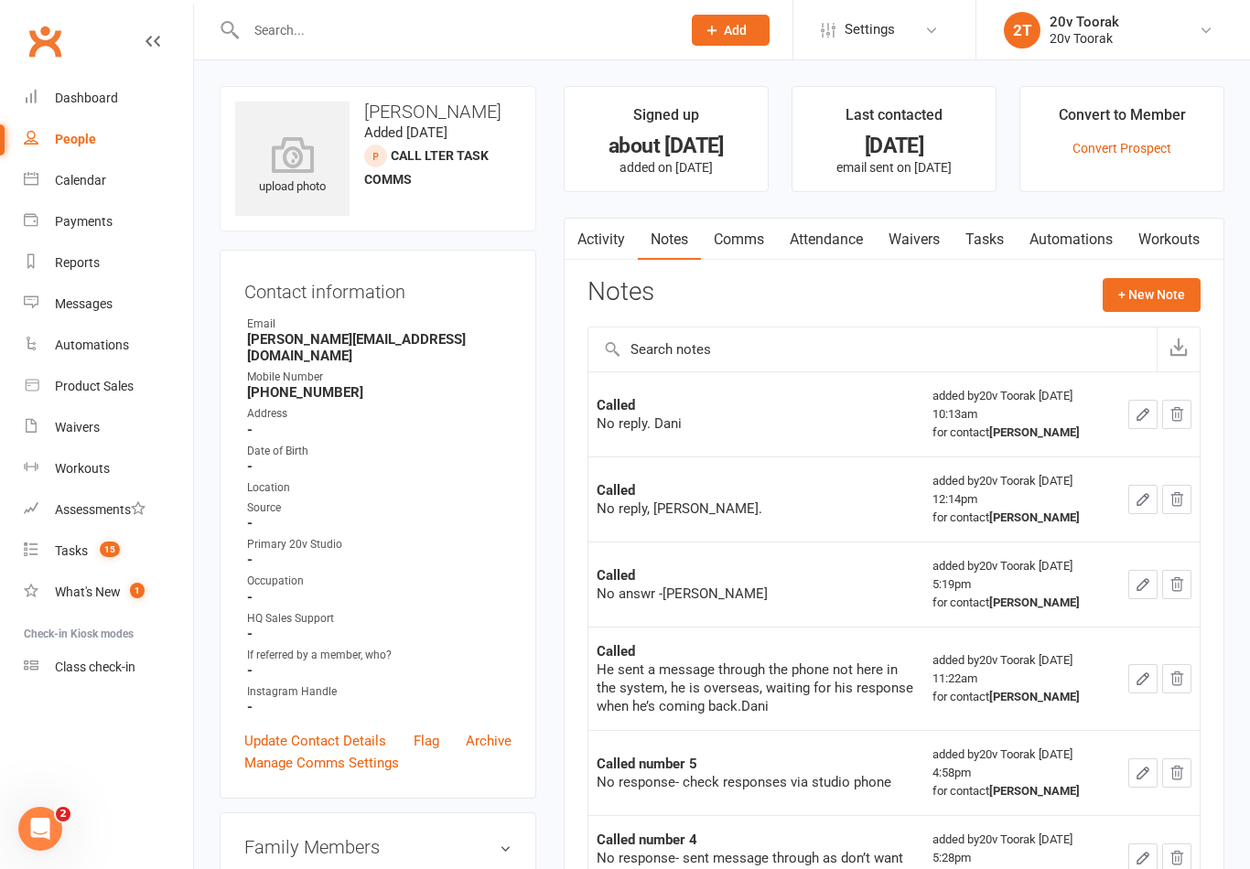
click at [1159, 279] on button "+ New Note" at bounding box center [1152, 294] width 98 height 33
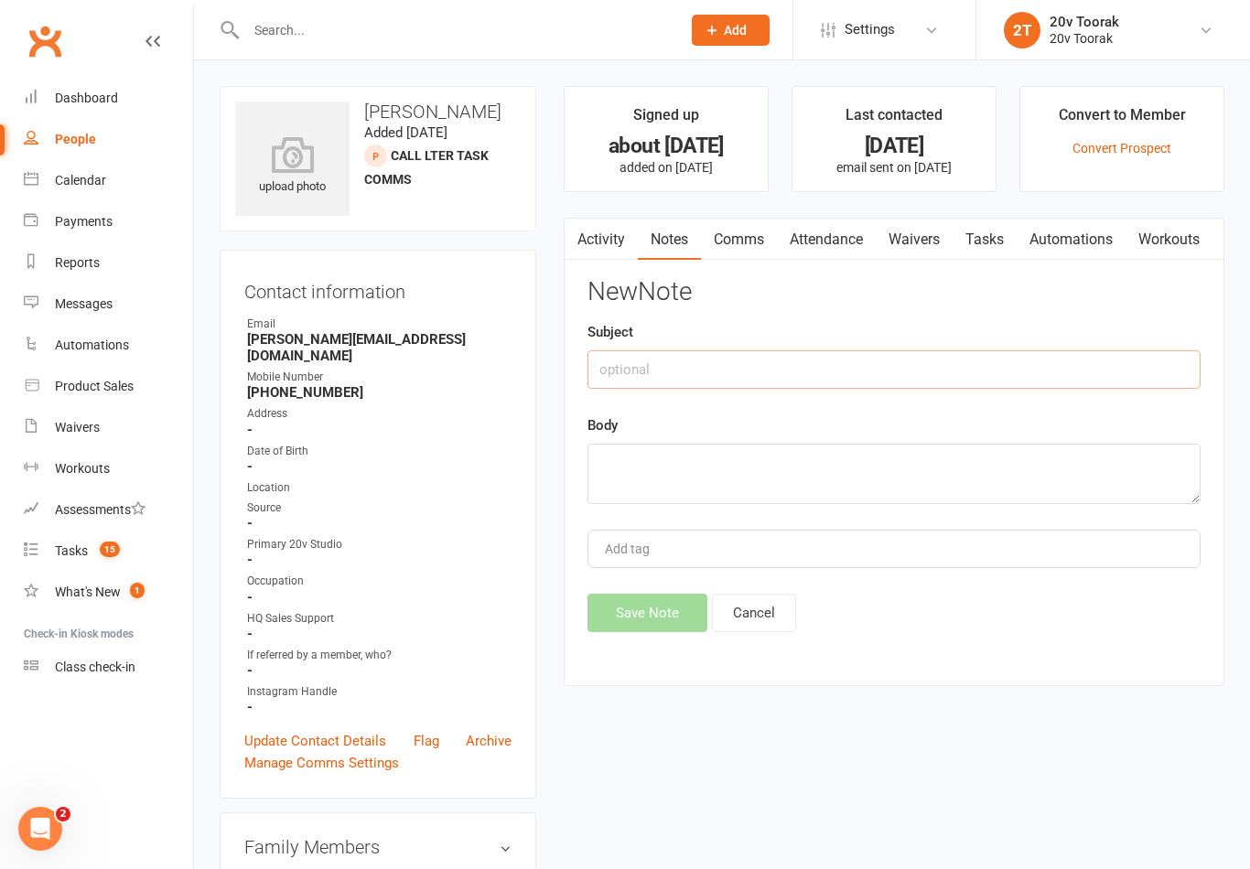
click at [841, 373] on input "text" at bounding box center [893, 369] width 613 height 38
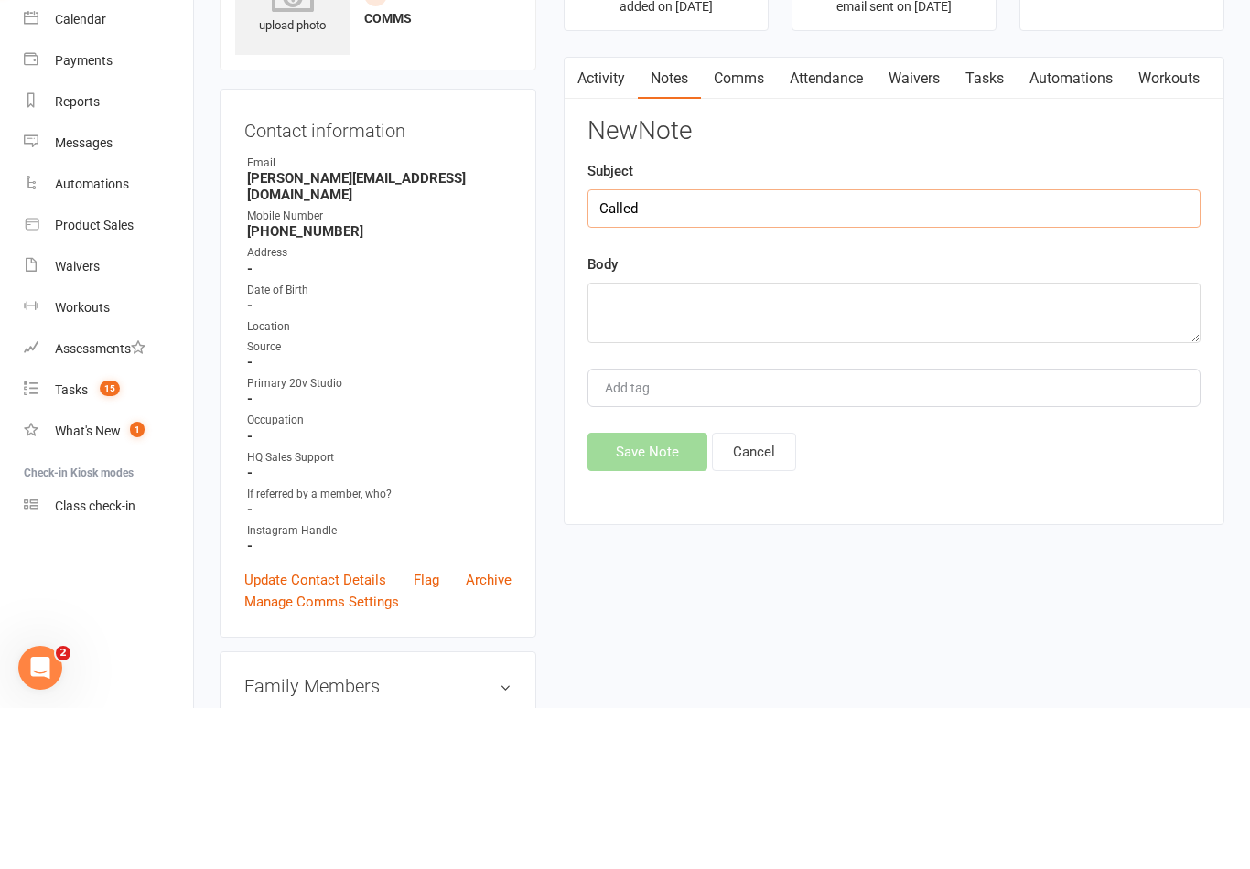
type input "Called"
click at [920, 444] on textarea at bounding box center [893, 474] width 613 height 60
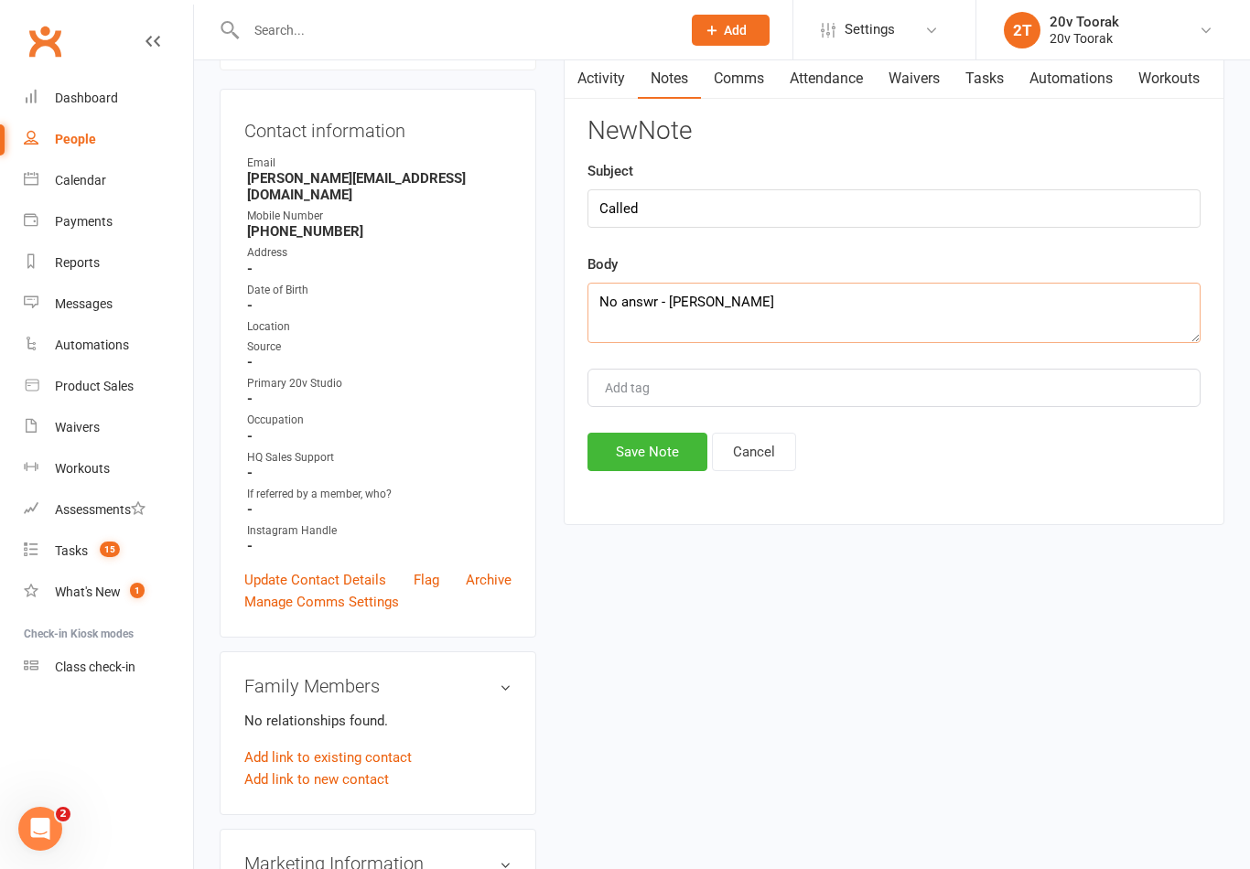
type textarea "No answr - [PERSON_NAME]"
click at [610, 471] on button "Save Note" at bounding box center [647, 452] width 120 height 38
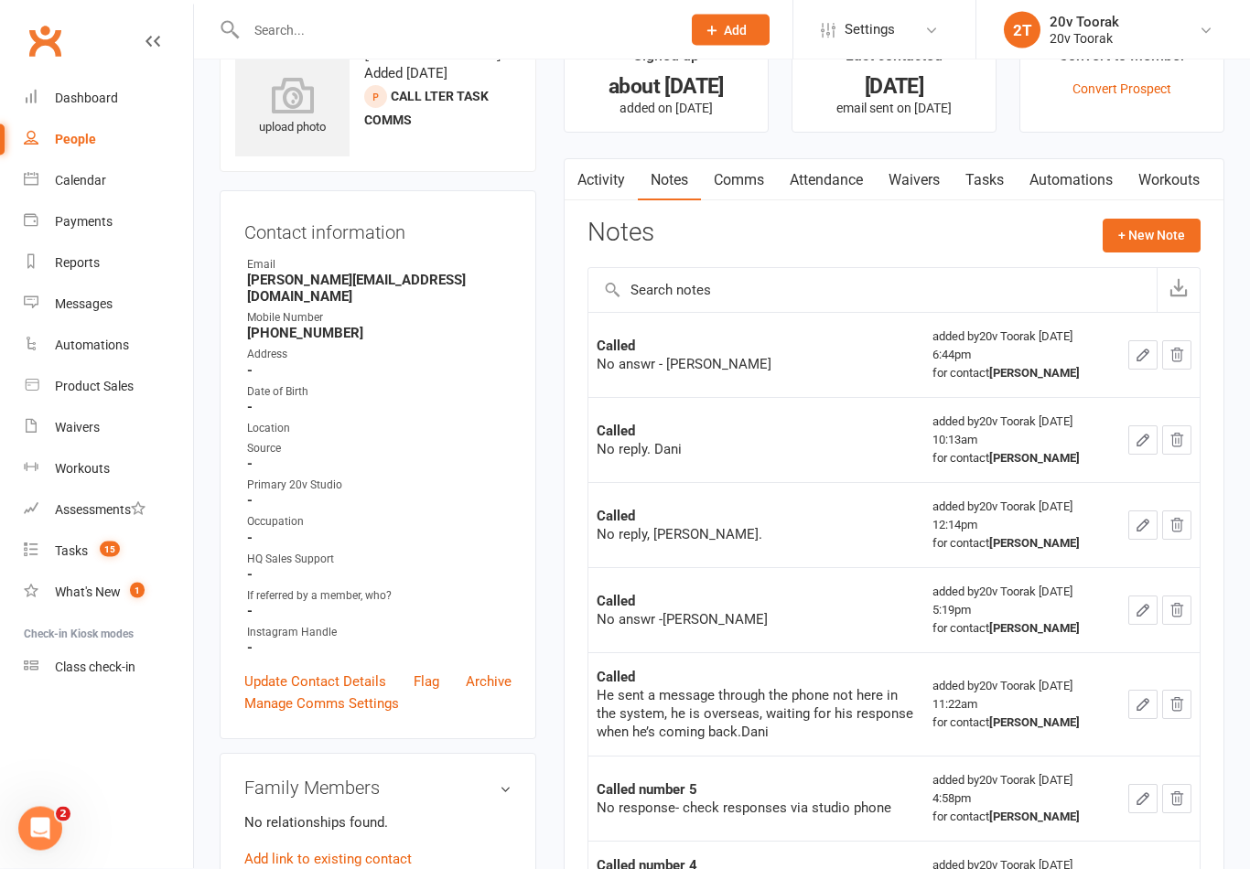
scroll to position [0, 0]
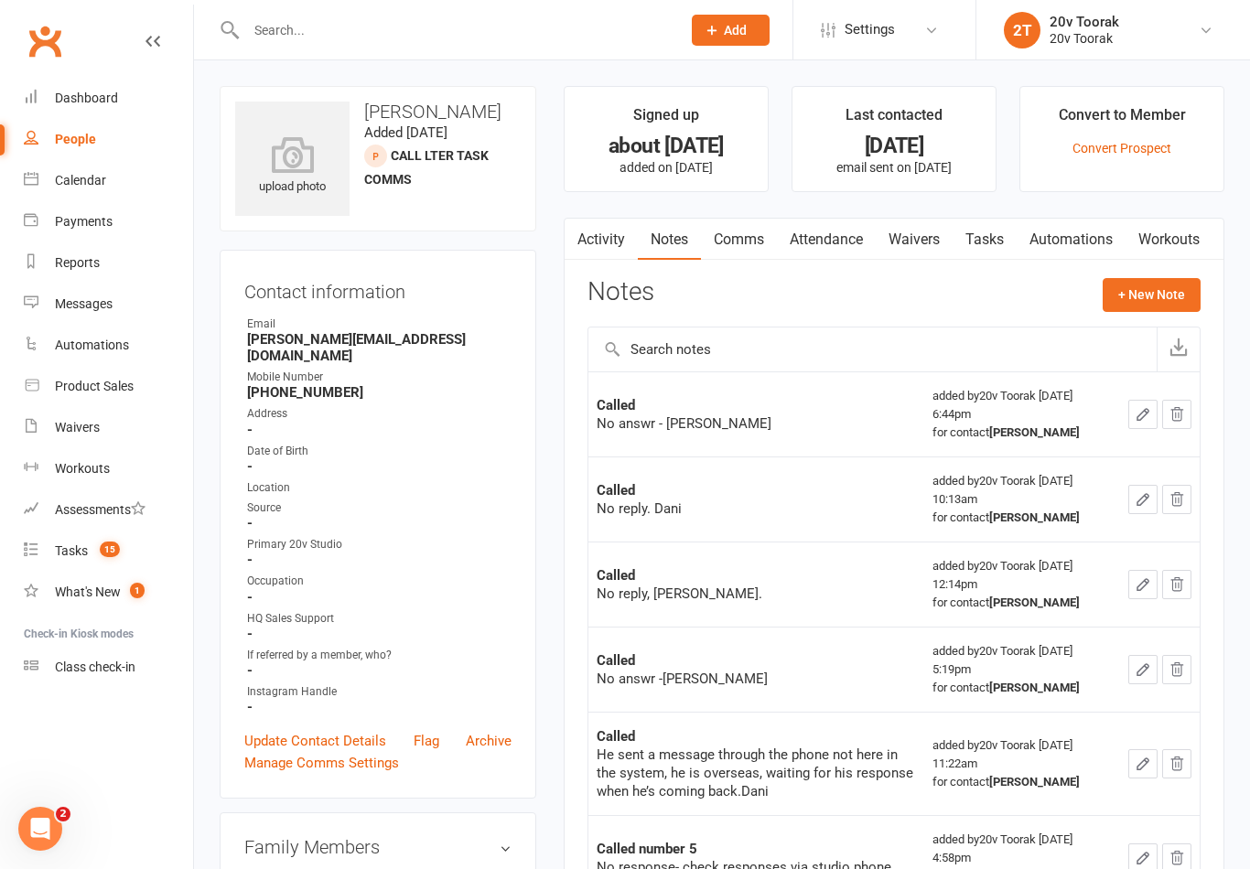
click at [995, 246] on link "Tasks" at bounding box center [984, 240] width 64 height 42
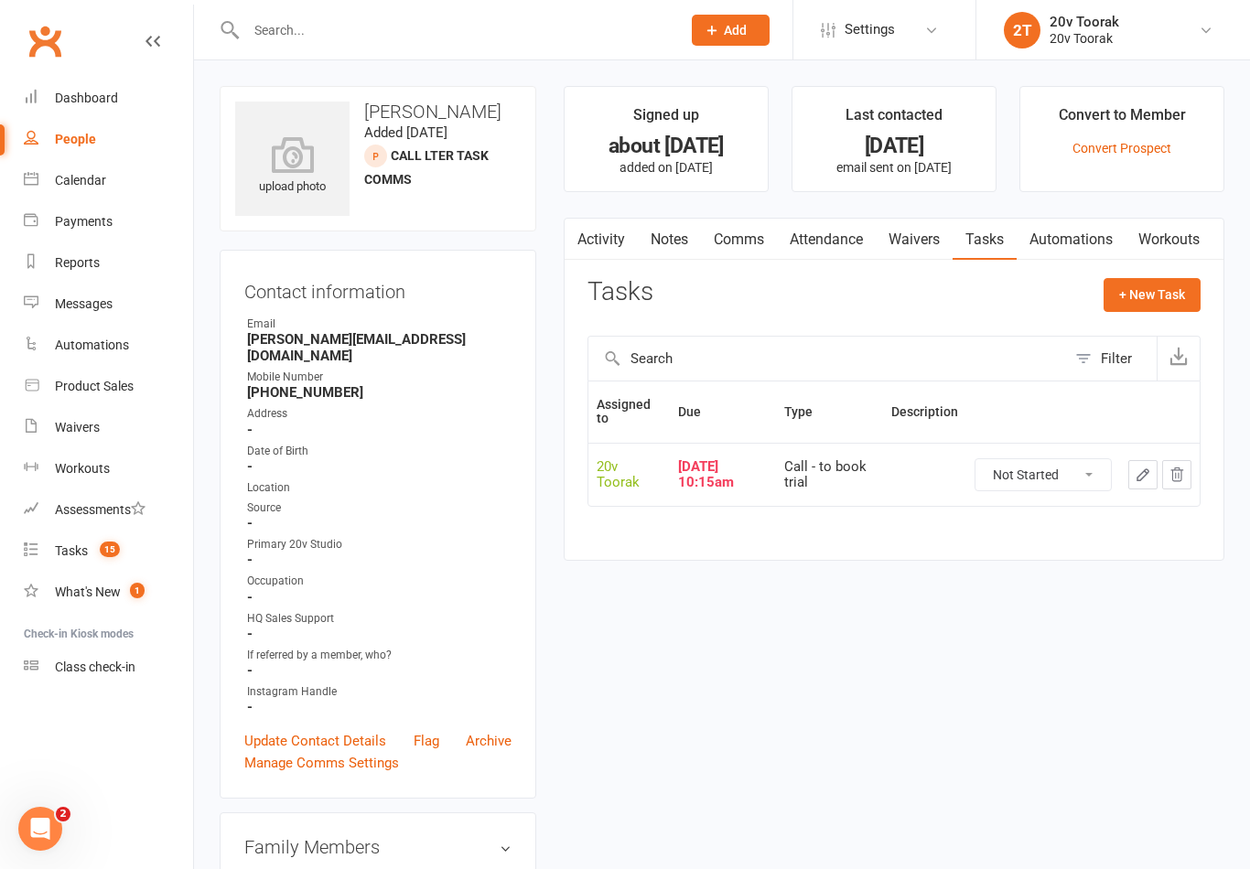
click at [1135, 481] on button "button" at bounding box center [1142, 474] width 29 height 29
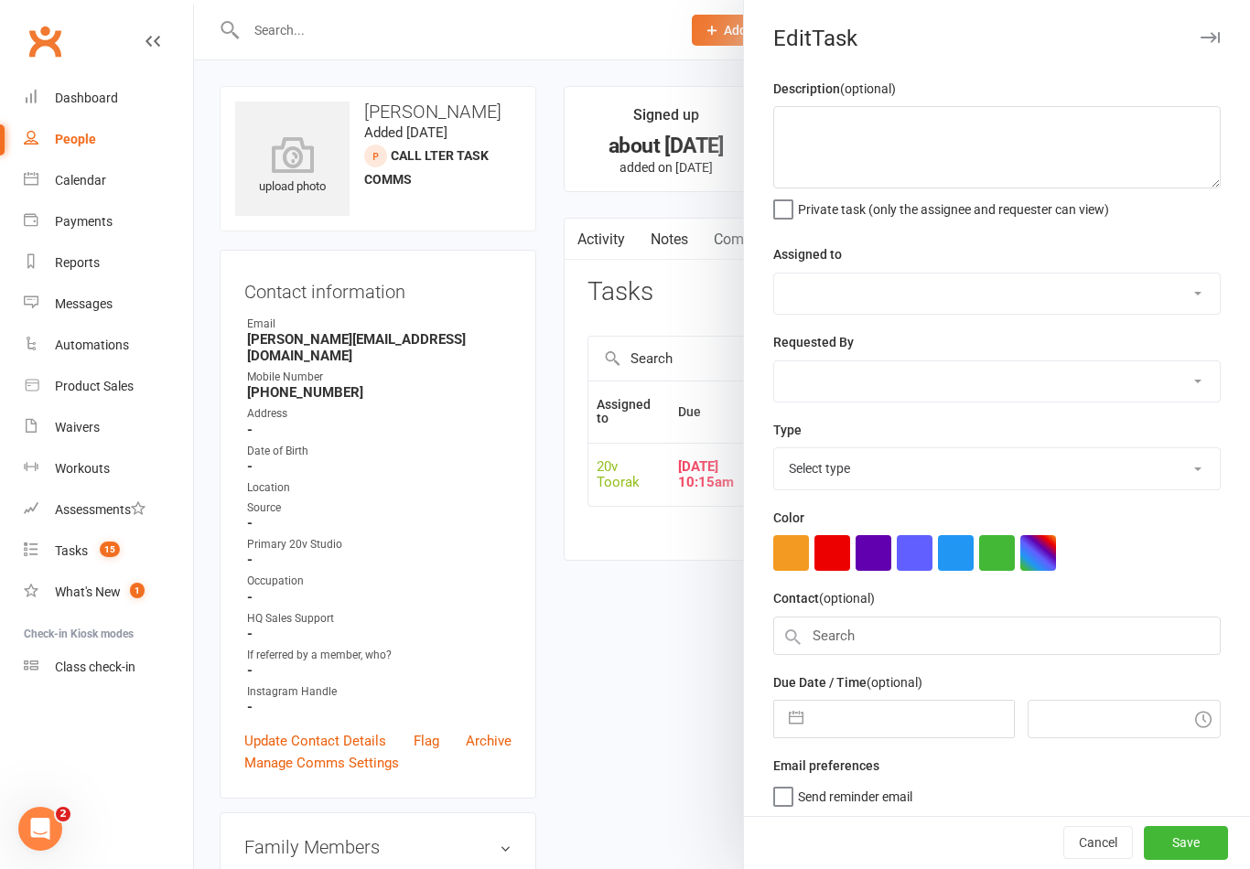
select select "45736"
type input "[DATE]"
type input "10:15am"
select select "32301"
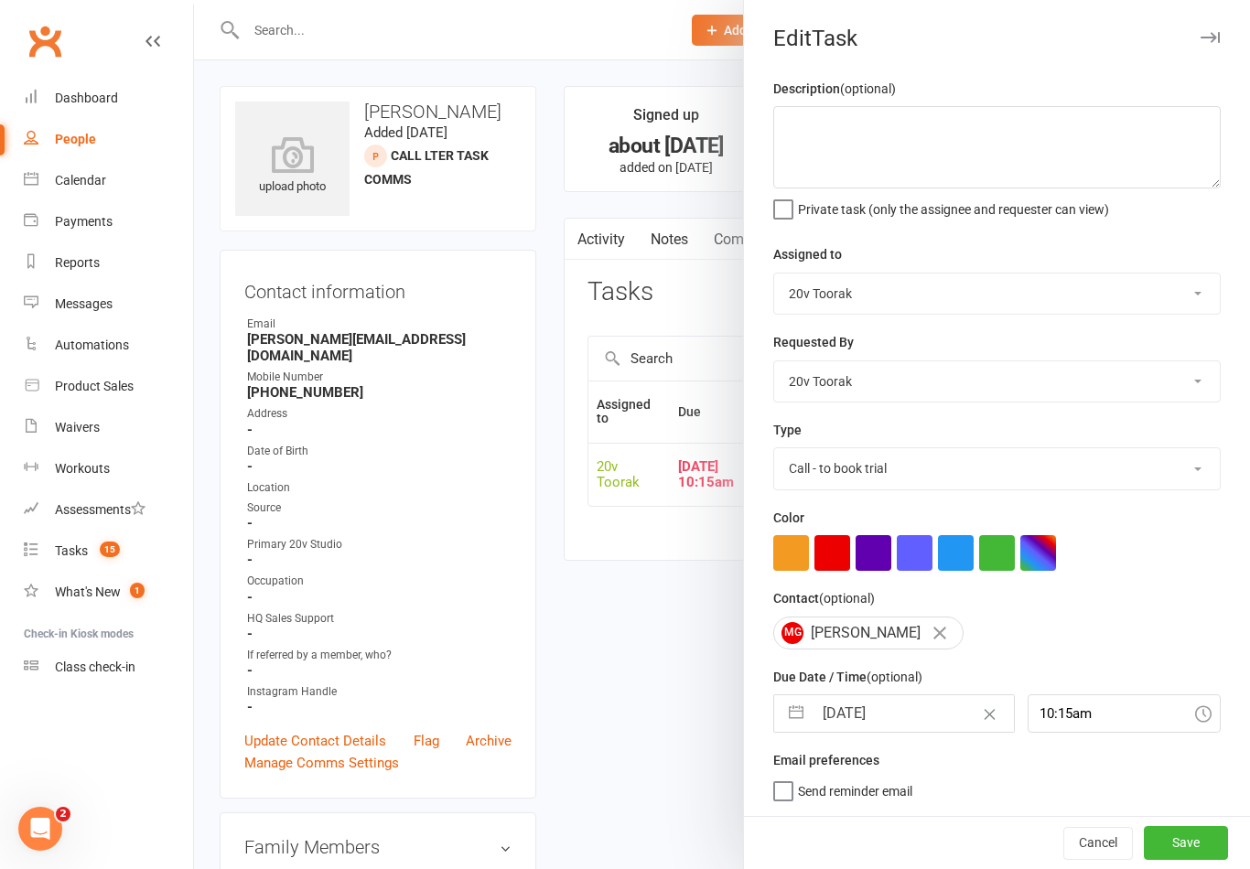
click at [915, 709] on input "[DATE]" at bounding box center [912, 713] width 200 height 37
select select "7"
select select "2025"
select select "8"
select select "2025"
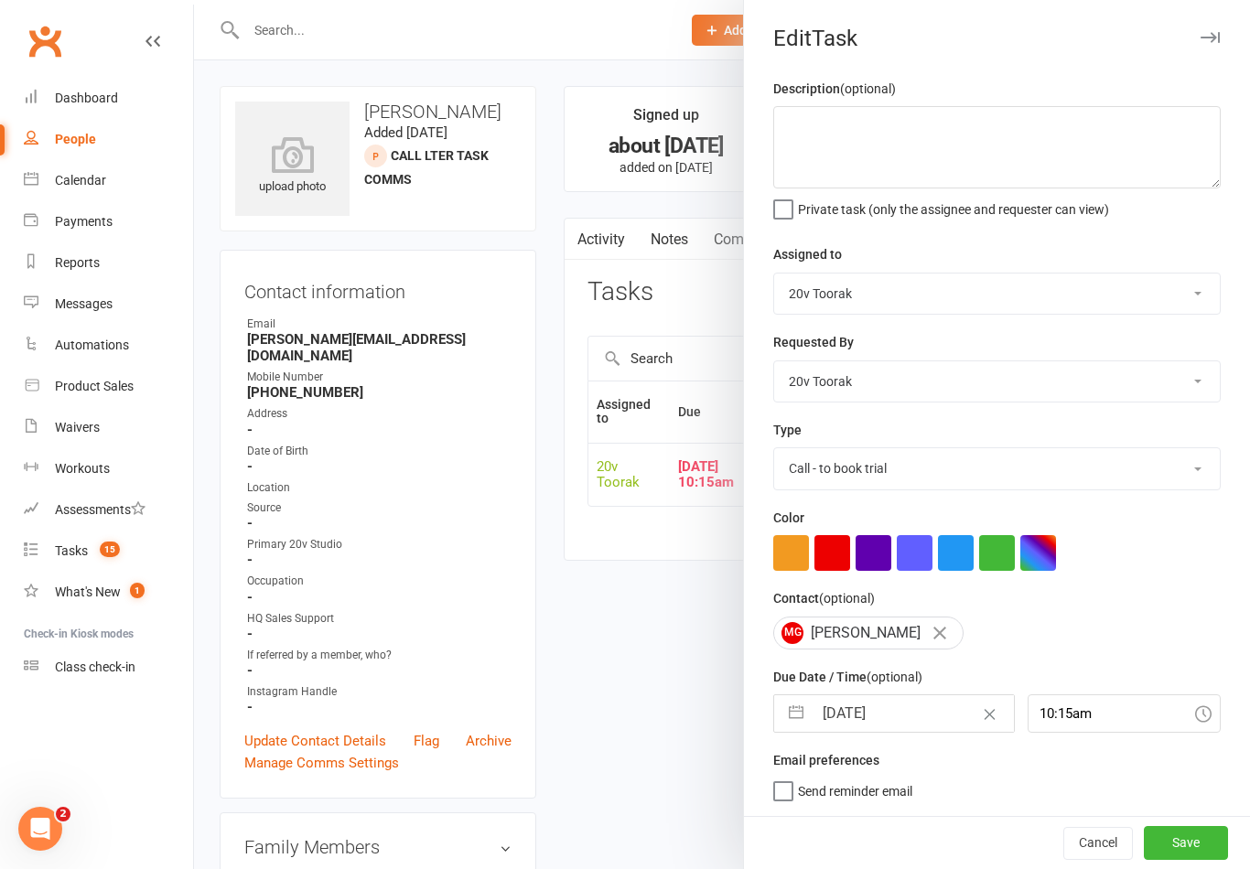
select select "9"
select select "2025"
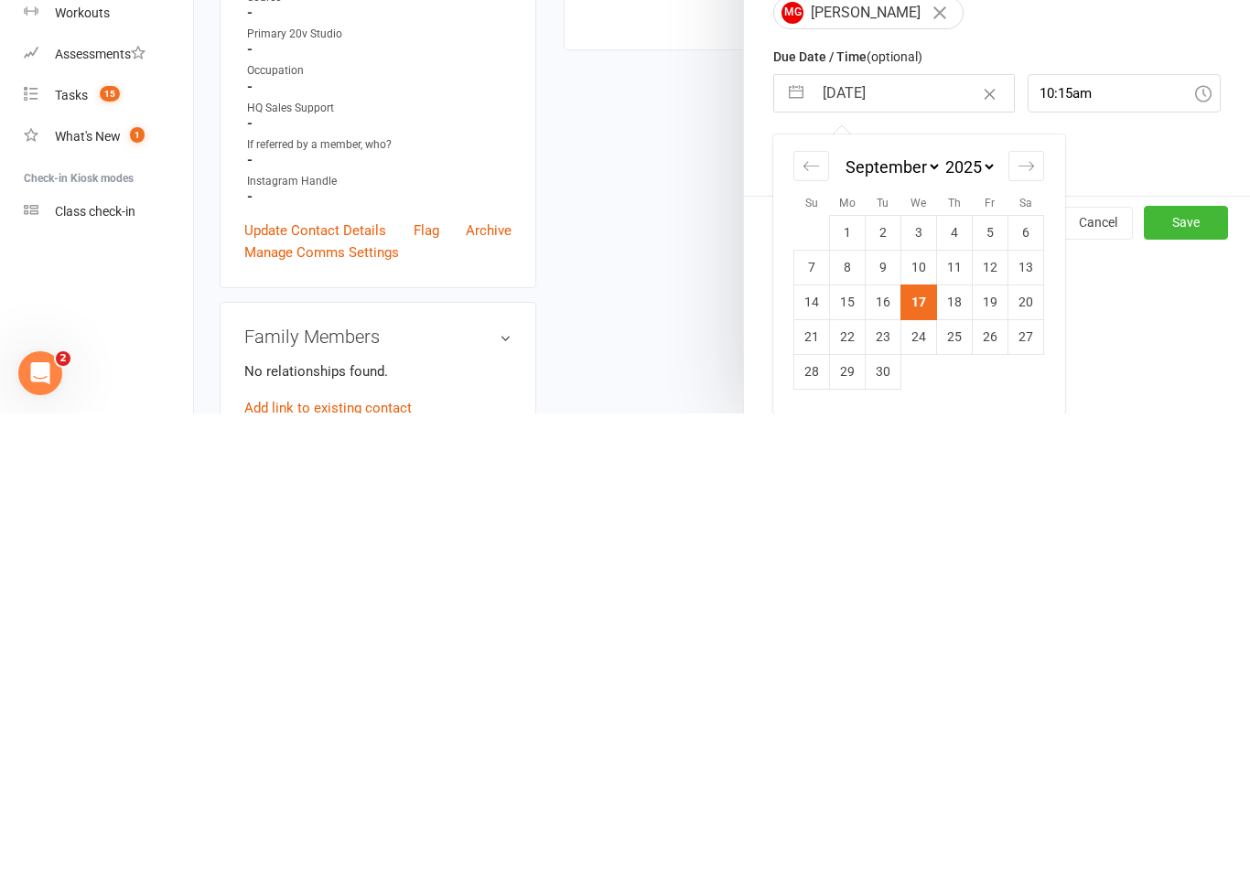
scroll to position [4, 0]
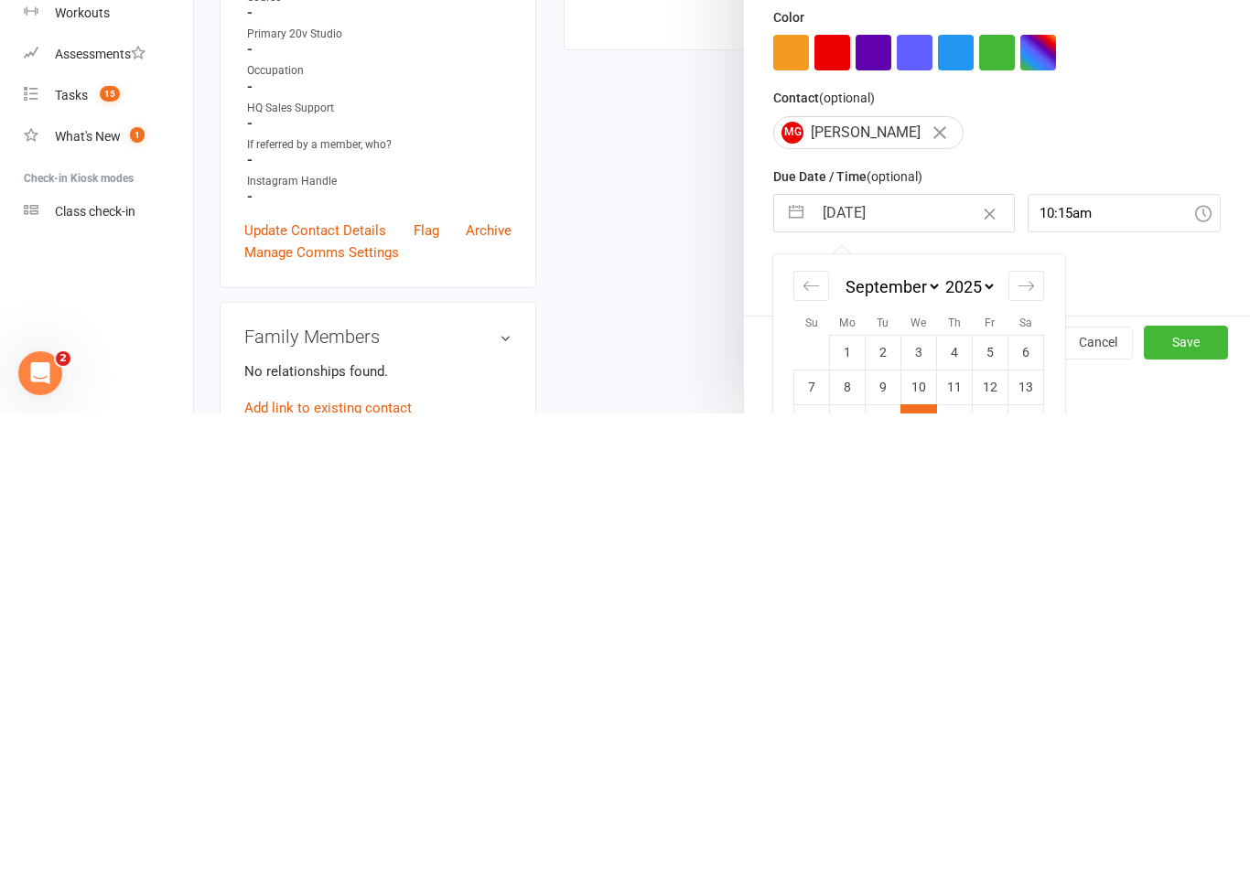
click at [995, 860] on td "19" at bounding box center [991, 877] width 36 height 35
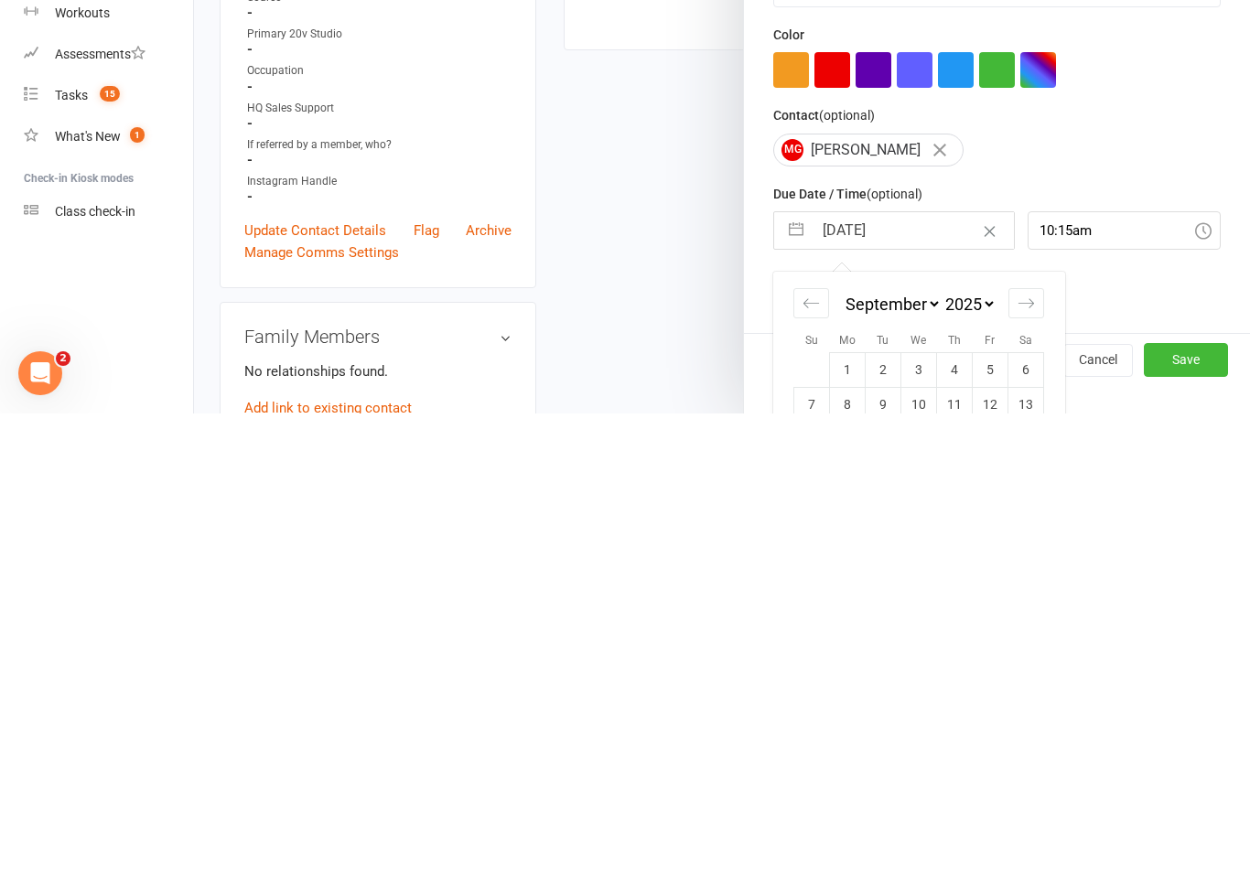
type input "[DATE]"
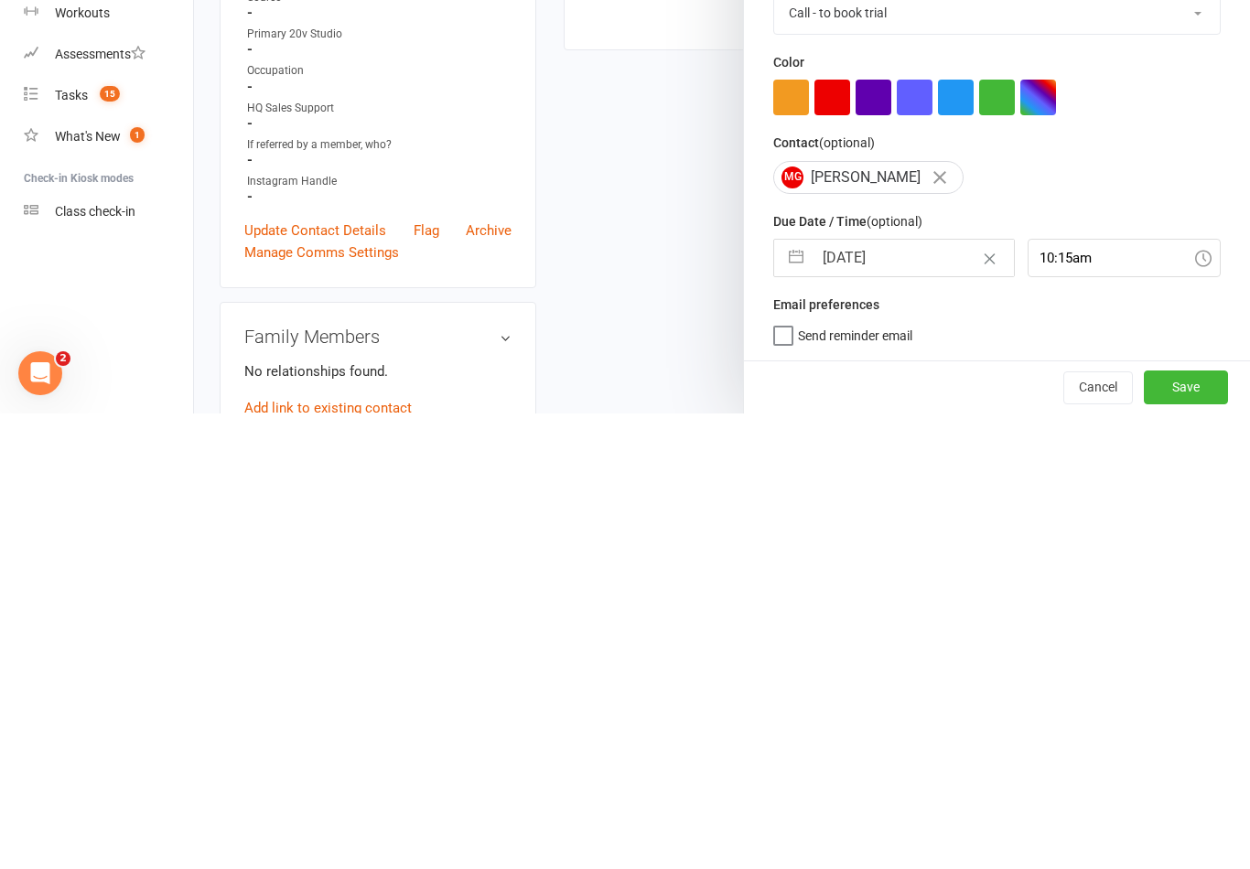
scroll to position [511, 0]
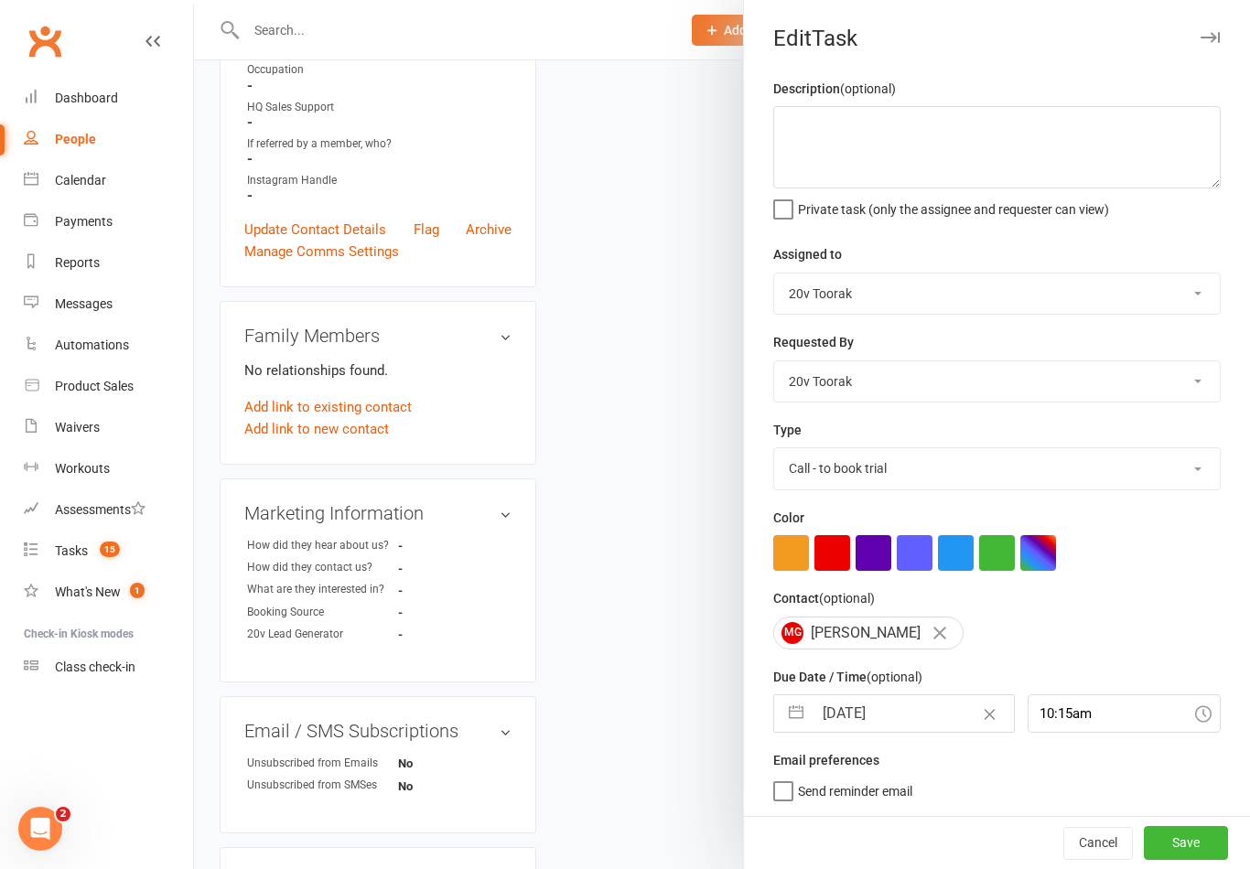
click at [1192, 843] on button "Save" at bounding box center [1186, 842] width 84 height 33
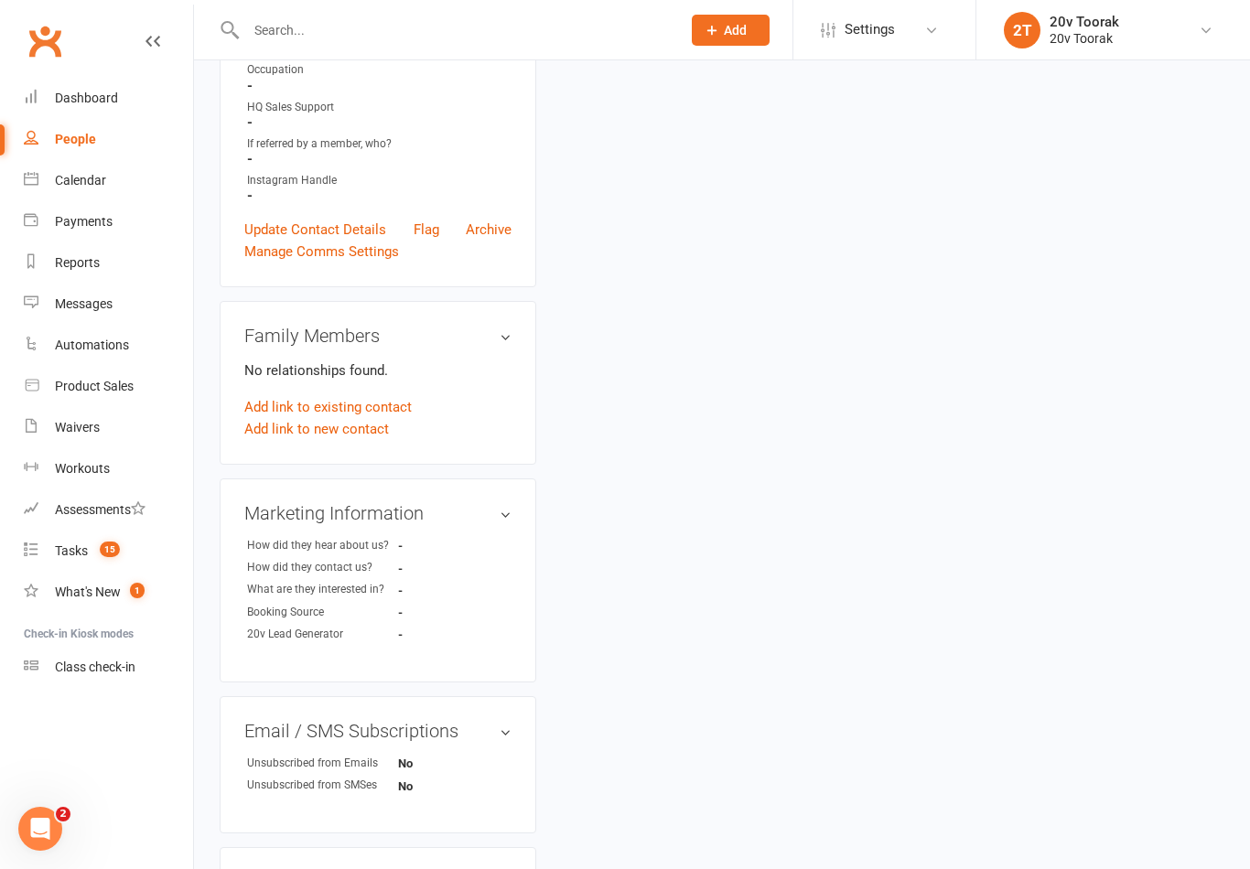
click at [57, 559] on link "Tasks 15" at bounding box center [108, 551] width 169 height 41
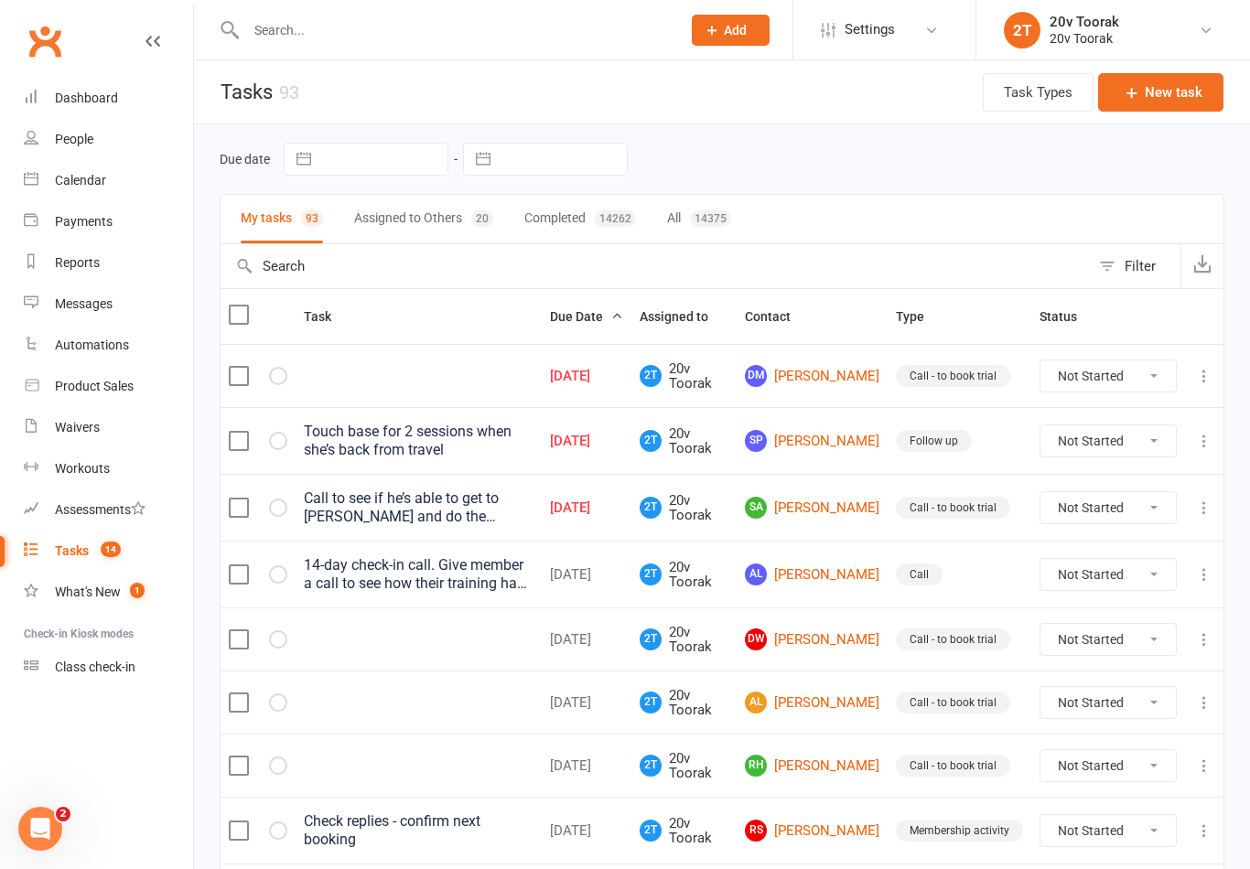
click at [823, 442] on link "SP [PERSON_NAME]" at bounding box center [812, 441] width 134 height 22
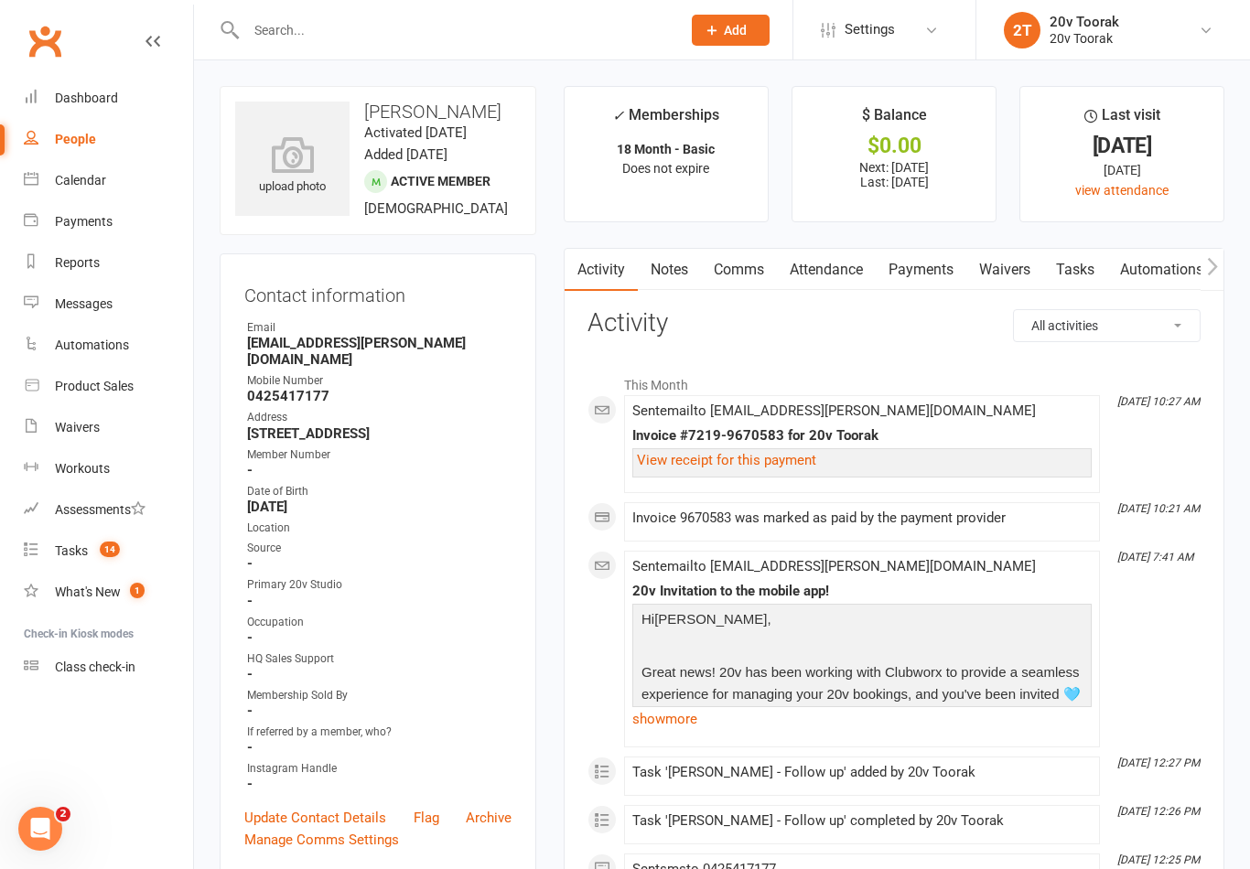
click at [1086, 270] on link "Tasks" at bounding box center [1075, 270] width 64 height 42
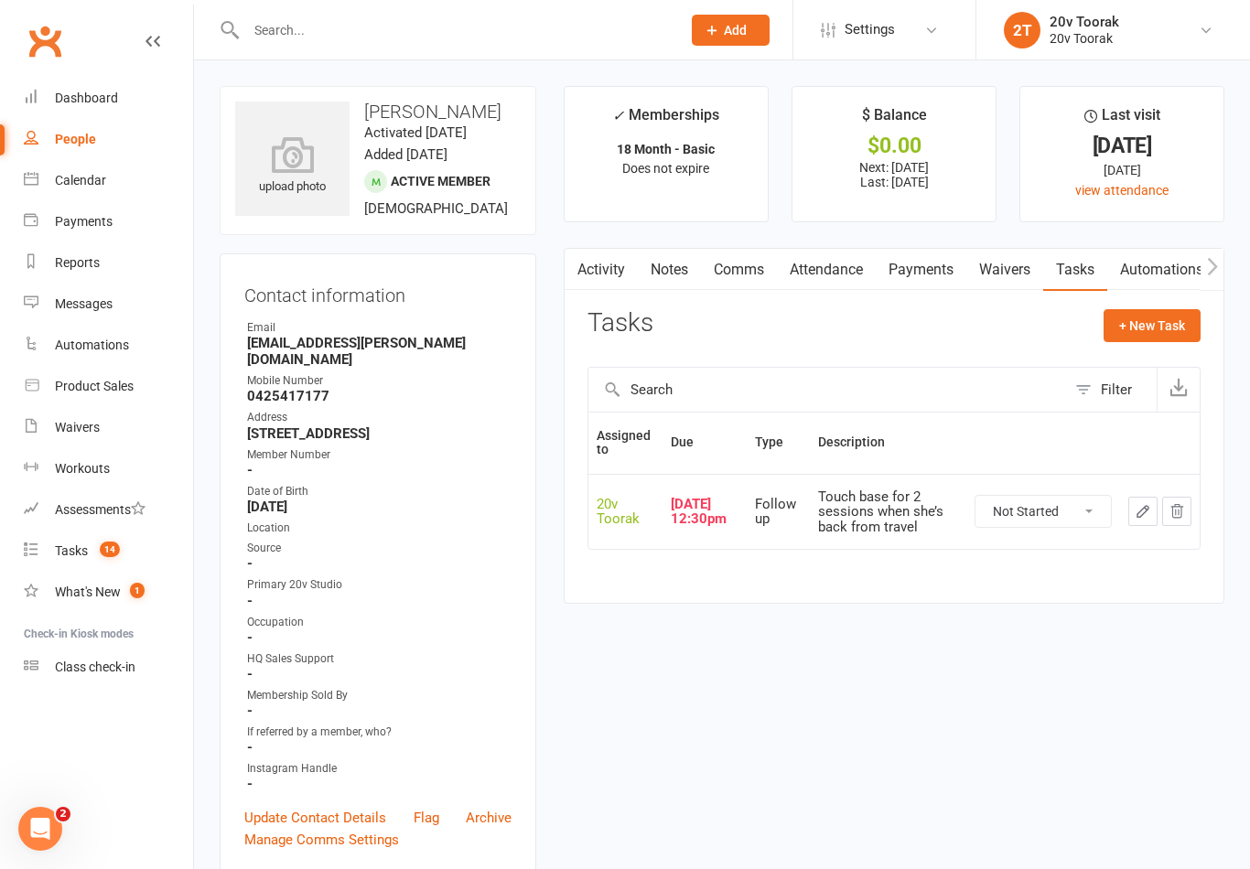
click at [1135, 519] on button "button" at bounding box center [1142, 511] width 29 height 29
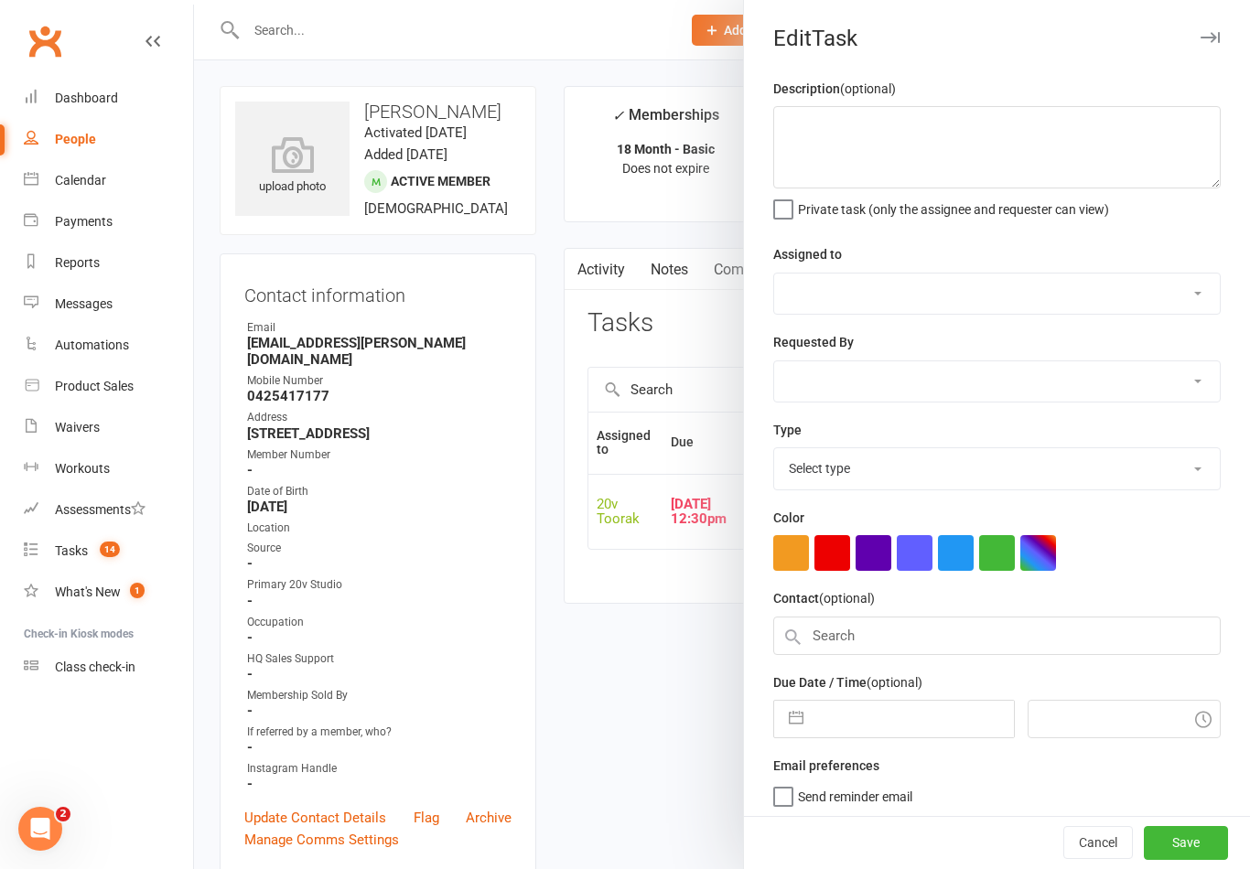
type textarea "Touch base for 2 sessions when she’s back from travel"
select select "45736"
type input "[DATE]"
type input "12:30pm"
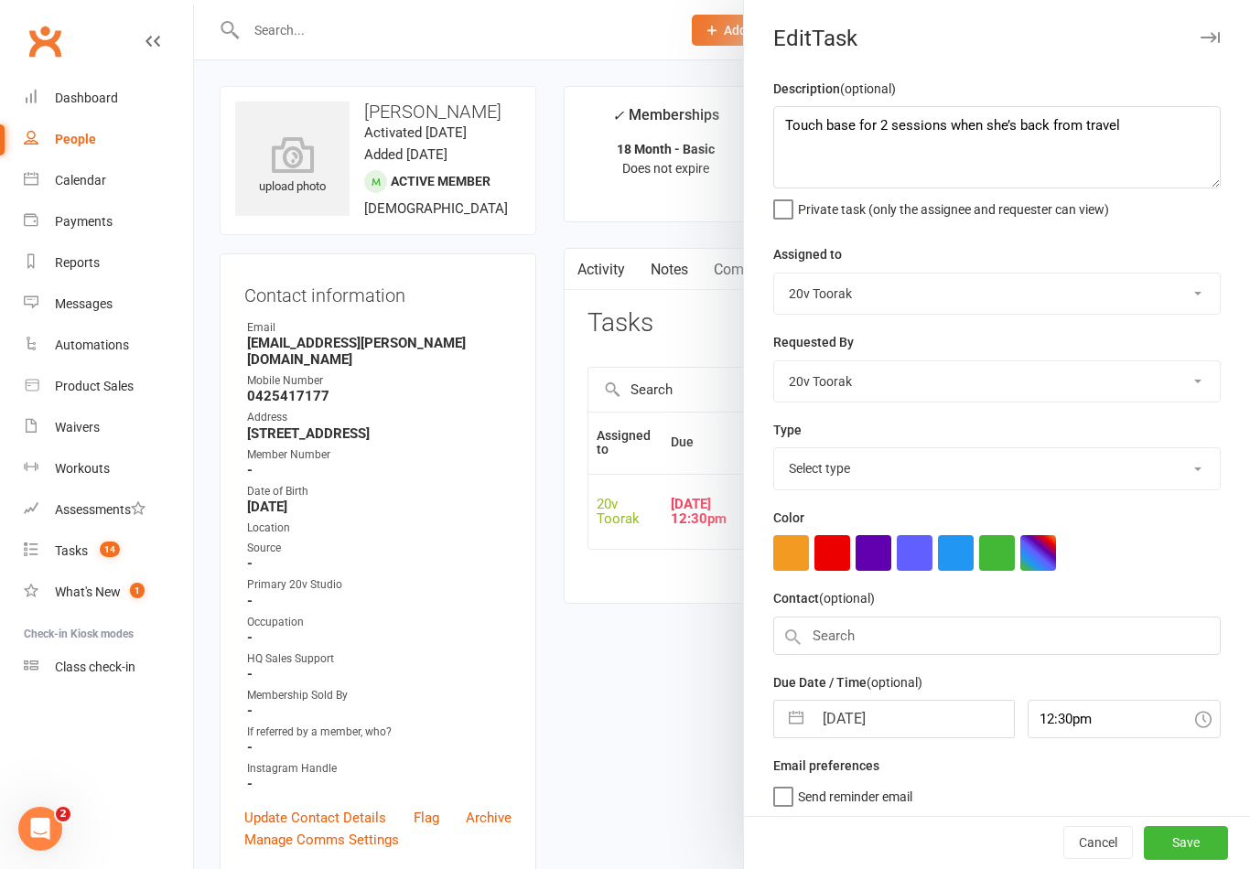
select select "23277"
click at [896, 719] on input "[DATE]" at bounding box center [912, 713] width 200 height 37
select select "7"
select select "2025"
select select "8"
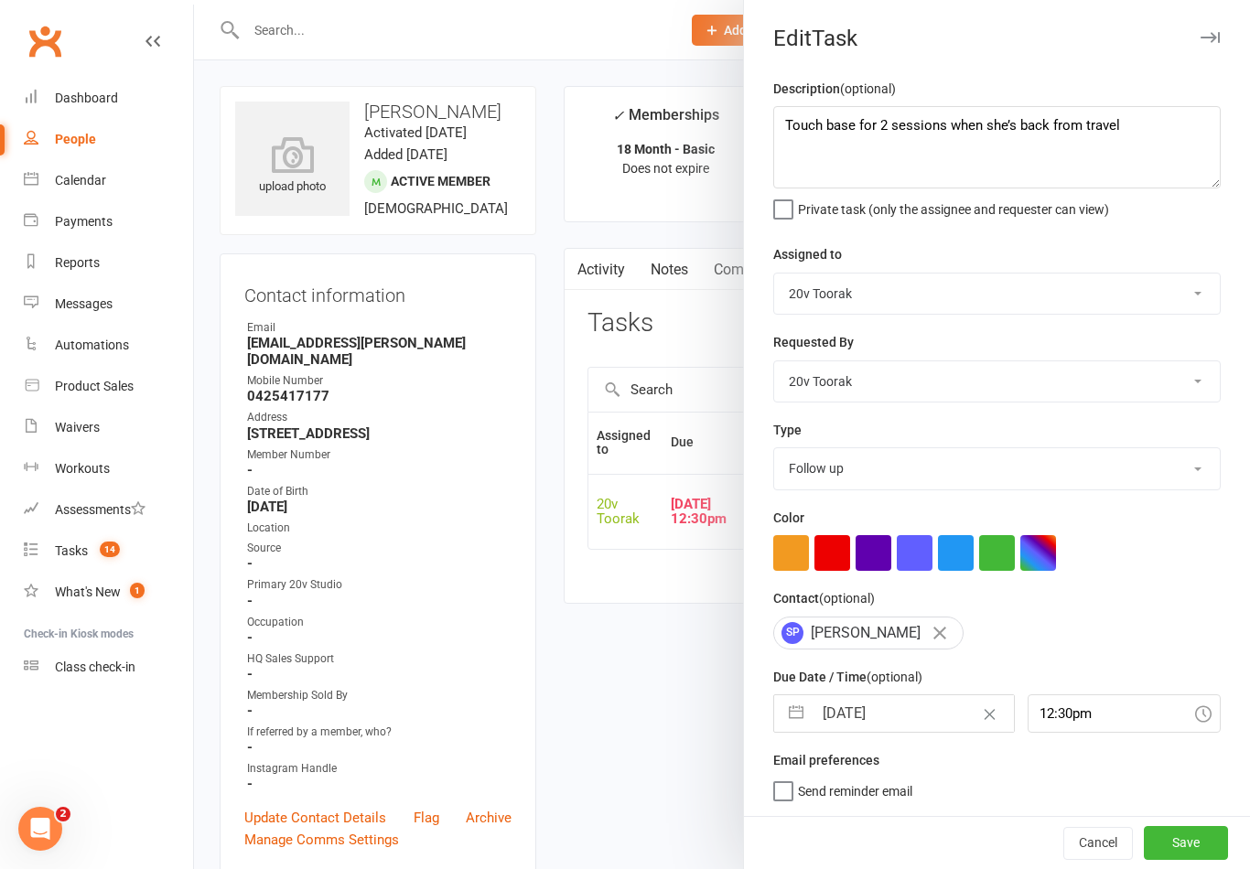
select select "2025"
select select "9"
select select "2025"
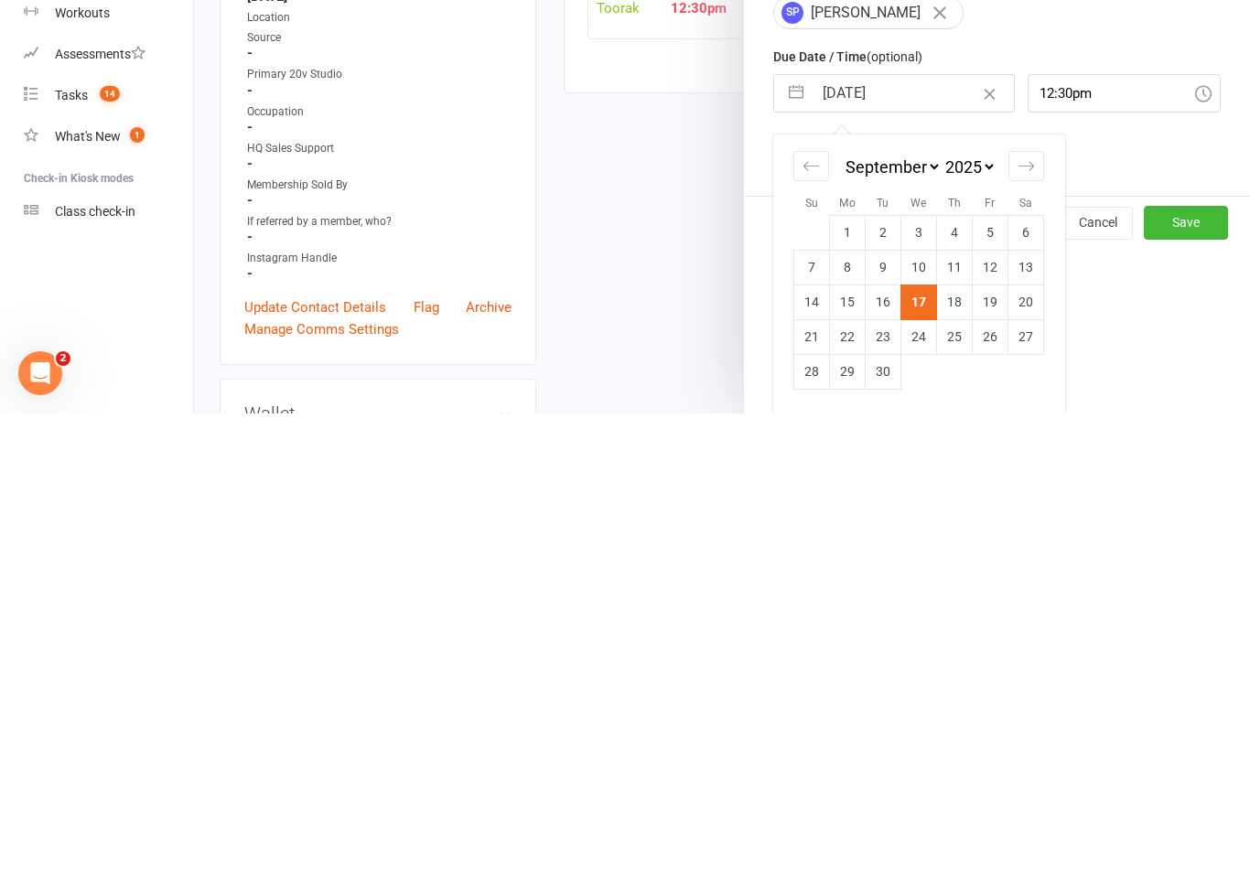
scroll to position [168, 0]
click at [960, 740] on td "18" at bounding box center [955, 757] width 36 height 35
type input "[DATE]"
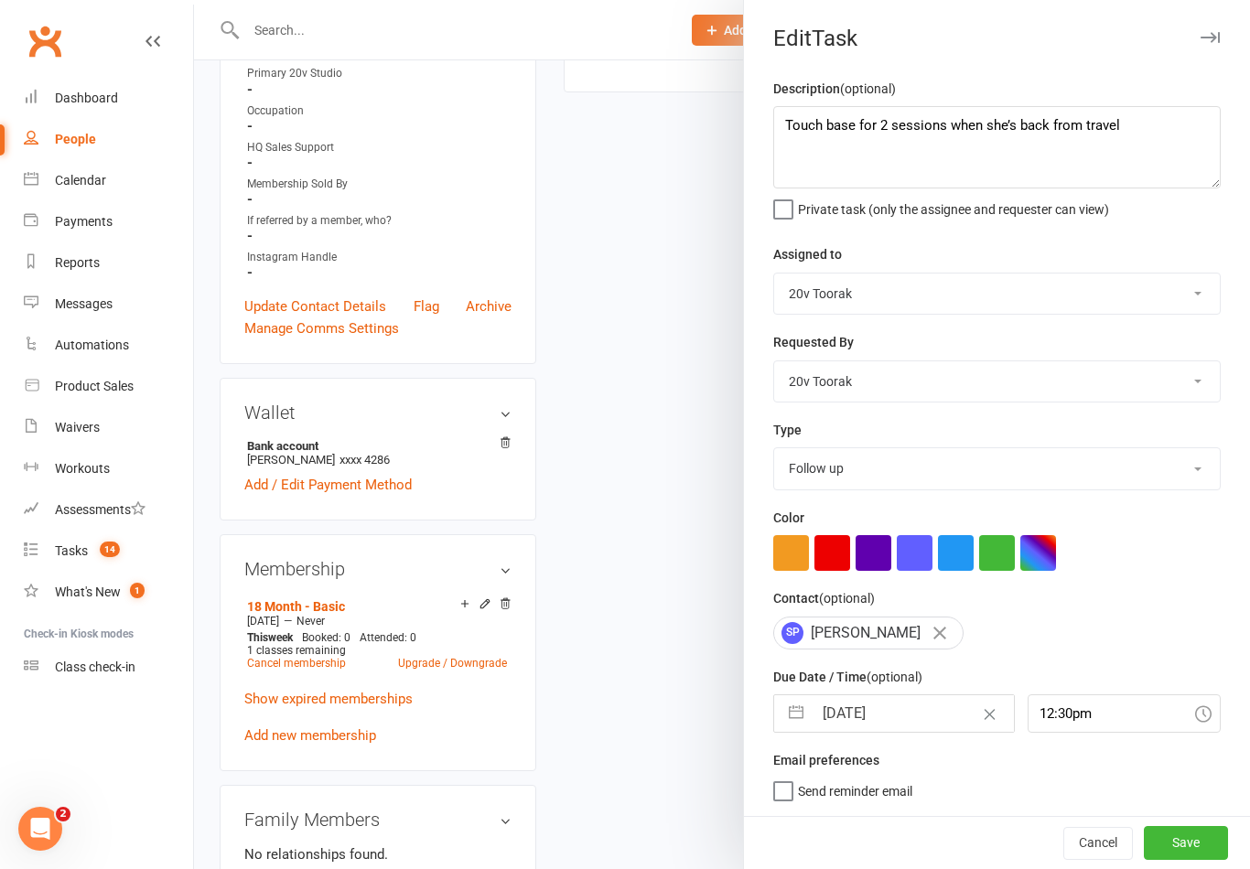
click at [861, 730] on input "[DATE]" at bounding box center [912, 713] width 200 height 37
select select "7"
select select "2025"
select select "8"
select select "2025"
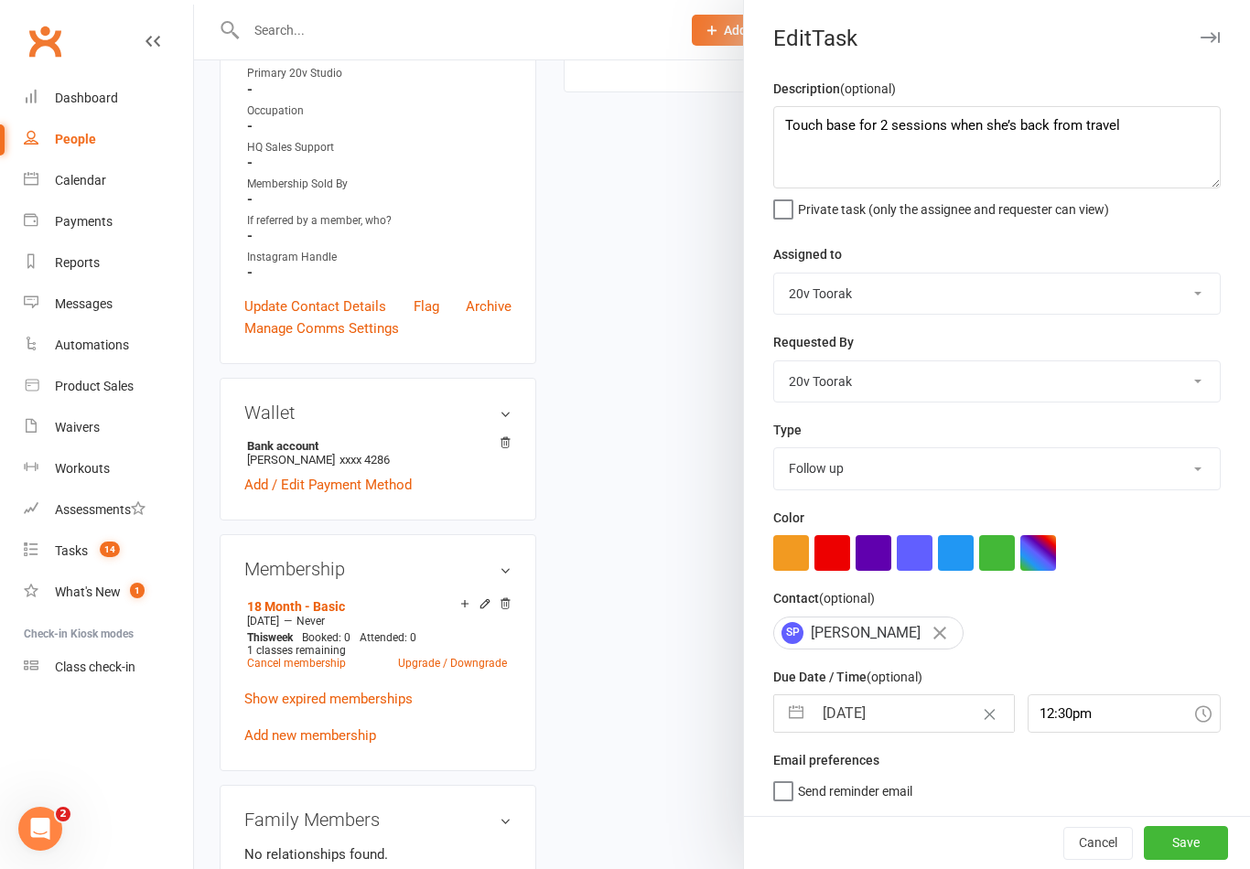
select select "9"
select select "2025"
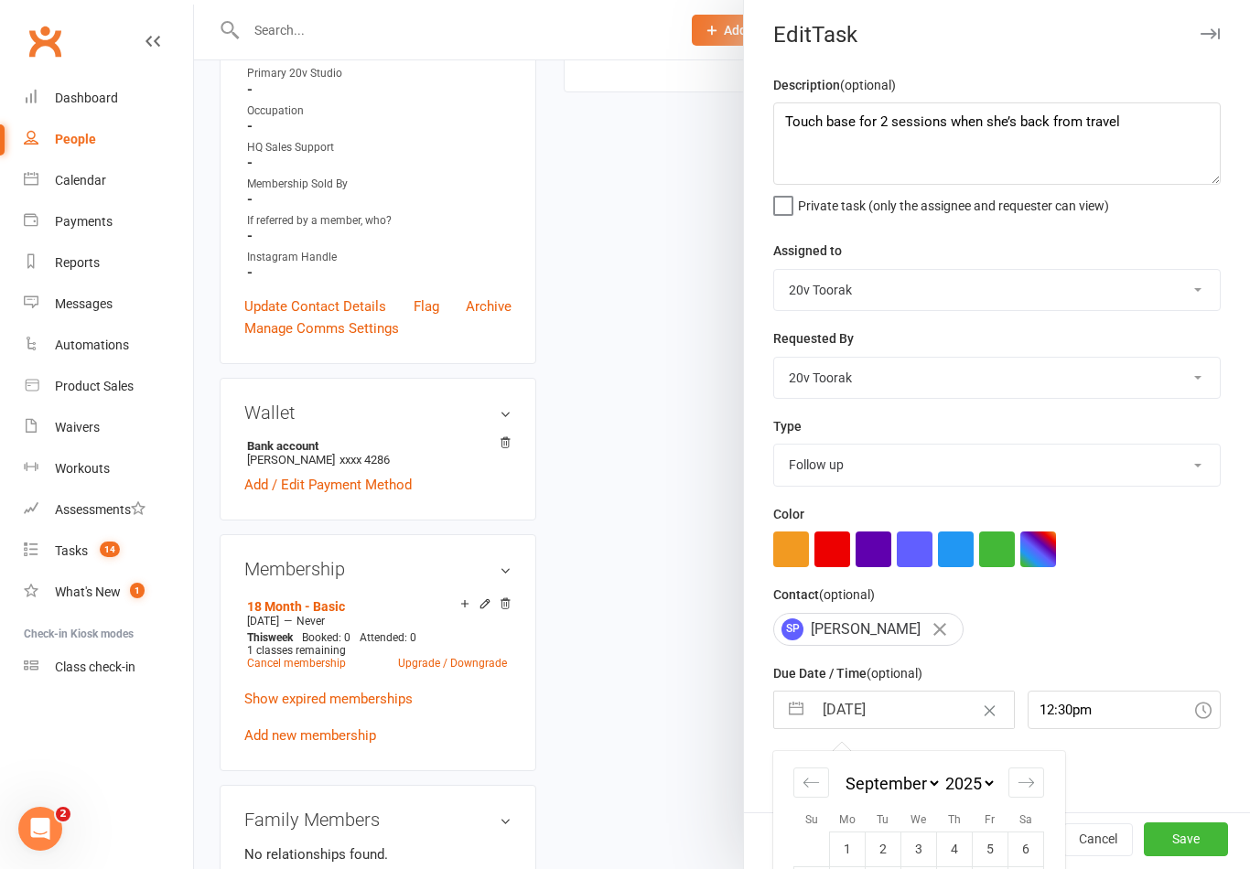
scroll to position [563, 0]
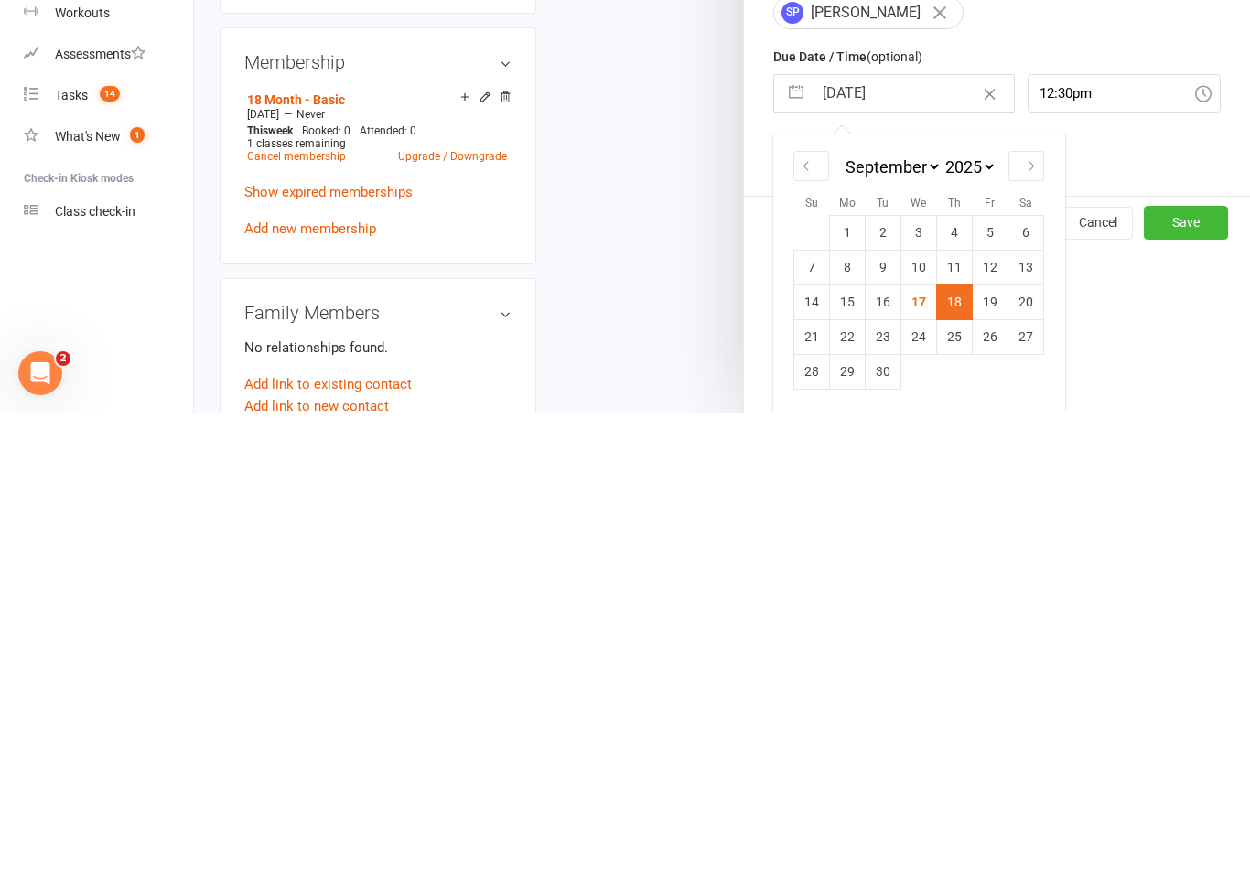
click at [994, 740] on td "19" at bounding box center [991, 757] width 36 height 35
type input "[DATE]"
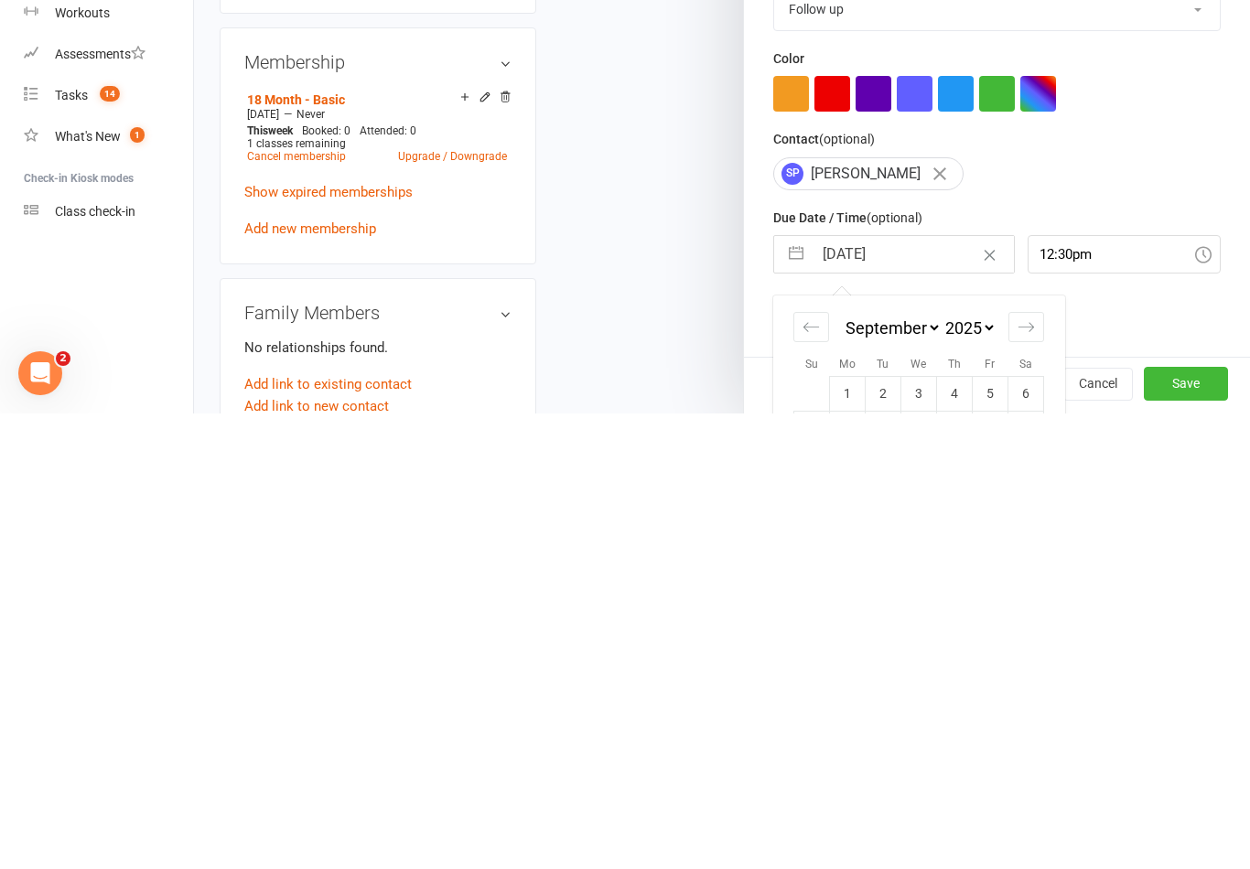
scroll to position [1019, 0]
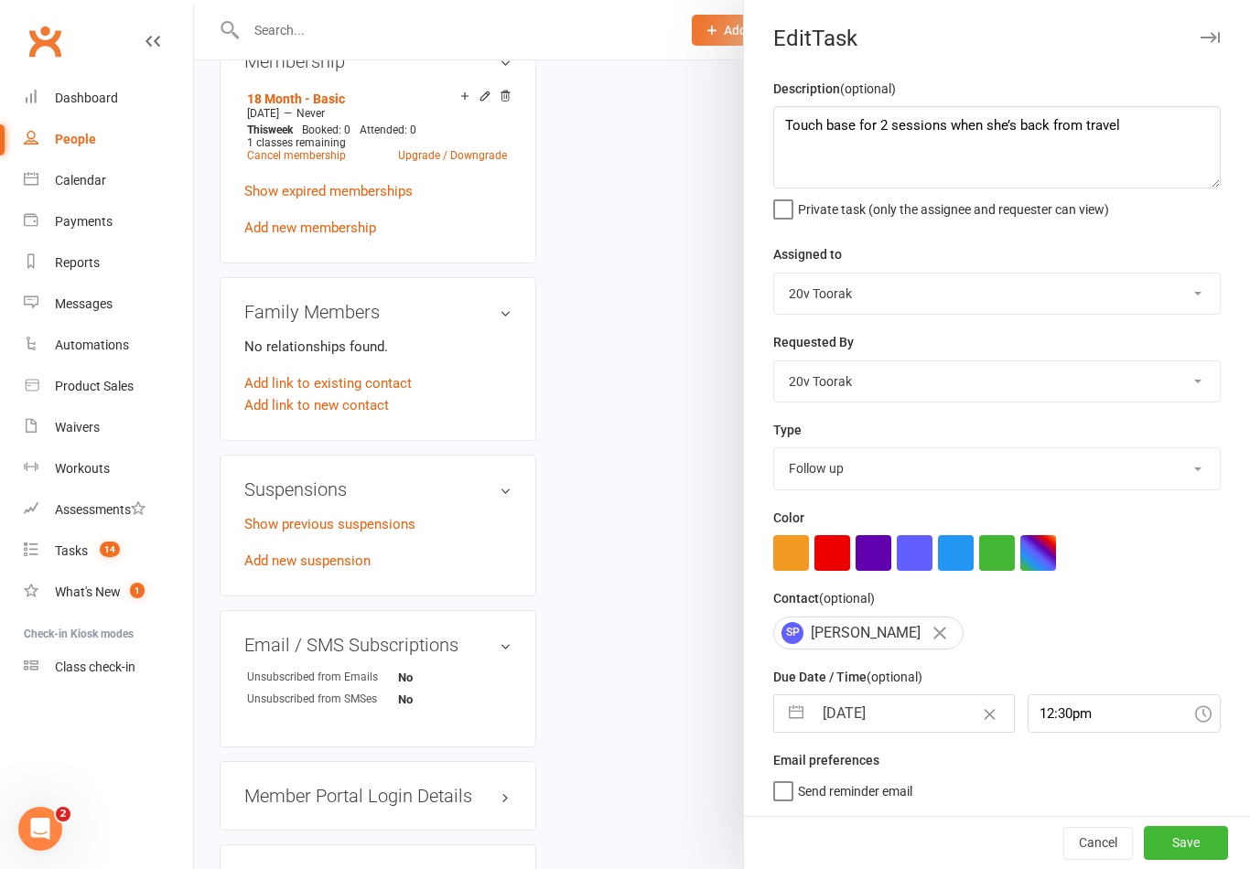
click at [1201, 850] on button "Save" at bounding box center [1186, 842] width 84 height 33
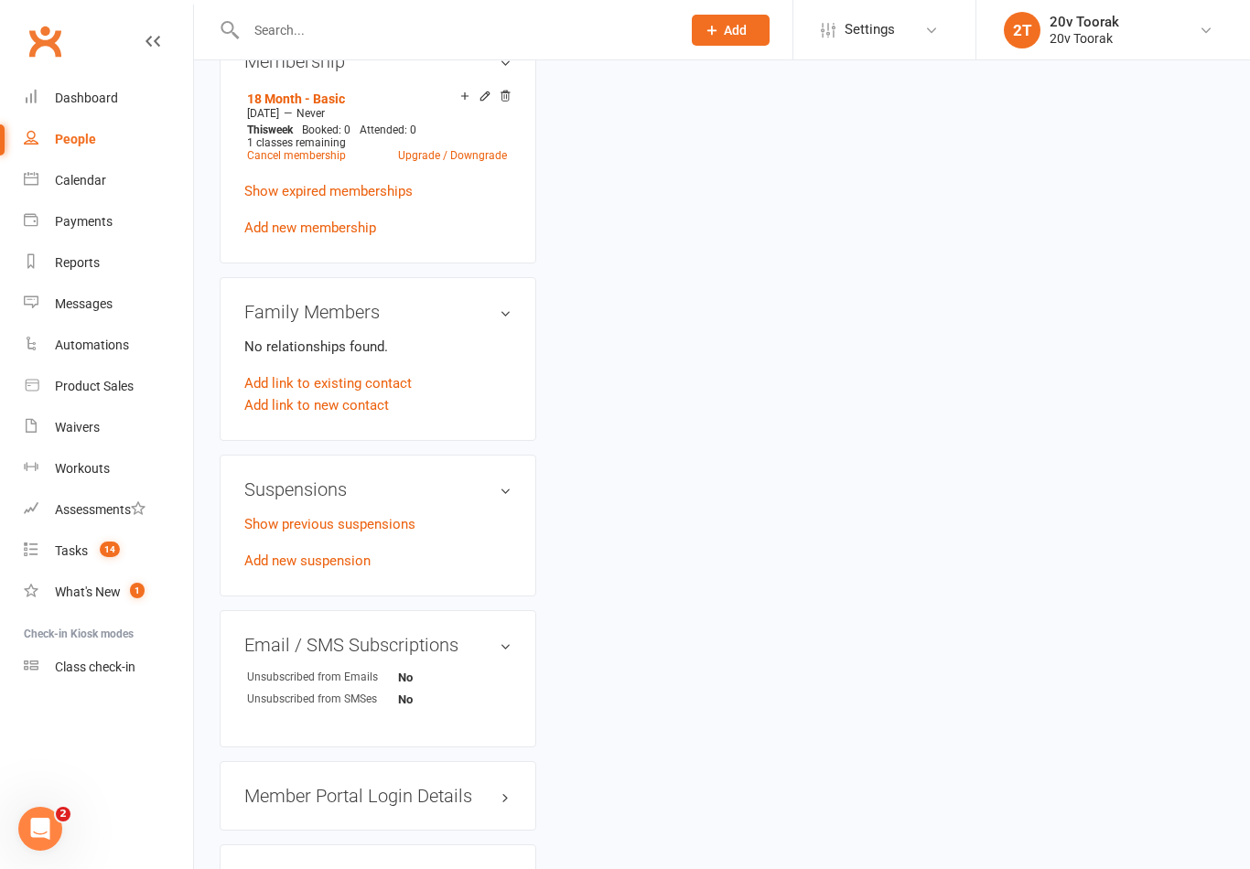
click at [54, 563] on link "Tasks 14" at bounding box center [108, 551] width 169 height 41
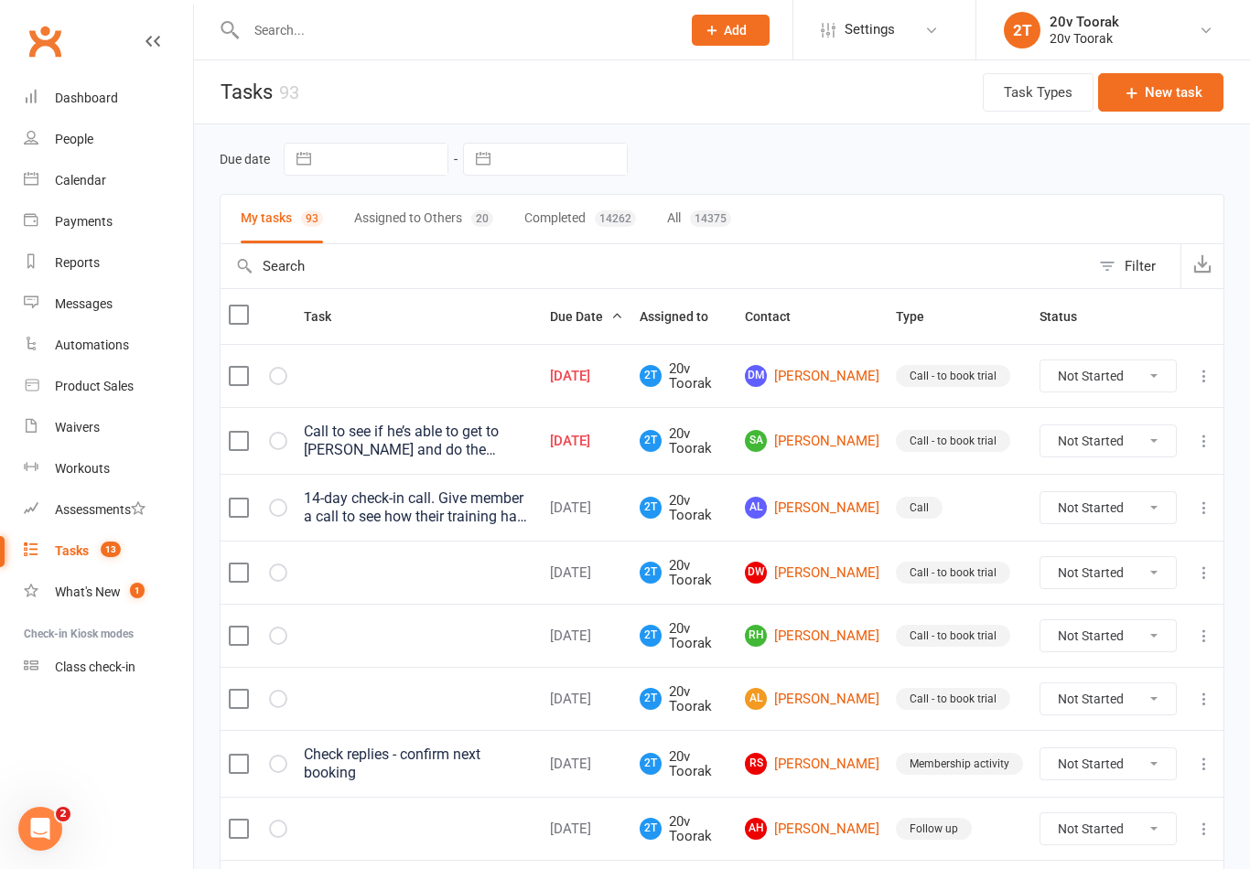
click at [863, 446] on link "SA [PERSON_NAME]" at bounding box center [812, 441] width 134 height 22
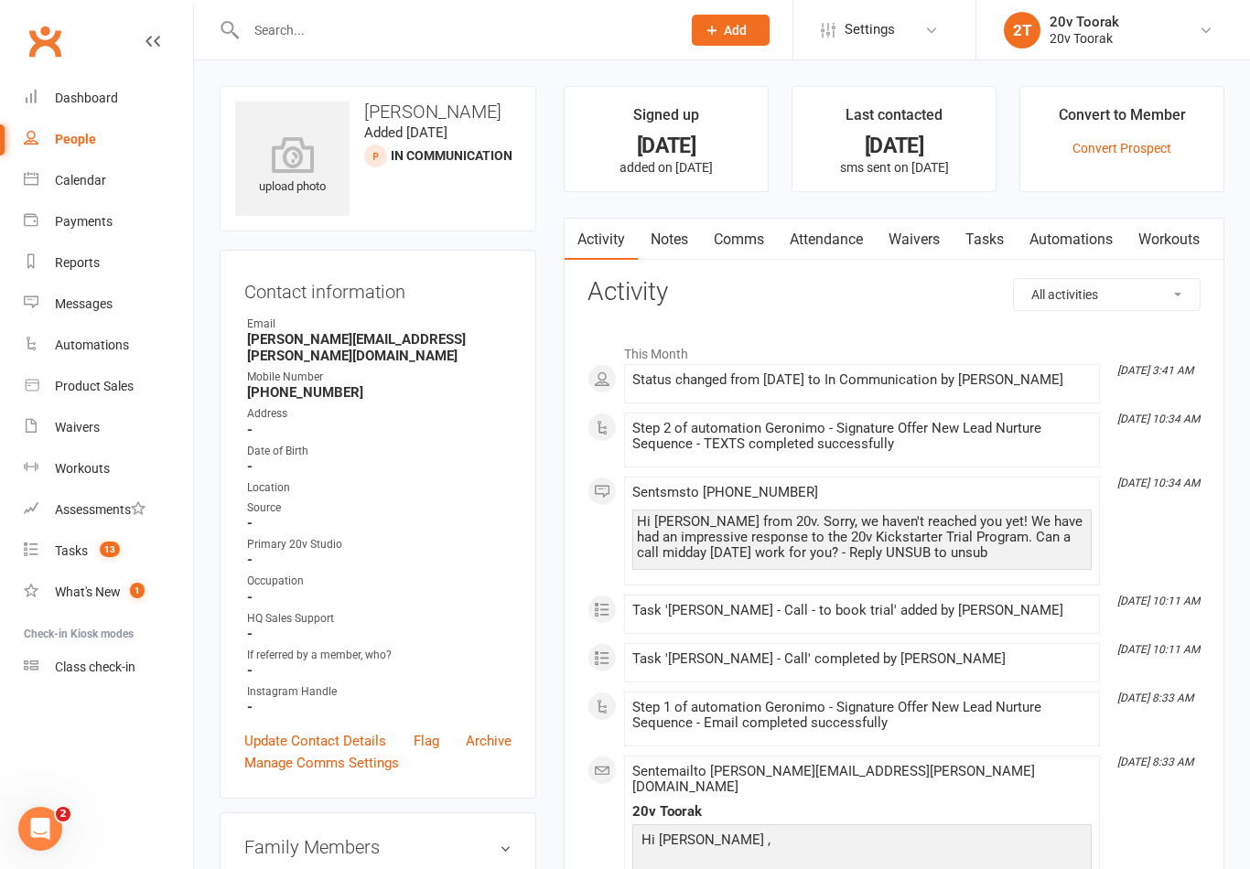
click at [677, 246] on link "Notes" at bounding box center [669, 240] width 63 height 42
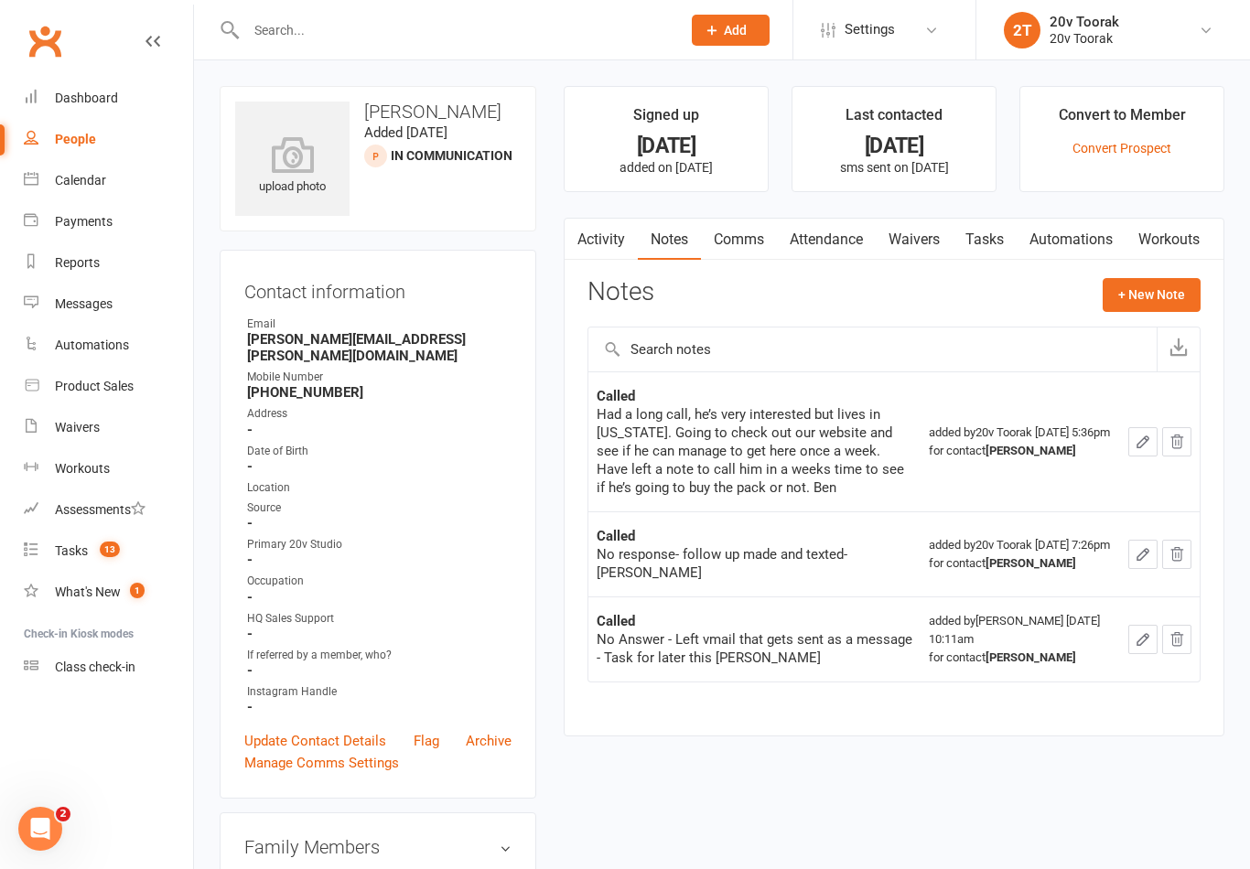
click at [1146, 286] on button "+ New Note" at bounding box center [1152, 294] width 98 height 33
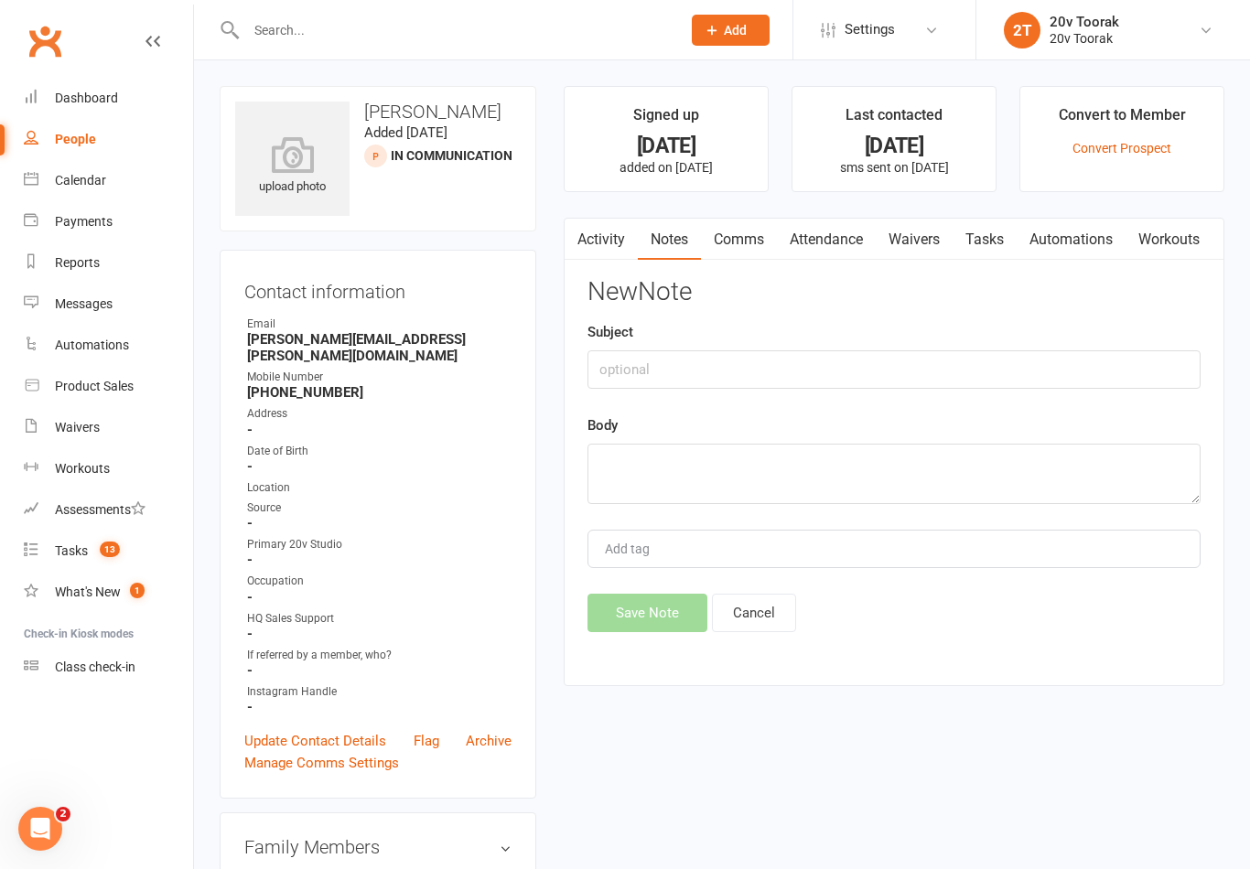
click at [851, 344] on div "Subject" at bounding box center [893, 355] width 613 height 68
click at [945, 337] on div "Subject" at bounding box center [893, 355] width 613 height 68
click at [1016, 350] on input "text" at bounding box center [893, 369] width 613 height 38
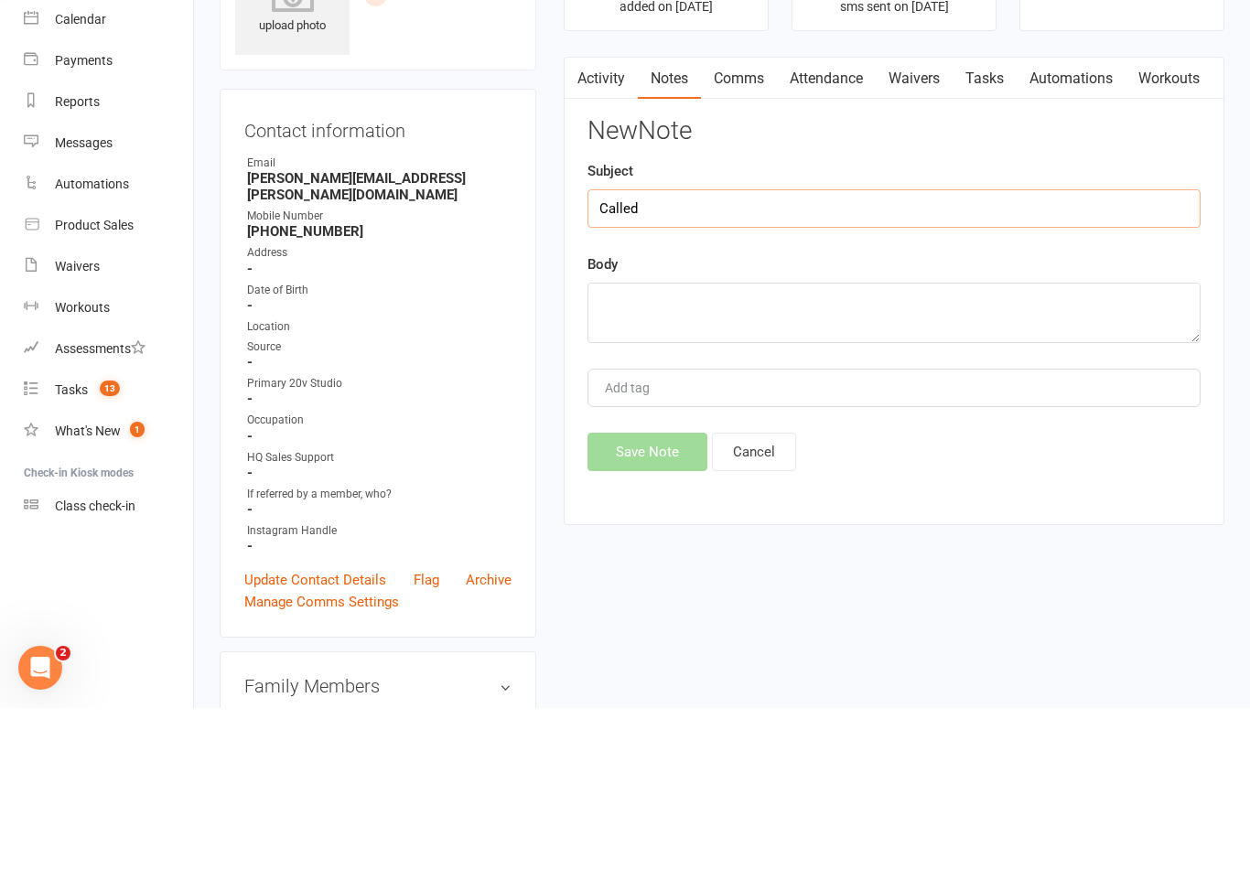
type input "Called"
click at [933, 444] on textarea at bounding box center [893, 474] width 613 height 60
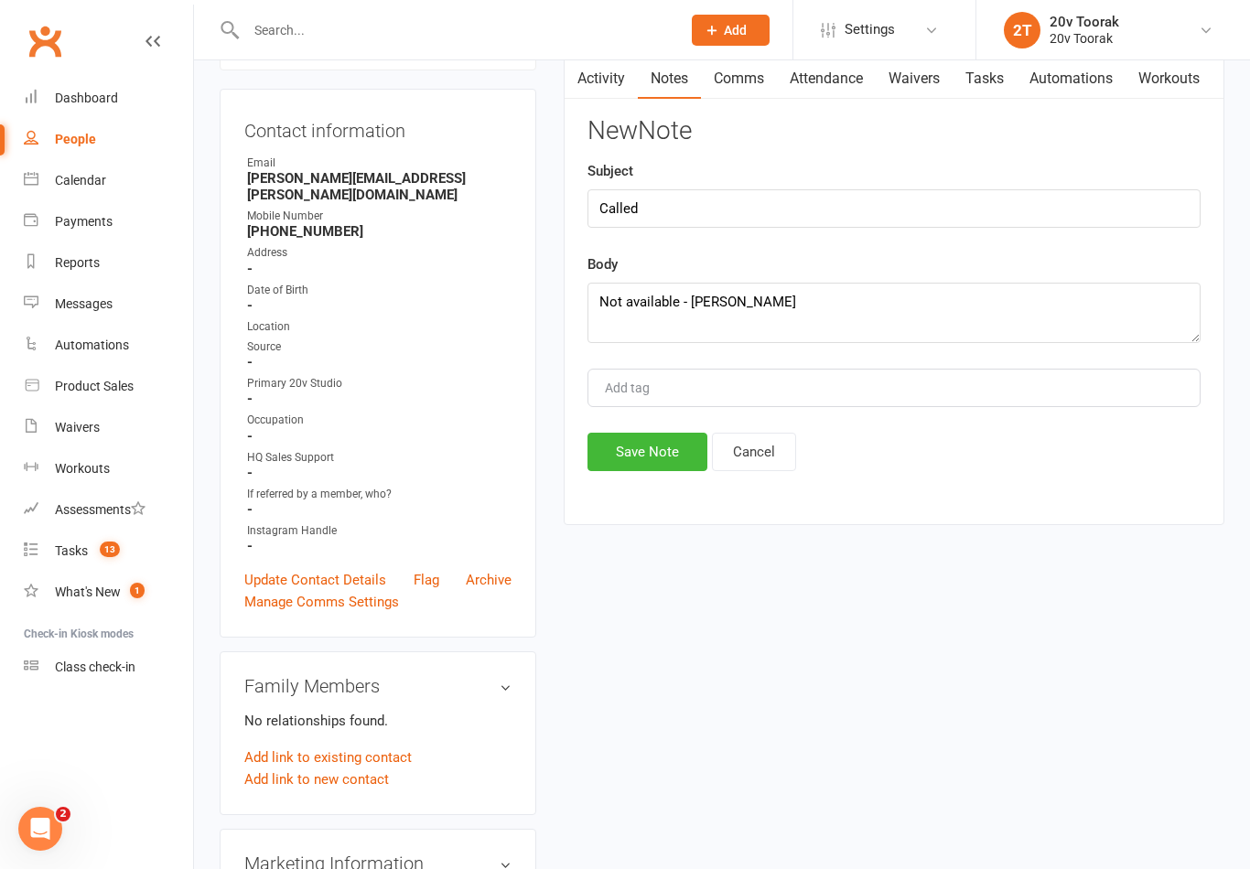
scroll to position [160, 0]
type textarea "Not available - [PERSON_NAME]"
click at [663, 446] on button "Save Note" at bounding box center [647, 453] width 120 height 38
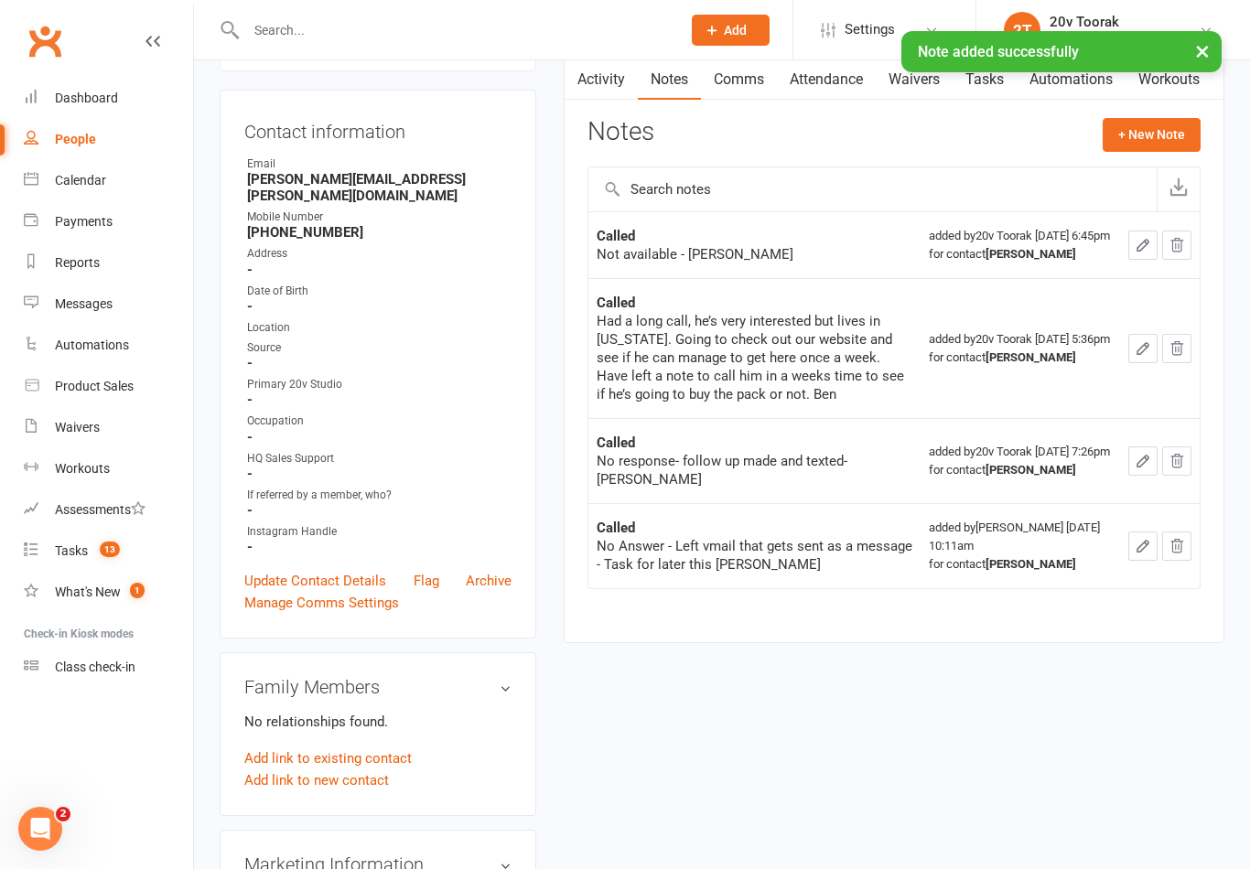
scroll to position [110, 0]
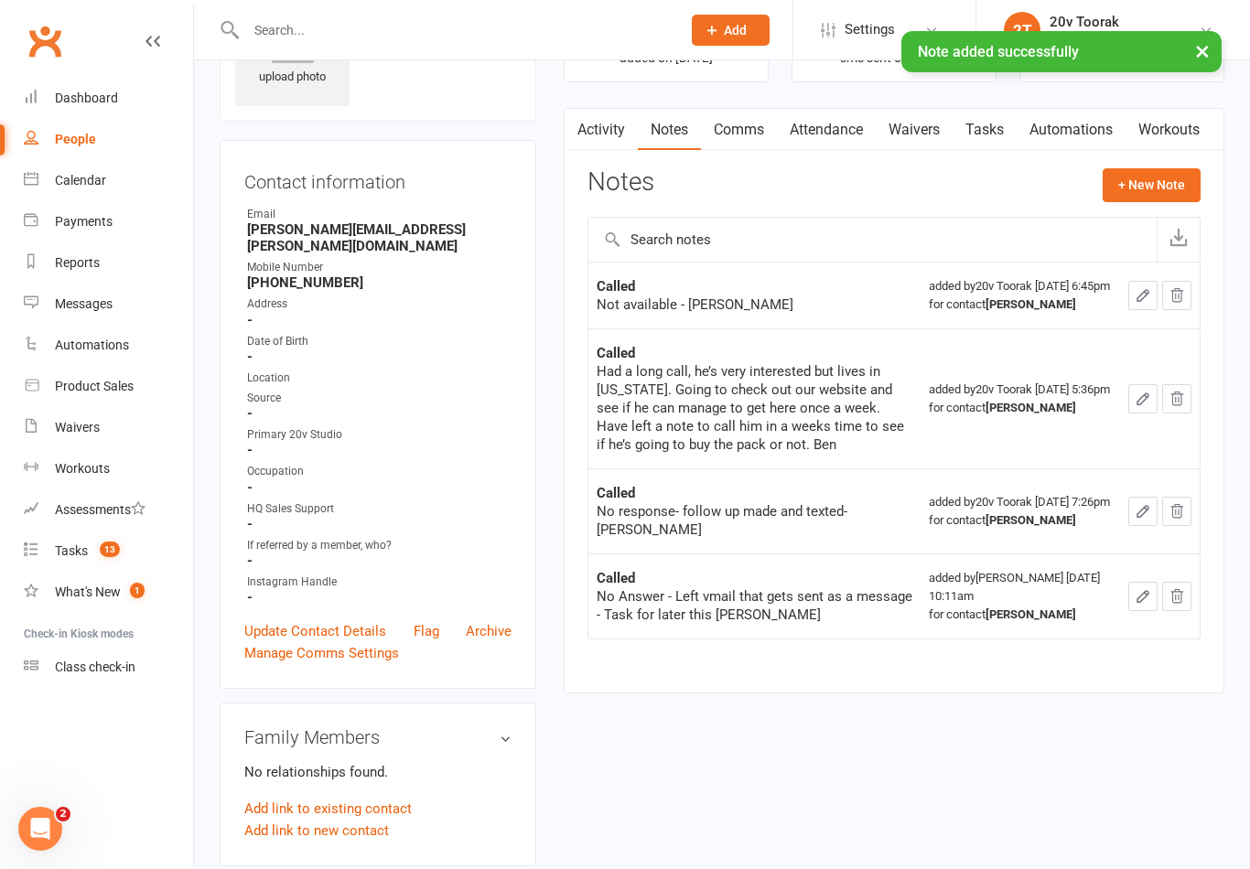
click at [599, 135] on link "Activity" at bounding box center [601, 130] width 73 height 42
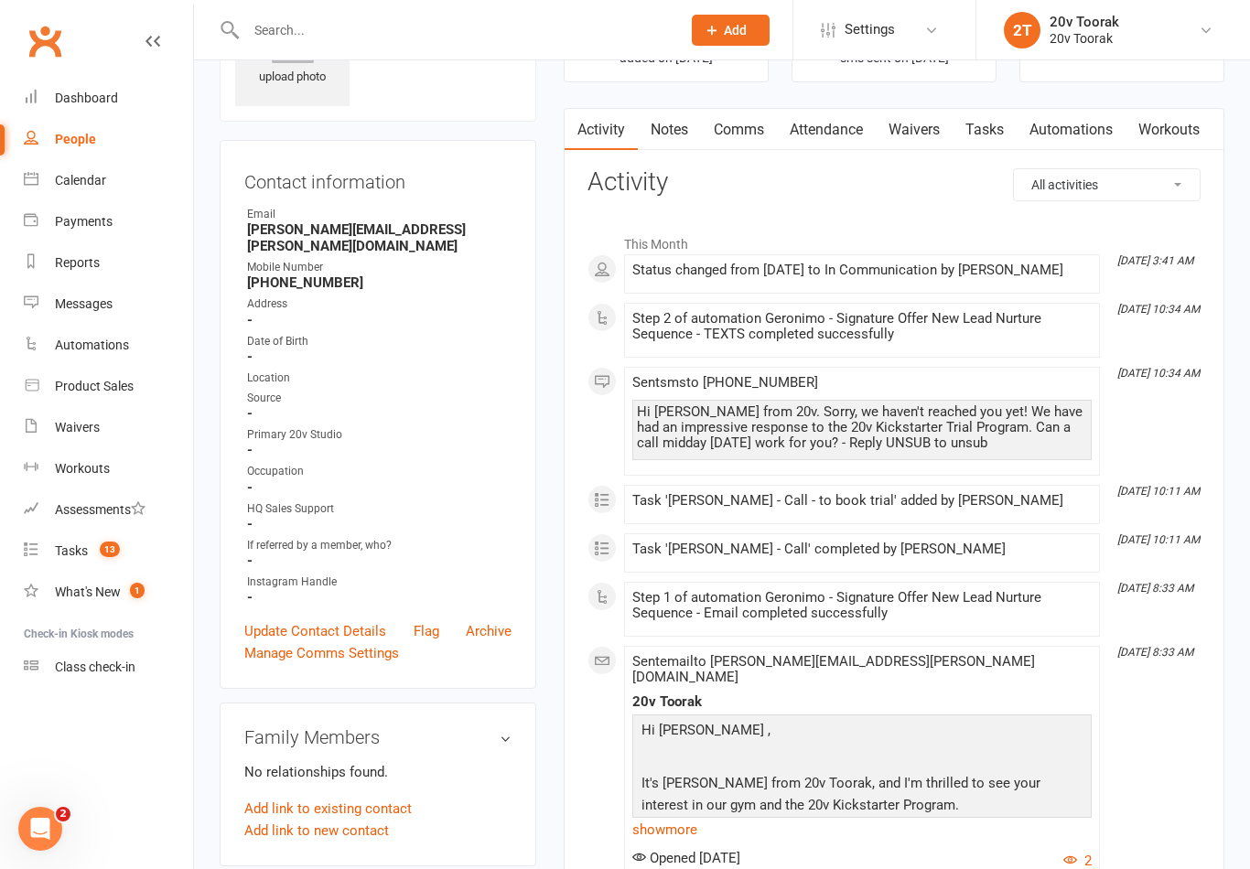
click at [788, 130] on link "Attendance" at bounding box center [826, 130] width 99 height 42
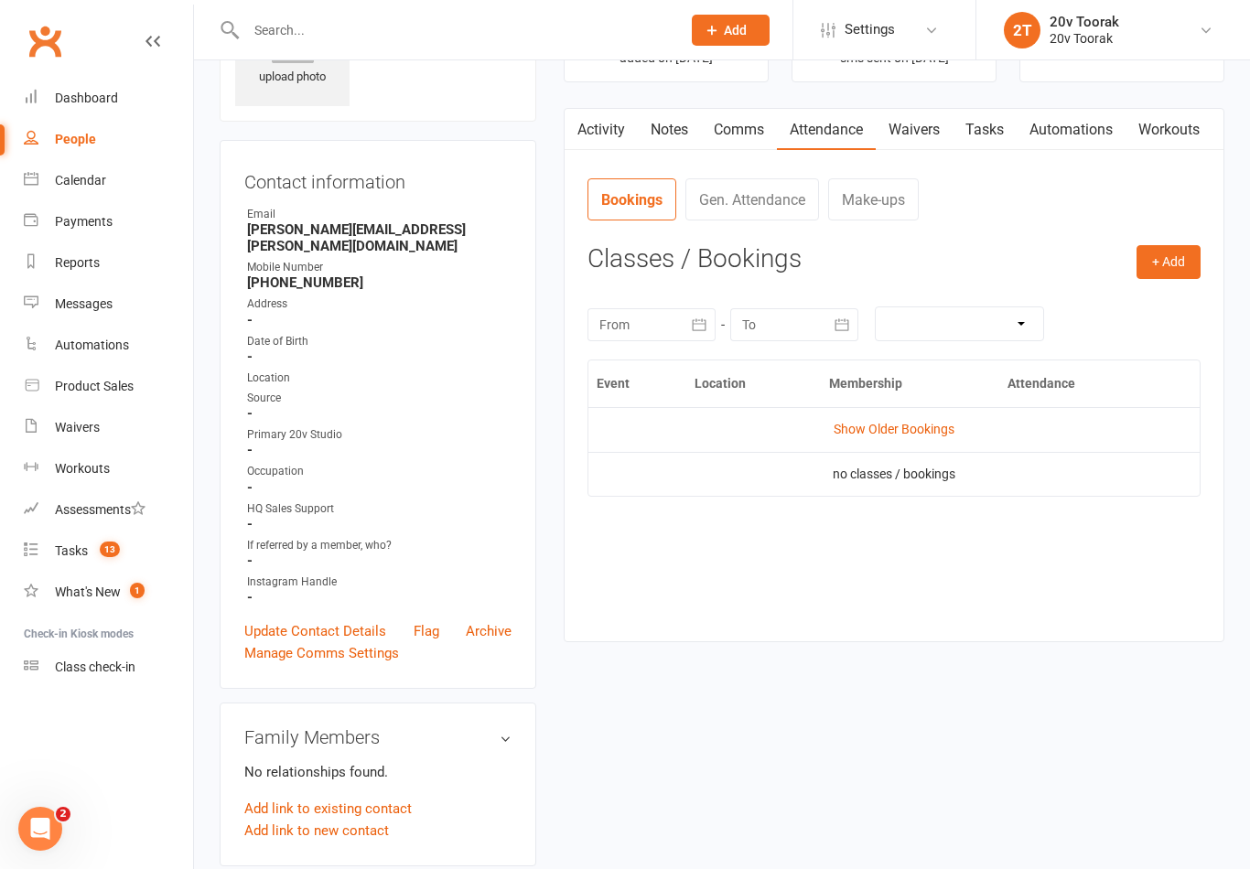
click at [744, 130] on link "Comms" at bounding box center [739, 130] width 76 height 42
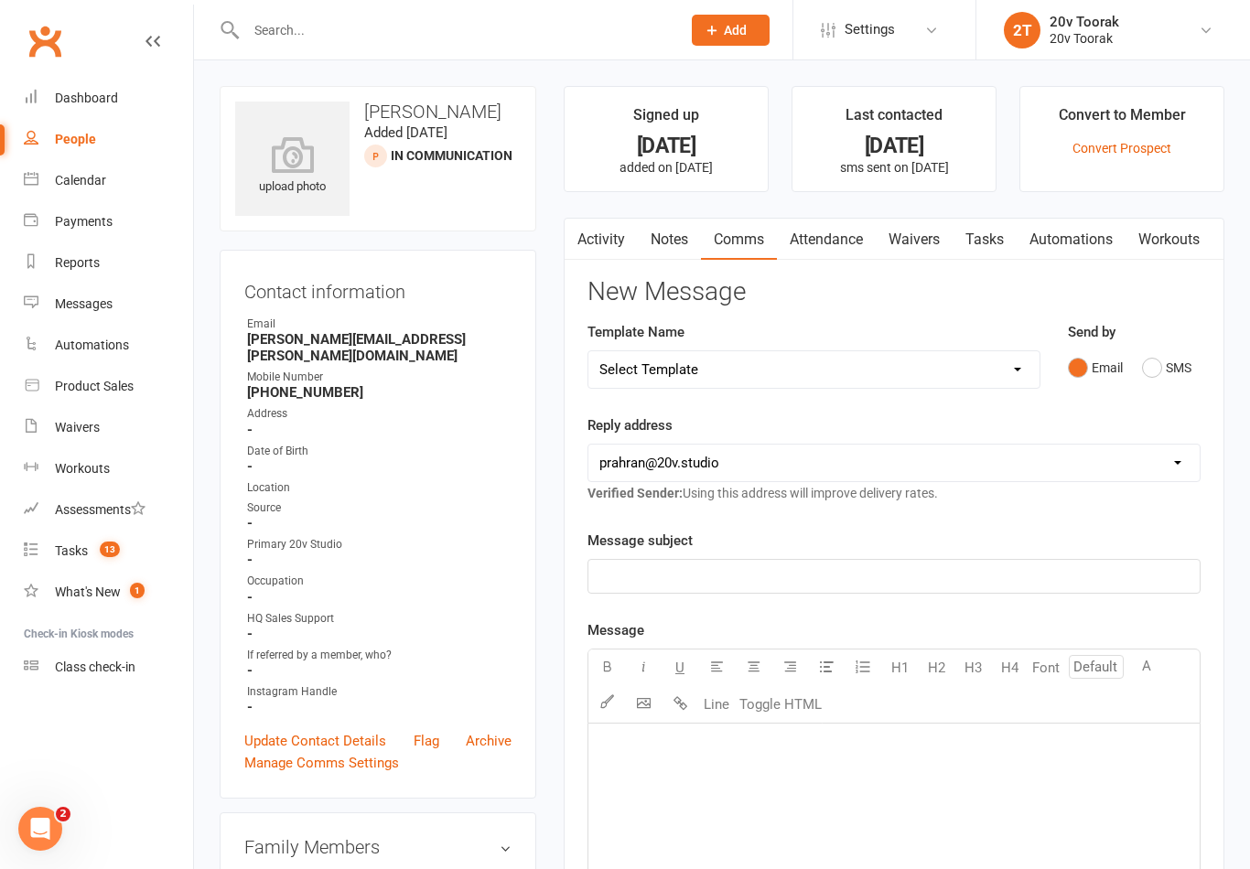
click at [1149, 363] on button "SMS" at bounding box center [1166, 367] width 49 height 35
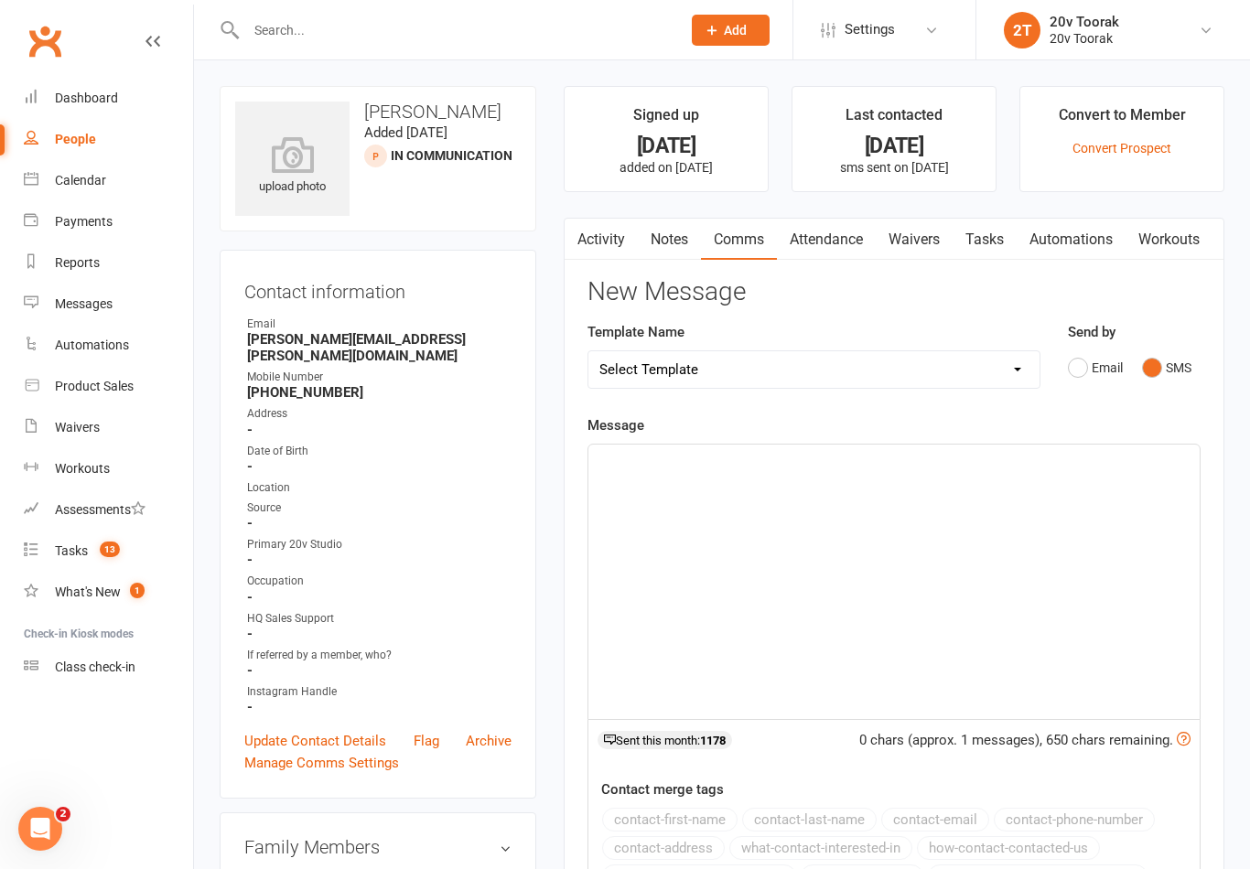
click at [920, 618] on div "﻿" at bounding box center [893, 582] width 611 height 274
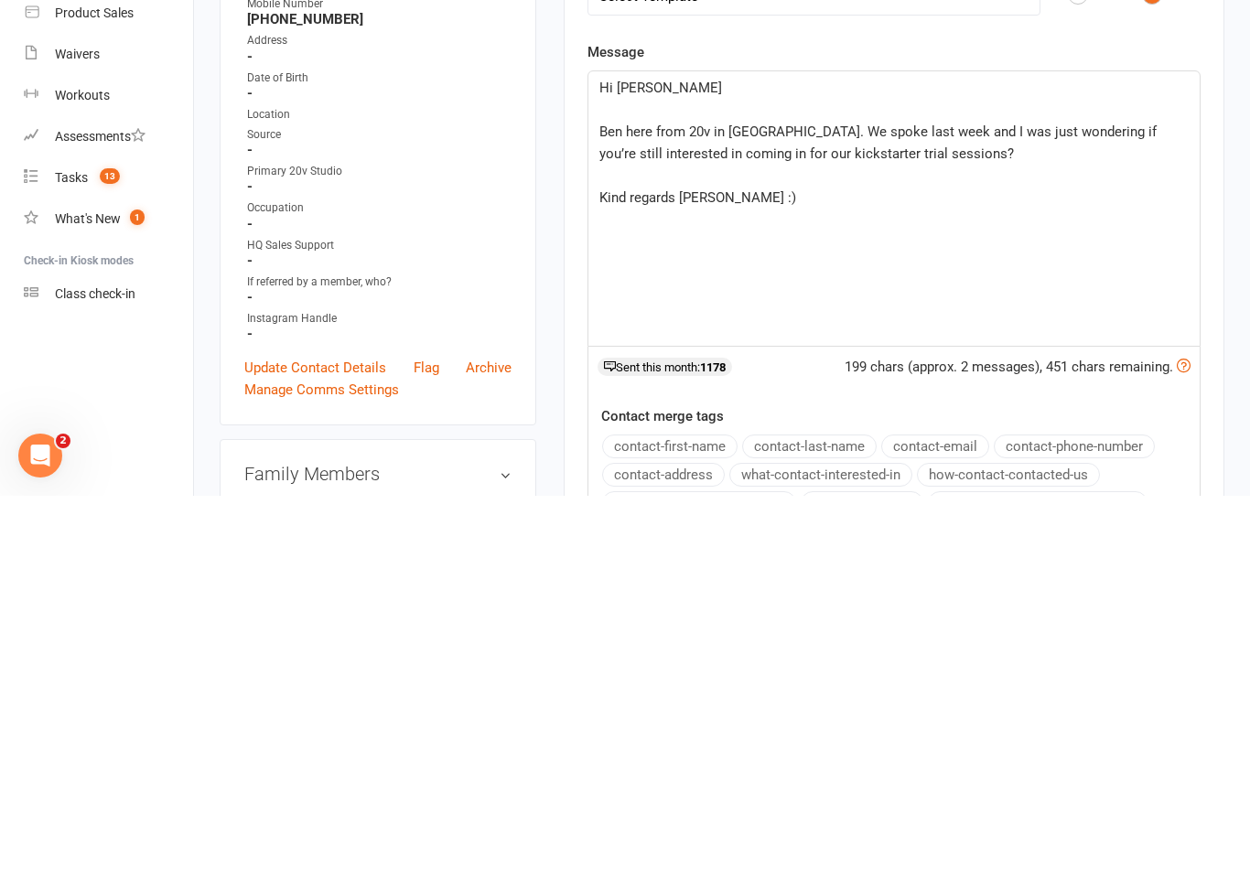
scroll to position [373, 0]
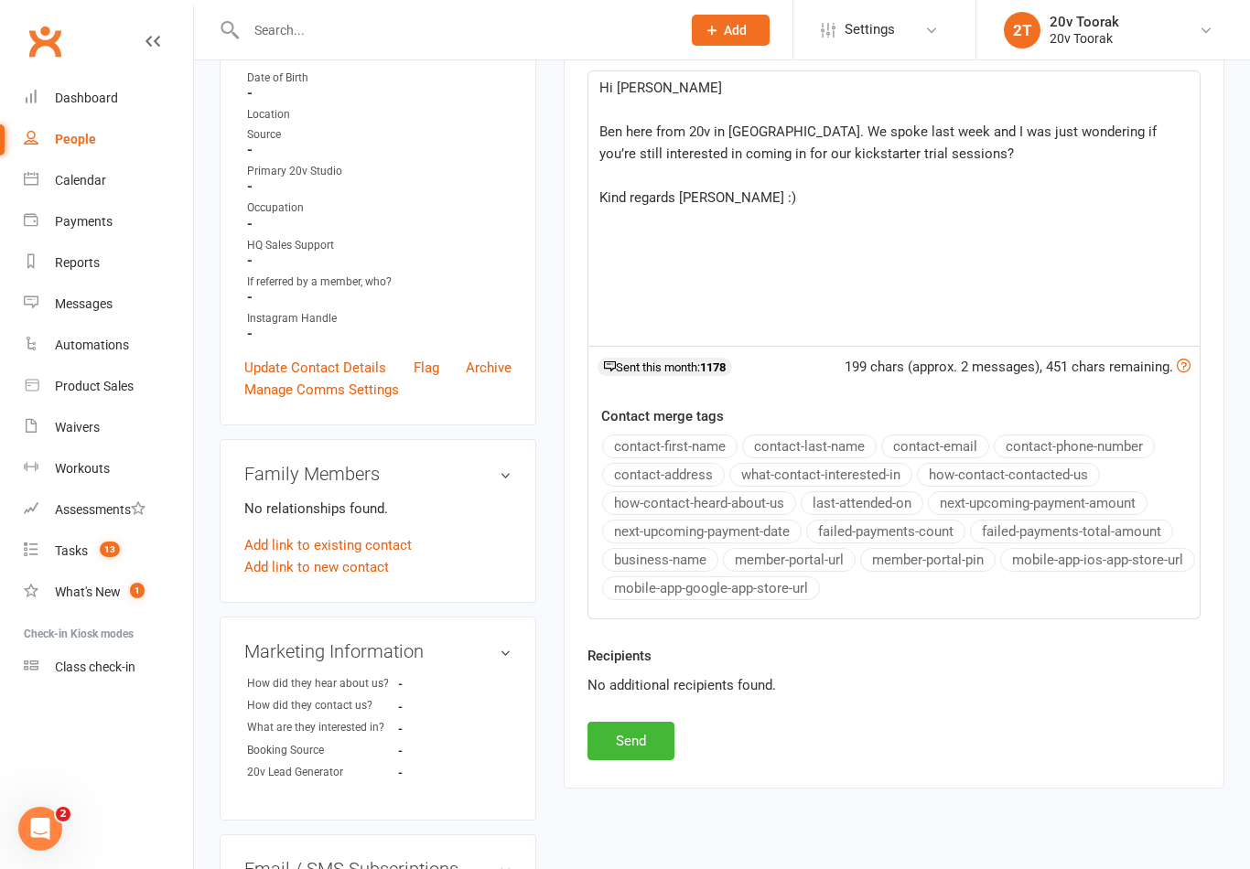
click at [646, 785] on div "Activity Notes Comms Attendance Waivers Tasks Automations Workouts Attendance N…" at bounding box center [894, 316] width 661 height 944
click at [639, 758] on button "Send" at bounding box center [630, 741] width 87 height 38
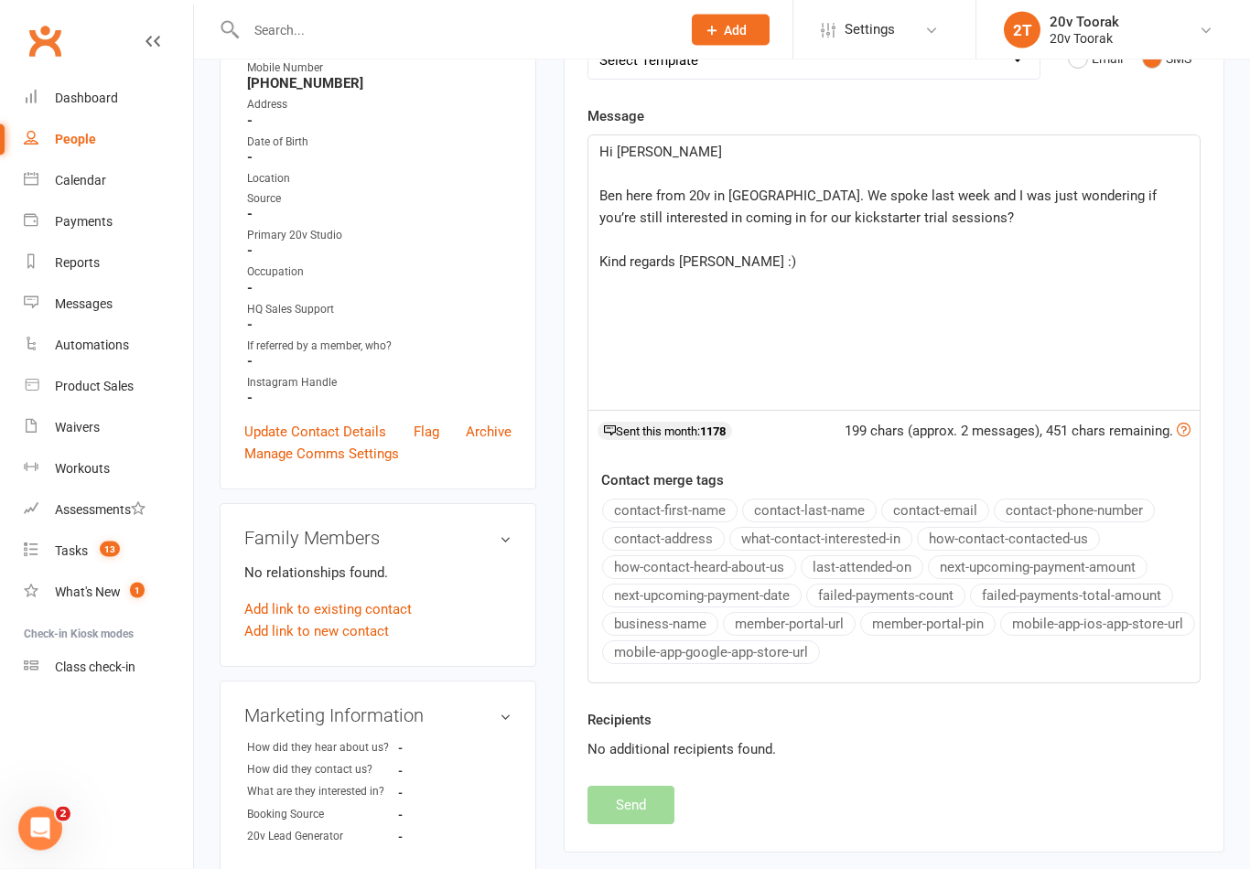
scroll to position [0, 0]
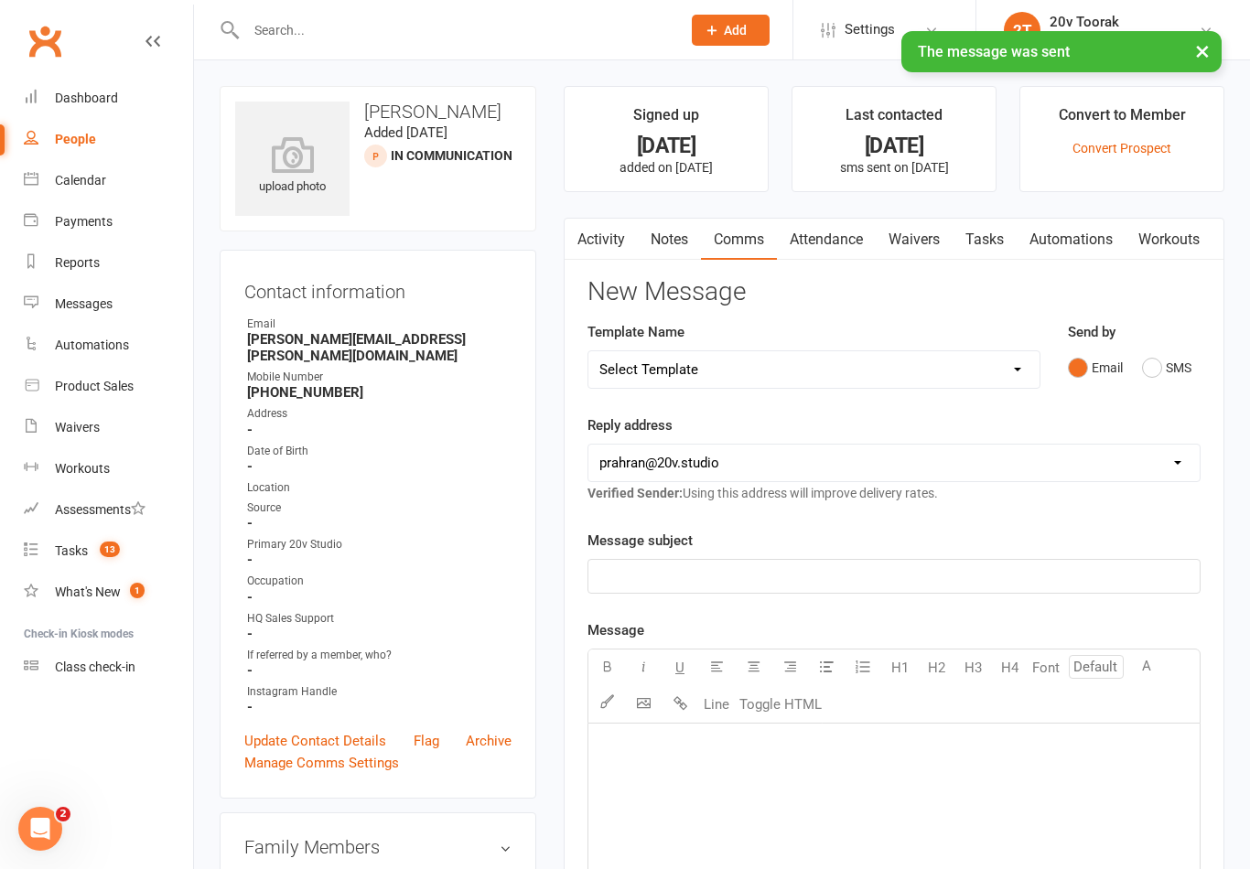
click at [996, 258] on link "Tasks" at bounding box center [984, 240] width 64 height 42
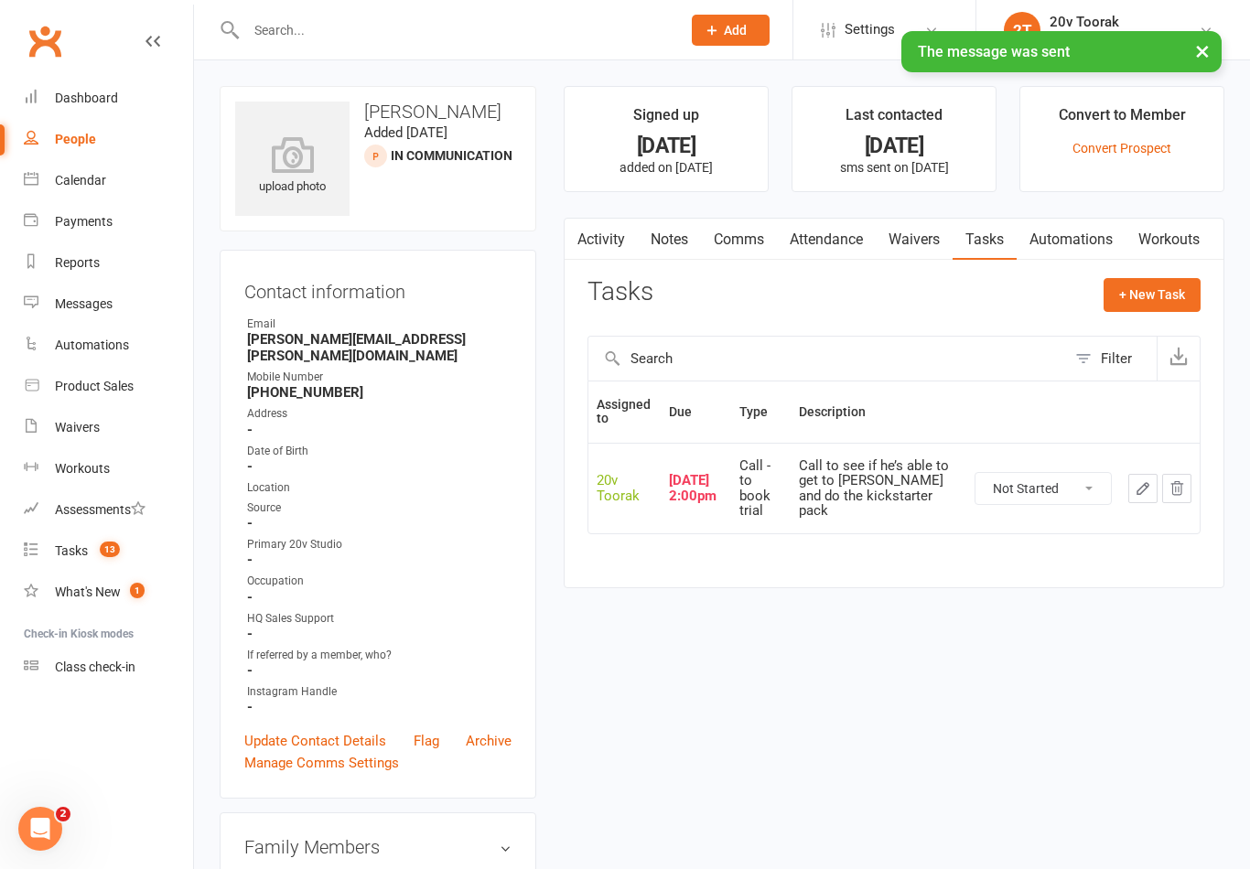
click at [1149, 480] on icon "button" at bounding box center [1143, 488] width 16 height 16
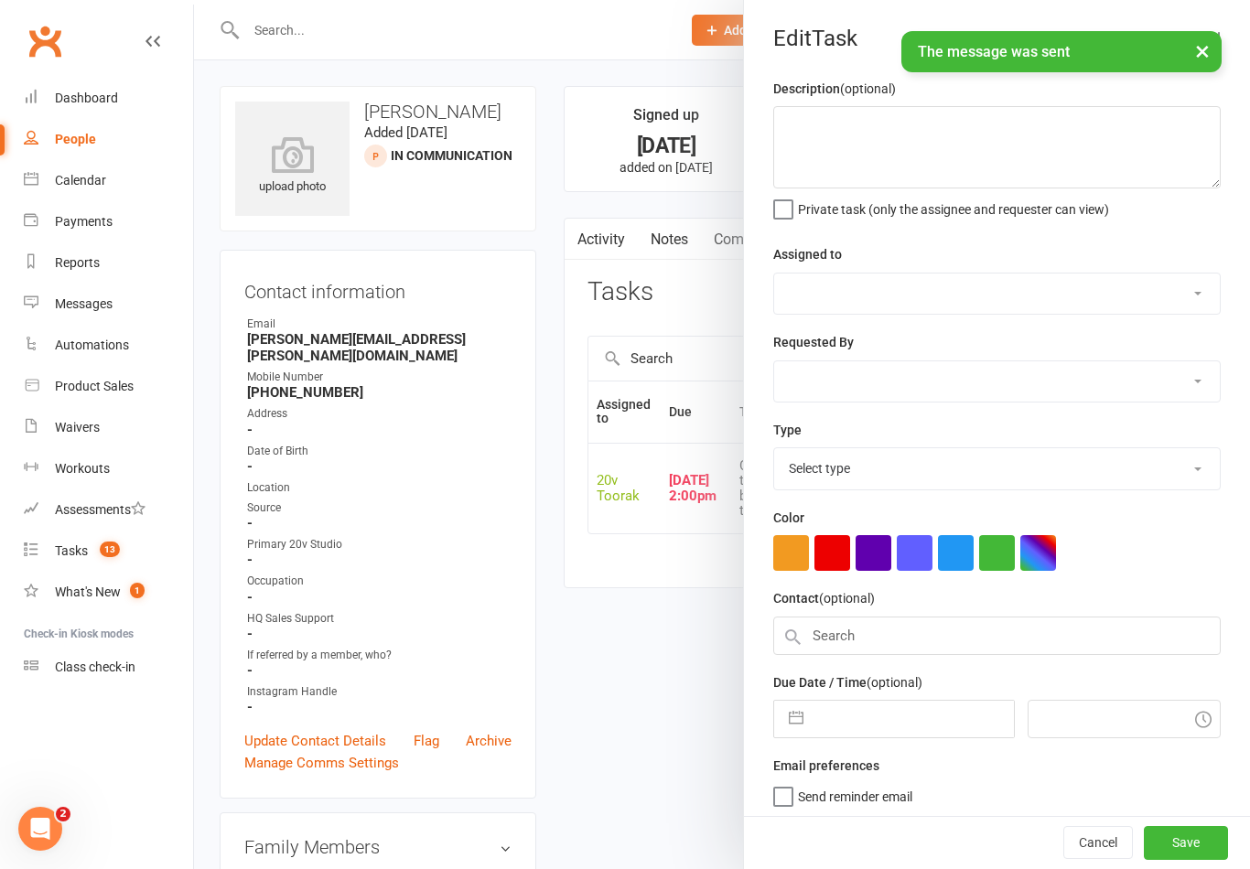
type textarea "Call to see if he’s able to get to [PERSON_NAME] and do the kickstarter pack"
select select "45736"
select select "46005"
type input "[DATE]"
type input "2:00pm"
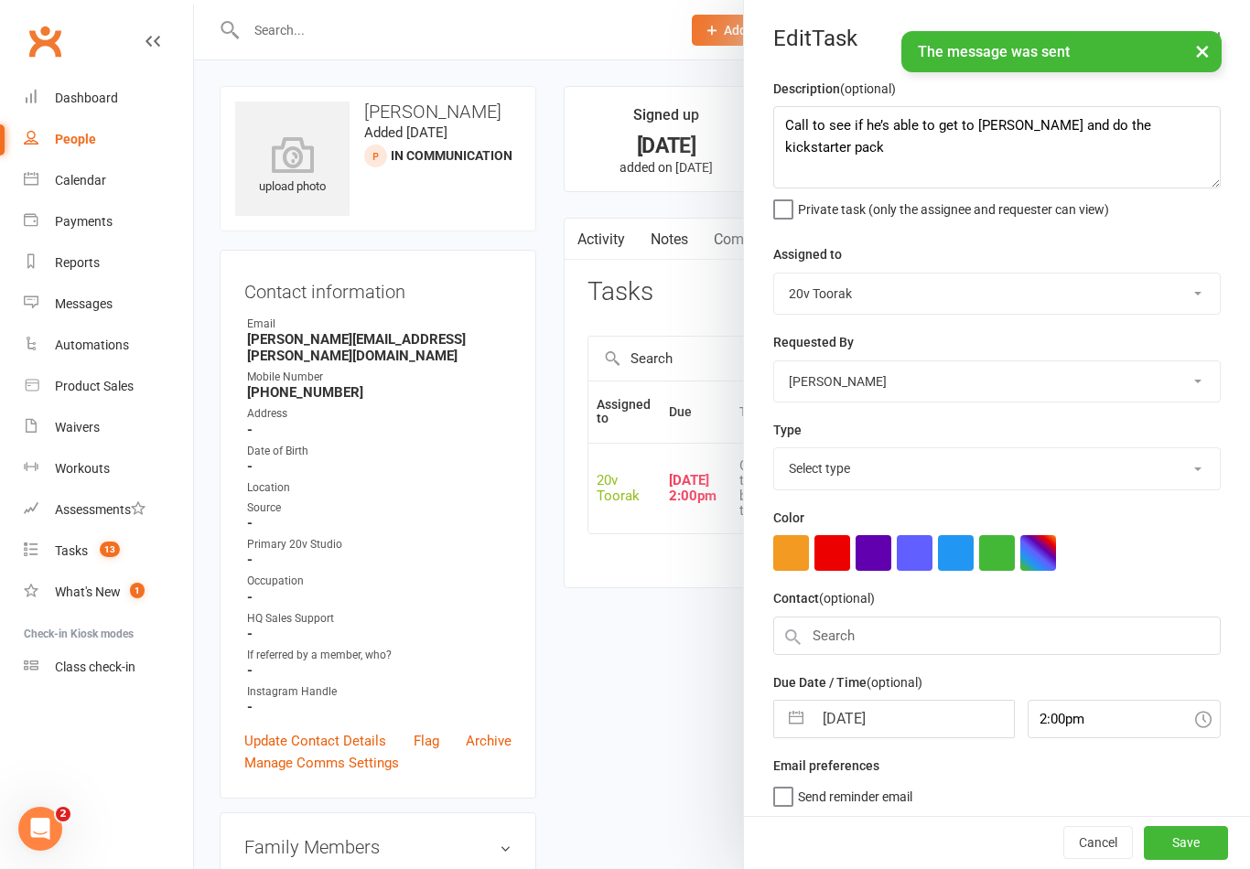
select select "32301"
click at [891, 732] on input "[DATE]" at bounding box center [912, 713] width 200 height 37
select select "7"
select select "2025"
select select "8"
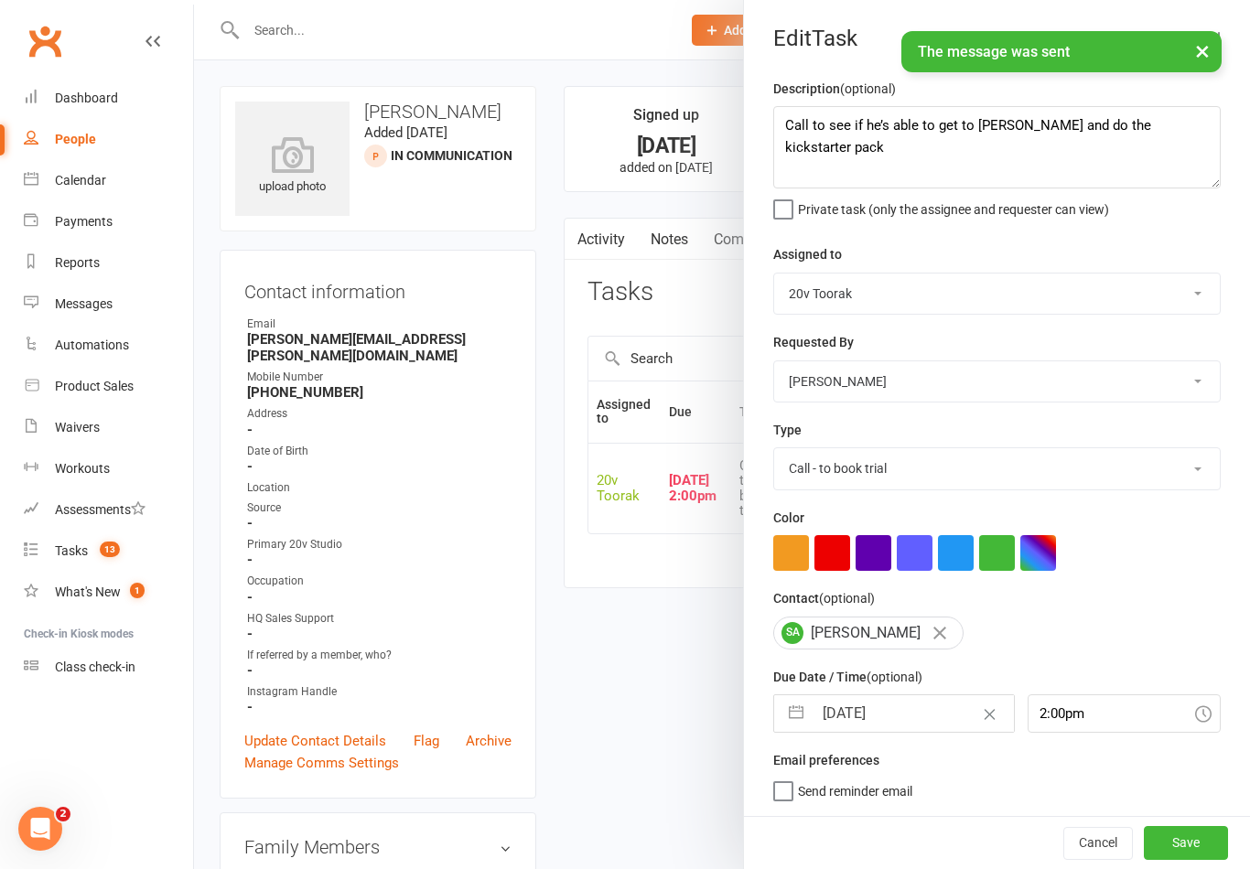
select select "2025"
select select "9"
select select "2025"
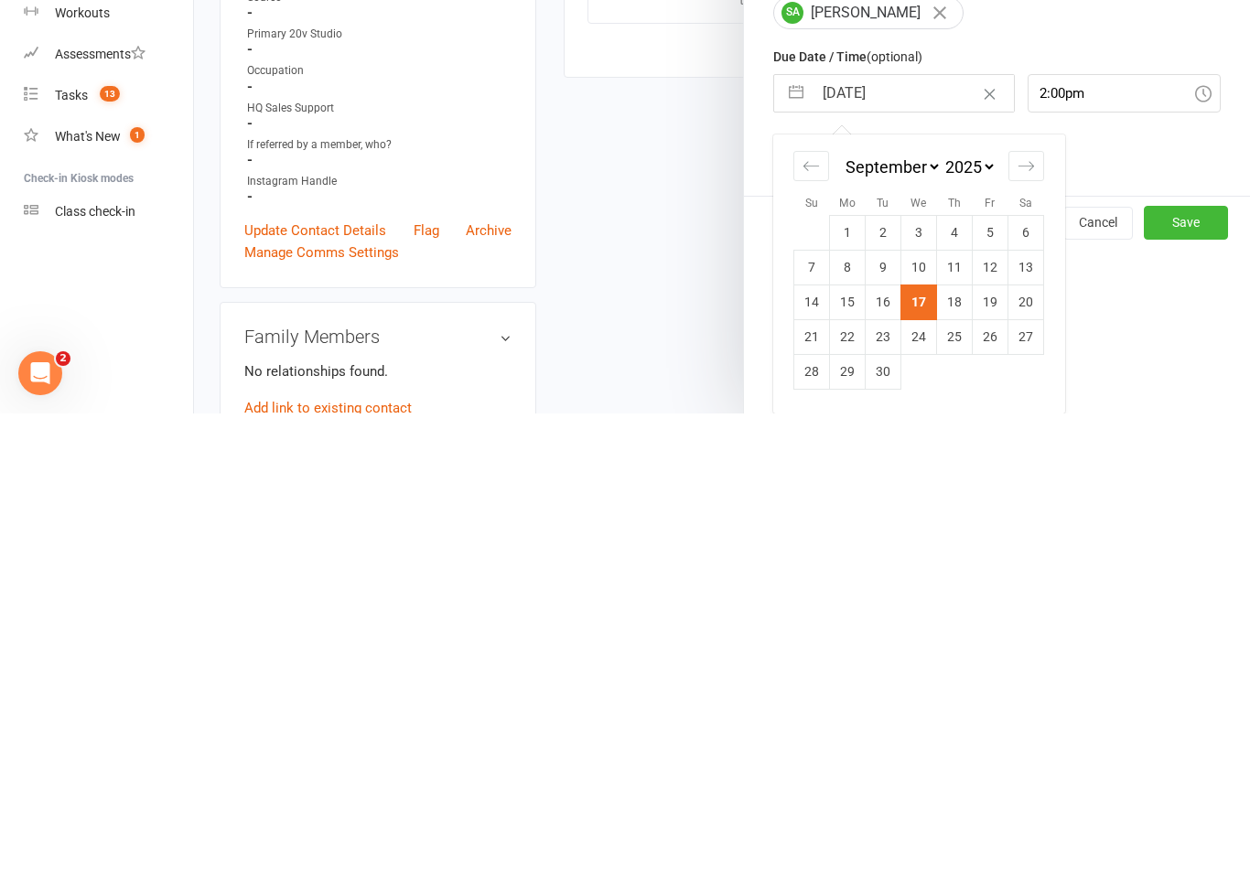
scroll to position [168, 0]
click at [961, 740] on td "18" at bounding box center [955, 757] width 36 height 35
type input "[DATE]"
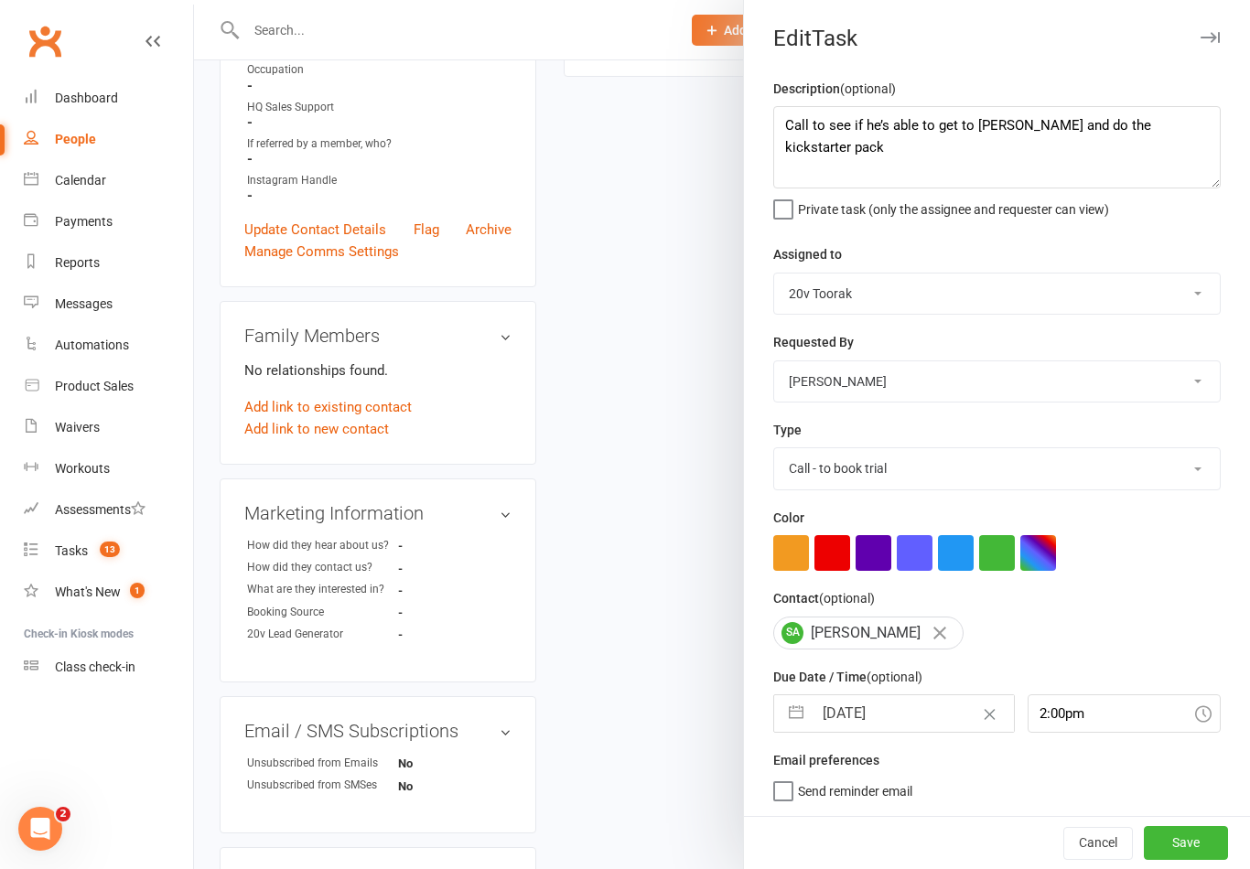
click at [1191, 852] on button "Save" at bounding box center [1186, 842] width 84 height 33
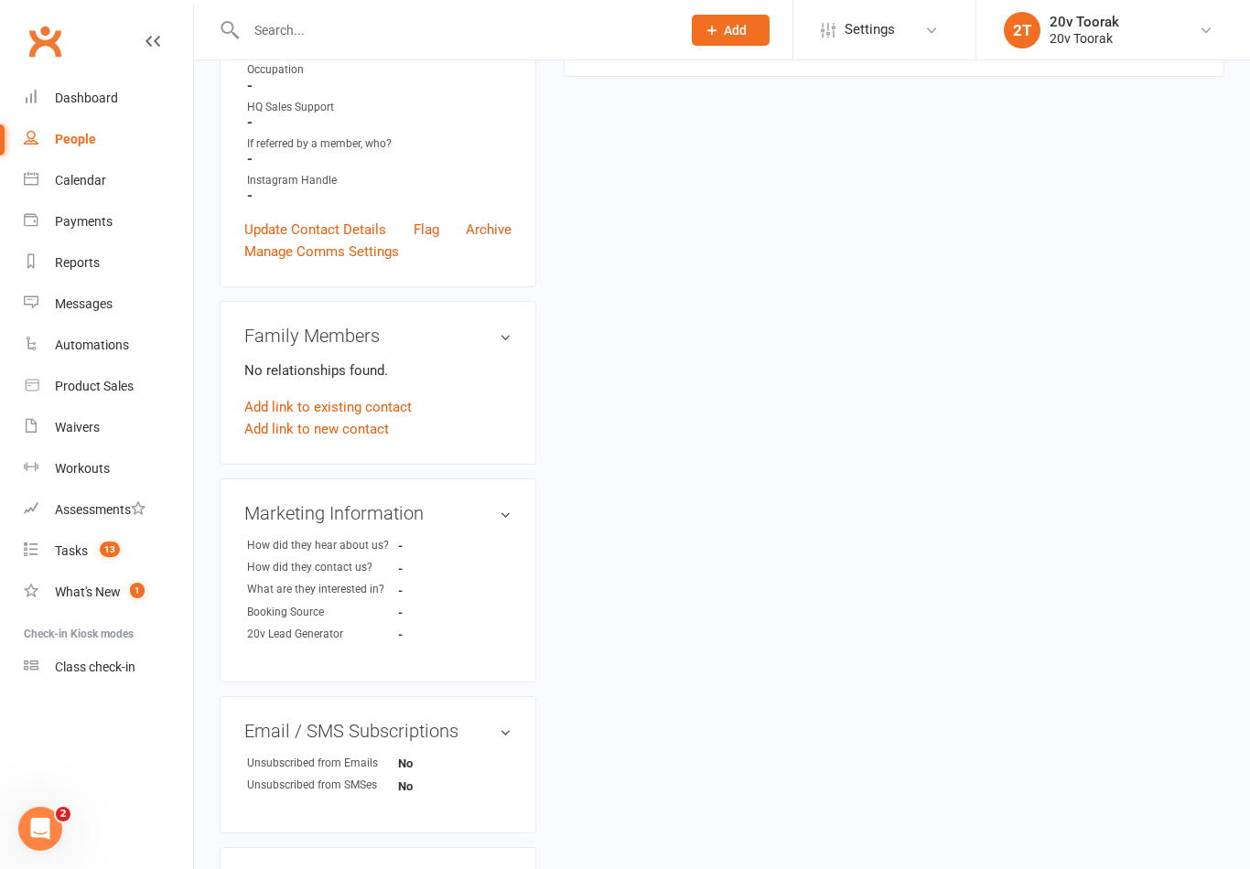
click at [45, 546] on link "Tasks 13" at bounding box center [108, 551] width 169 height 41
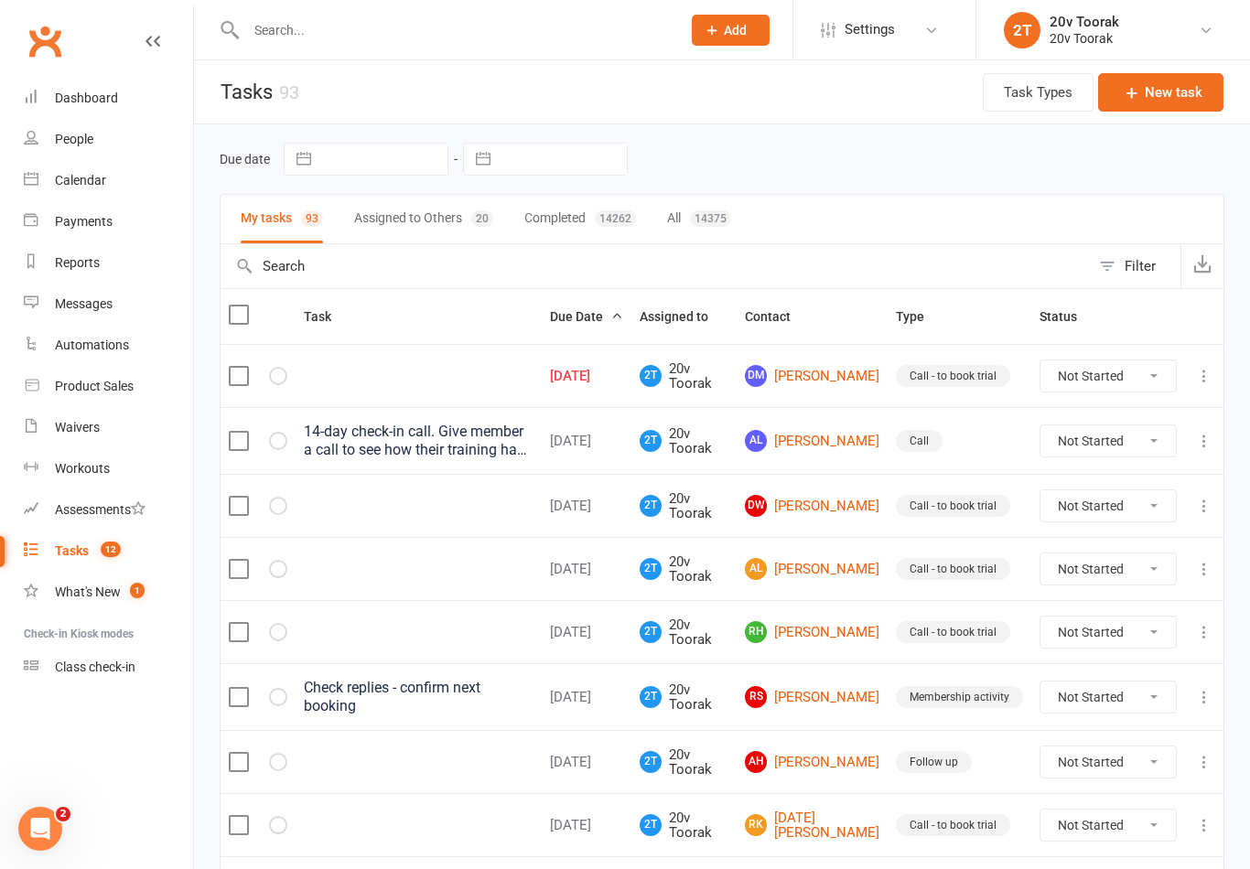
click at [788, 381] on link "DM [PERSON_NAME]" at bounding box center [812, 376] width 134 height 22
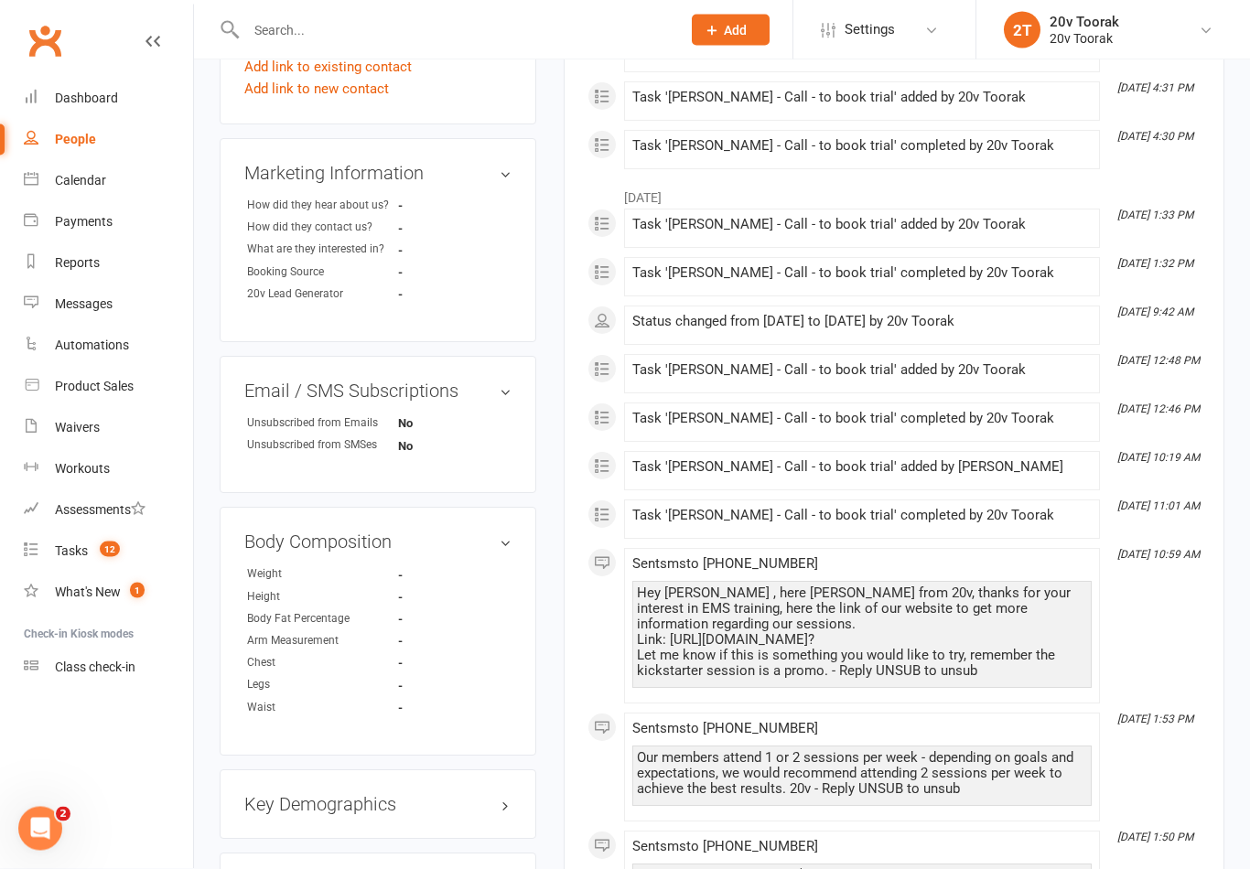
scroll to position [862, 0]
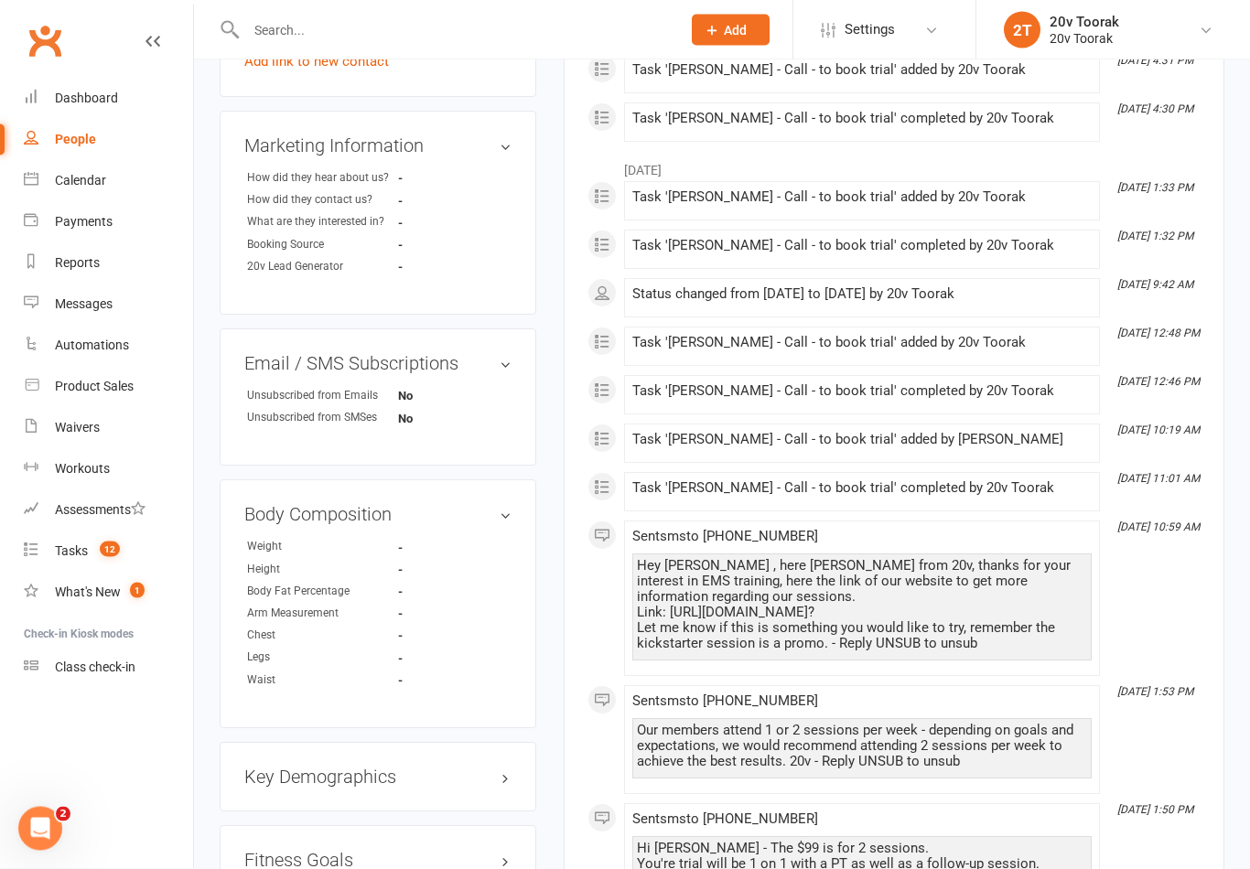
click at [68, 166] on link "Calendar" at bounding box center [108, 180] width 169 height 41
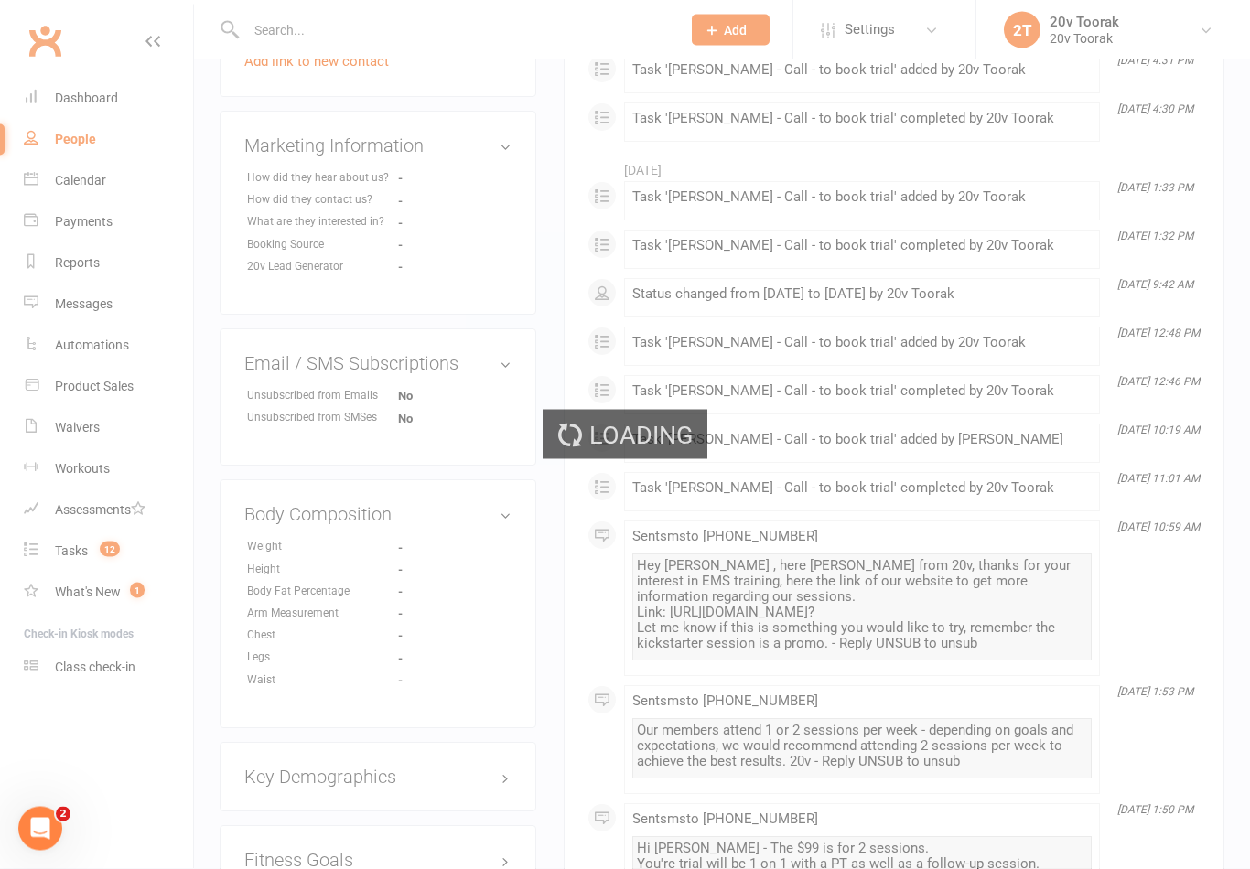
scroll to position [863, 0]
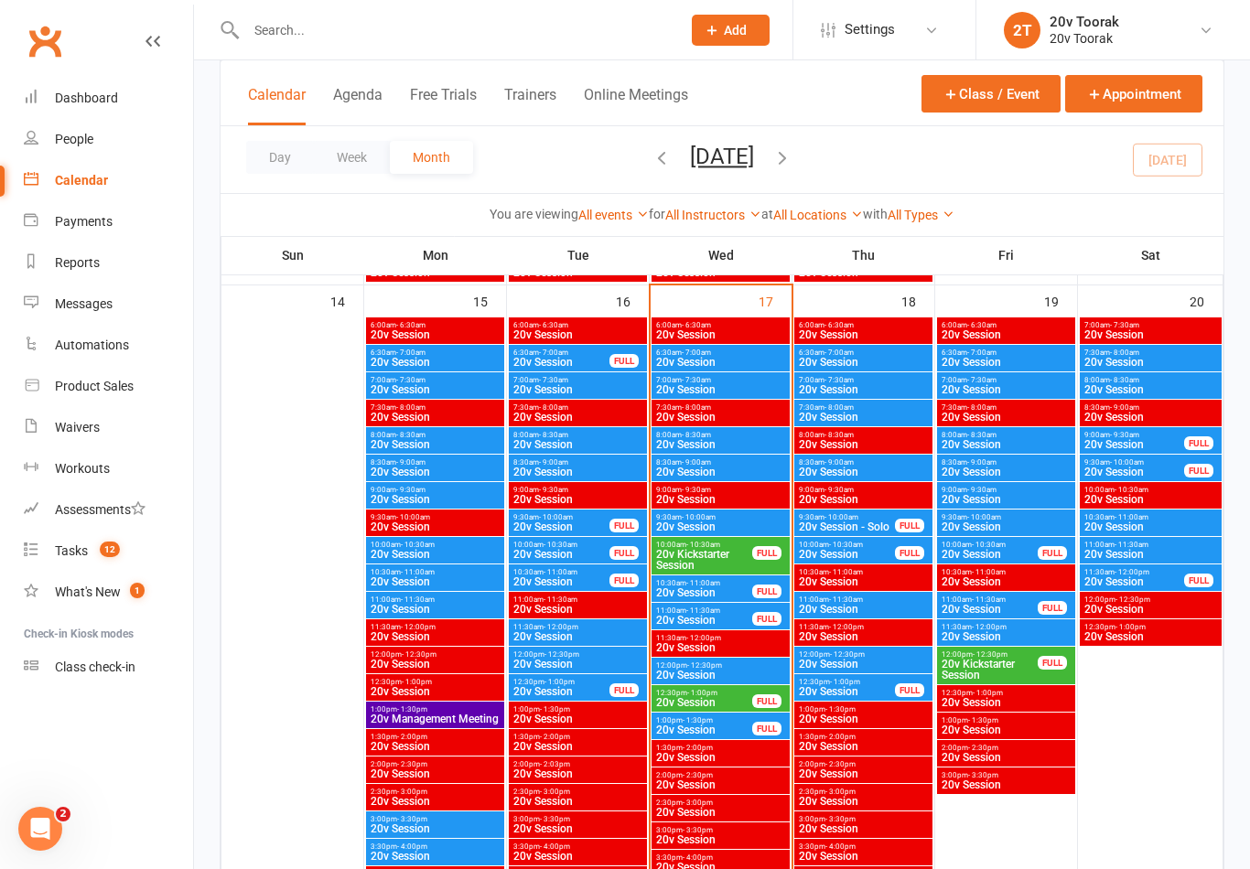
scroll to position [1715, 0]
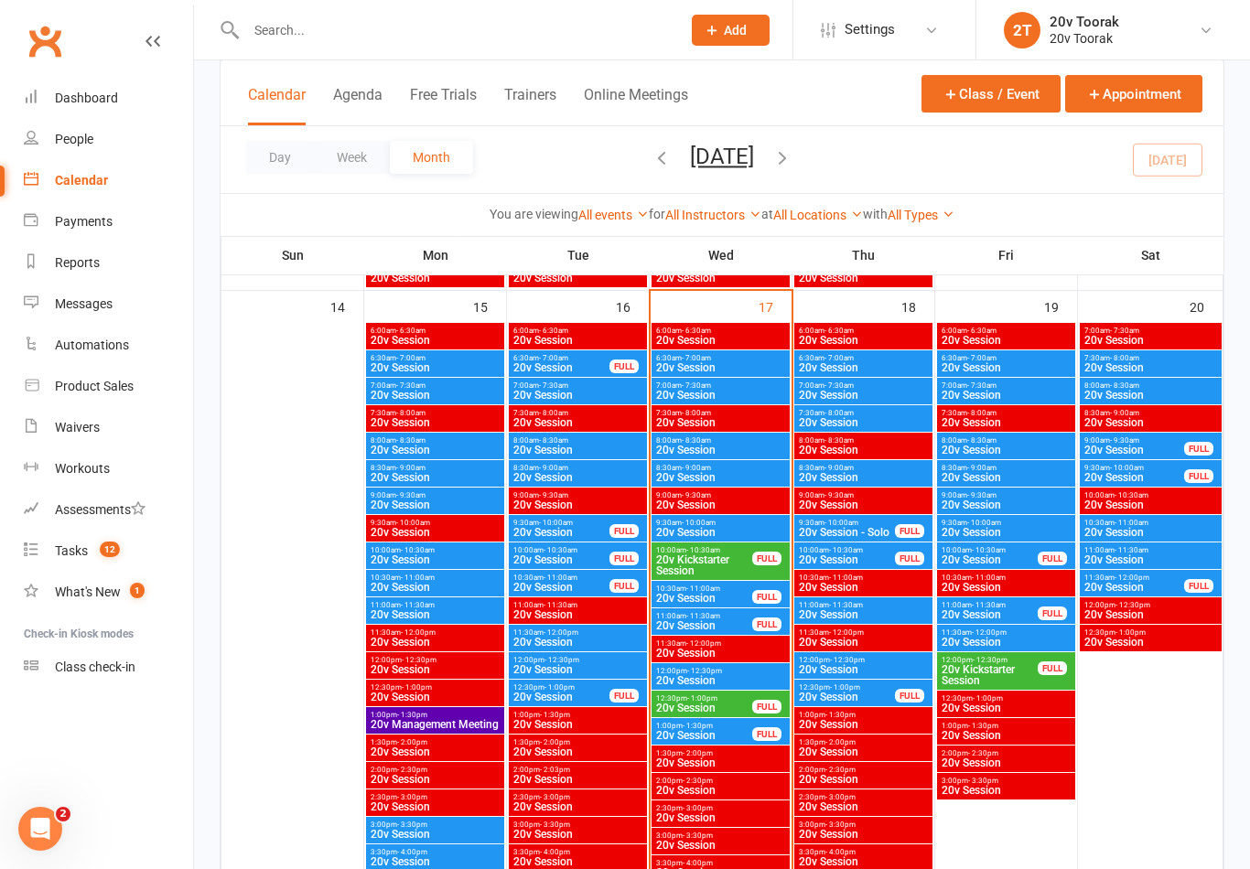
click at [862, 369] on span "20v Session" at bounding box center [863, 367] width 131 height 11
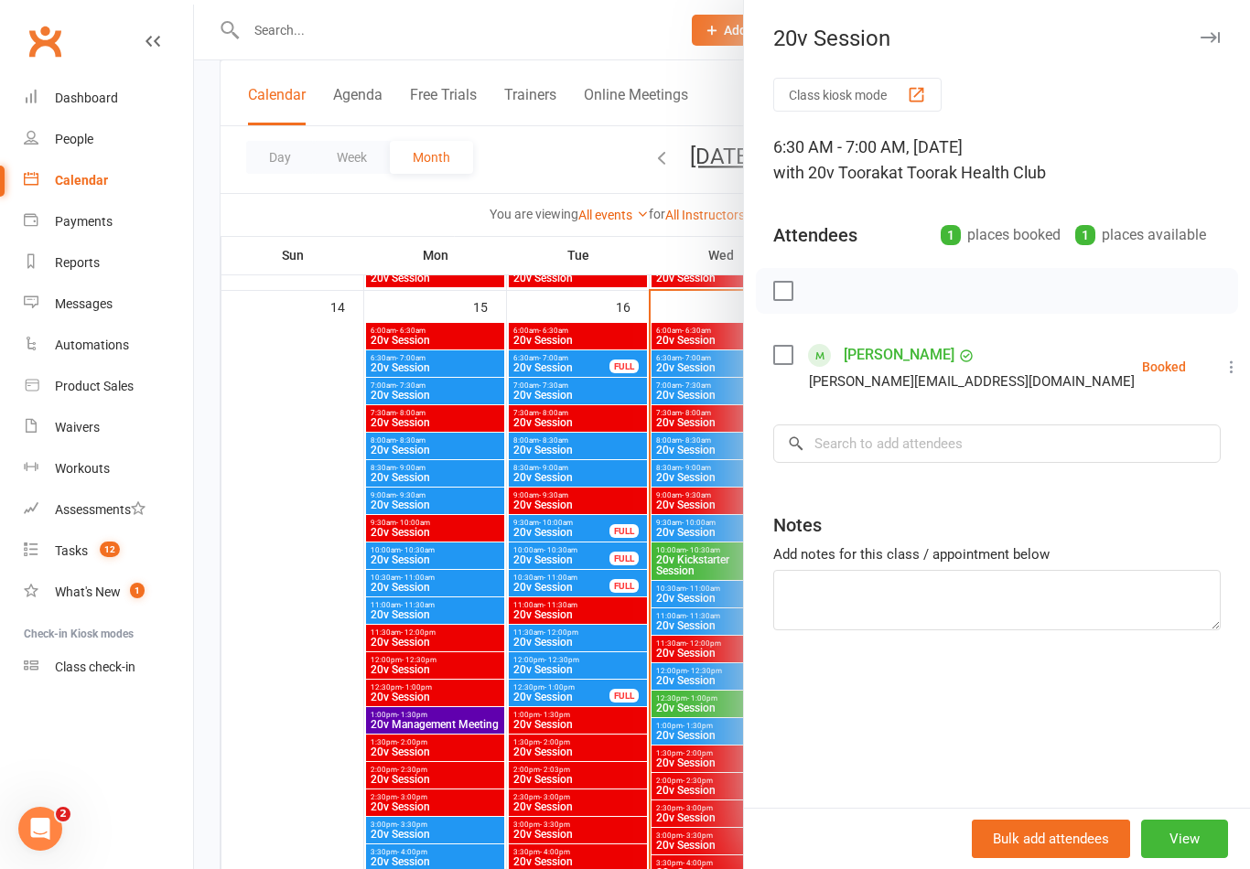
click at [443, 696] on div at bounding box center [722, 434] width 1056 height 869
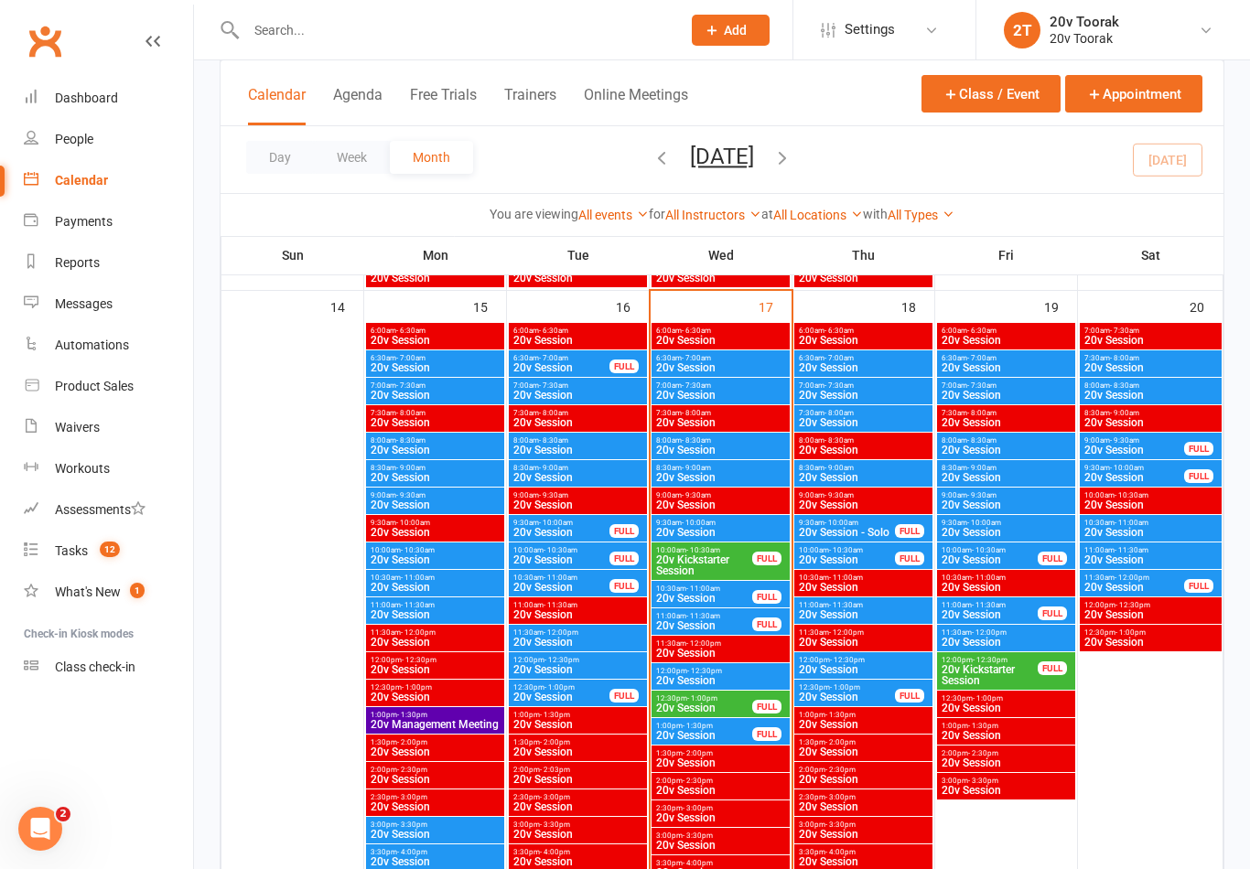
click at [878, 374] on div "6:30am - 7:00am 20v Session" at bounding box center [863, 363] width 138 height 27
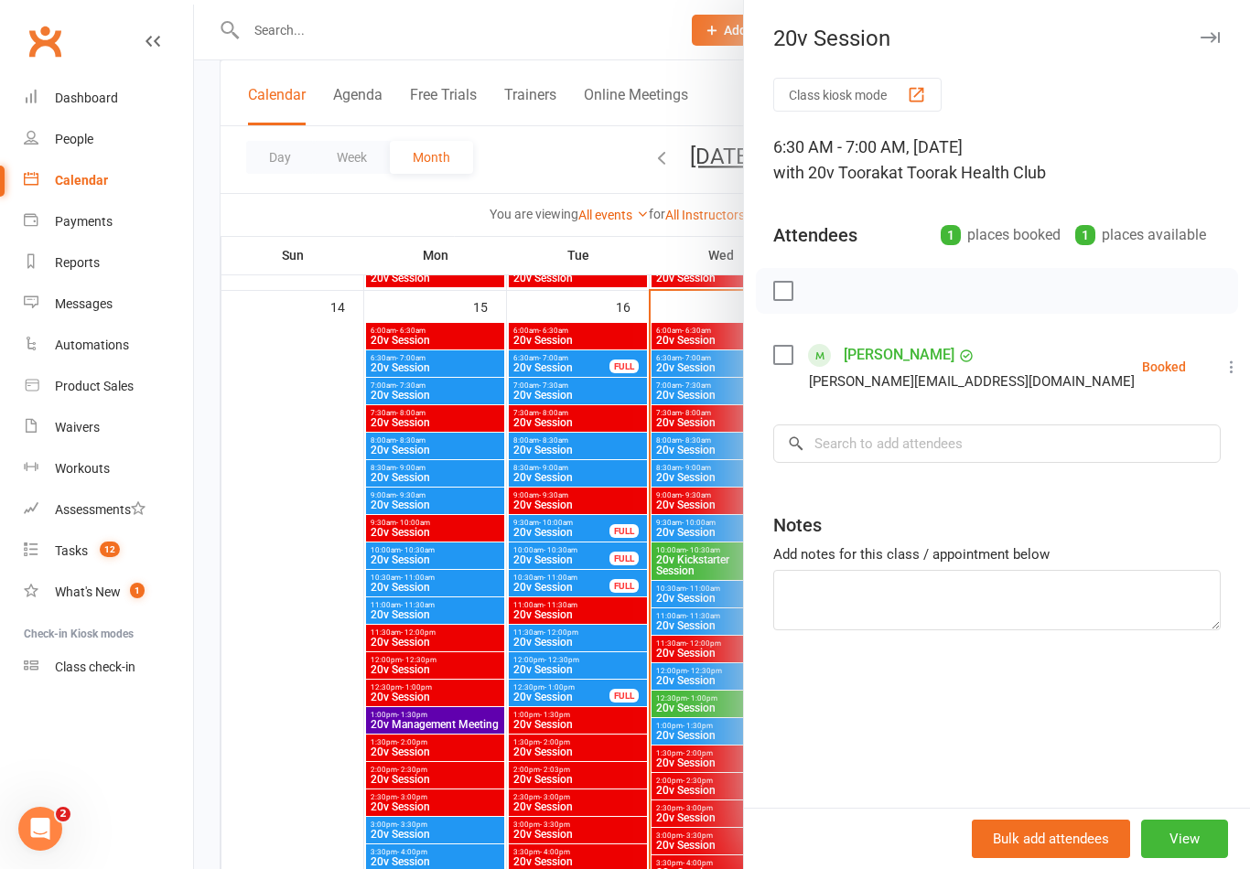
click at [586, 629] on div at bounding box center [722, 434] width 1056 height 869
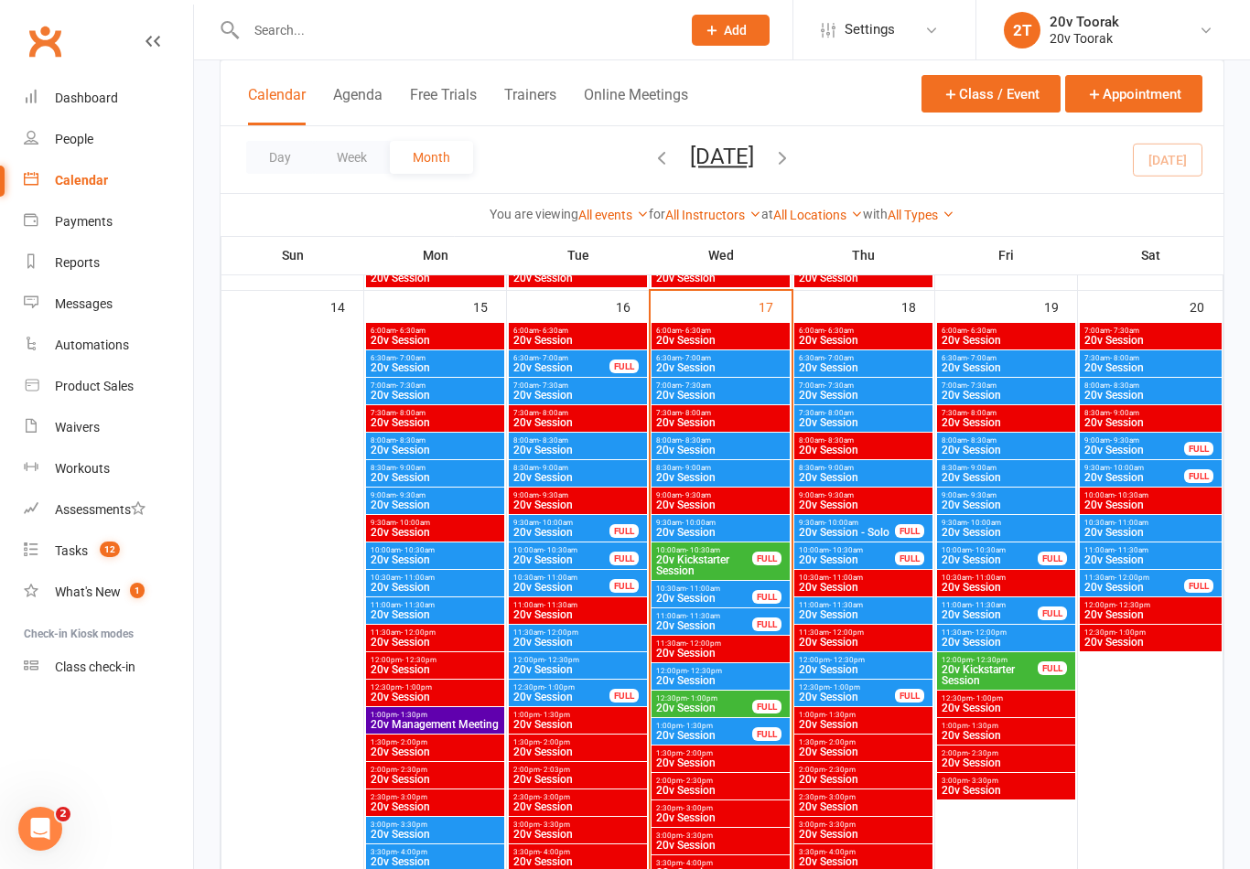
click at [882, 393] on span "20v Session" at bounding box center [863, 395] width 131 height 11
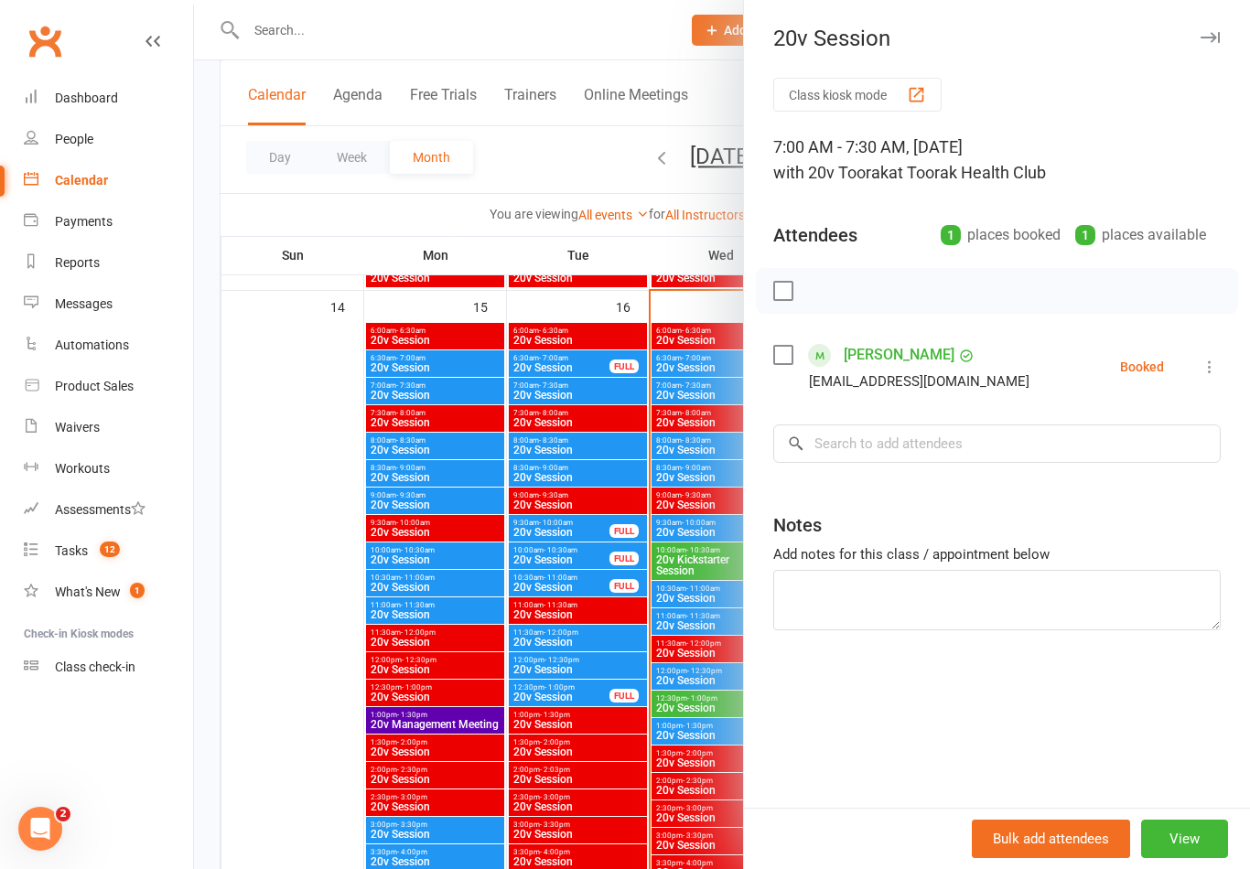
click at [605, 666] on div at bounding box center [722, 434] width 1056 height 869
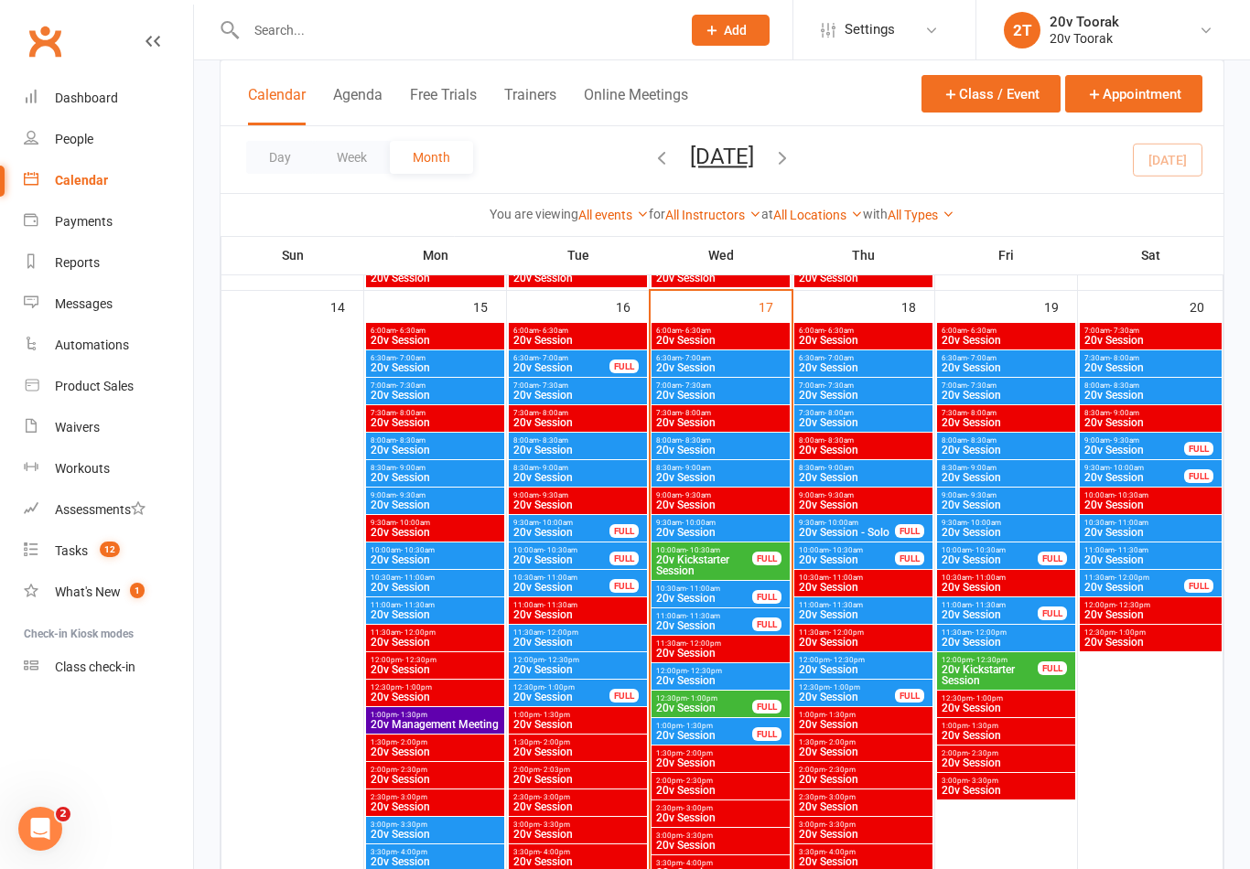
click at [511, 840] on div "3:00pm - 3:30pm 20v Session" at bounding box center [578, 830] width 138 height 27
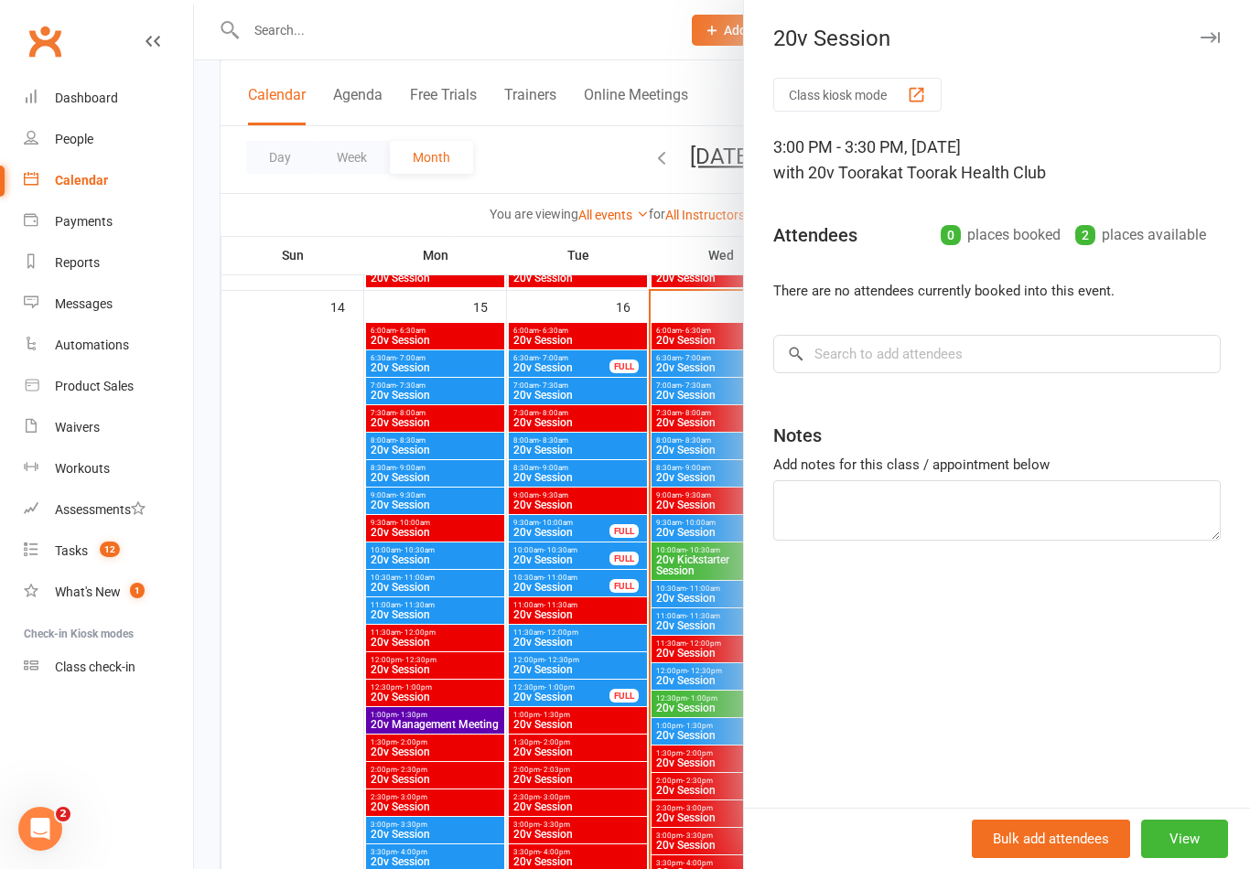
click at [597, 753] on div at bounding box center [722, 434] width 1056 height 869
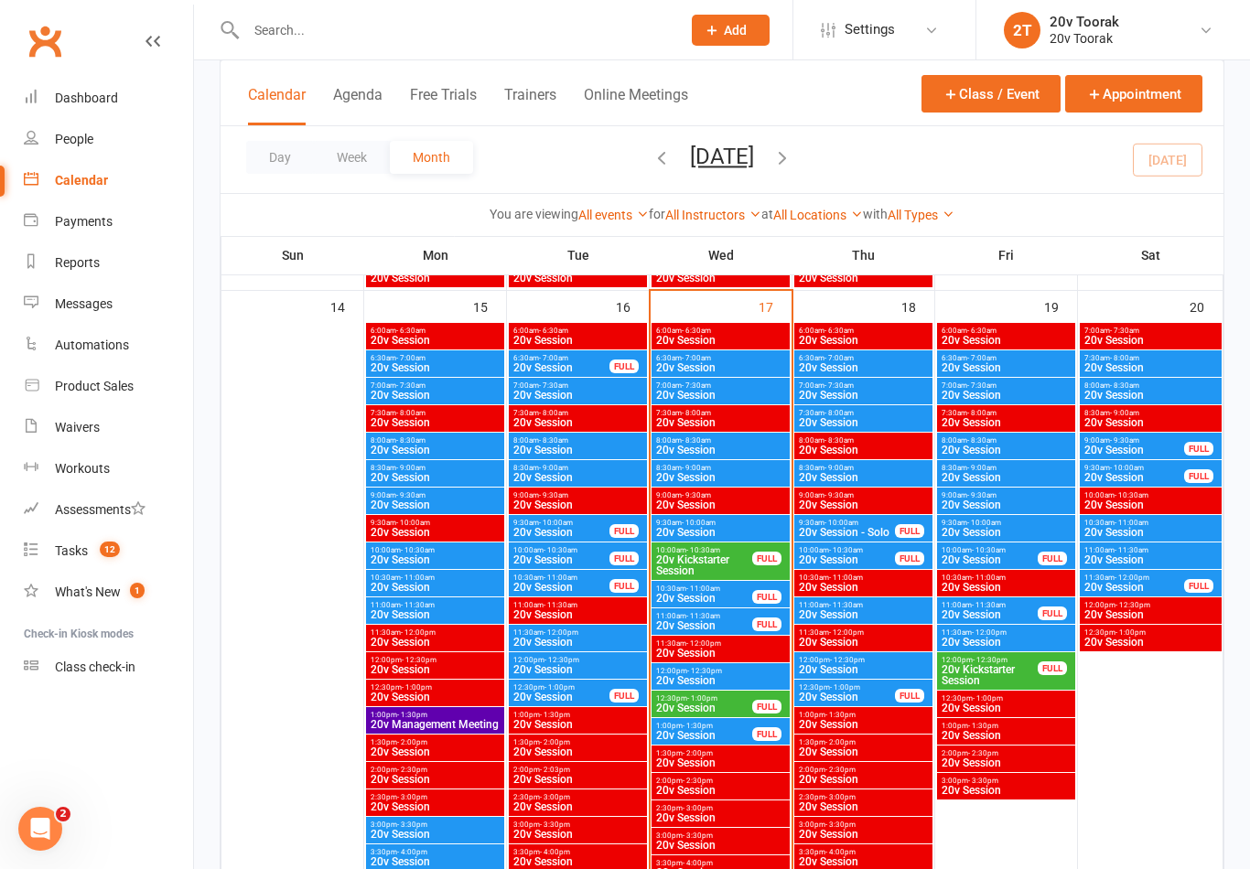
click at [911, 398] on span "20v Session" at bounding box center [863, 395] width 131 height 11
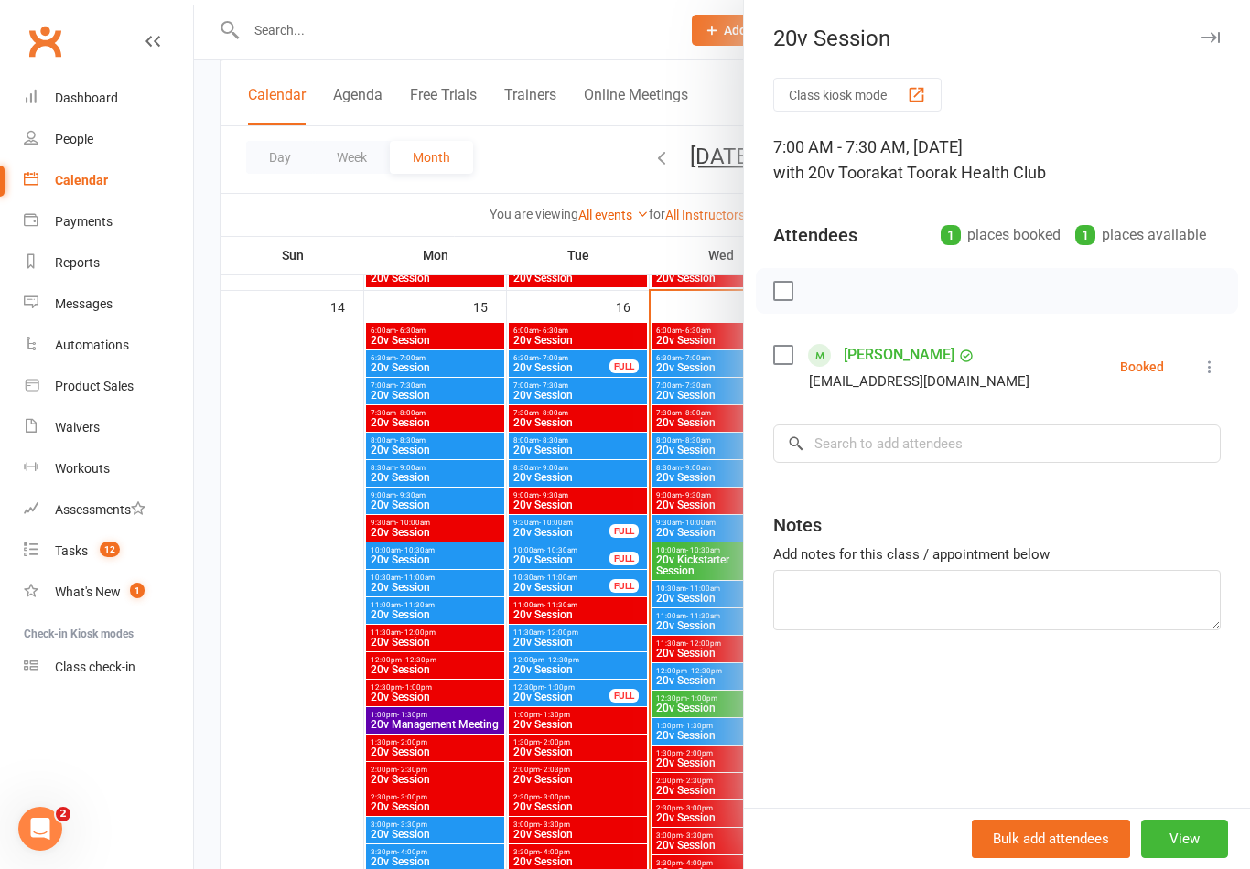
click at [592, 697] on div at bounding box center [722, 434] width 1056 height 869
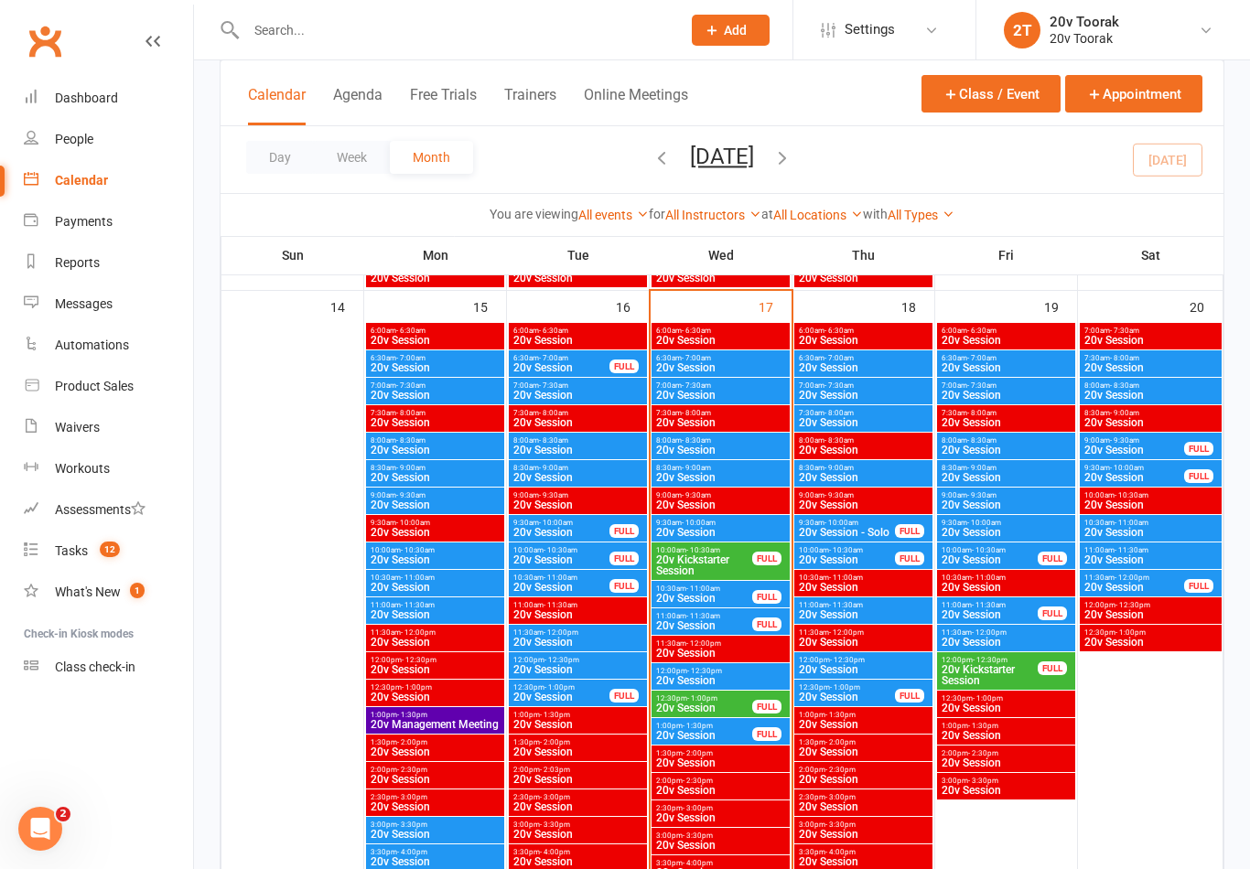
click at [888, 423] on span "20v Session" at bounding box center [863, 422] width 131 height 11
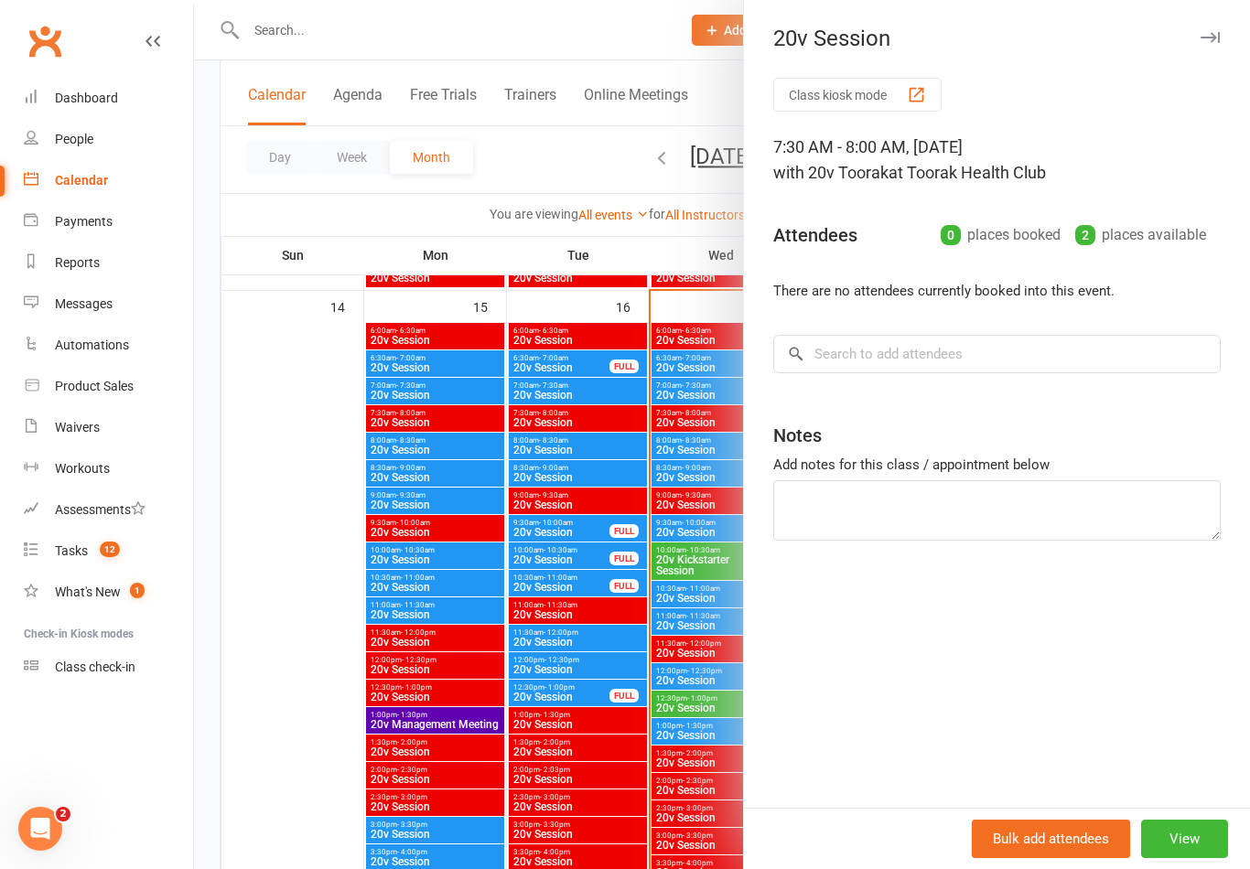
click at [643, 654] on div at bounding box center [722, 434] width 1056 height 869
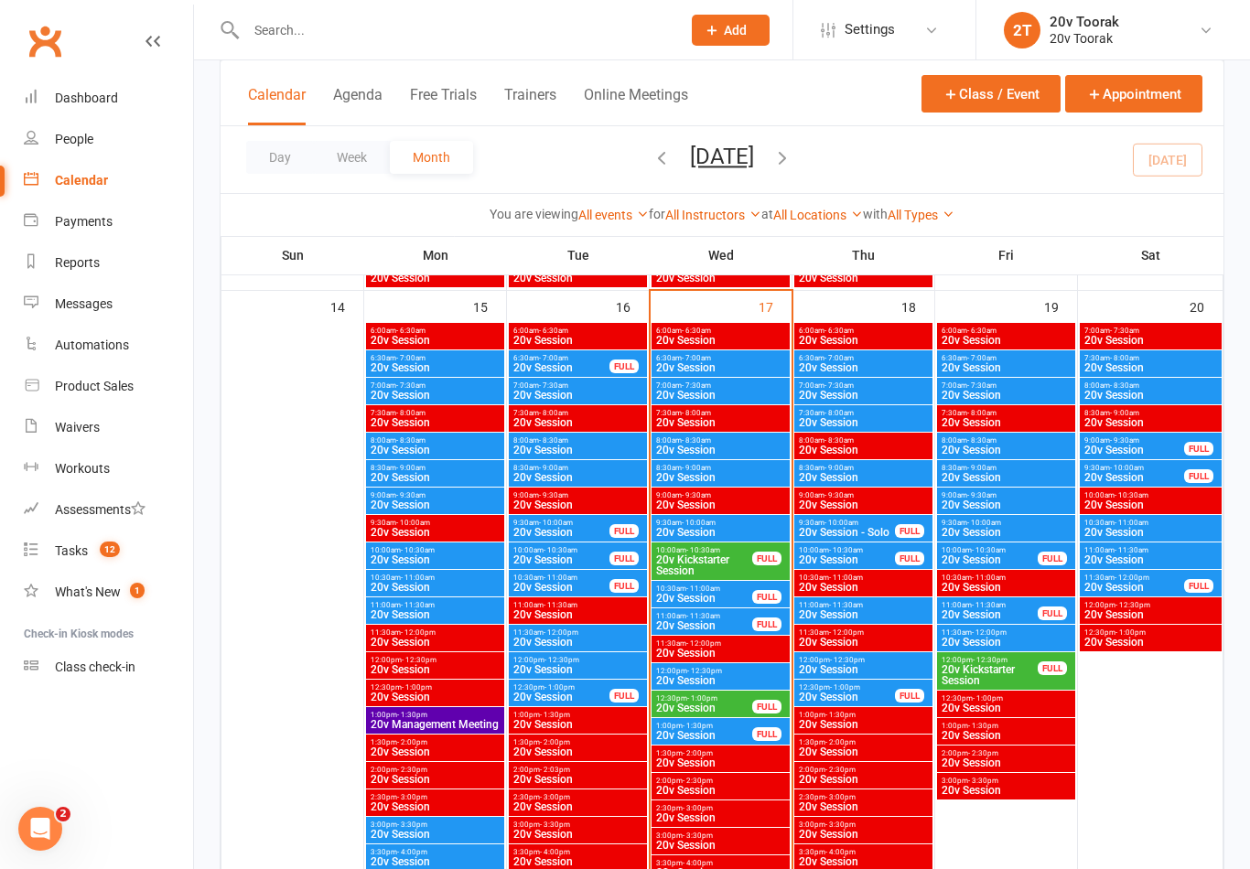
click at [841, 477] on span "20v Session" at bounding box center [863, 477] width 131 height 11
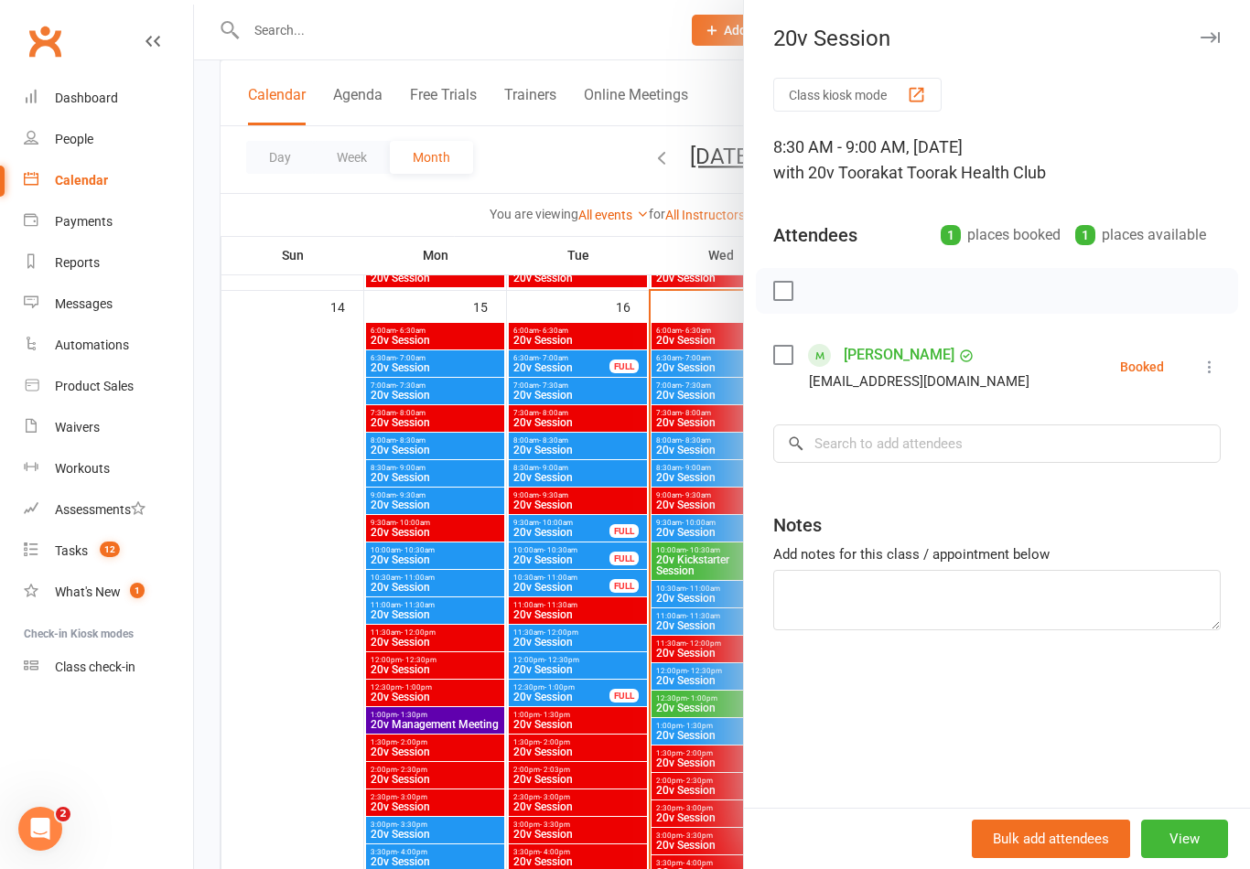
click at [658, 636] on div at bounding box center [722, 434] width 1056 height 869
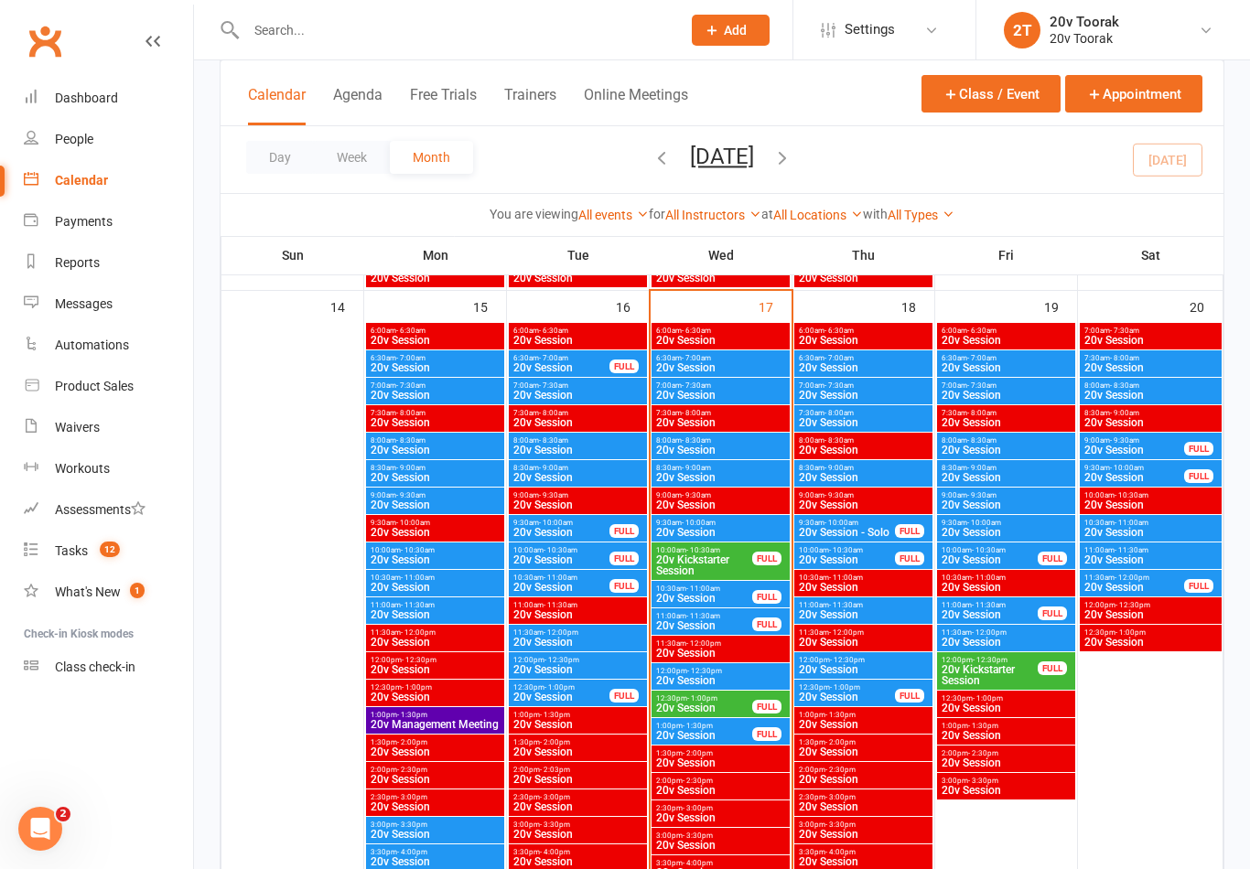
click at [870, 470] on span "8:30am - 9:00am" at bounding box center [863, 468] width 131 height 8
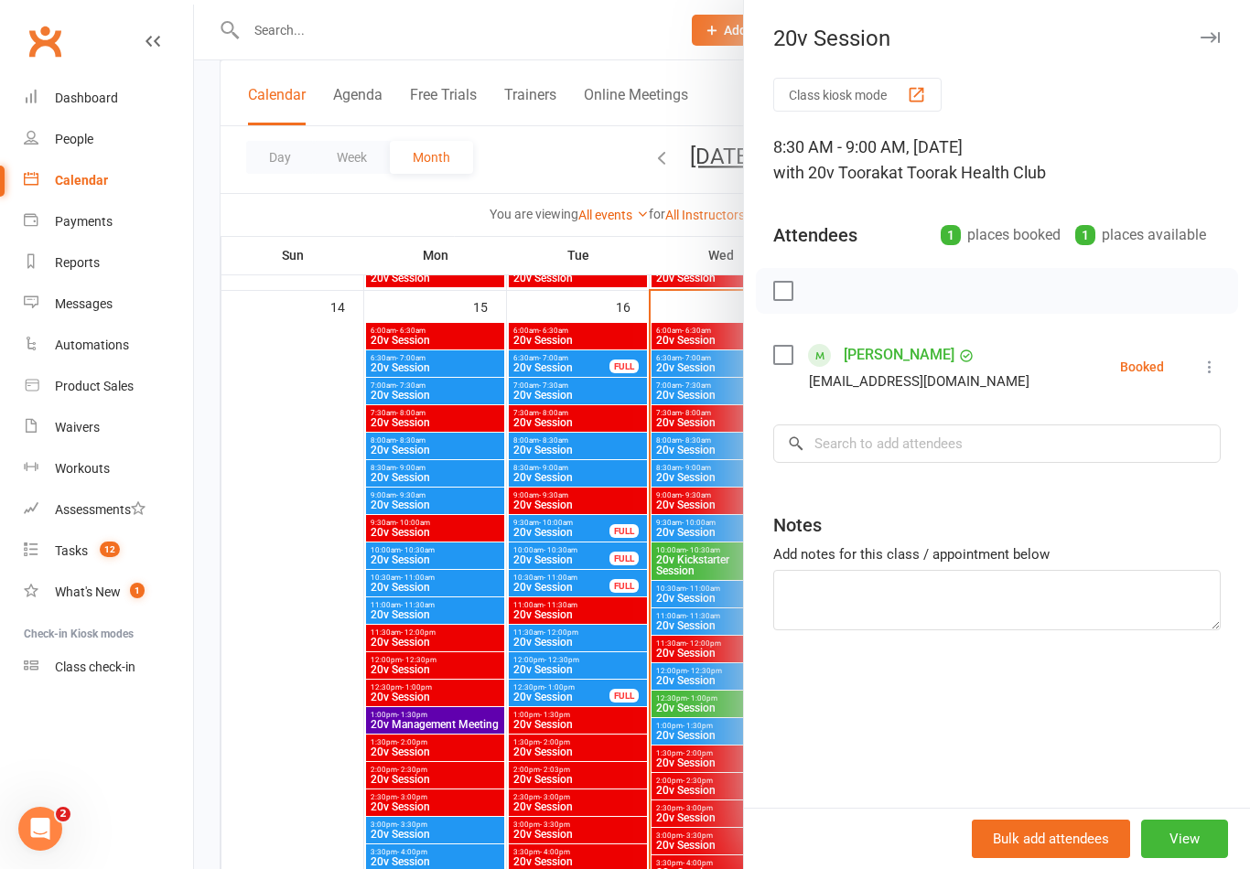
click at [622, 684] on div at bounding box center [722, 434] width 1056 height 869
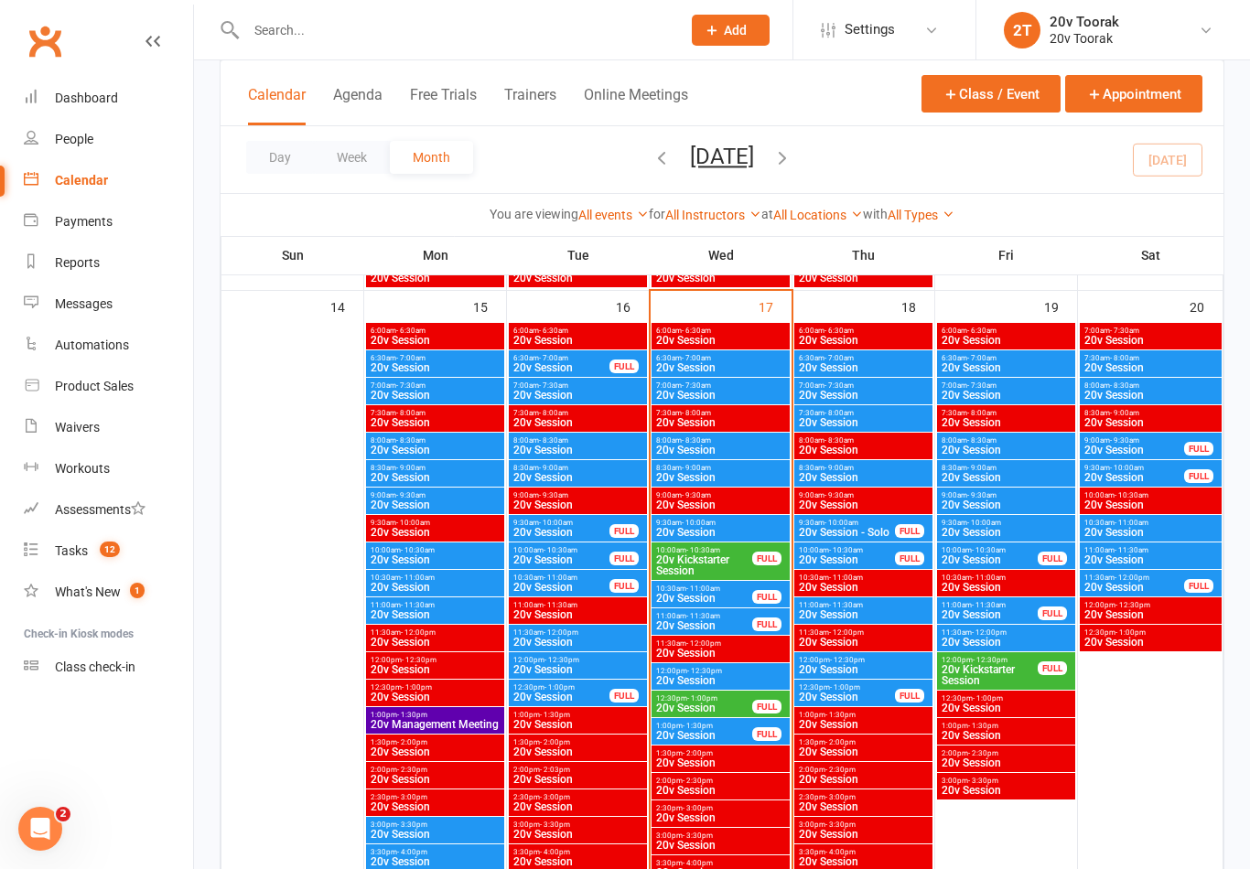
click at [888, 533] on span "20v Session - Solo" at bounding box center [847, 532] width 98 height 11
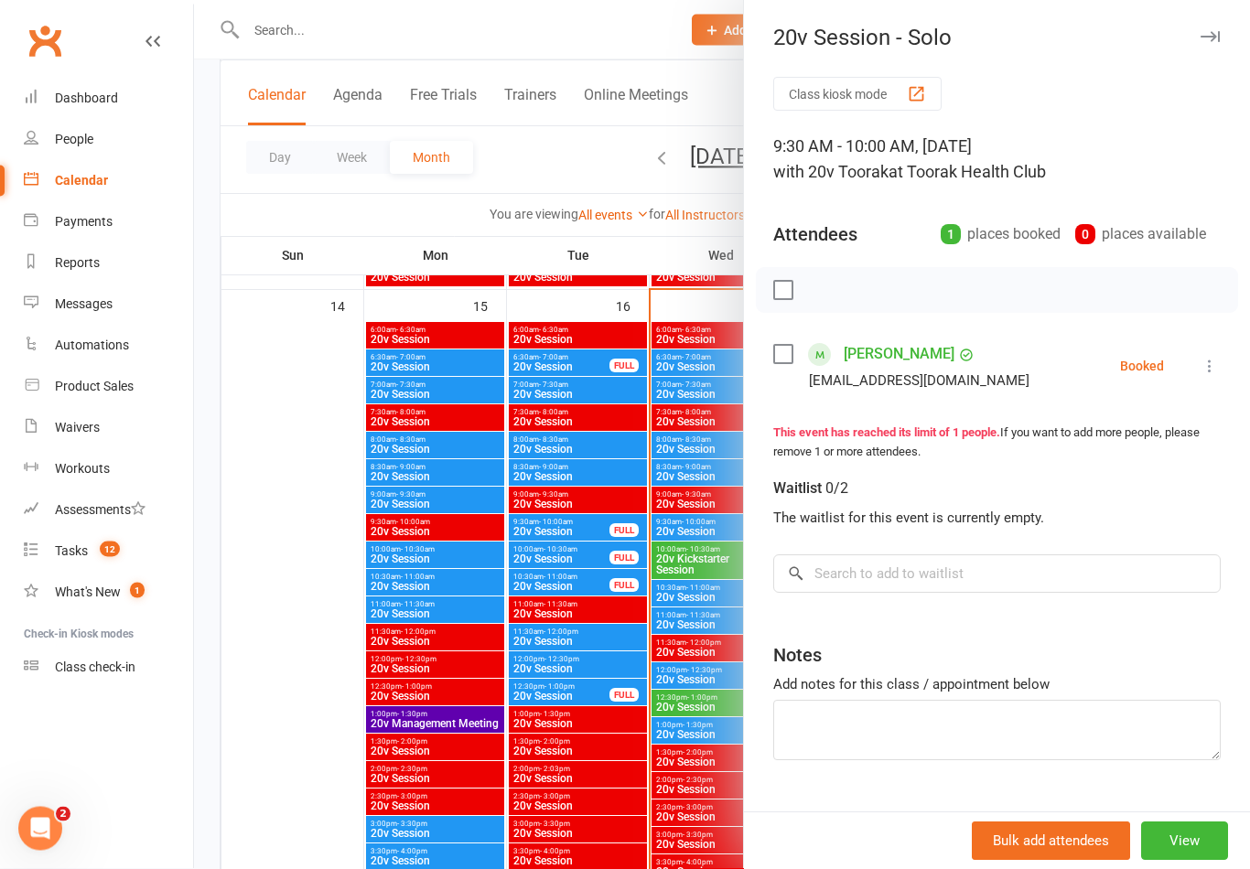
click at [643, 855] on div at bounding box center [722, 434] width 1056 height 869
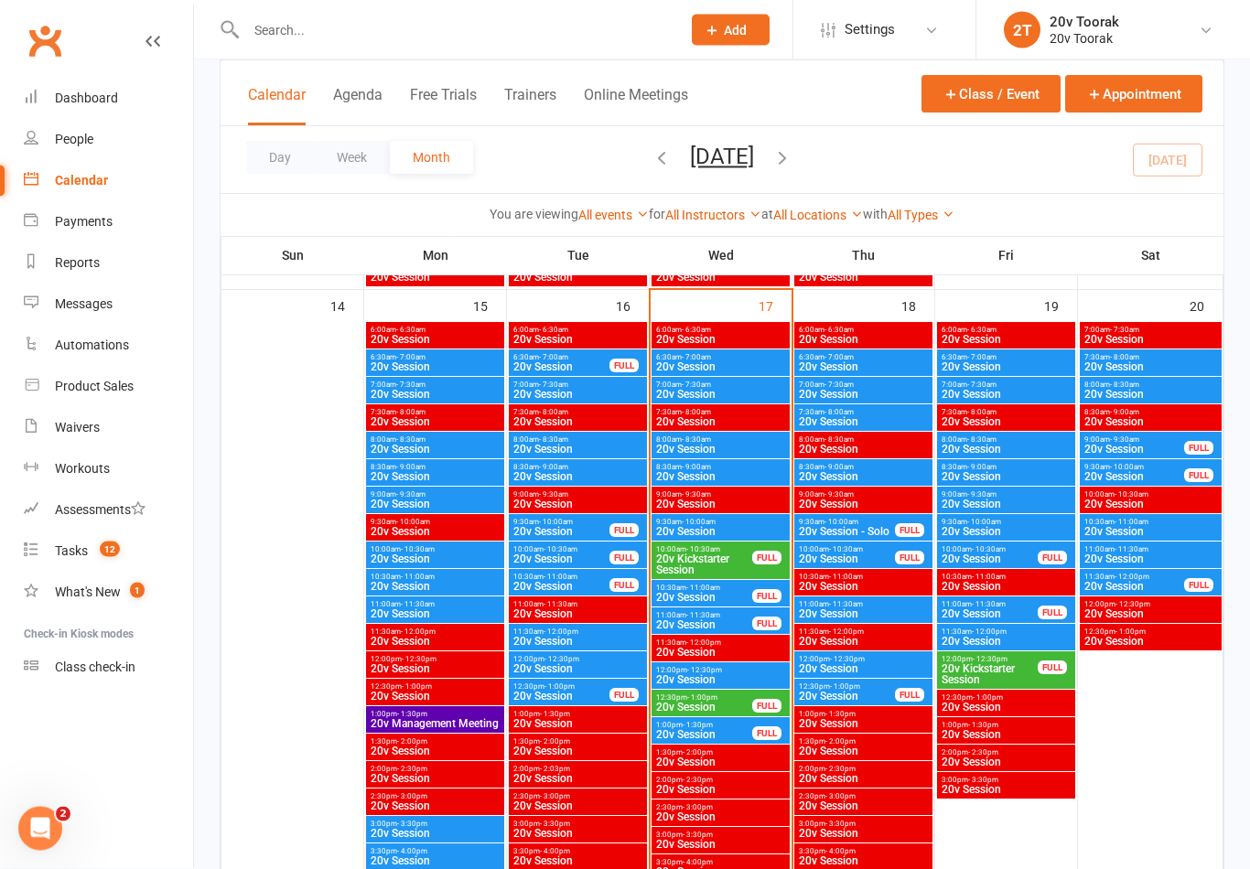
scroll to position [1716, 0]
click at [884, 557] on span "20v Session" at bounding box center [847, 559] width 98 height 11
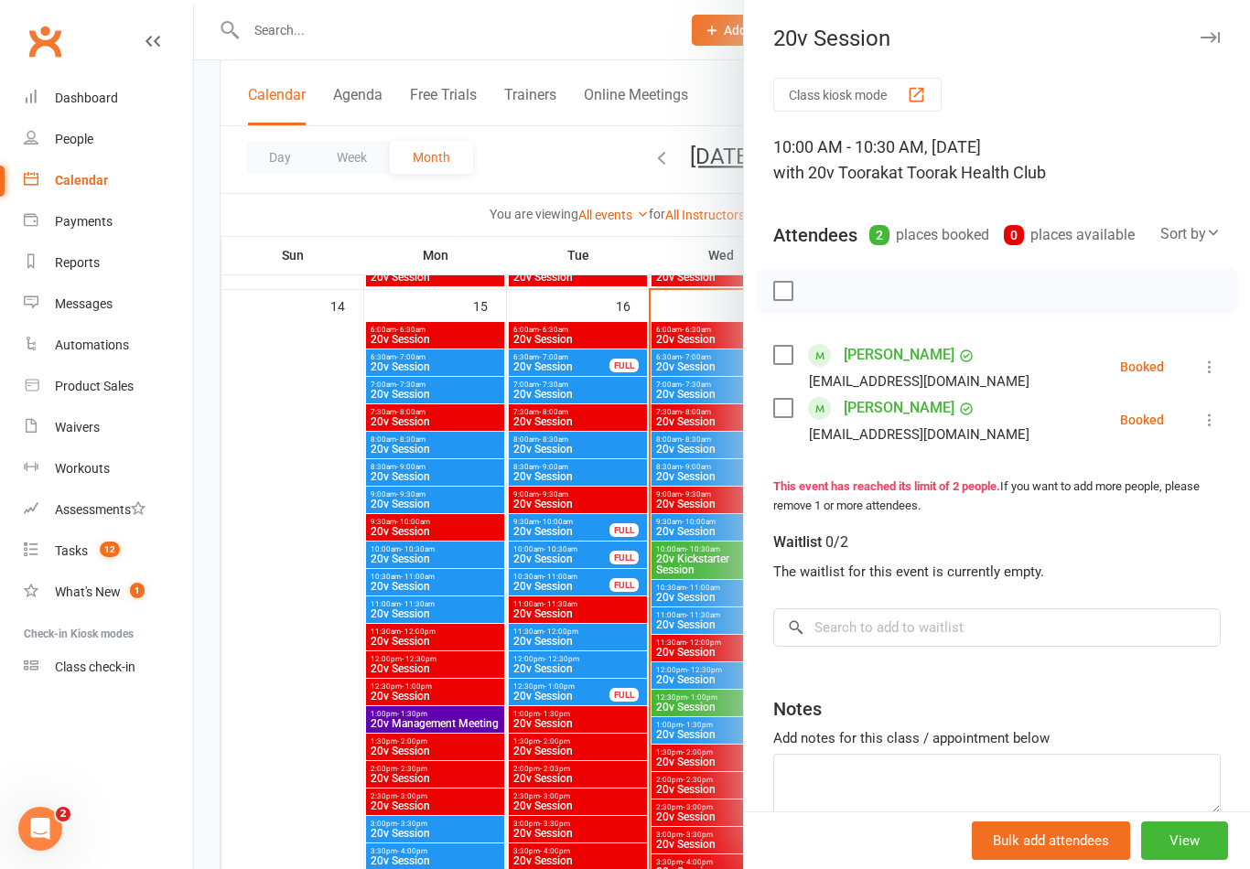
scroll to position [1856, 0]
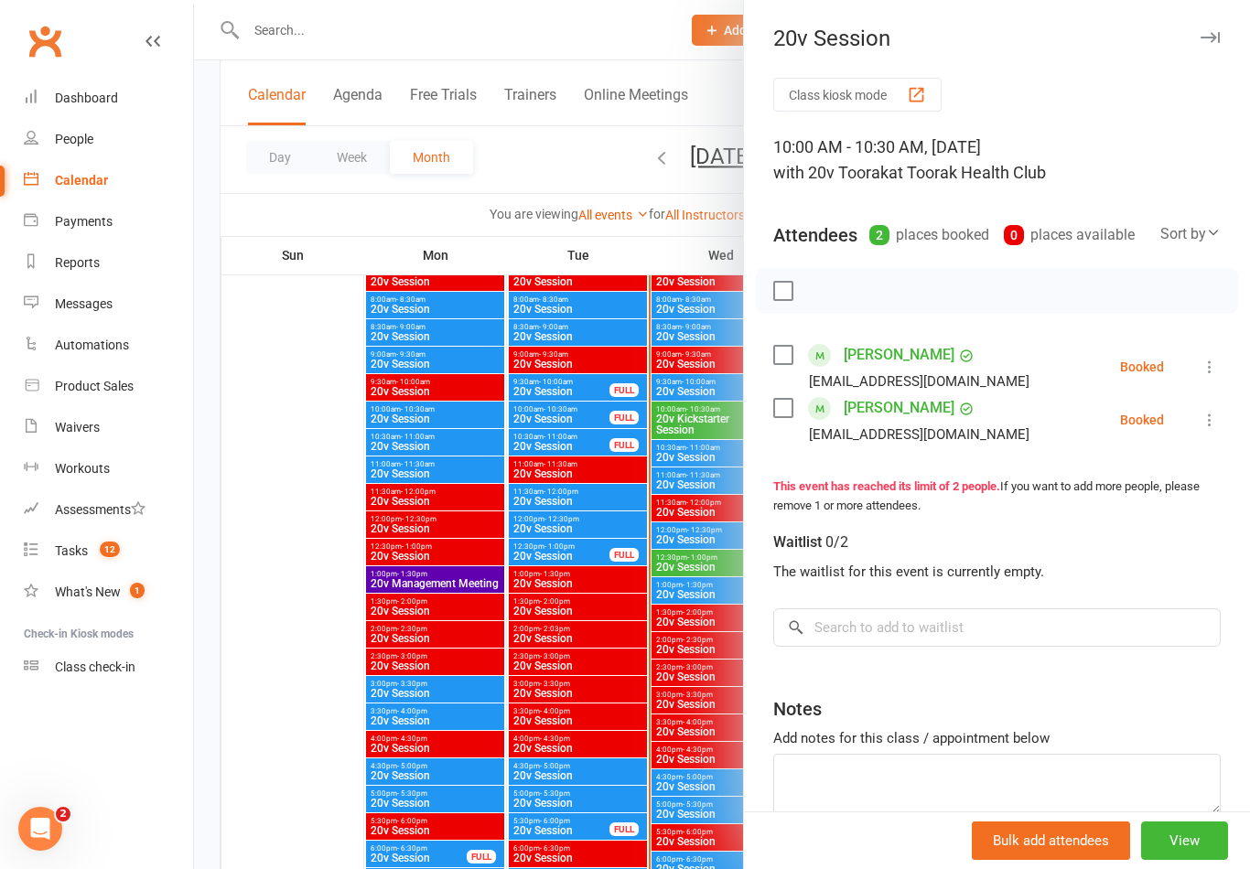
click at [576, 784] on div at bounding box center [722, 434] width 1056 height 869
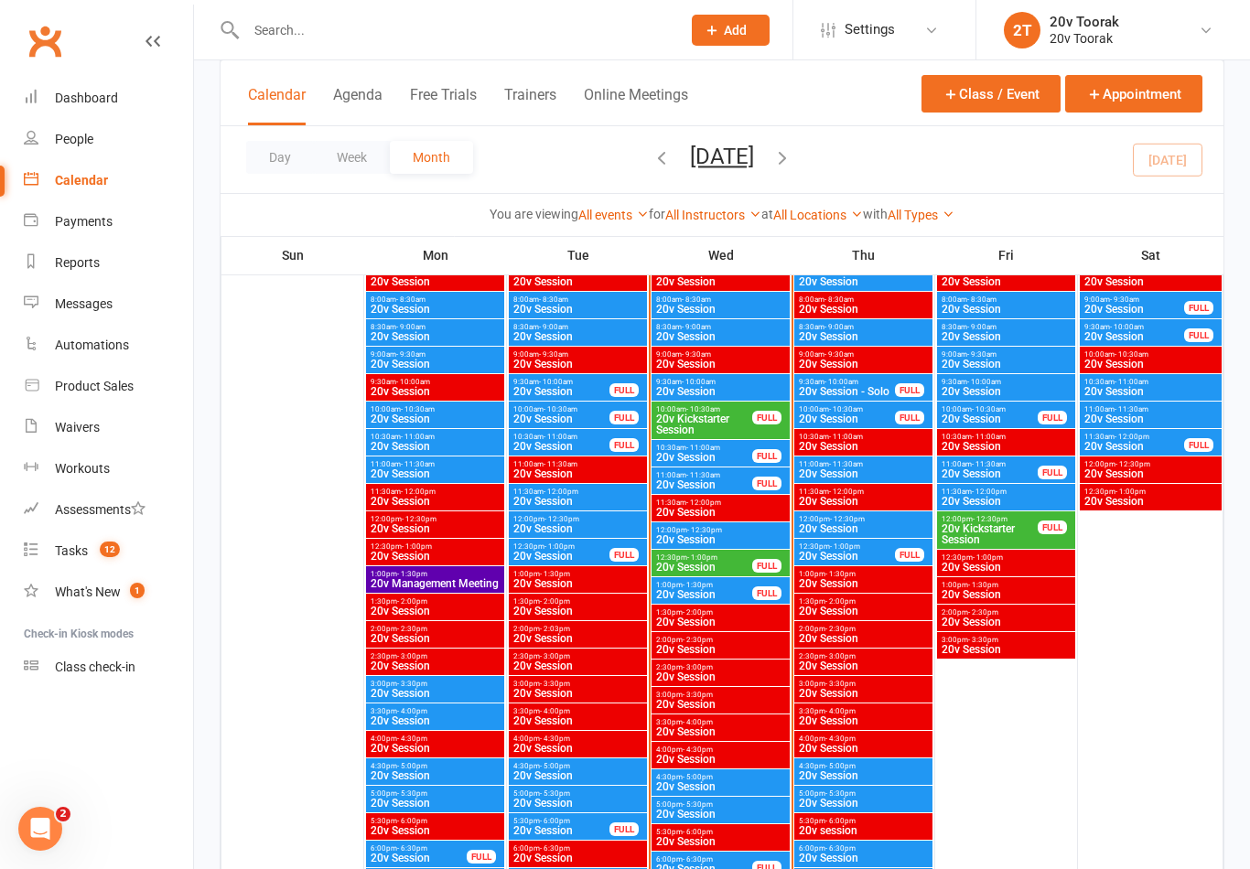
click at [663, 726] on span "20v Session" at bounding box center [720, 731] width 131 height 11
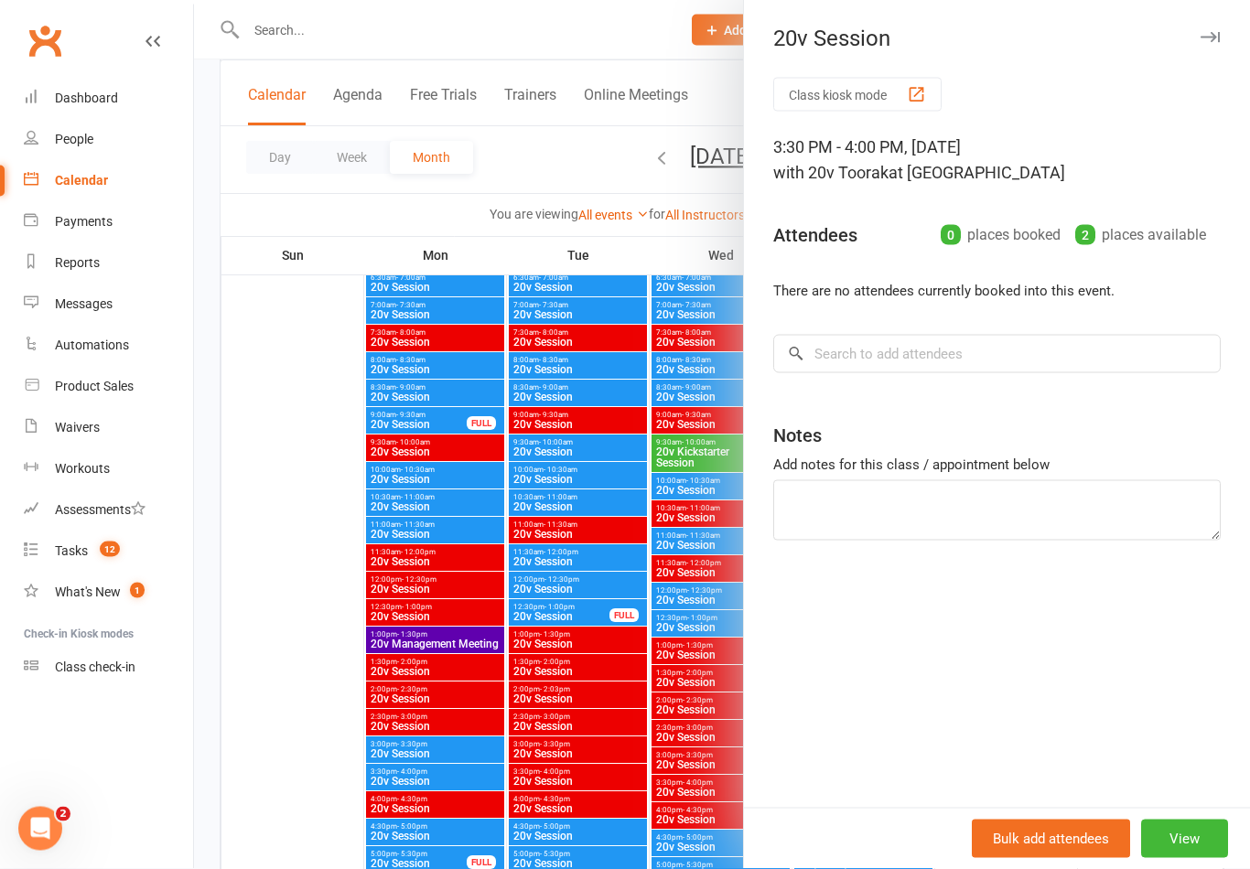
scroll to position [2610, 0]
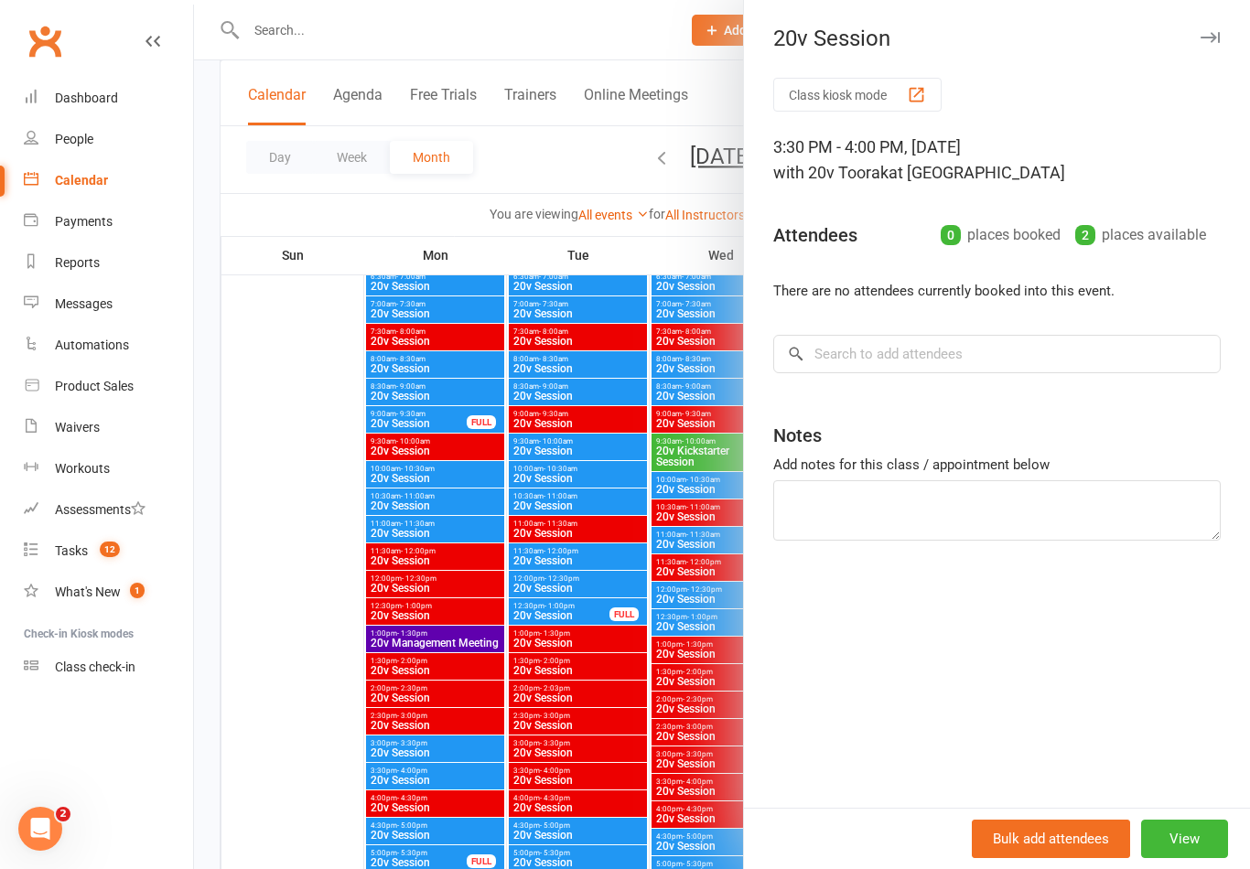
click at [700, 675] on div at bounding box center [722, 434] width 1056 height 869
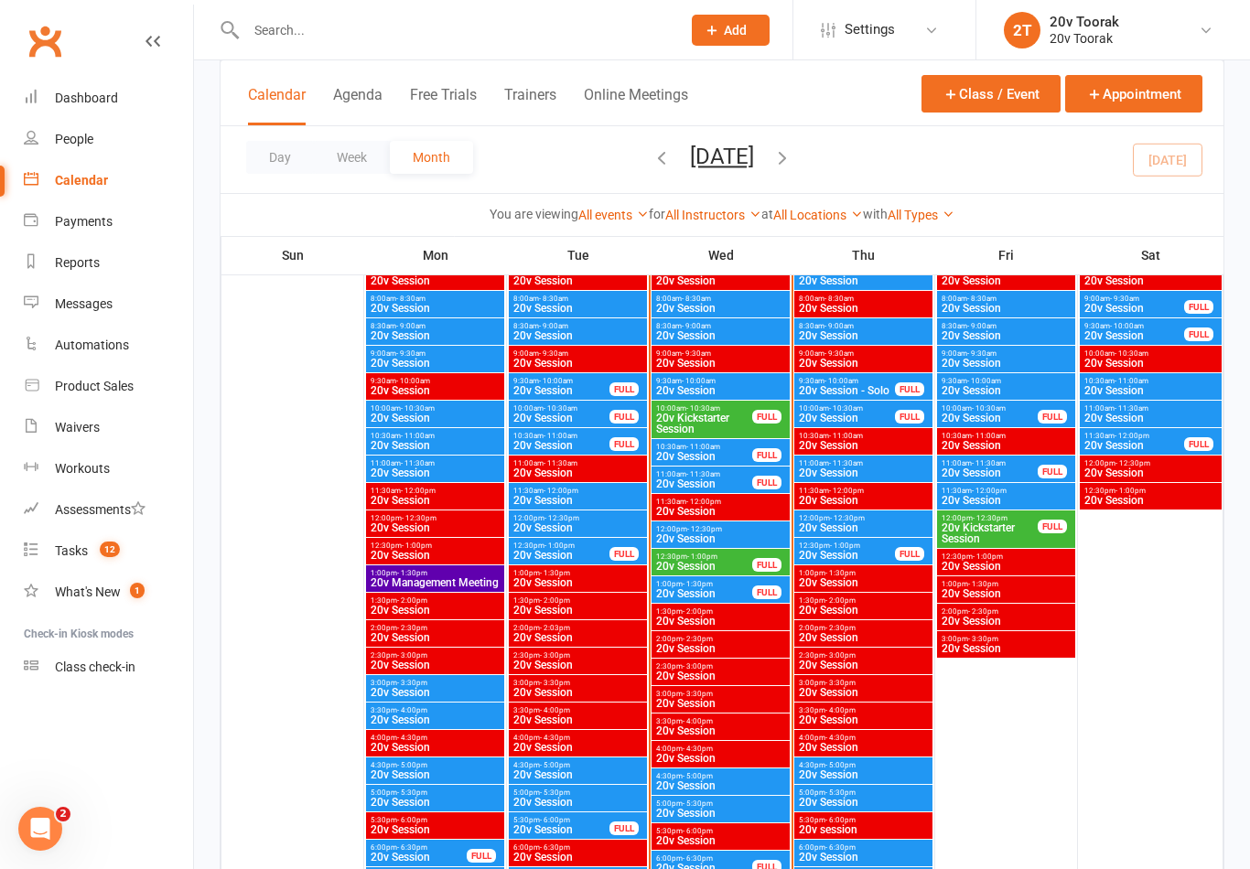
scroll to position [2226, 0]
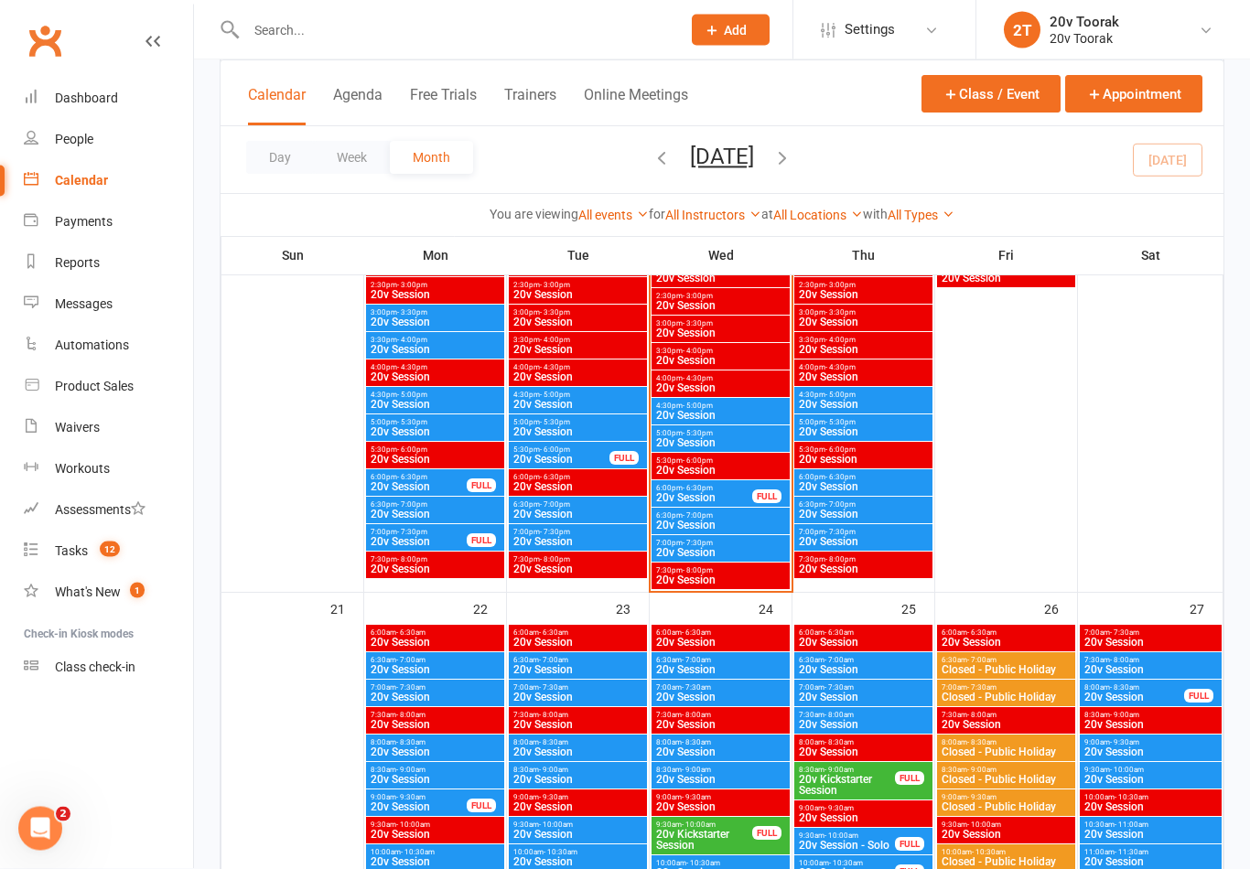
click at [744, 548] on span "20v Session" at bounding box center [720, 553] width 131 height 11
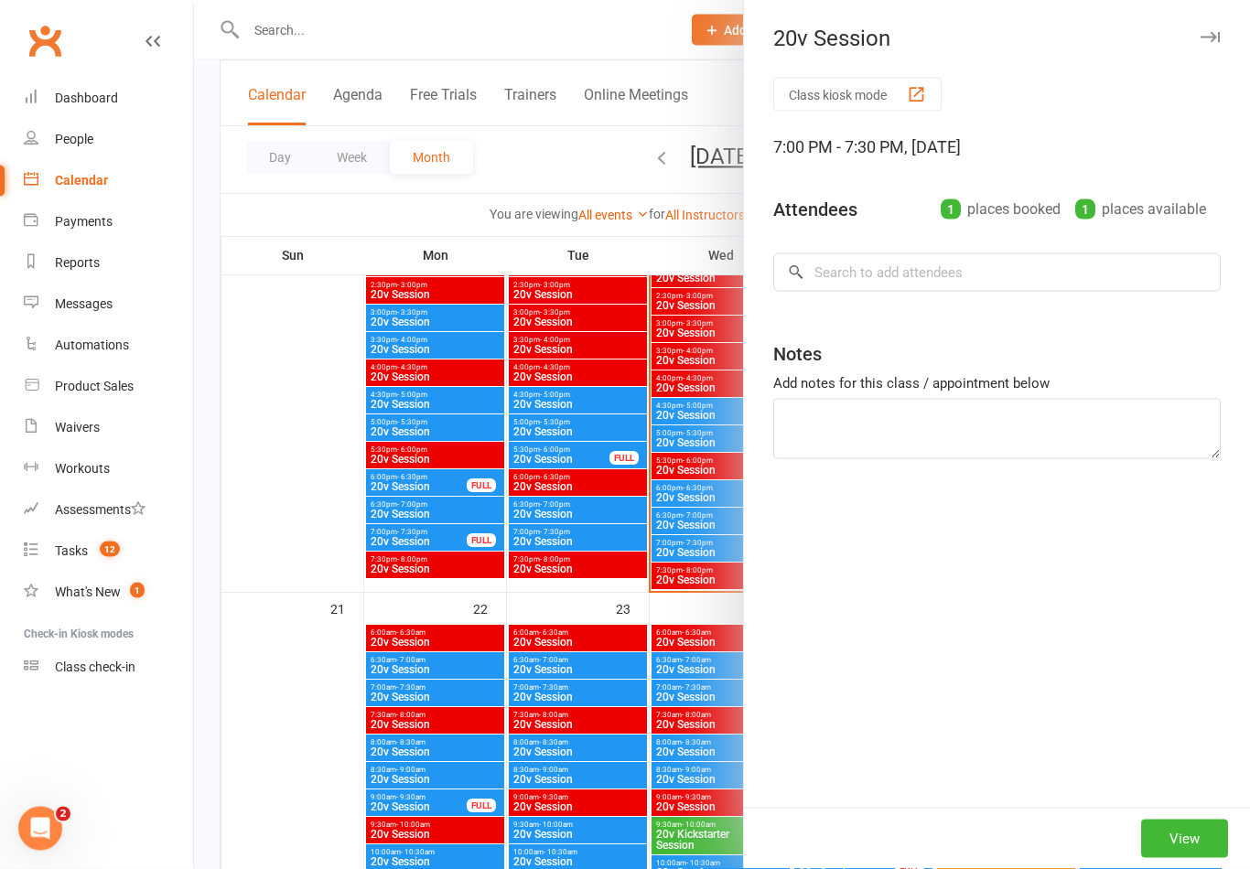
scroll to position [2227, 0]
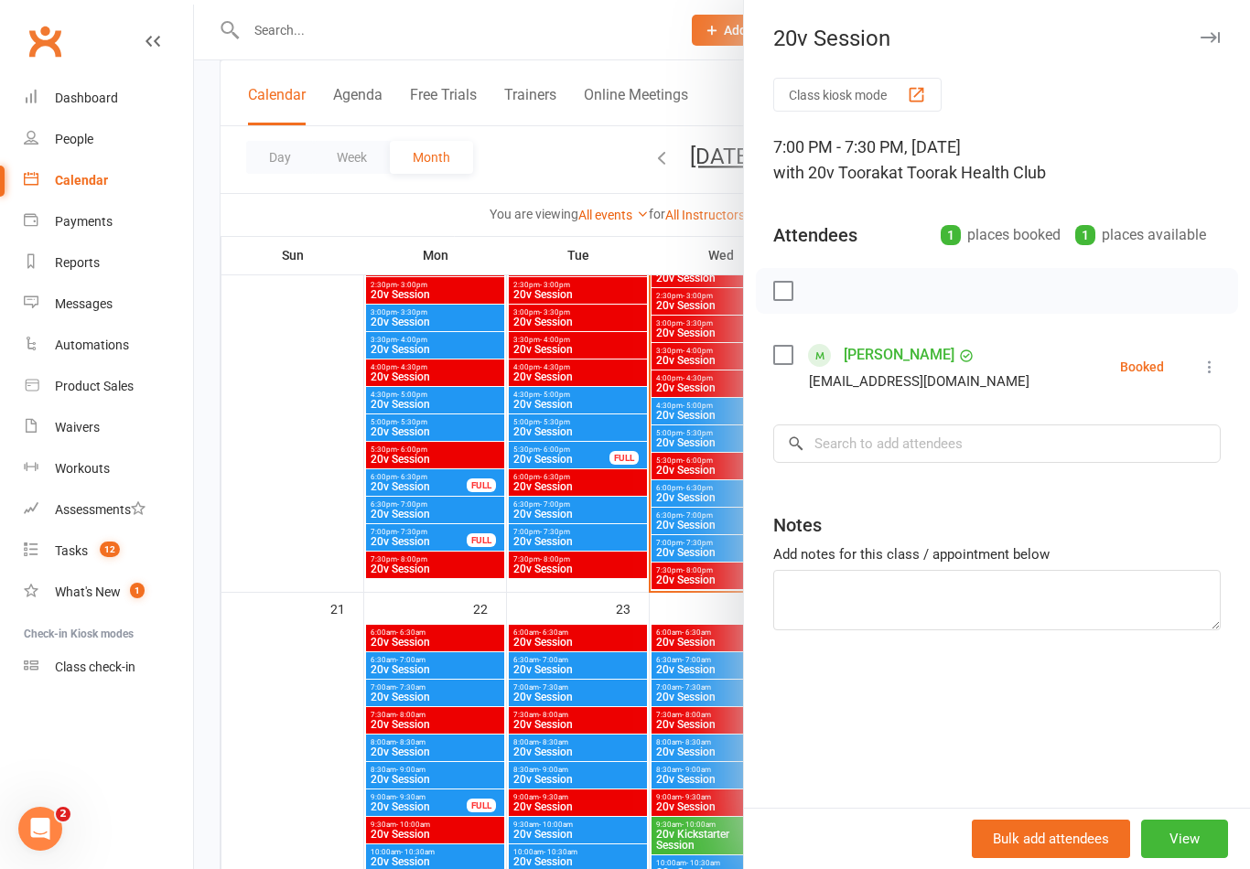
click at [1210, 368] on icon at bounding box center [1209, 367] width 18 height 18
click at [1112, 476] on link "Check in" at bounding box center [1121, 475] width 197 height 37
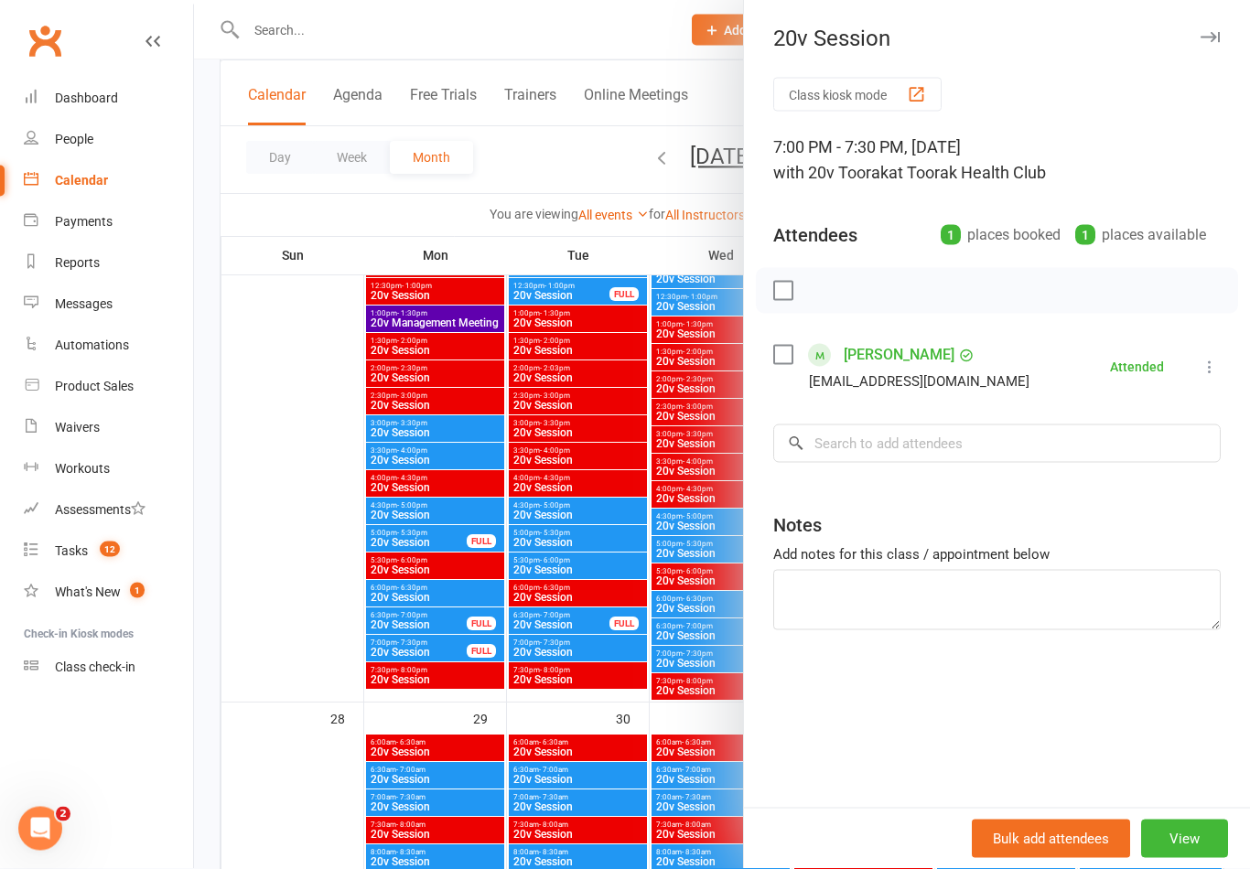
scroll to position [3094, 0]
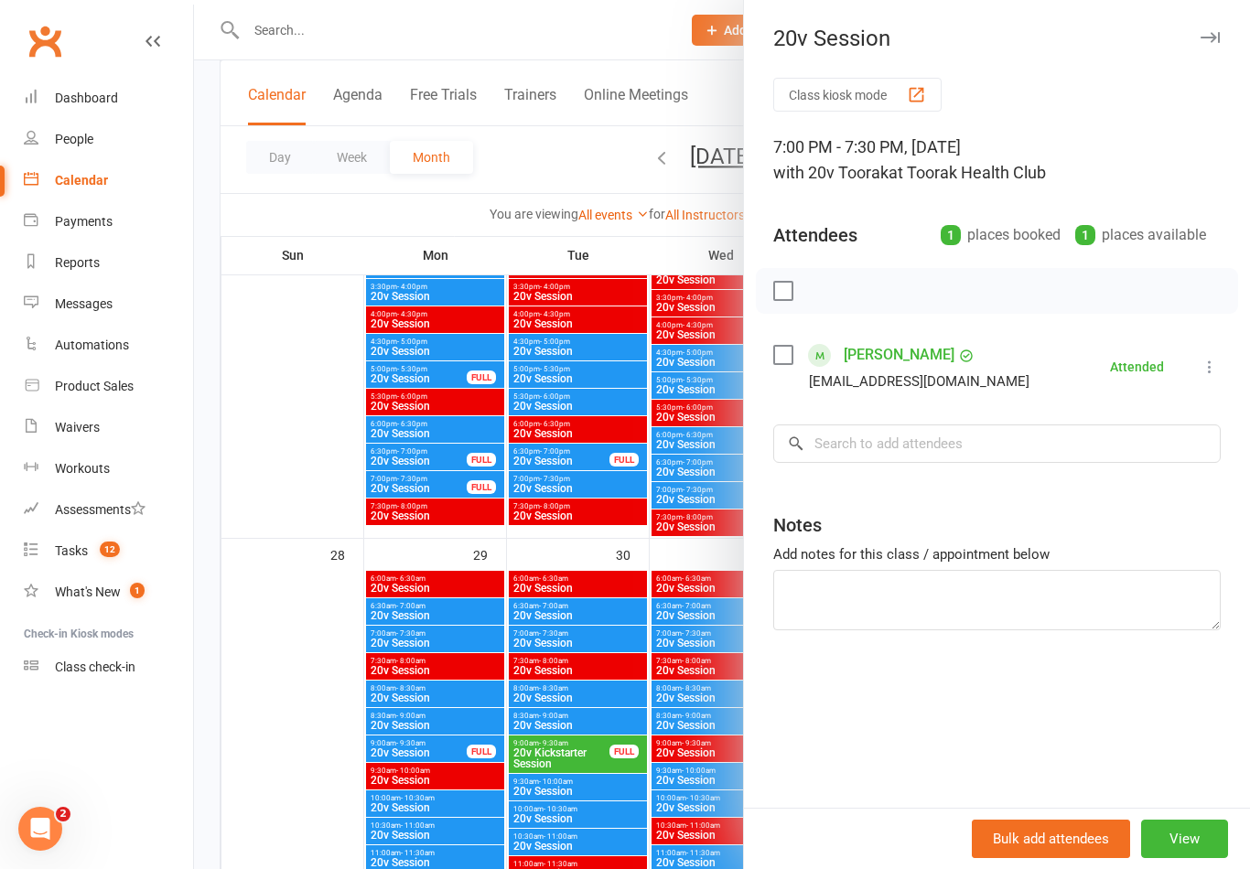
click at [81, 134] on div "People" at bounding box center [74, 139] width 38 height 15
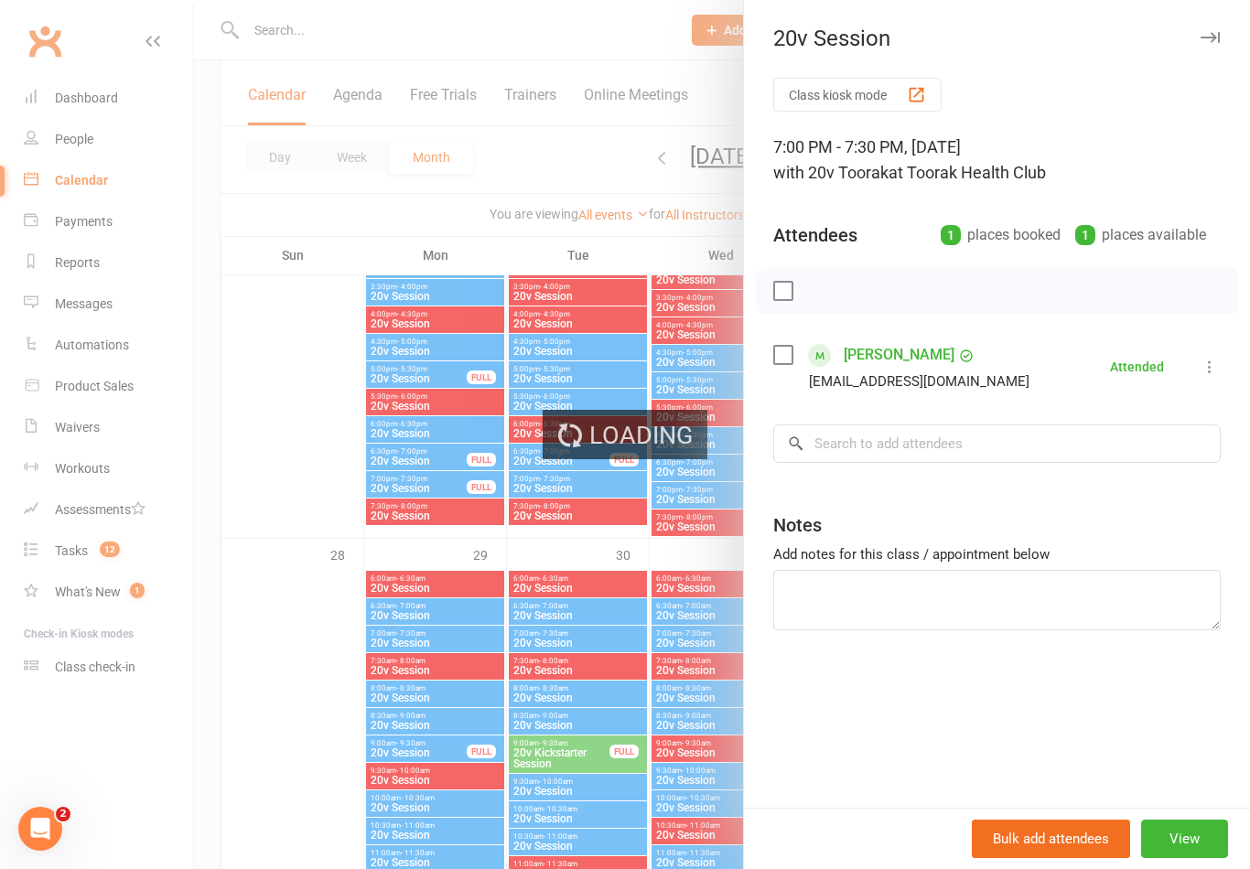
select select "100"
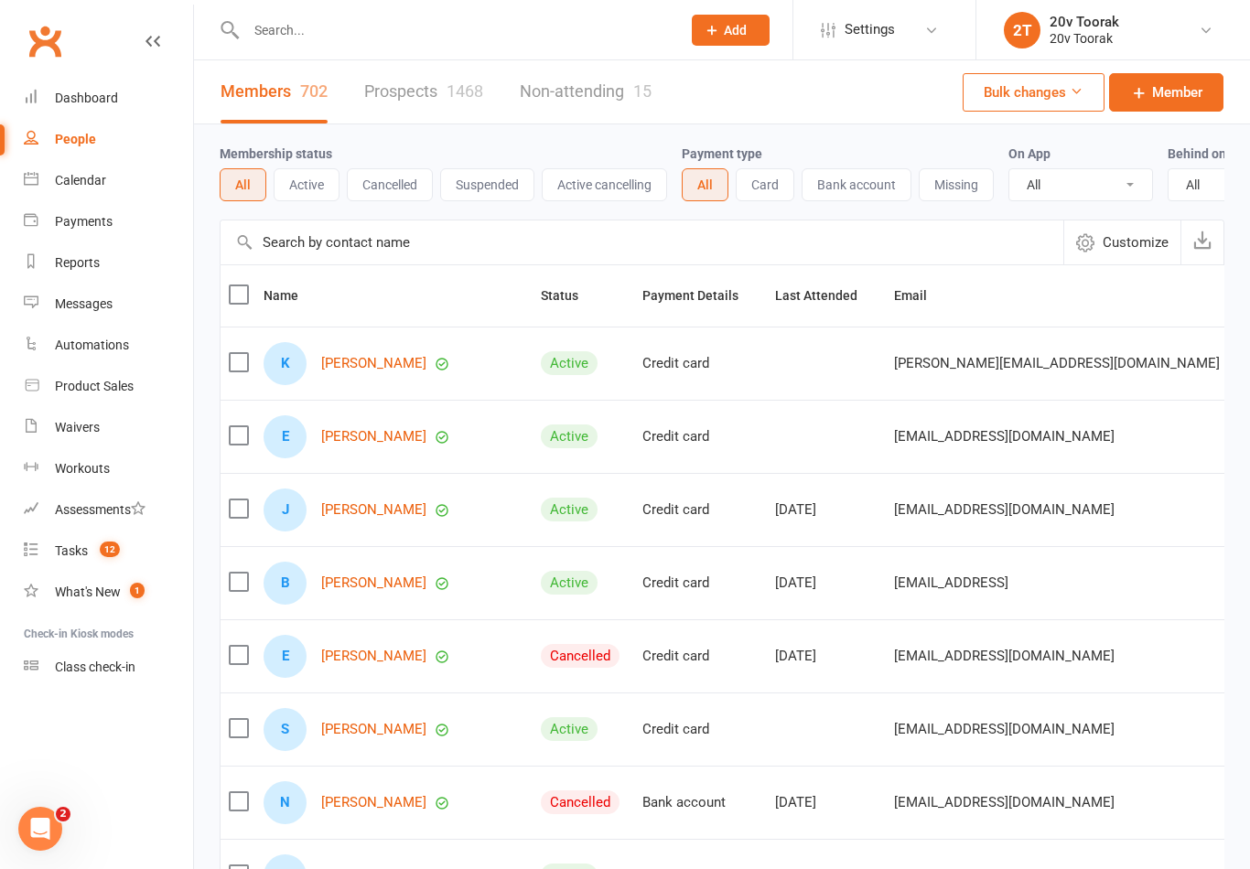
click at [377, 91] on link "Prospects 1468" at bounding box center [423, 91] width 119 height 63
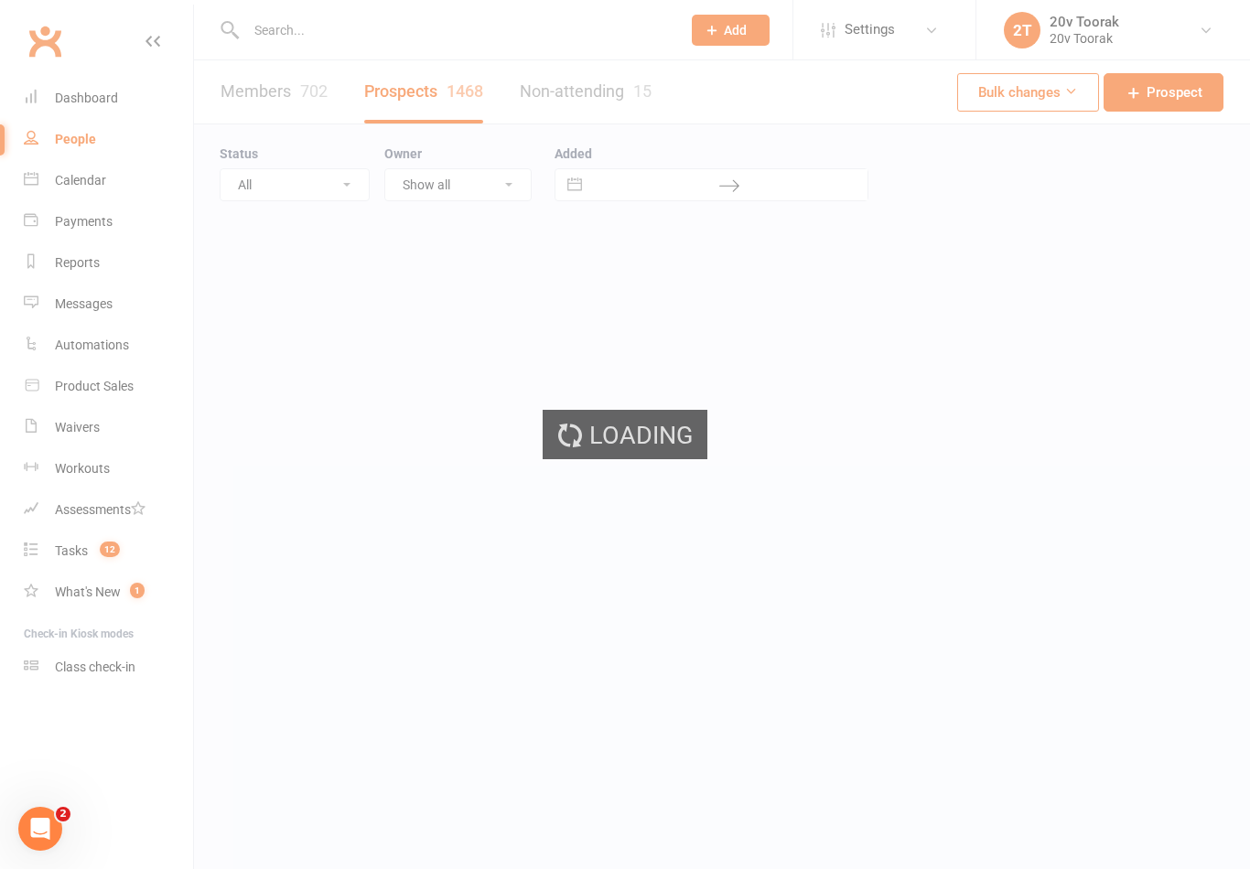
select select "100"
